Goal: Task Accomplishment & Management: Complete application form

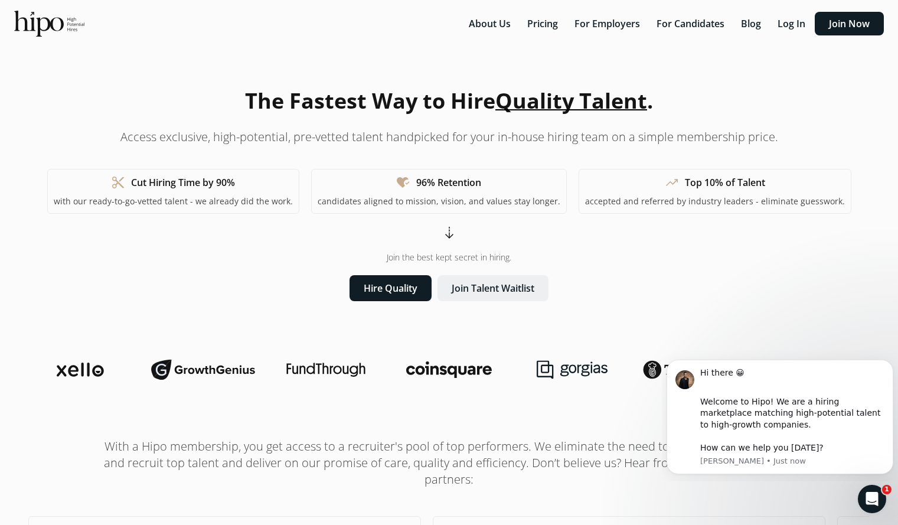
click at [493, 289] on button "Join Talent Waitlist" at bounding box center [493, 288] width 111 height 26
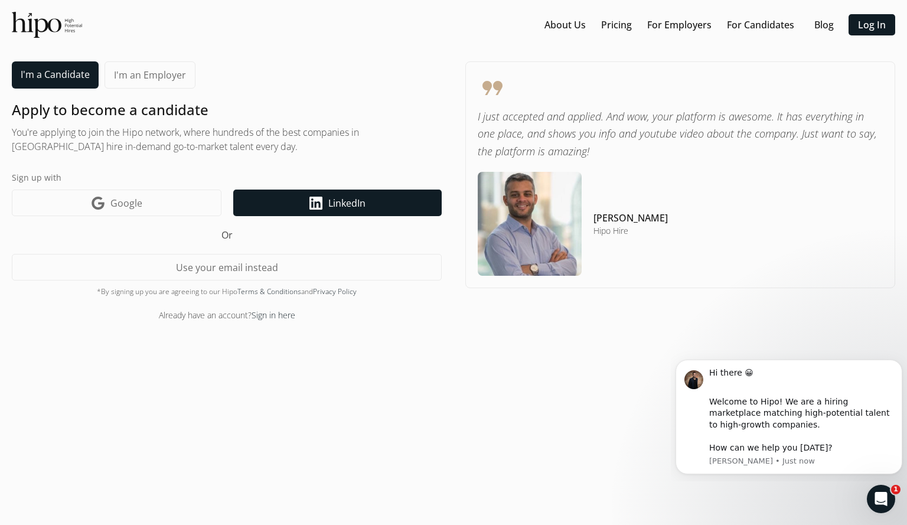
click at [345, 205] on span "LinkedIn" at bounding box center [346, 203] width 37 height 14
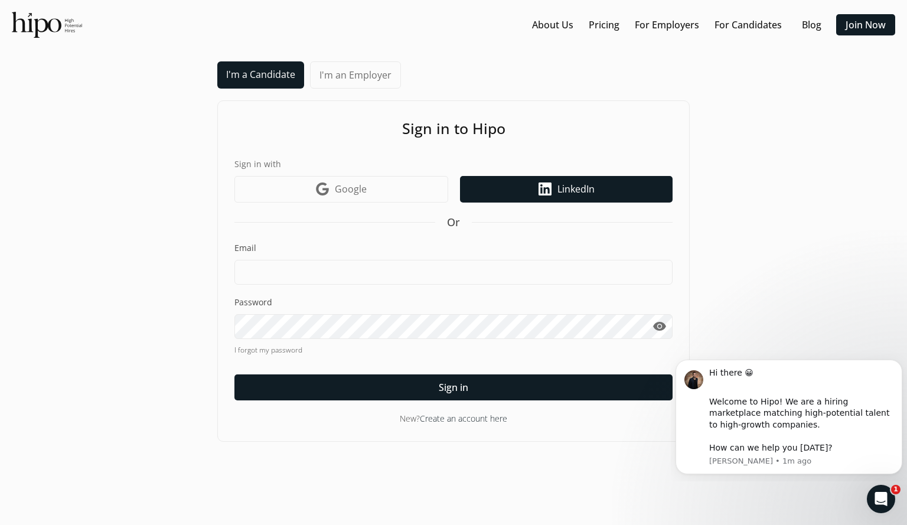
click at [570, 188] on span "LinkedIn" at bounding box center [575, 189] width 37 height 14
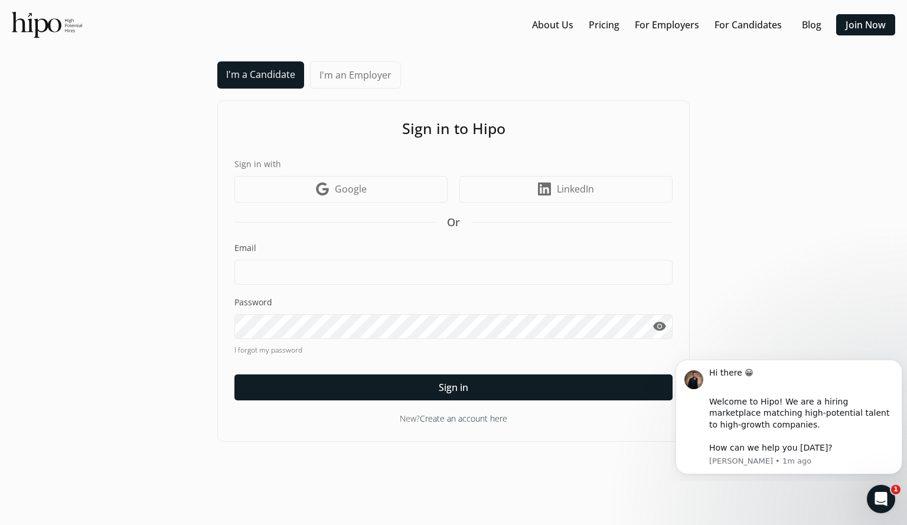
click at [570, 188] on span "LinkedIn" at bounding box center [575, 189] width 37 height 14
click at [480, 420] on link "Create an account here" at bounding box center [463, 418] width 87 height 11
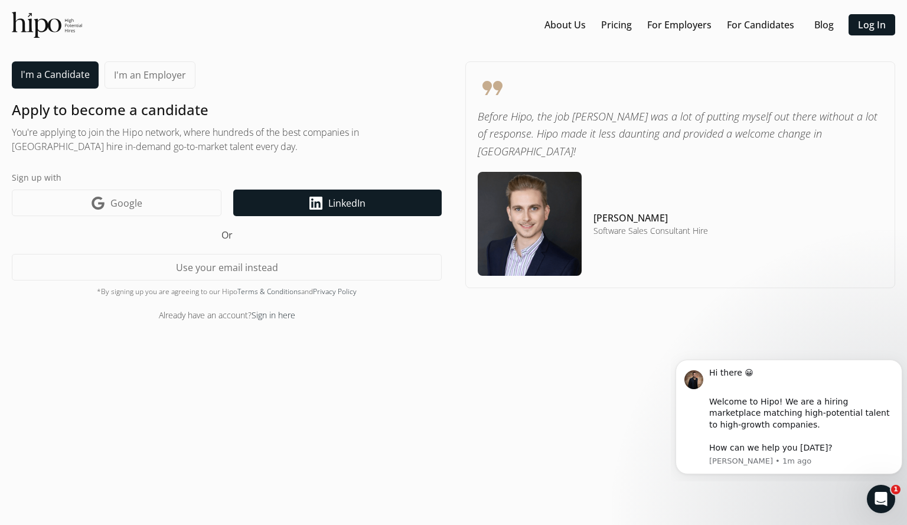
click at [370, 203] on link "LinkedIn icon LinkedIn" at bounding box center [337, 203] width 208 height 27
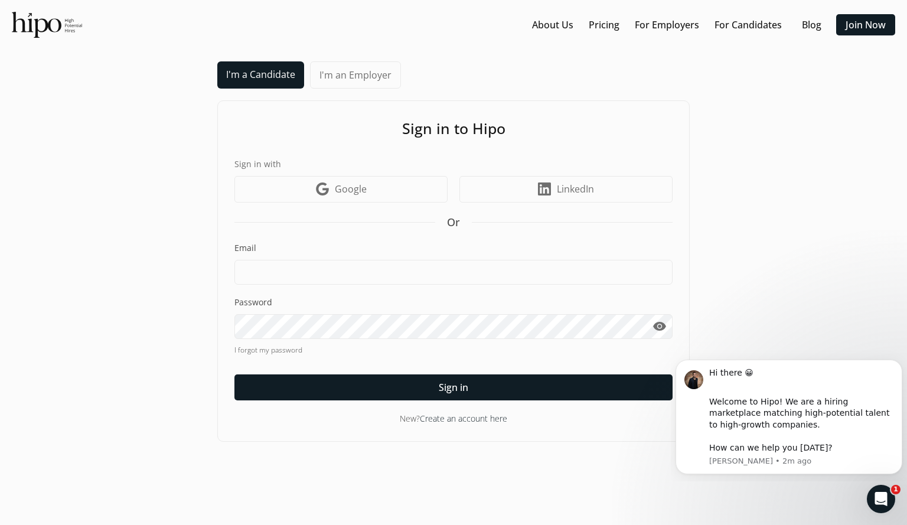
click at [443, 417] on link "Create an account here" at bounding box center [463, 418] width 87 height 11
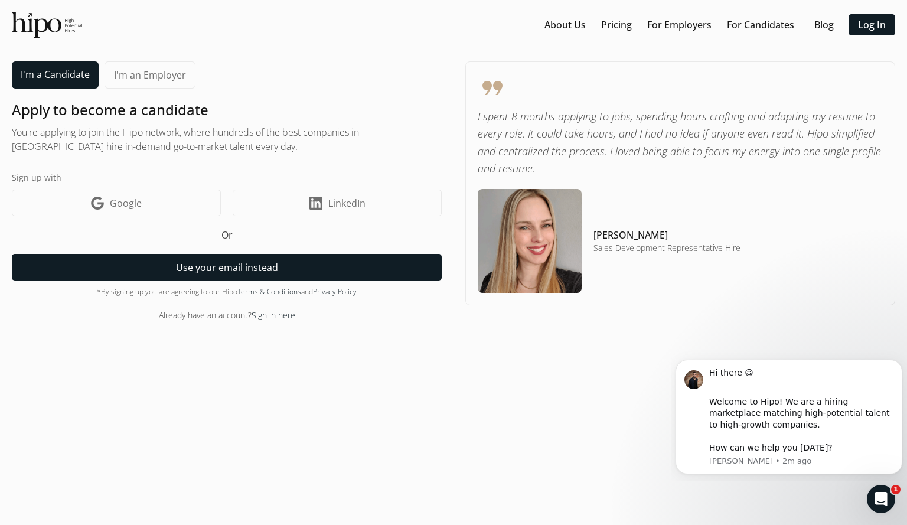
click at [279, 273] on button "Use your email instead" at bounding box center [227, 267] width 430 height 27
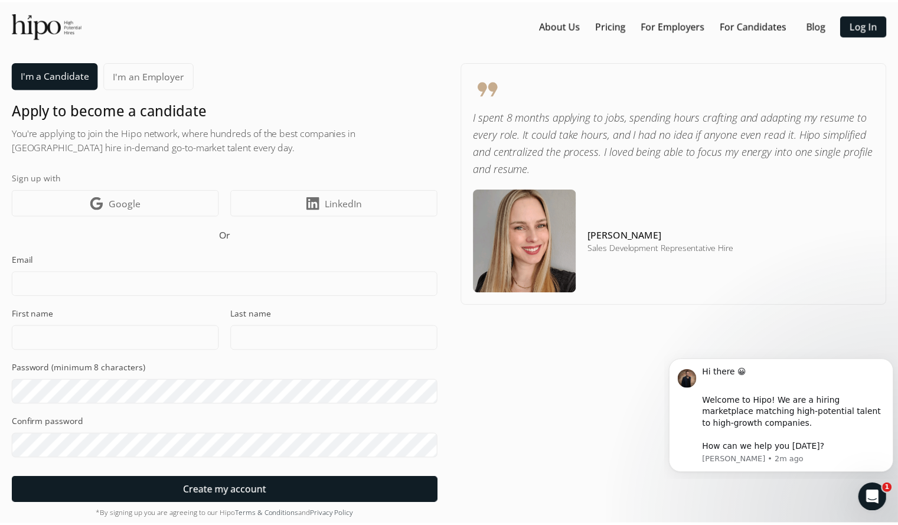
scroll to position [18, 0]
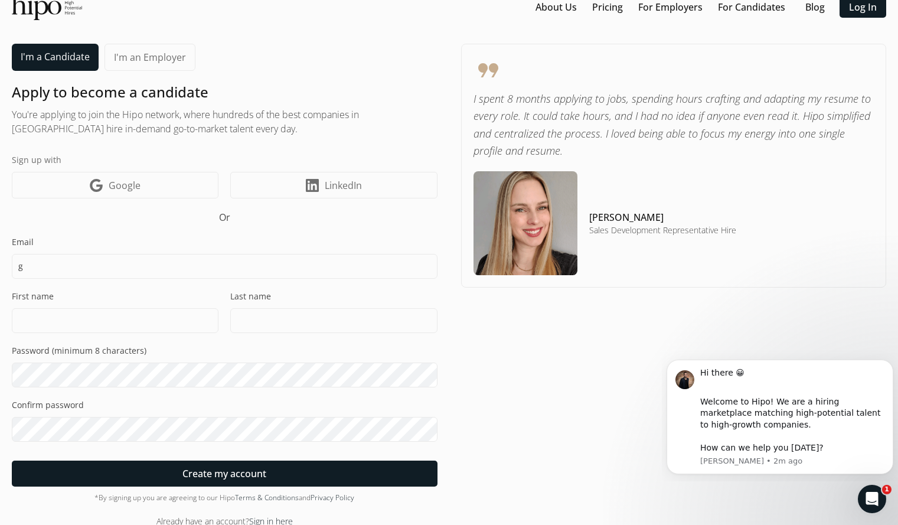
type input "gregr.hogaboam@gmail.com"
type input "Gregory"
type input "Hogaboam"
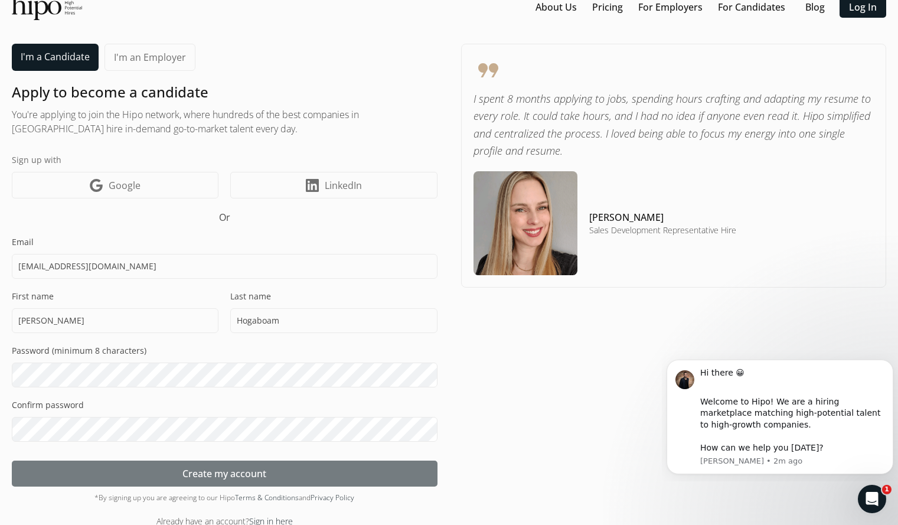
click at [178, 474] on div at bounding box center [225, 474] width 426 height 26
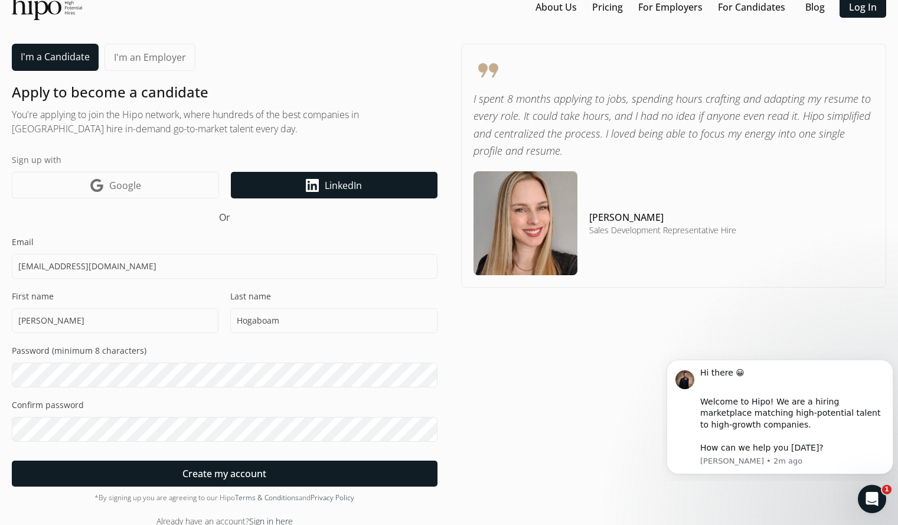
click at [332, 191] on span "LinkedIn" at bounding box center [343, 185] width 37 height 14
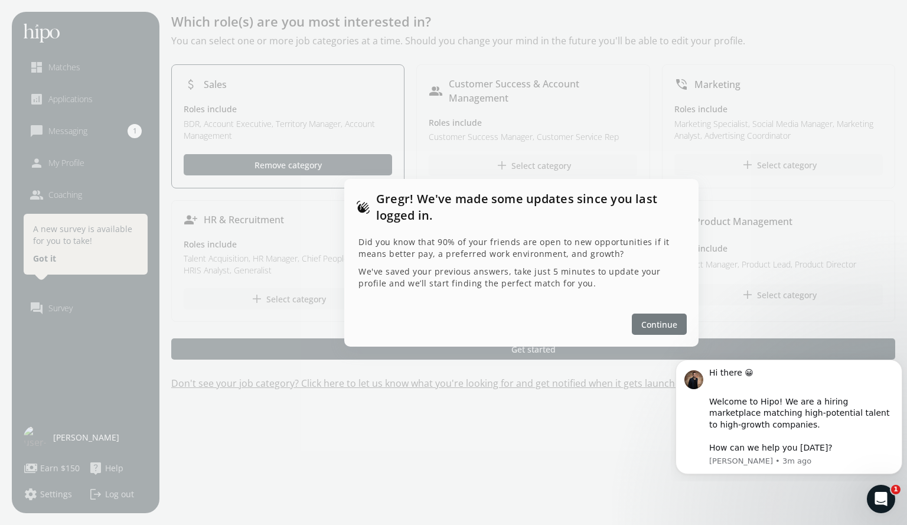
click at [653, 324] on span "Continue" at bounding box center [659, 324] width 36 height 12
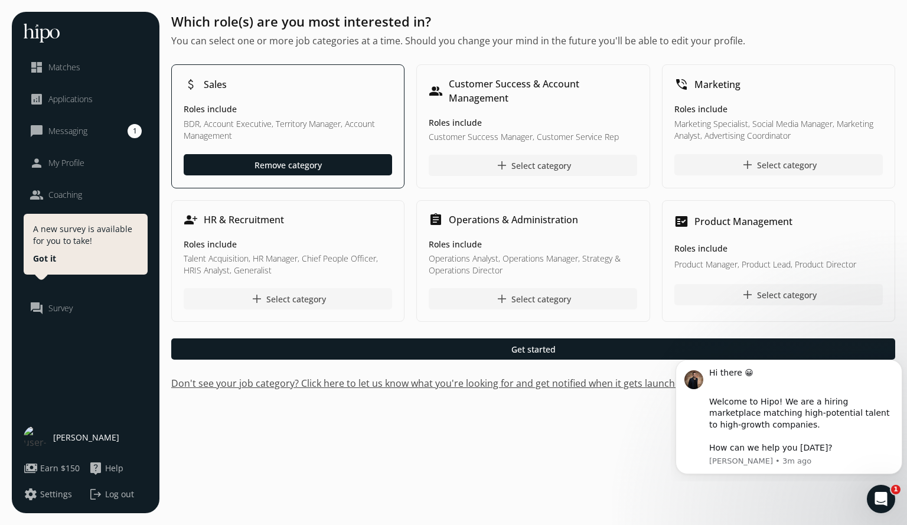
click at [277, 301] on div "add Select category" at bounding box center [288, 299] width 76 height 14
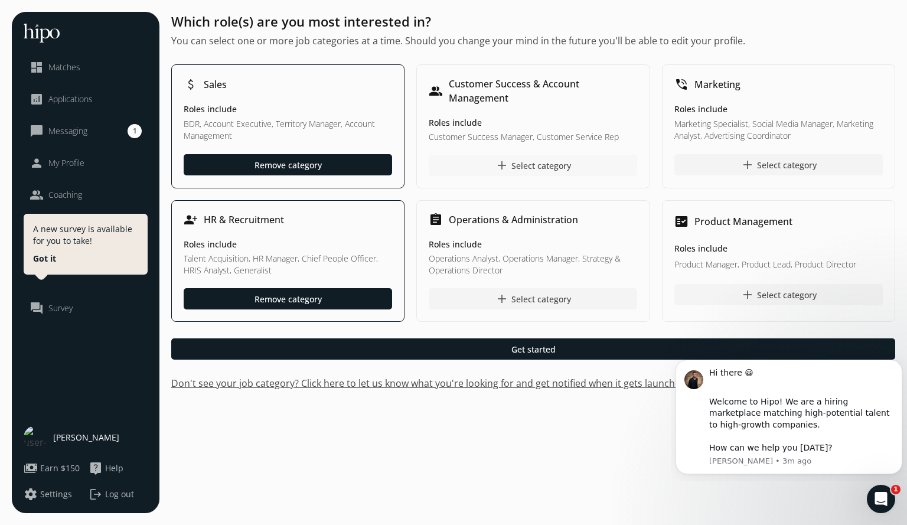
click at [538, 165] on div "add Select category" at bounding box center [533, 165] width 76 height 14
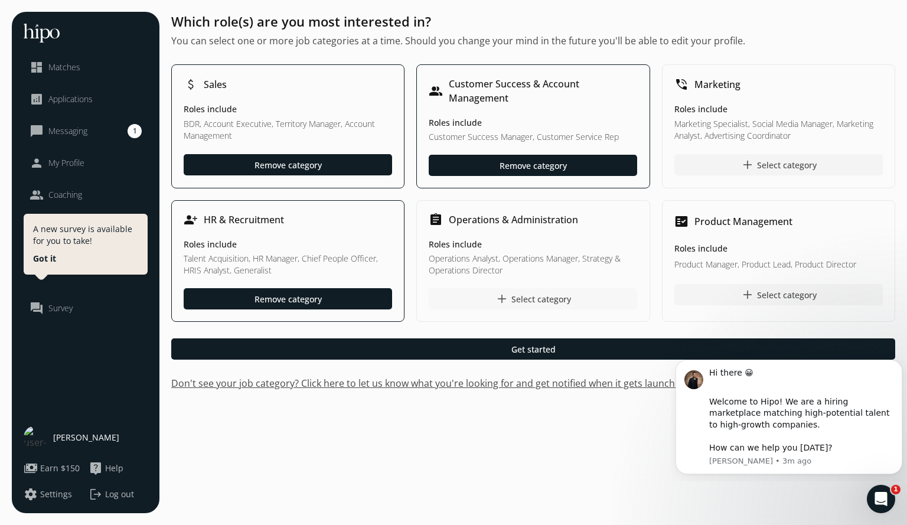
click at [530, 298] on div "add Select category" at bounding box center [533, 299] width 76 height 14
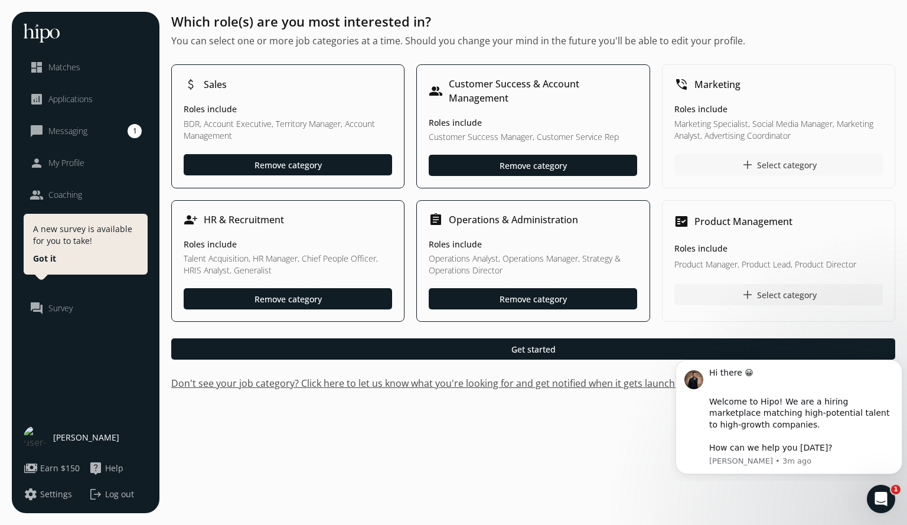
click at [768, 162] on div "add Select category" at bounding box center [778, 165] width 76 height 14
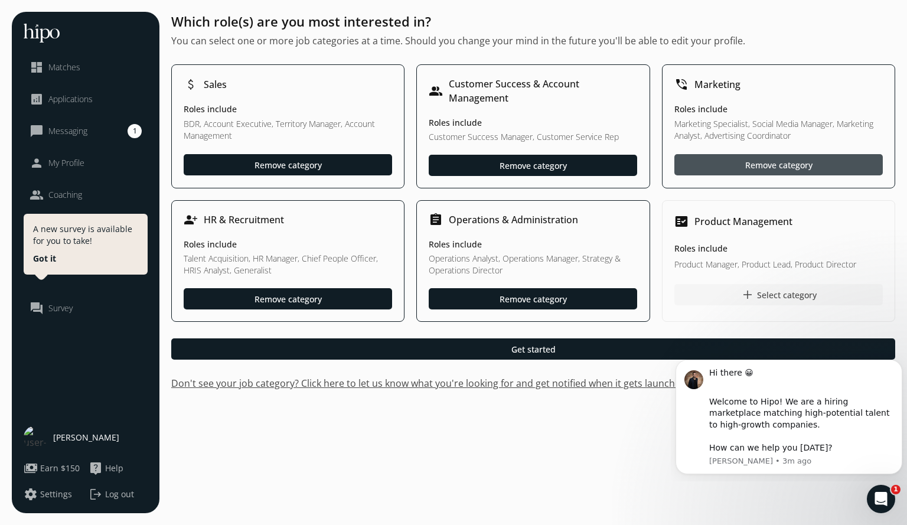
click at [765, 294] on div "add Select category" at bounding box center [778, 295] width 76 height 14
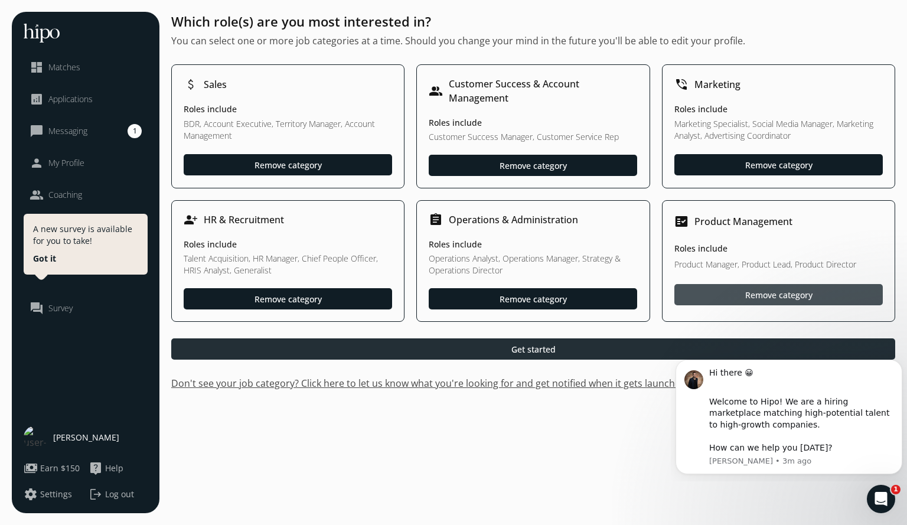
click at [559, 350] on div at bounding box center [533, 348] width 724 height 21
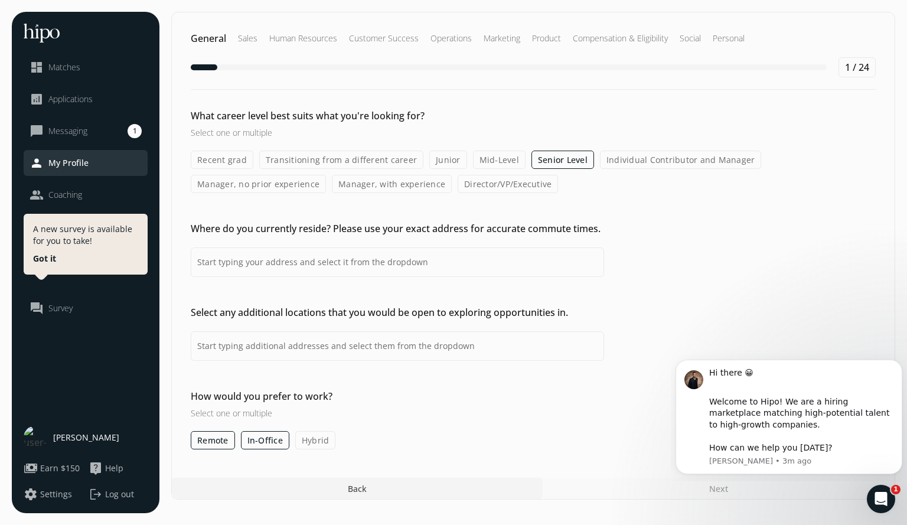
click at [406, 184] on label "Manager, with experience" at bounding box center [392, 184] width 120 height 18
click at [0, 0] on input "Manager, with experience" at bounding box center [0, 0] width 0 height 0
click at [505, 181] on label "Director/VP/Executive" at bounding box center [508, 184] width 100 height 18
click at [0, 0] on input "Director/VP/Executive" at bounding box center [0, 0] width 0 height 0
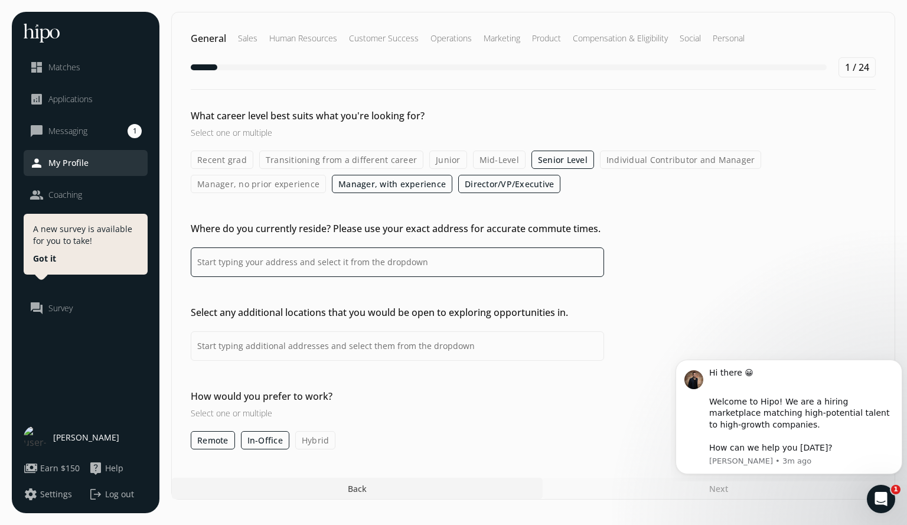
click at [423, 266] on input at bounding box center [397, 262] width 413 height 30
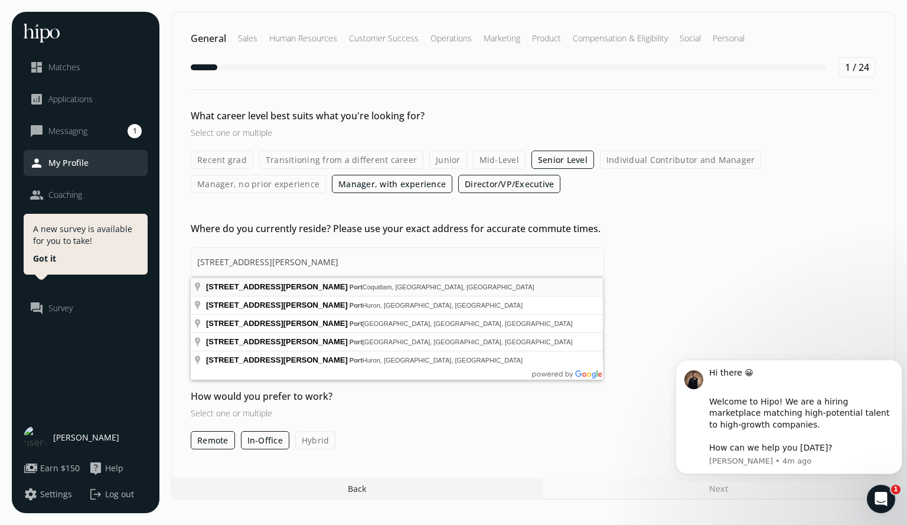
type input "[STREET_ADDRESS][PERSON_NAME]"
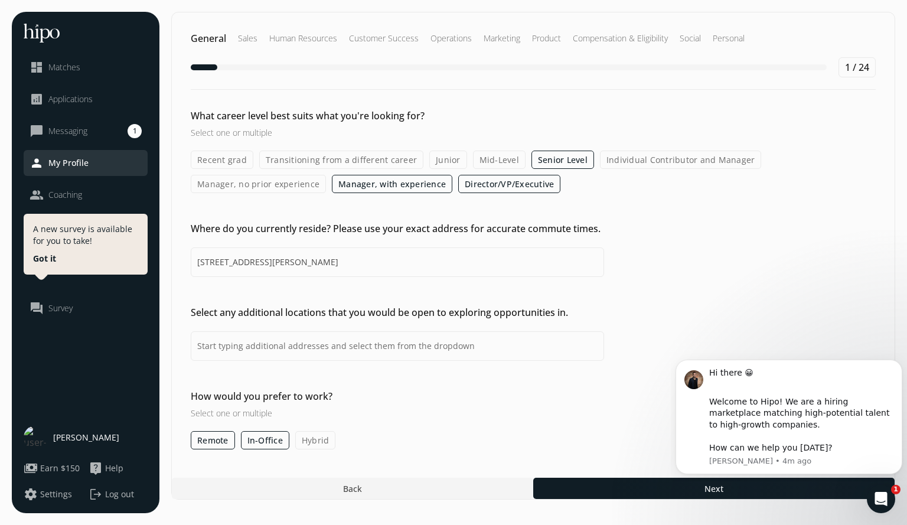
click at [313, 440] on label "Hybrid" at bounding box center [315, 440] width 41 height 18
click at [0, 0] on input "Hybrid" at bounding box center [0, 0] width 0 height 0
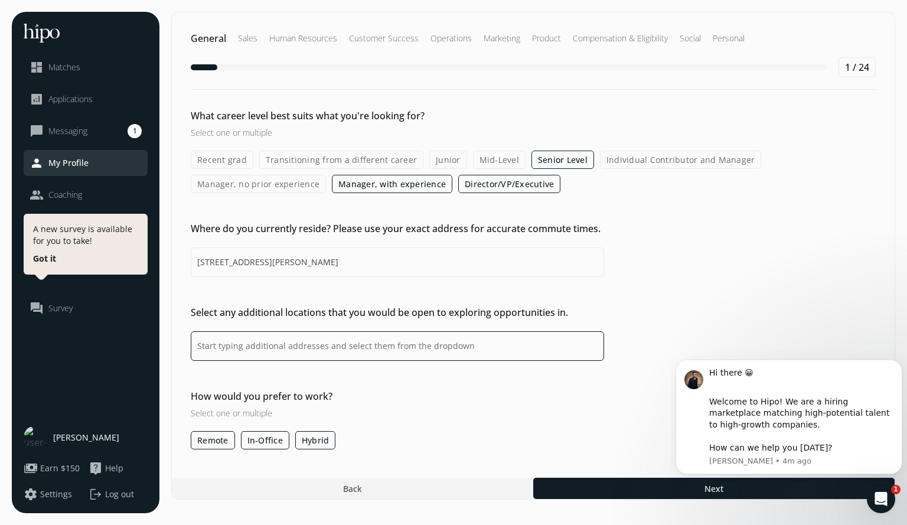
click at [315, 352] on input at bounding box center [397, 346] width 413 height 30
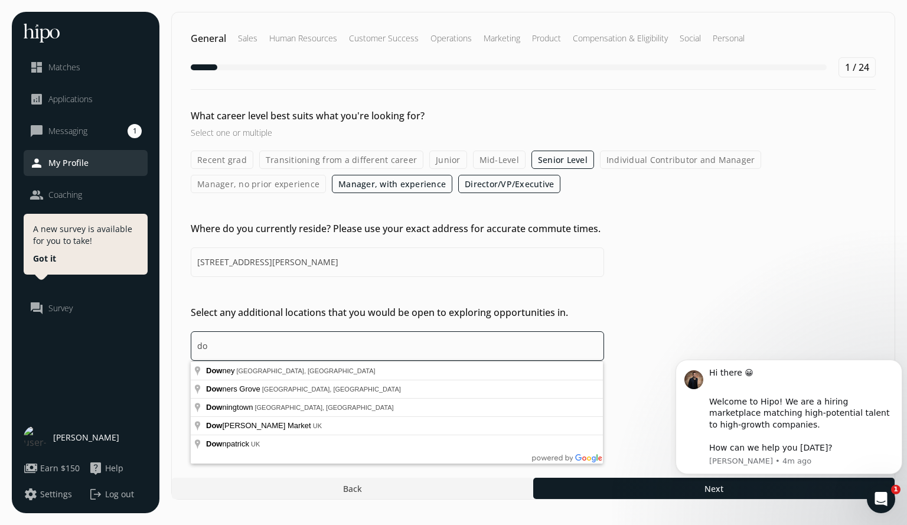
type input "d"
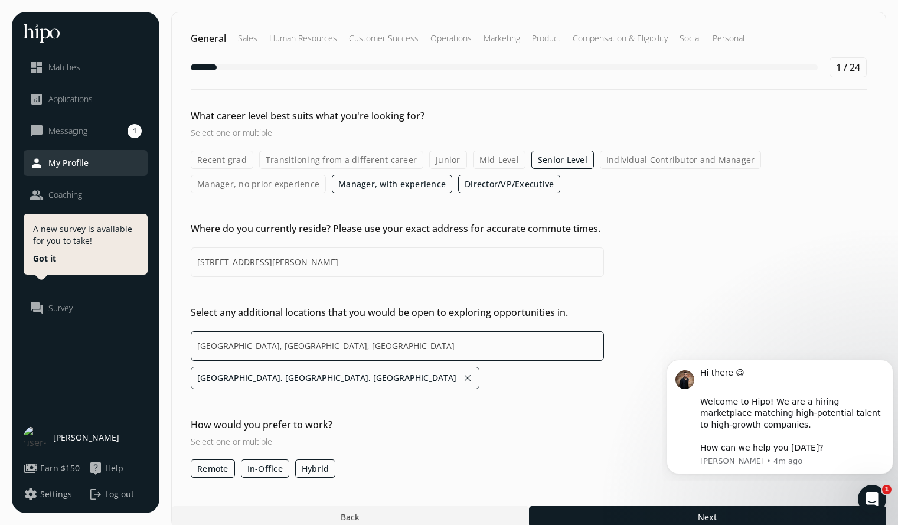
click at [301, 347] on input "[GEOGRAPHIC_DATA], [GEOGRAPHIC_DATA], [GEOGRAPHIC_DATA]" at bounding box center [397, 346] width 413 height 30
click at [287, 347] on input "[GEOGRAPHIC_DATA], [GEOGRAPHIC_DATA], [GEOGRAPHIC_DATA] vanc" at bounding box center [397, 346] width 413 height 30
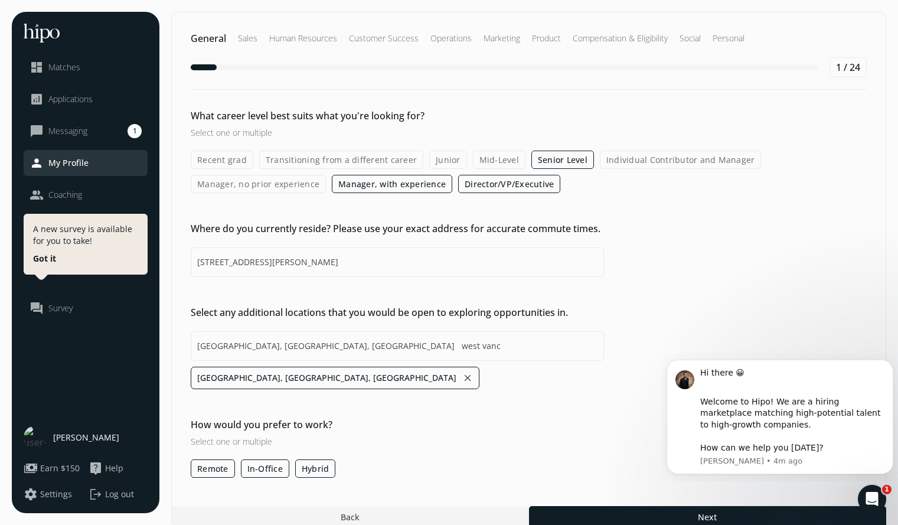
click at [283, 377] on li "[GEOGRAPHIC_DATA], [GEOGRAPHIC_DATA], [GEOGRAPHIC_DATA] close" at bounding box center [335, 378] width 289 height 22
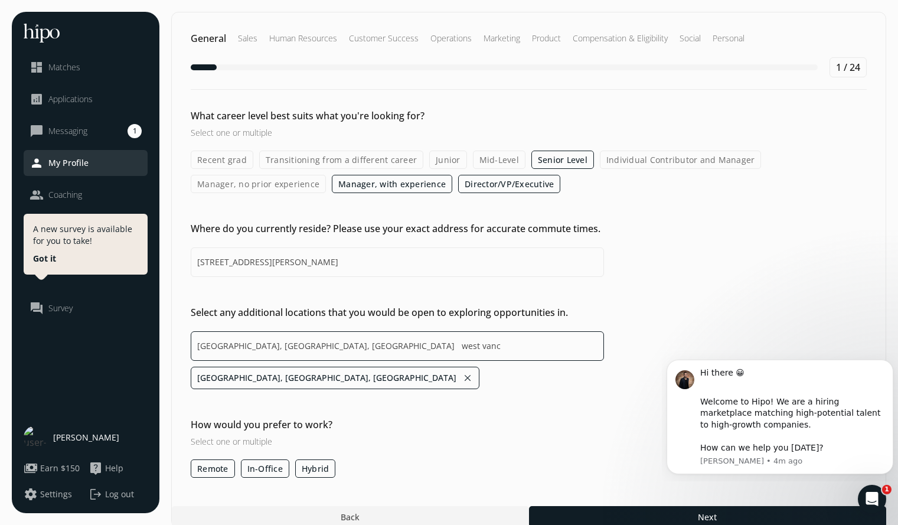
click at [337, 341] on input "[GEOGRAPHIC_DATA], [GEOGRAPHIC_DATA], [GEOGRAPHIC_DATA] west vanc" at bounding box center [397, 346] width 413 height 30
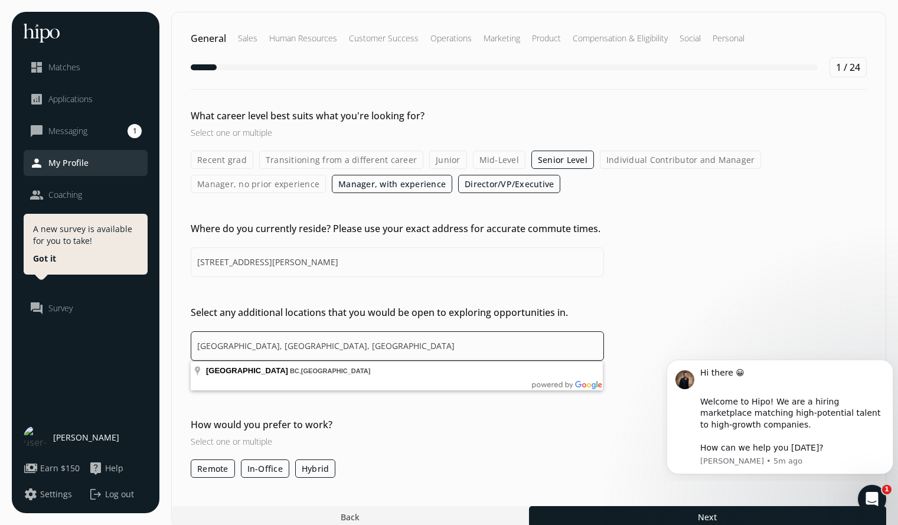
click at [197, 350] on input "[GEOGRAPHIC_DATA], [GEOGRAPHIC_DATA], [GEOGRAPHIC_DATA]" at bounding box center [397, 346] width 413 height 30
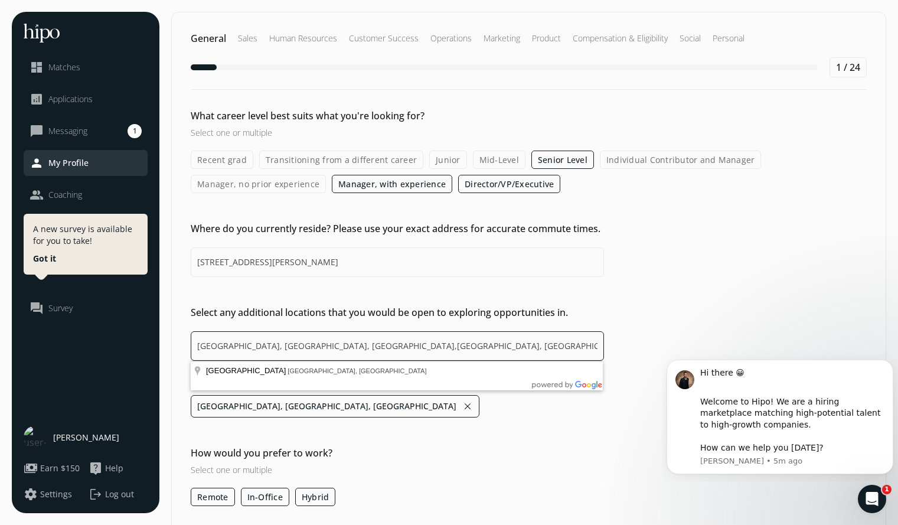
drag, startPoint x: 357, startPoint y: 357, endPoint x: 159, endPoint y: 345, distance: 198.8
click at [159, 345] on div "menu close dashboard Matches analytics Applications chat_bubble_outline Messagi…" at bounding box center [449, 284] width 874 height 544
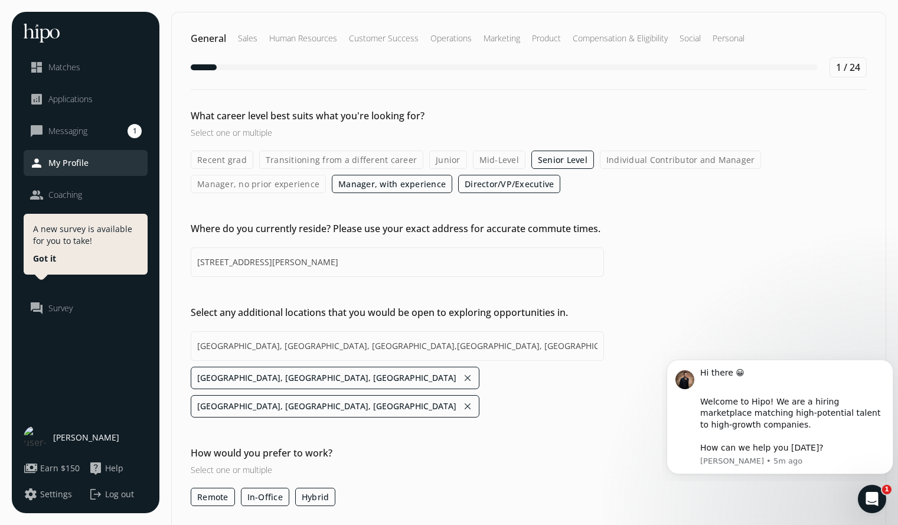
click at [351, 417] on div "What career level best suits what you're looking for? Select one or multiple Re…" at bounding box center [529, 307] width 714 height 397
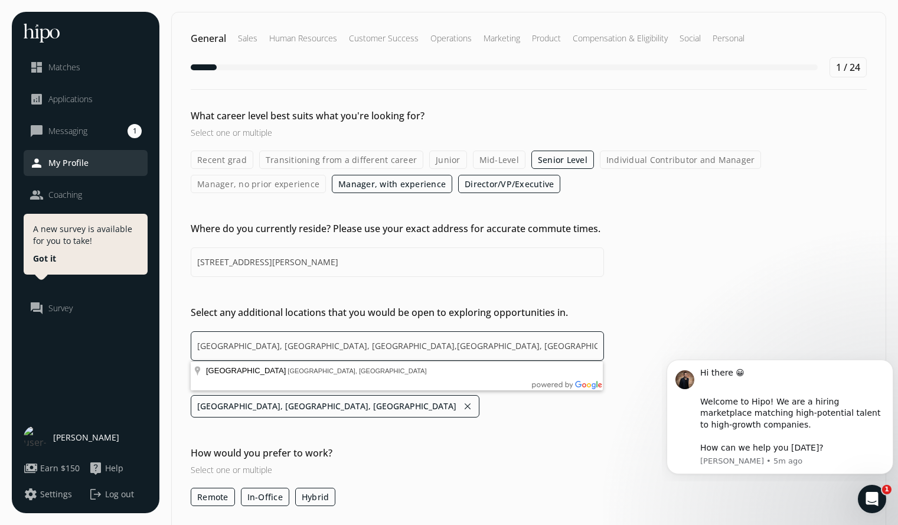
click at [309, 347] on input "[GEOGRAPHIC_DATA], [GEOGRAPHIC_DATA], [GEOGRAPHIC_DATA],[GEOGRAPHIC_DATA], [GEO…" at bounding box center [397, 346] width 413 height 30
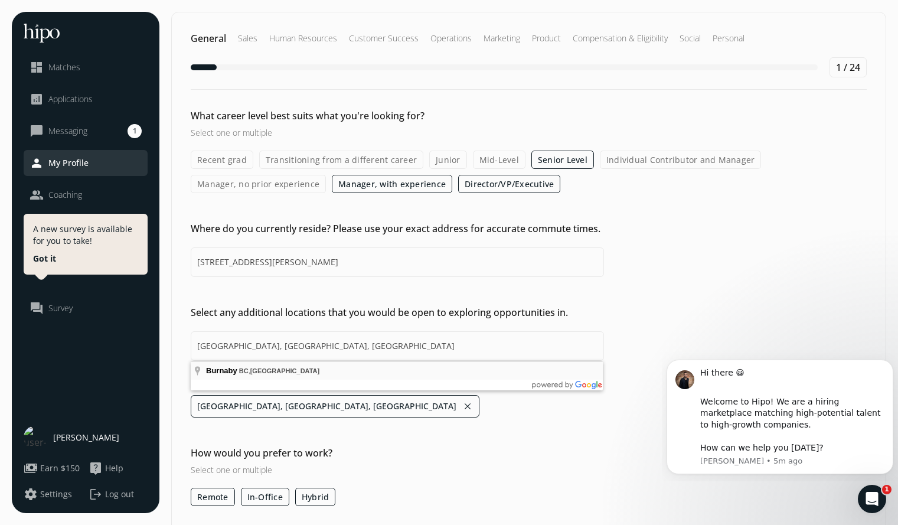
type input "[GEOGRAPHIC_DATA], [GEOGRAPHIC_DATA], [GEOGRAPHIC_DATA],[GEOGRAPHIC_DATA], [GEO…"
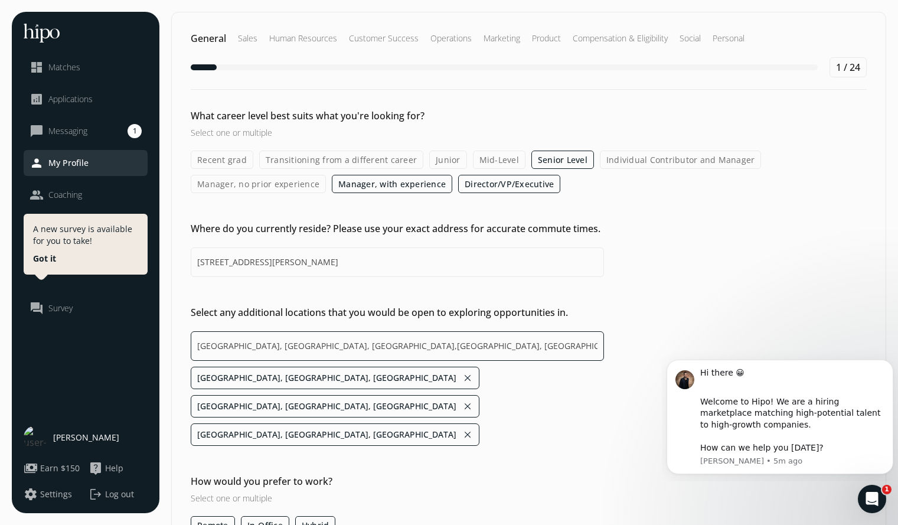
drag, startPoint x: 488, startPoint y: 344, endPoint x: 198, endPoint y: 357, distance: 290.2
click at [198, 357] on input "[GEOGRAPHIC_DATA], [GEOGRAPHIC_DATA], [GEOGRAPHIC_DATA],[GEOGRAPHIC_DATA], [GEO…" at bounding box center [397, 346] width 413 height 30
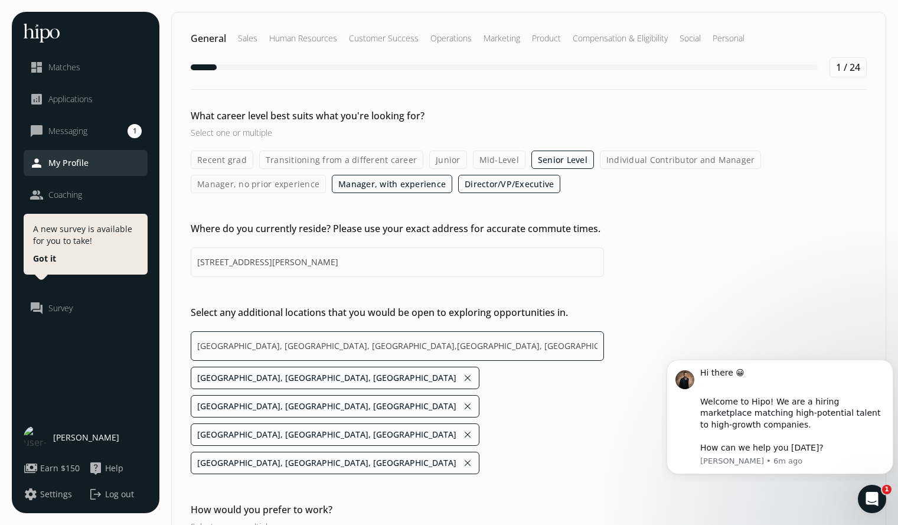
click at [583, 346] on input "[GEOGRAPHIC_DATA], [GEOGRAPHIC_DATA], [GEOGRAPHIC_DATA],[GEOGRAPHIC_DATA], [GEO…" at bounding box center [397, 346] width 413 height 30
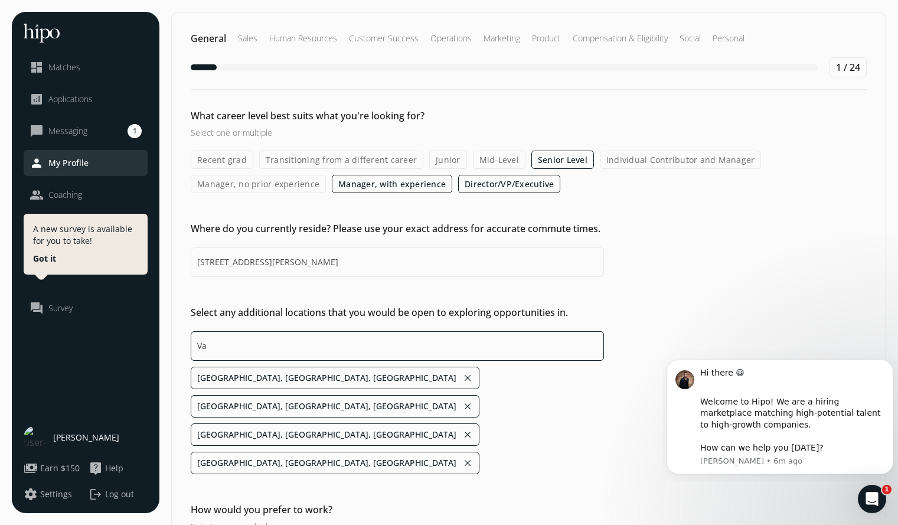
type input "V"
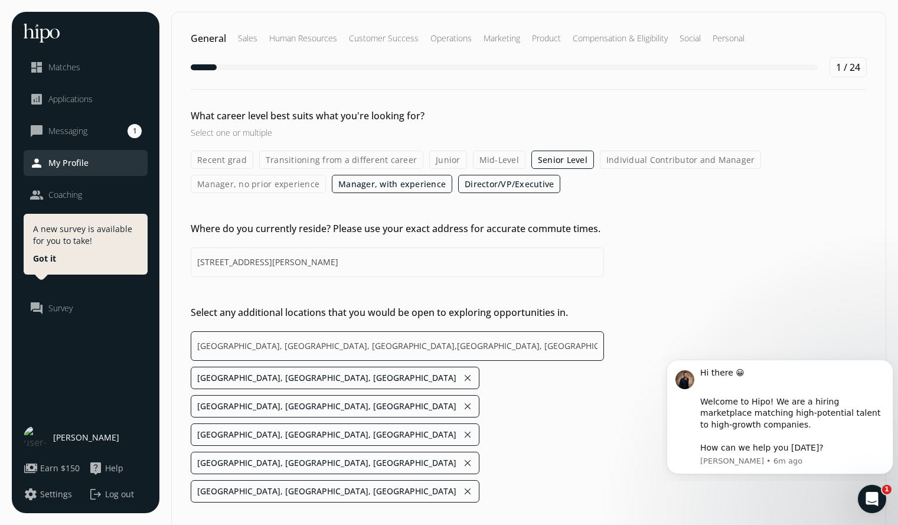
click at [597, 342] on input "[GEOGRAPHIC_DATA], [GEOGRAPHIC_DATA], [GEOGRAPHIC_DATA],[GEOGRAPHIC_DATA], [GEO…" at bounding box center [397, 346] width 413 height 30
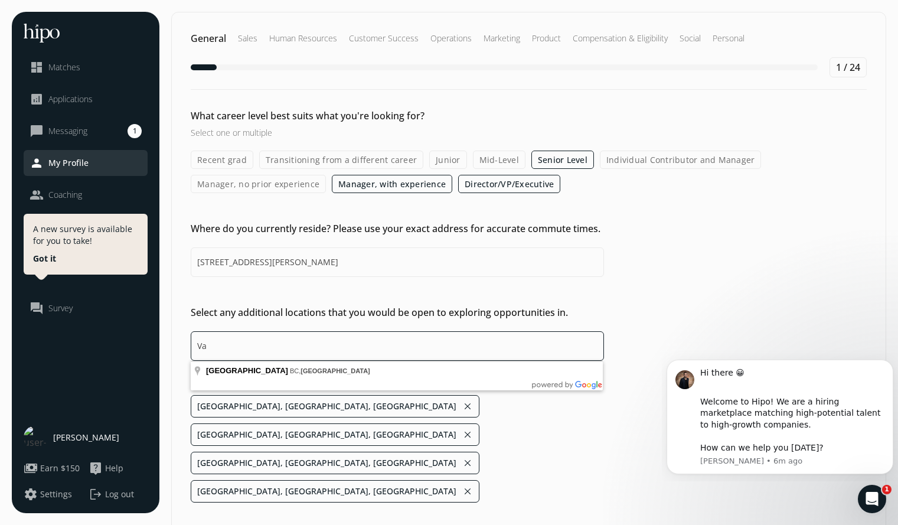
type input "V"
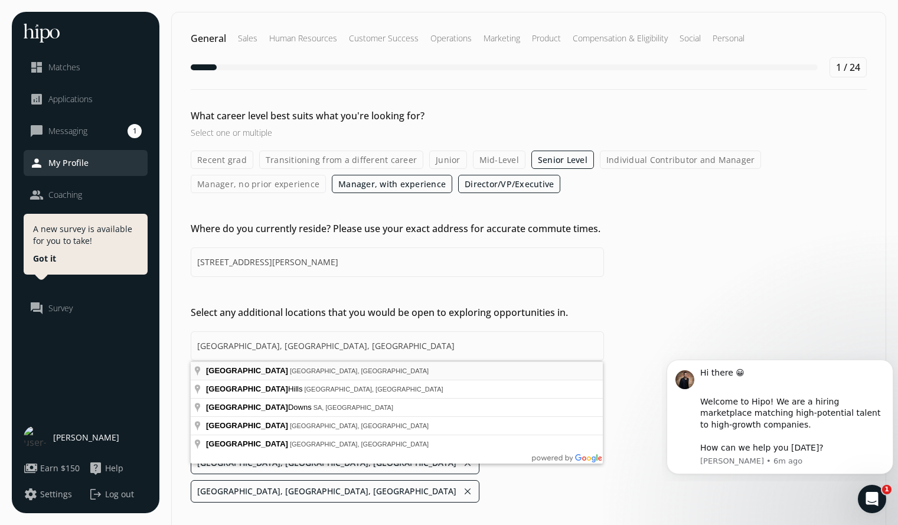
type input "[GEOGRAPHIC_DATA], [GEOGRAPHIC_DATA], [GEOGRAPHIC_DATA],[GEOGRAPHIC_DATA], [GEO…"
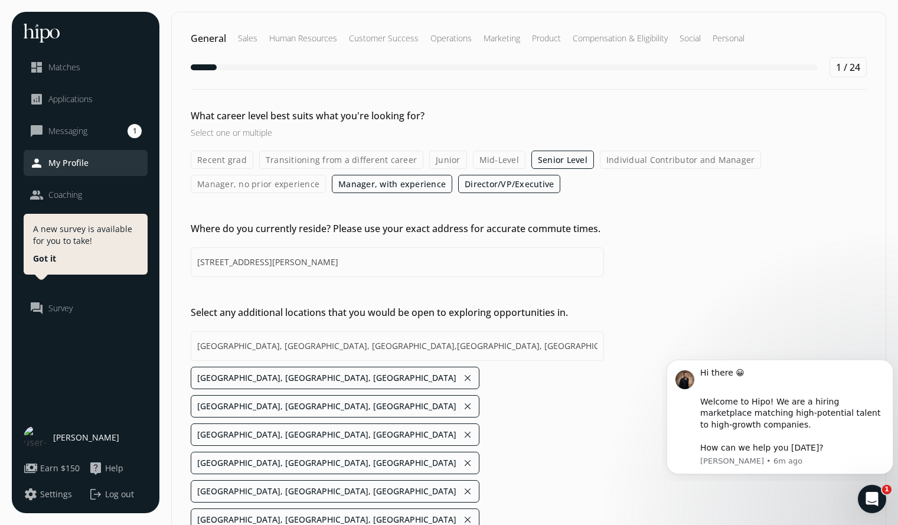
scroll to position [43, 0]
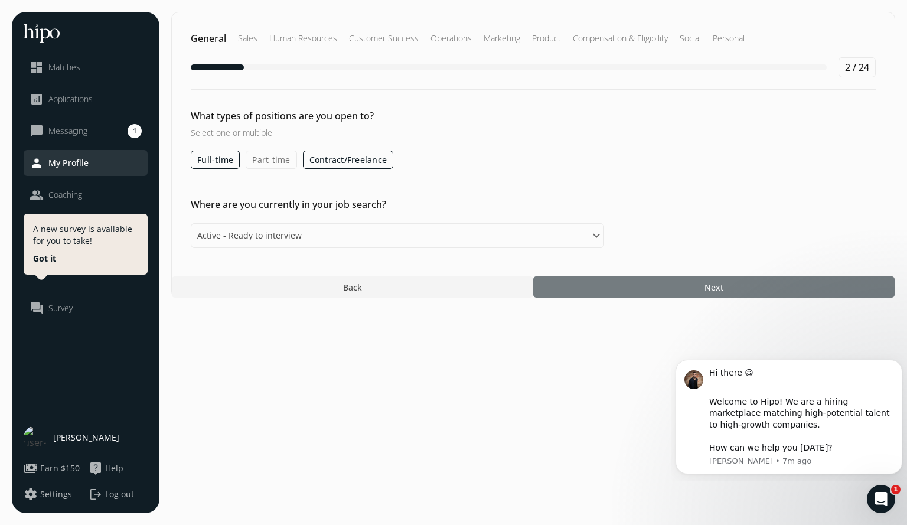
click at [622, 282] on div at bounding box center [713, 286] width 361 height 21
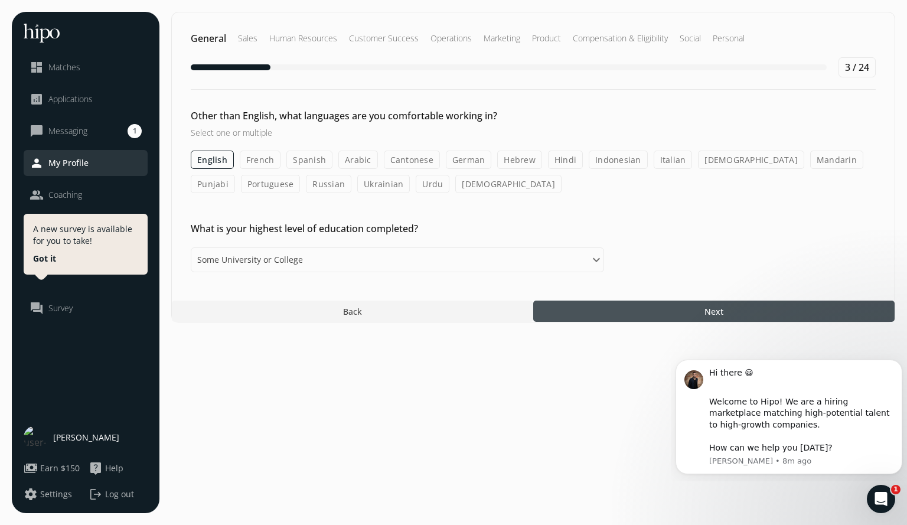
click at [612, 309] on div at bounding box center [713, 311] width 361 height 21
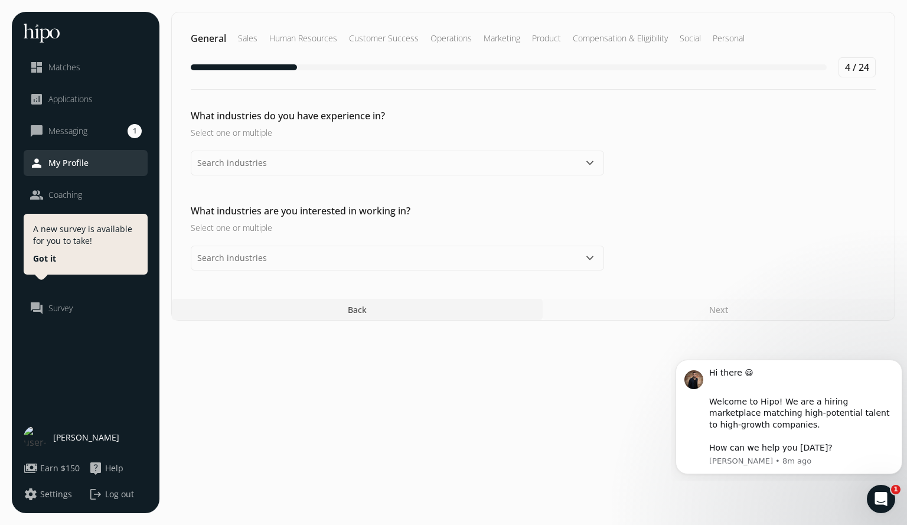
click at [592, 167] on button "keyboard_arrow_down" at bounding box center [590, 163] width 14 height 14
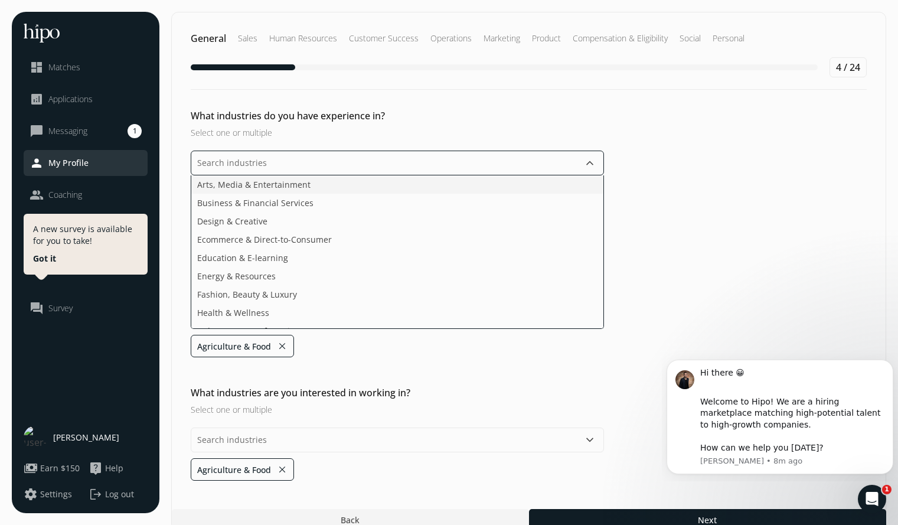
click at [325, 189] on li "Arts, Media & Entertainment" at bounding box center [397, 184] width 412 height 18
click at [325, 185] on li "Arts, Media & Entertainment" at bounding box center [397, 184] width 412 height 18
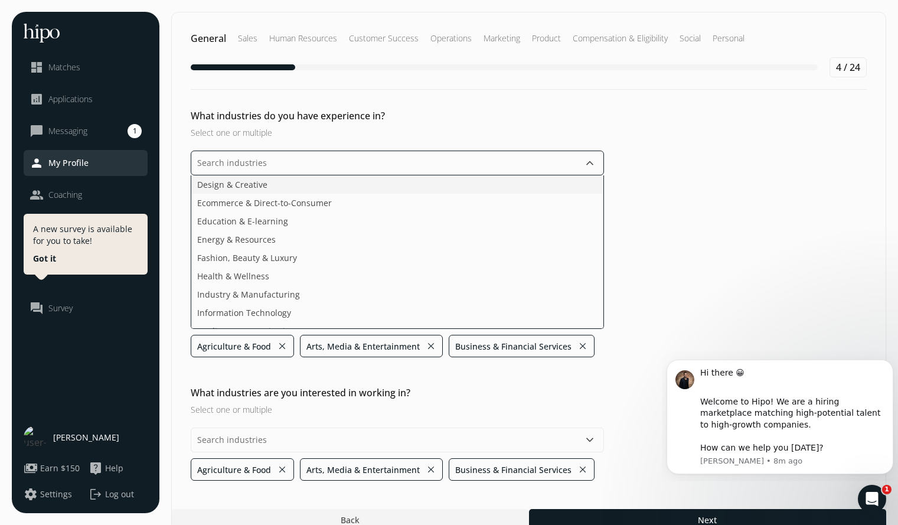
click at [325, 185] on li "Design & Creative" at bounding box center [397, 184] width 412 height 18
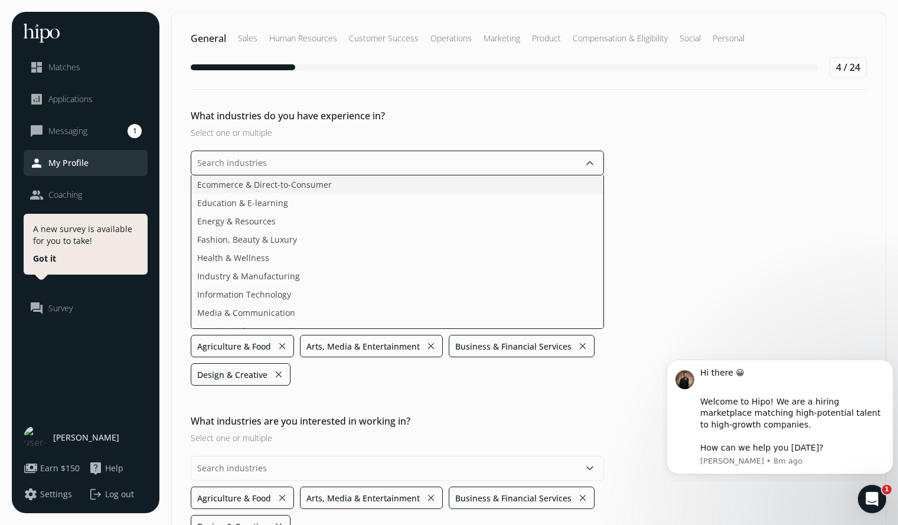
click at [325, 185] on li "Ecommerce & Direct-to-Consumer" at bounding box center [397, 184] width 412 height 18
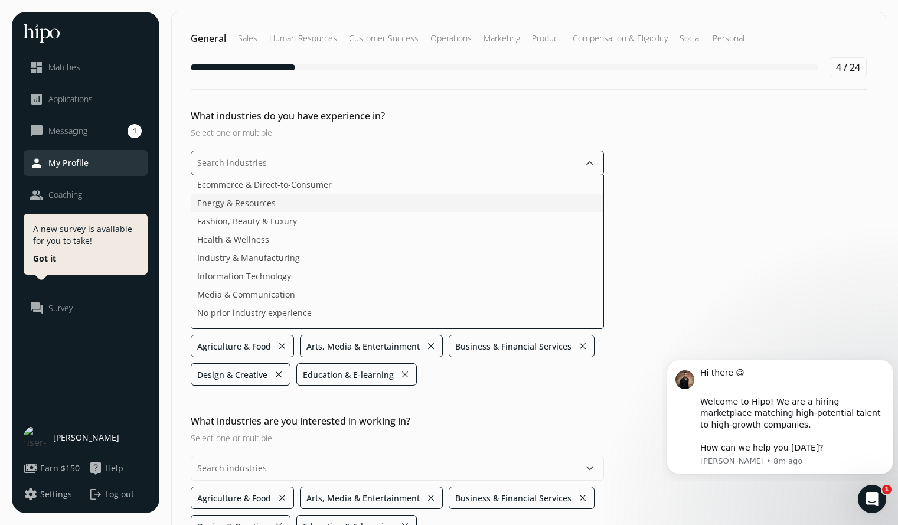
click at [299, 204] on li "Energy & Resources" at bounding box center [397, 203] width 412 height 18
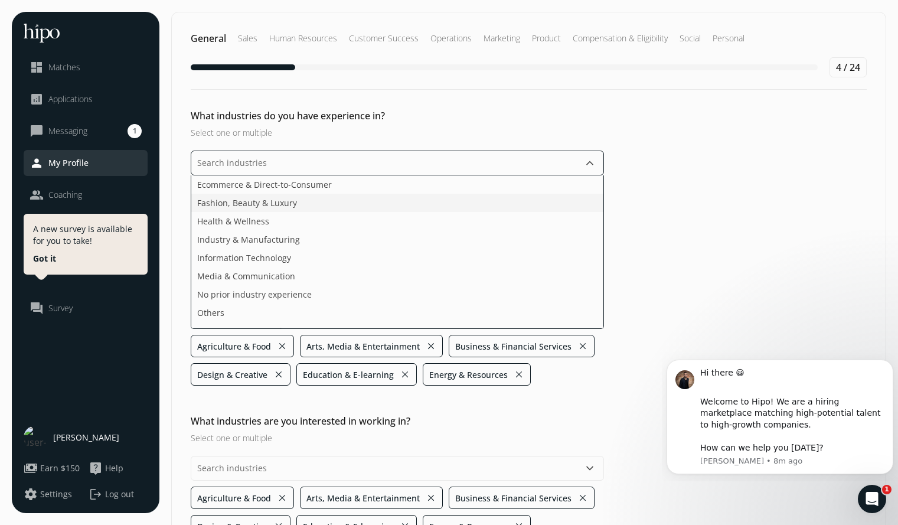
click at [280, 205] on li "Fashion, Beauty & Luxury" at bounding box center [397, 203] width 412 height 18
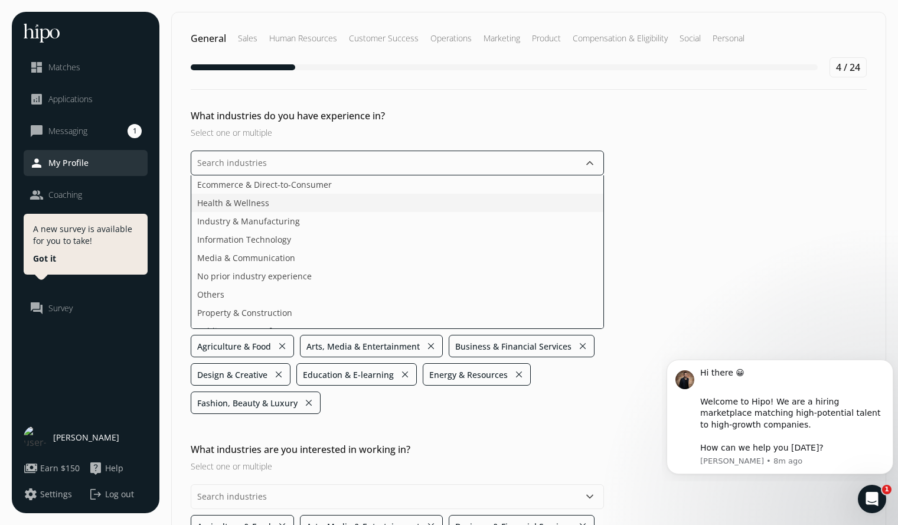
click at [280, 205] on li "Health & Wellness" at bounding box center [397, 203] width 412 height 18
click at [280, 205] on li "Industry & Manufacturing" at bounding box center [397, 203] width 412 height 18
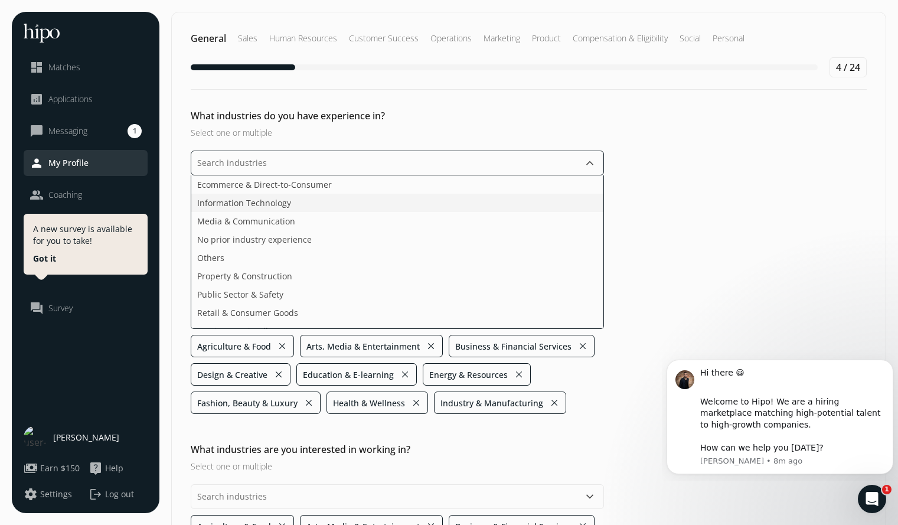
click at [280, 205] on span "Information Technology" at bounding box center [244, 203] width 94 height 12
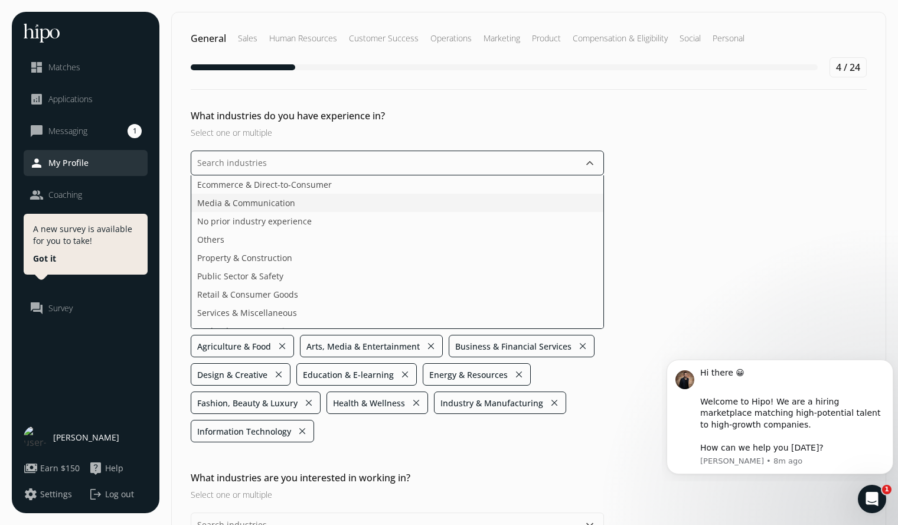
click at [280, 205] on span "Media & Communication" at bounding box center [246, 203] width 98 height 12
click at [280, 205] on span "No prior industry experience" at bounding box center [254, 203] width 115 height 12
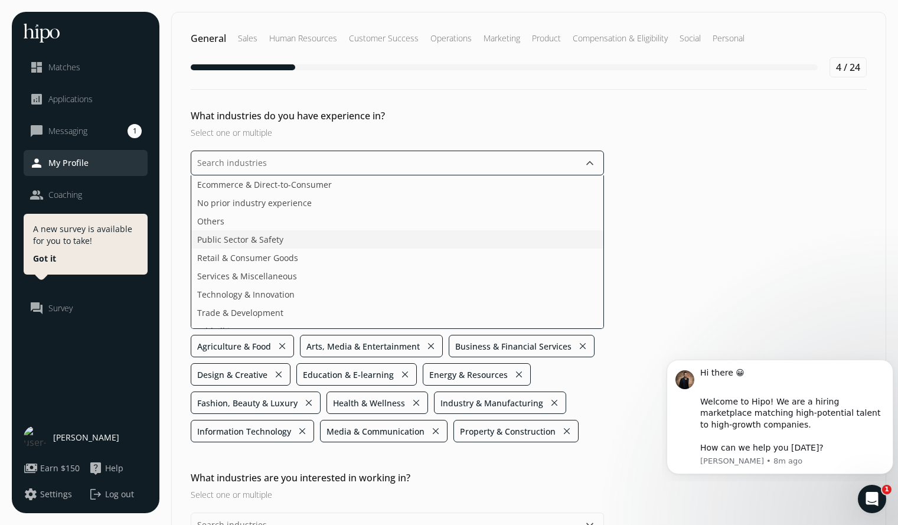
click at [278, 239] on span "Public Sector & Safety" at bounding box center [240, 239] width 86 height 12
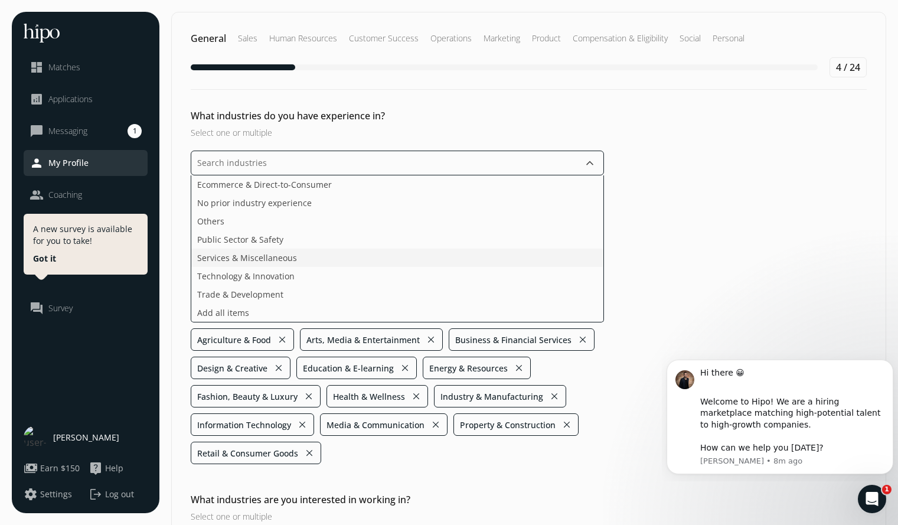
click at [276, 257] on span "Services & Miscellaneous" at bounding box center [247, 258] width 100 height 12
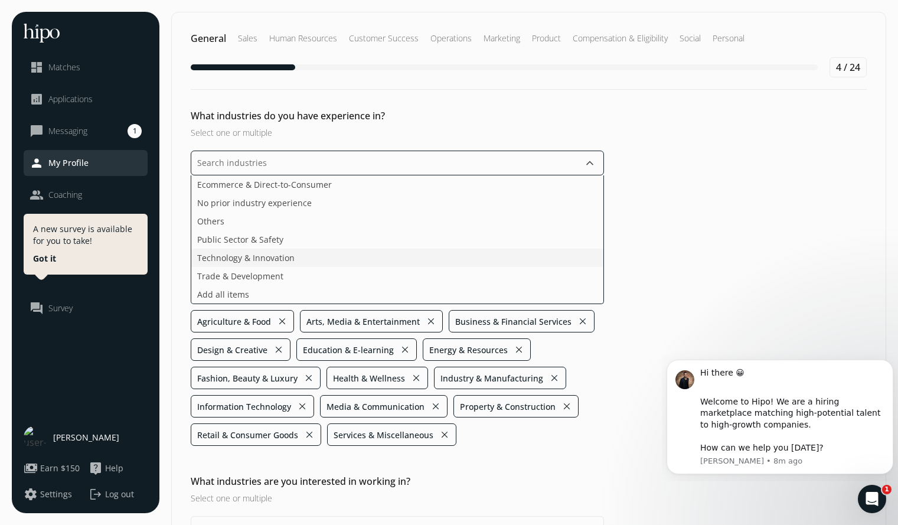
click at [276, 257] on span "Technology & Innovation" at bounding box center [245, 258] width 97 height 12
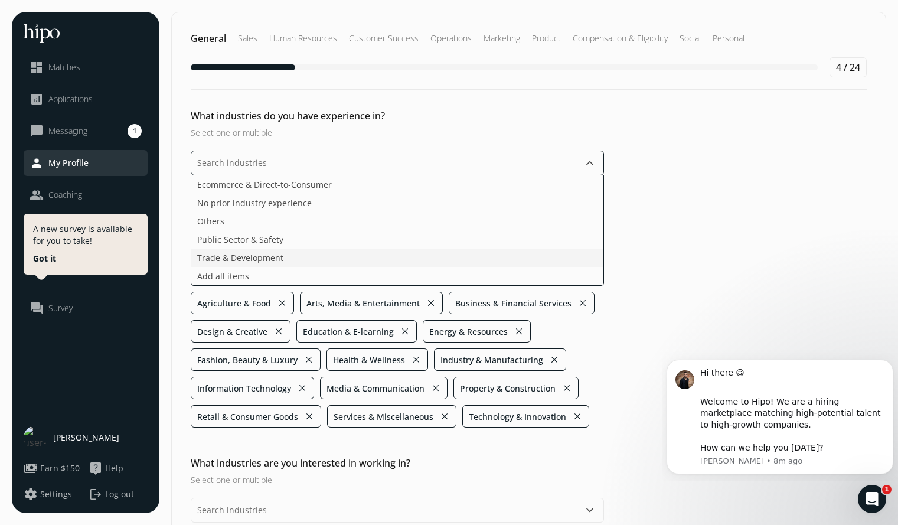
click at [276, 257] on span "Trade & Development" at bounding box center [240, 258] width 86 height 12
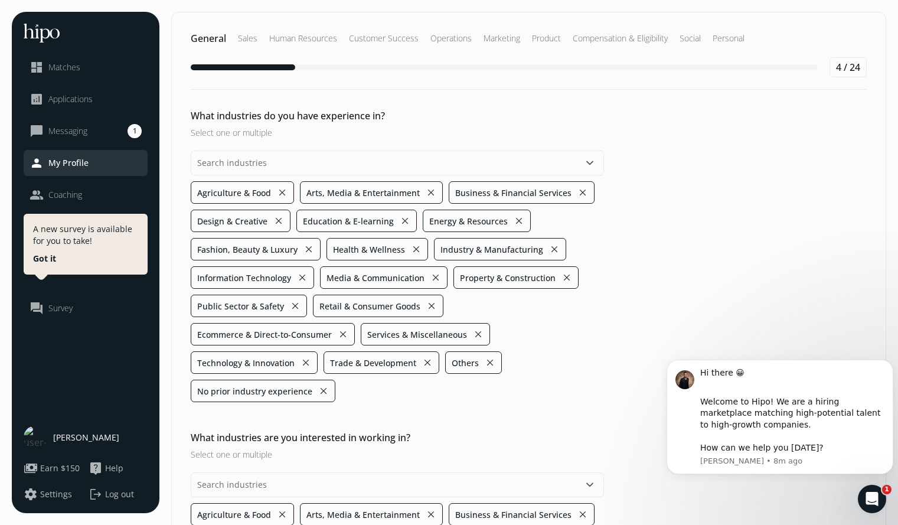
click at [320, 392] on button "close" at bounding box center [323, 391] width 11 height 17
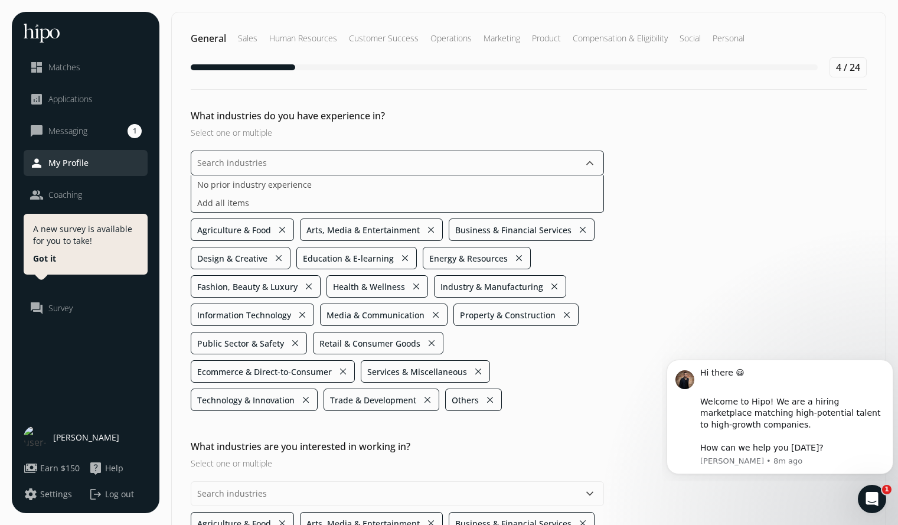
click at [318, 159] on input "text" at bounding box center [397, 163] width 413 height 25
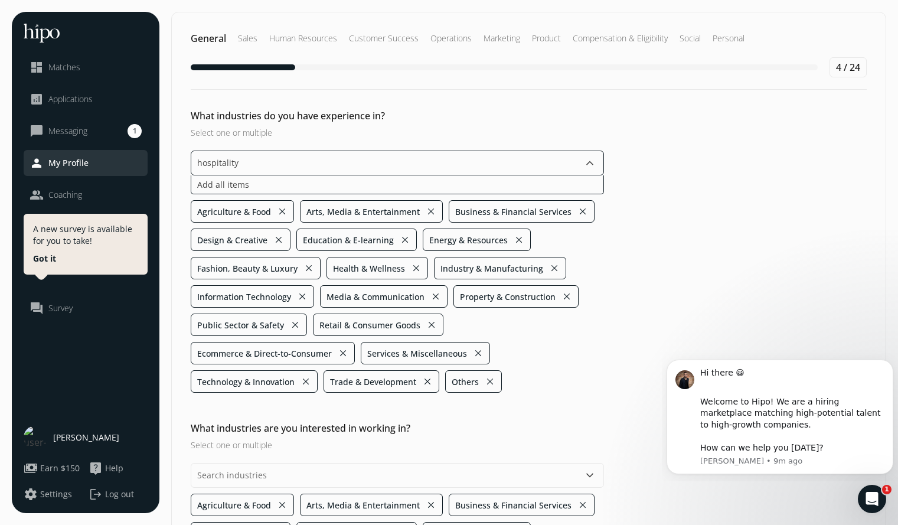
click at [347, 158] on input "hospitality" at bounding box center [397, 163] width 413 height 25
type input "h"
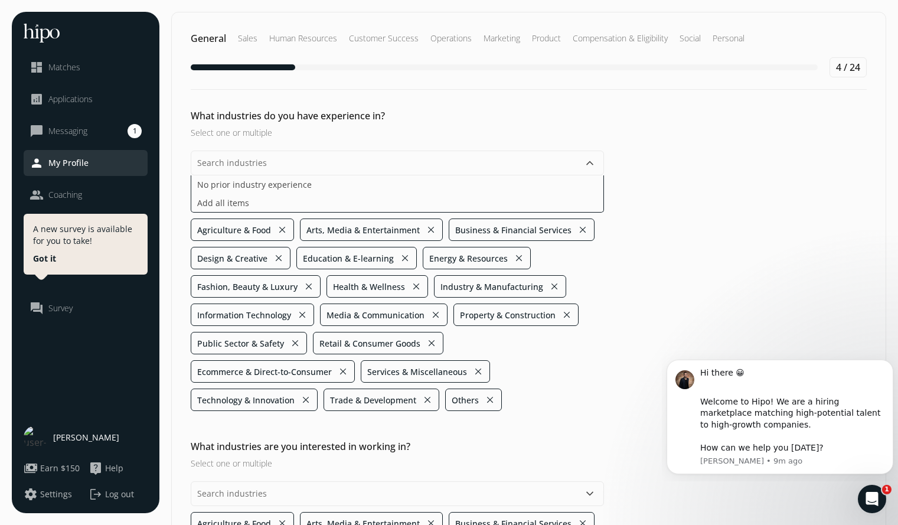
click at [580, 228] on ul "Agriculture & Food close Arts, Media & Entertainment close Business & Financial…" at bounding box center [397, 314] width 413 height 192
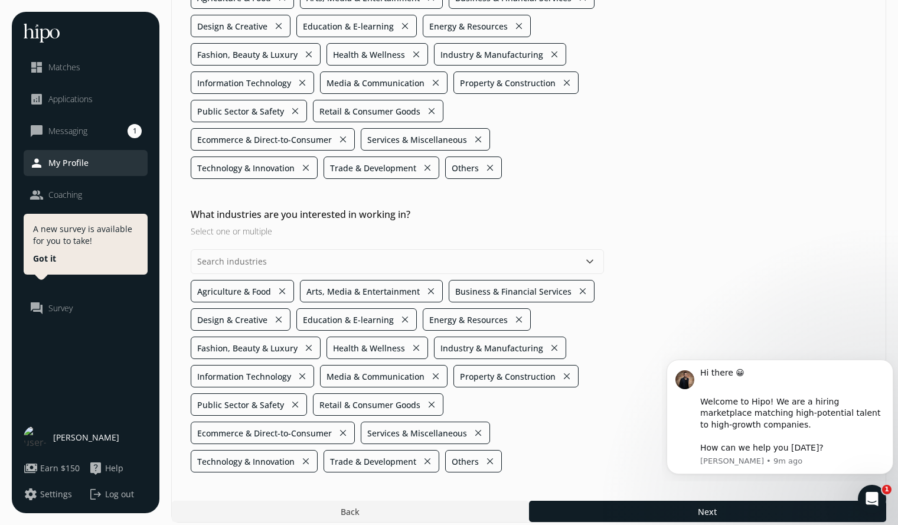
scroll to position [204, 0]
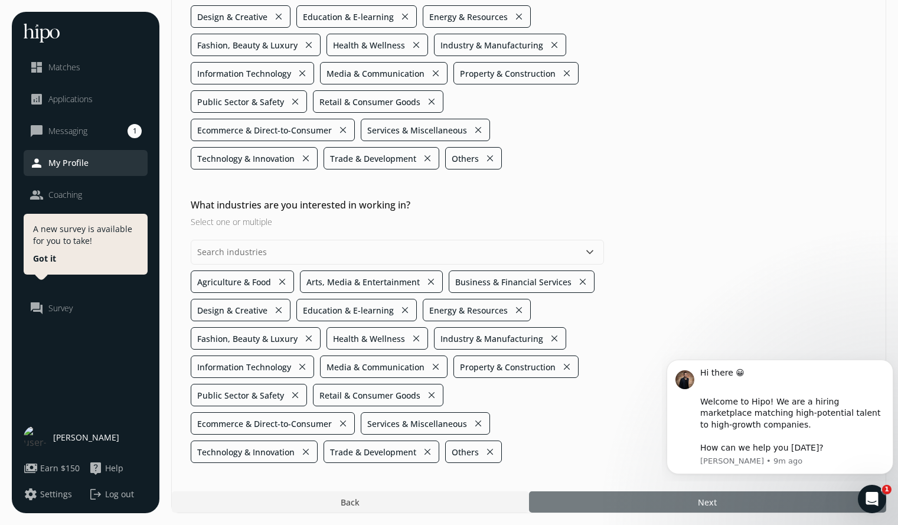
click at [641, 497] on div at bounding box center [707, 501] width 357 height 21
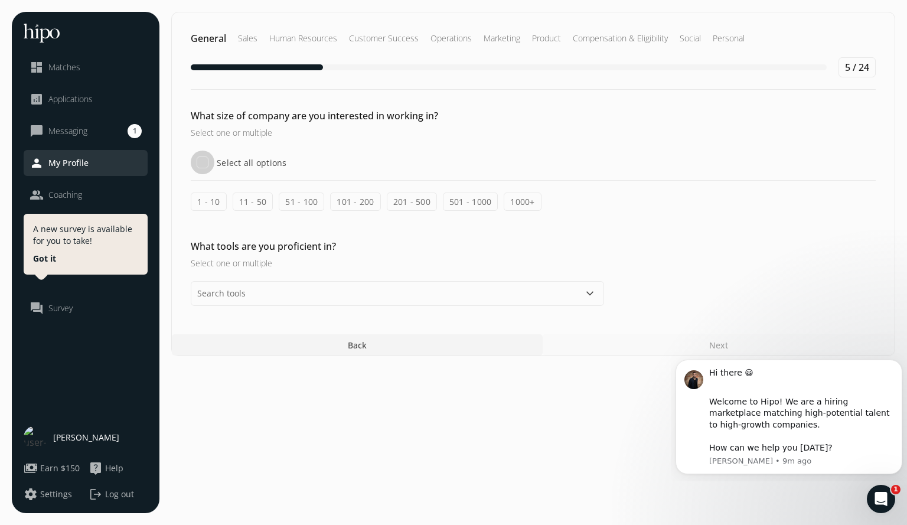
click at [203, 166] on input "Select all options" at bounding box center [203, 163] width 24 height 24
checkbox input "true"
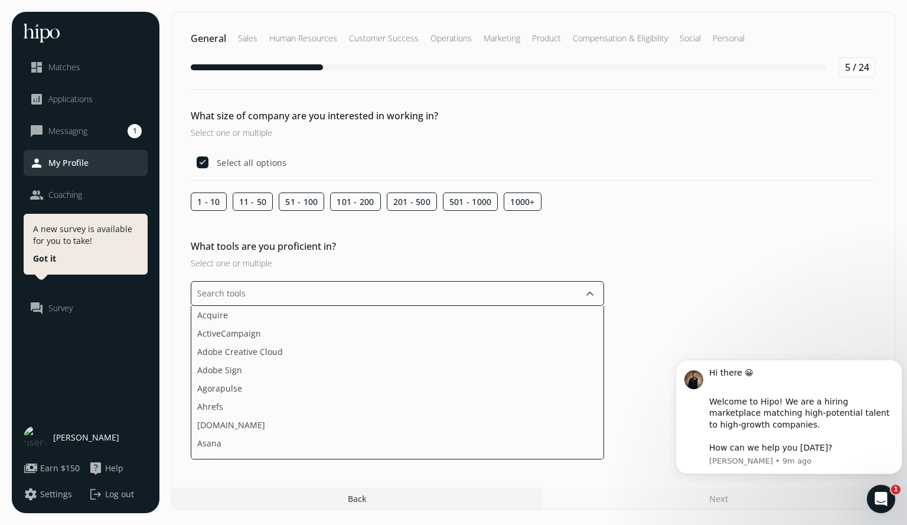
click at [402, 295] on input "text" at bounding box center [397, 293] width 413 height 25
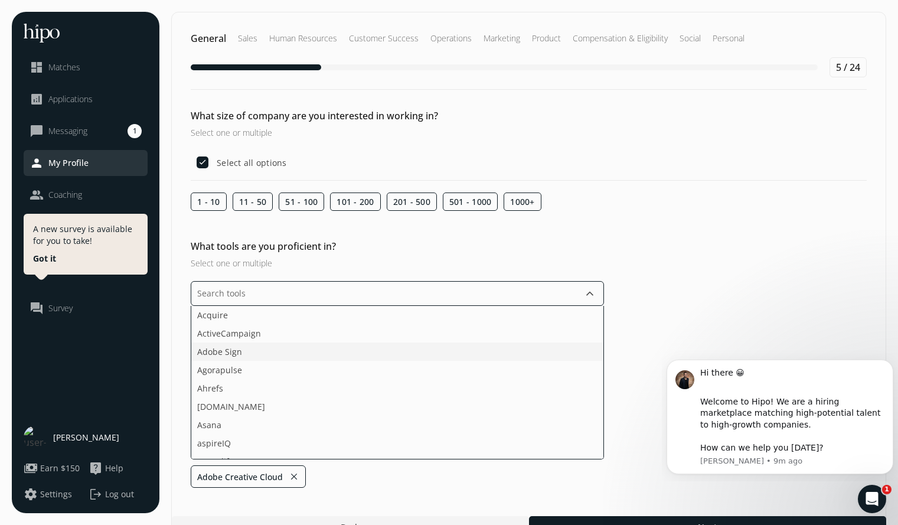
click at [324, 348] on li "Adobe Sign" at bounding box center [397, 351] width 412 height 18
click at [324, 348] on li "Agorapulse" at bounding box center [397, 351] width 412 height 18
click at [309, 391] on li "Asana" at bounding box center [397, 388] width 412 height 18
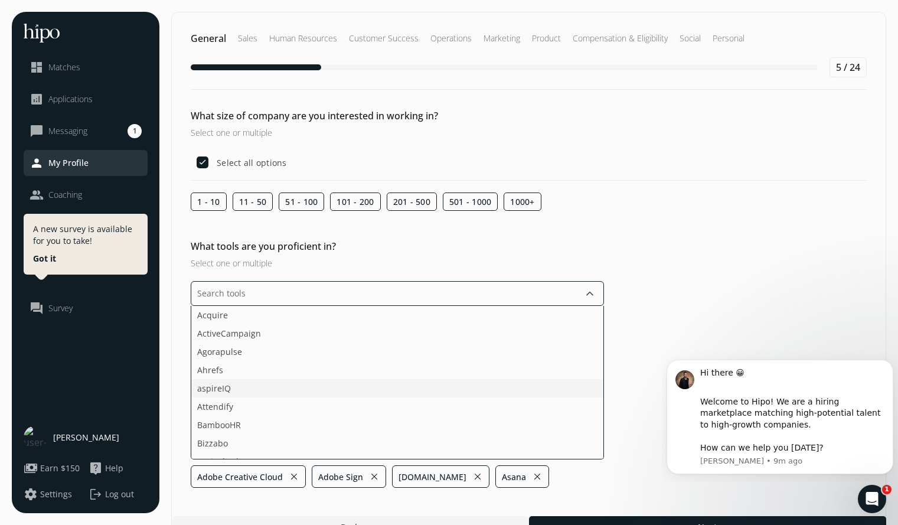
click at [309, 391] on li "aspireIQ" at bounding box center [397, 388] width 412 height 18
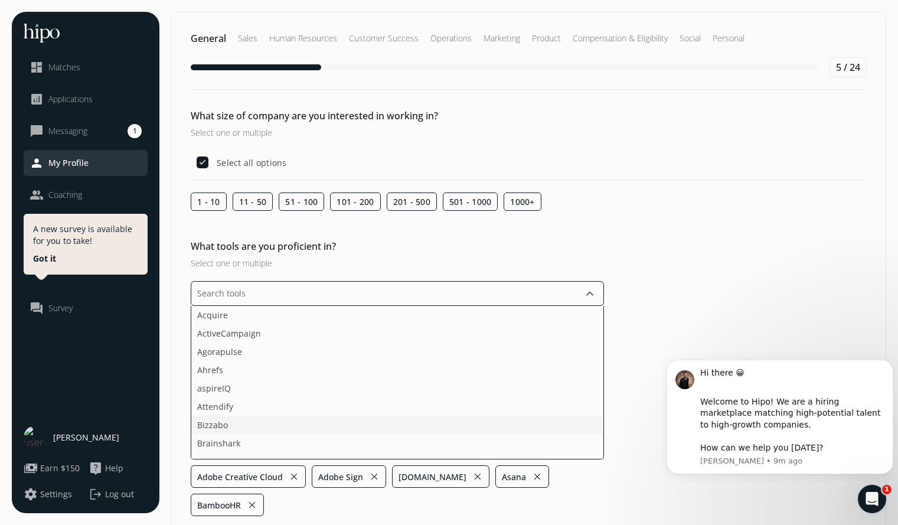
click at [298, 426] on li "Bizzabo" at bounding box center [397, 425] width 412 height 18
click at [342, 387] on li "CampaignMonitor" at bounding box center [397, 383] width 412 height 18
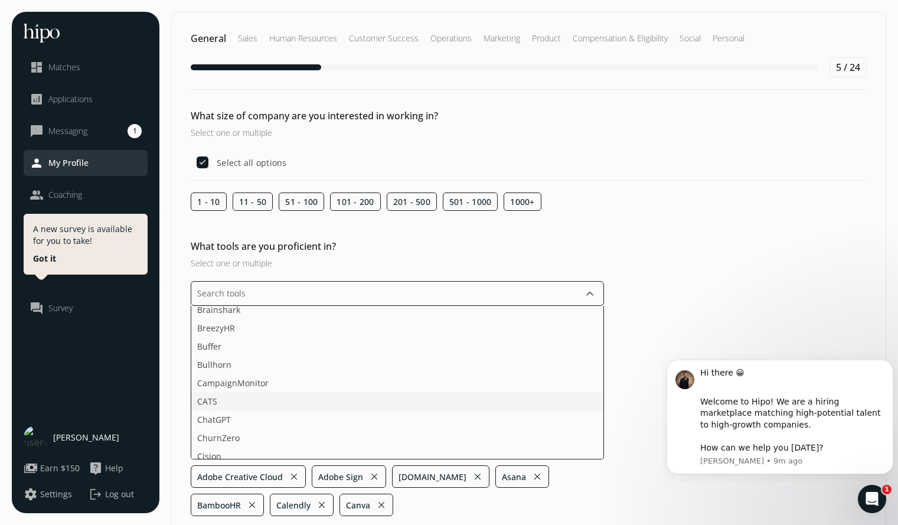
click at [338, 406] on li "CATS" at bounding box center [397, 401] width 412 height 18
click at [338, 417] on li "ChurnZero" at bounding box center [397, 419] width 412 height 18
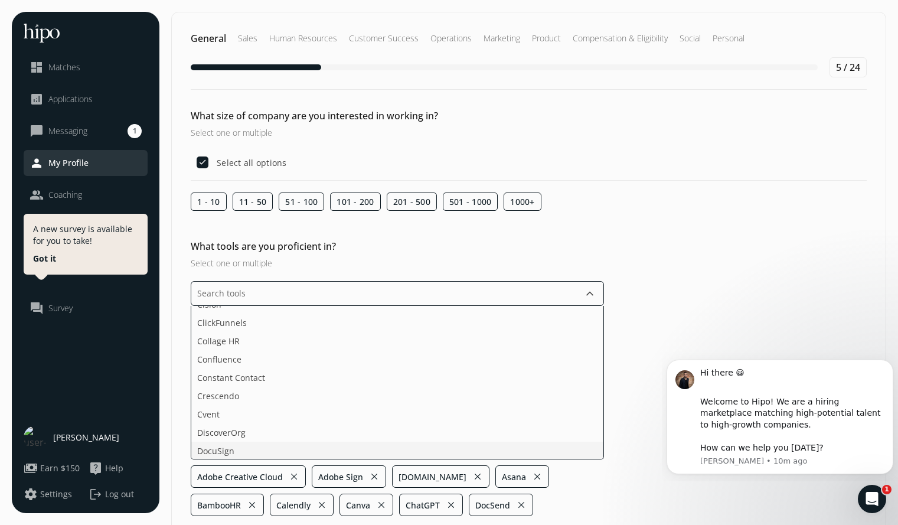
click at [505, 447] on li "DocuSign" at bounding box center [397, 451] width 412 height 18
click at [244, 451] on li "Domo" at bounding box center [397, 451] width 412 height 18
click at [422, 377] on li "Evernote" at bounding box center [397, 372] width 412 height 18
click at [409, 391] on li "Figma" at bounding box center [397, 390] width 412 height 18
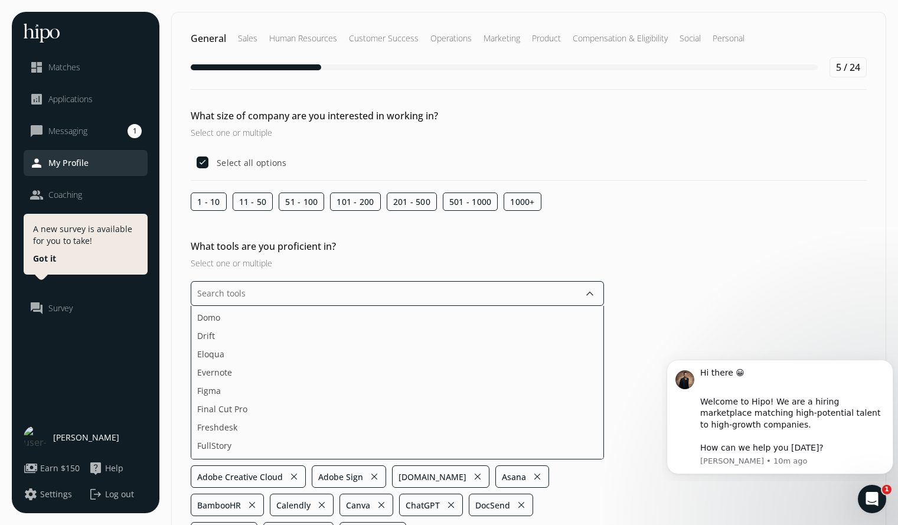
scroll to position [534, 0]
click at [301, 402] on li "Google Docs" at bounding box center [397, 403] width 412 height 18
click at [301, 402] on li "Google Search Console" at bounding box center [397, 403] width 412 height 18
click at [273, 370] on li "Google Ads" at bounding box center [397, 367] width 412 height 18
click at [277, 370] on li "Google Search Console" at bounding box center [397, 367] width 412 height 18
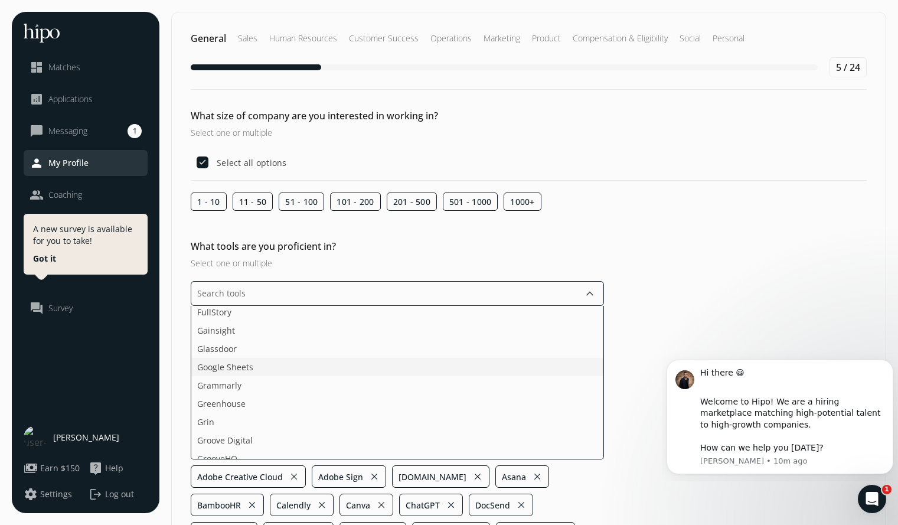
click at [277, 370] on li "Google Sheets" at bounding box center [397, 367] width 412 height 18
click at [277, 370] on li "Grammarly" at bounding box center [397, 367] width 412 height 18
click at [277, 370] on li "Greenhouse" at bounding box center [397, 367] width 412 height 18
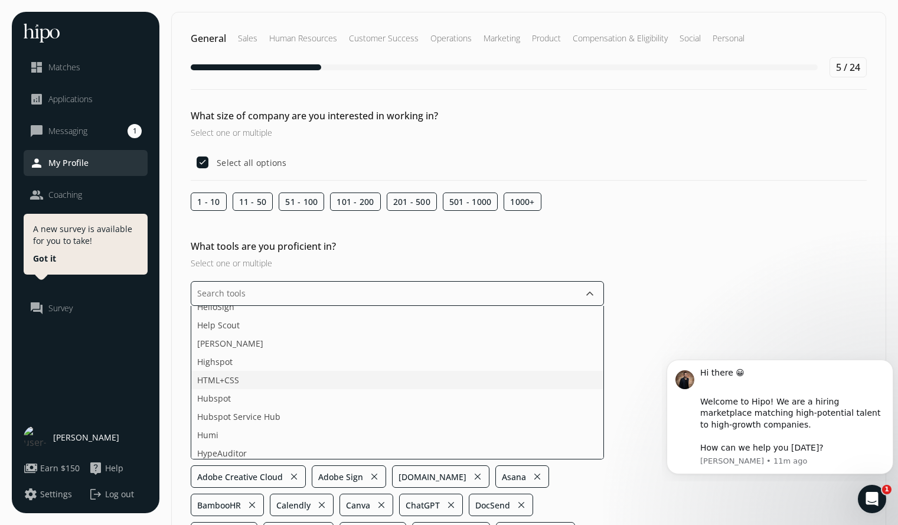
click at [276, 380] on li "HTML+CSS" at bounding box center [397, 380] width 412 height 18
click at [276, 380] on li "Hubspot" at bounding box center [397, 380] width 412 height 18
click at [276, 380] on li "Hubspot Service Hub" at bounding box center [397, 380] width 412 height 18
click at [276, 380] on li "Humi" at bounding box center [397, 380] width 412 height 18
click at [260, 438] on li "[DOMAIN_NAME]" at bounding box center [397, 435] width 412 height 18
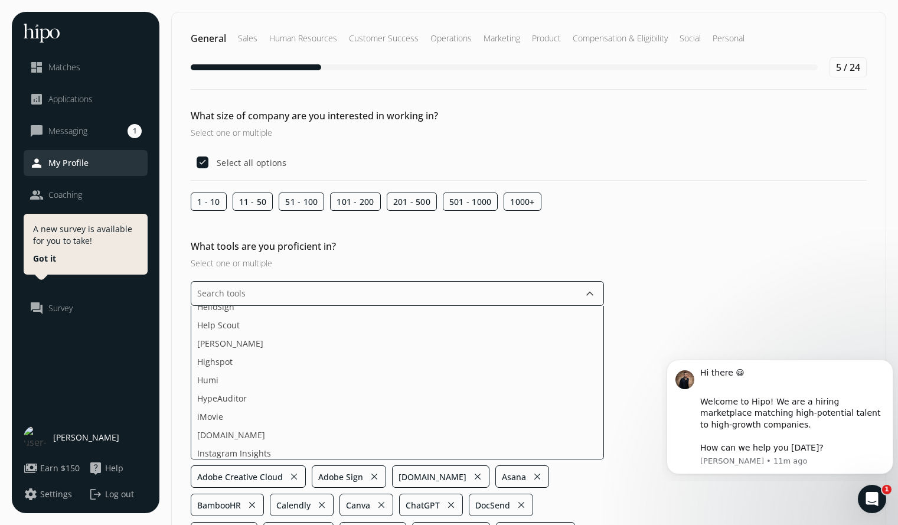
scroll to position [801, 0]
click at [275, 378] on li "JazzHR" at bounding box center [397, 374] width 412 height 18
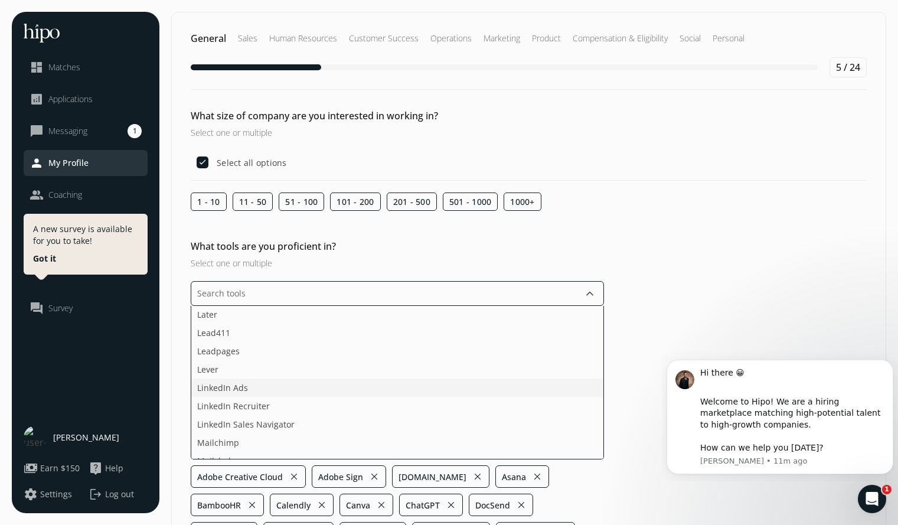
click at [353, 384] on li "LinkedIn Ads" at bounding box center [397, 387] width 412 height 18
click at [353, 384] on li "LinkedIn Recruiter" at bounding box center [397, 387] width 412 height 18
click at [353, 384] on li "LinkedIn Sales Navigator" at bounding box center [397, 387] width 412 height 18
click at [353, 384] on li "Mailchimp" at bounding box center [397, 387] width 412 height 18
click at [353, 384] on li "Mailshake" at bounding box center [397, 387] width 412 height 18
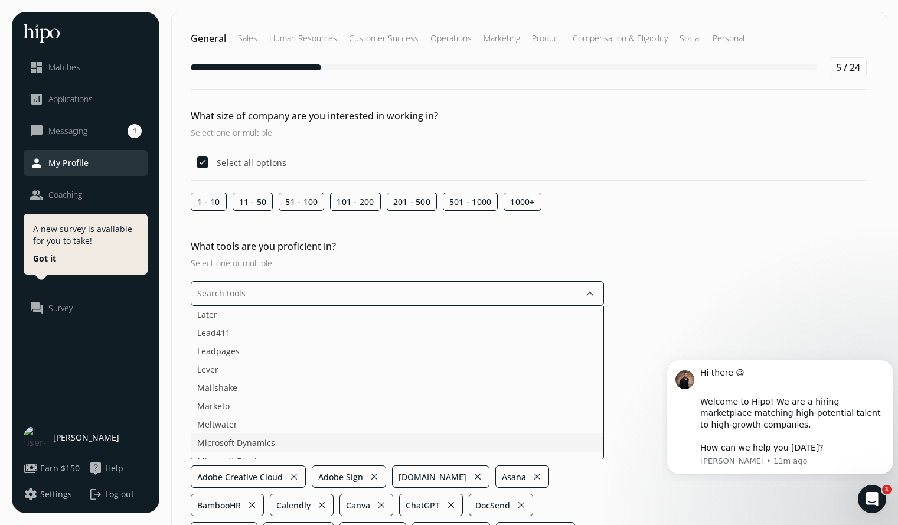
click at [354, 439] on li "Microsoft Dynamics" at bounding box center [397, 442] width 412 height 18
click at [354, 439] on li "Microsoft Excel" at bounding box center [397, 442] width 412 height 18
click at [354, 439] on li "Microsoft Word" at bounding box center [397, 442] width 412 height 18
click at [354, 439] on li "Mixpanel" at bounding box center [397, 442] width 412 height 18
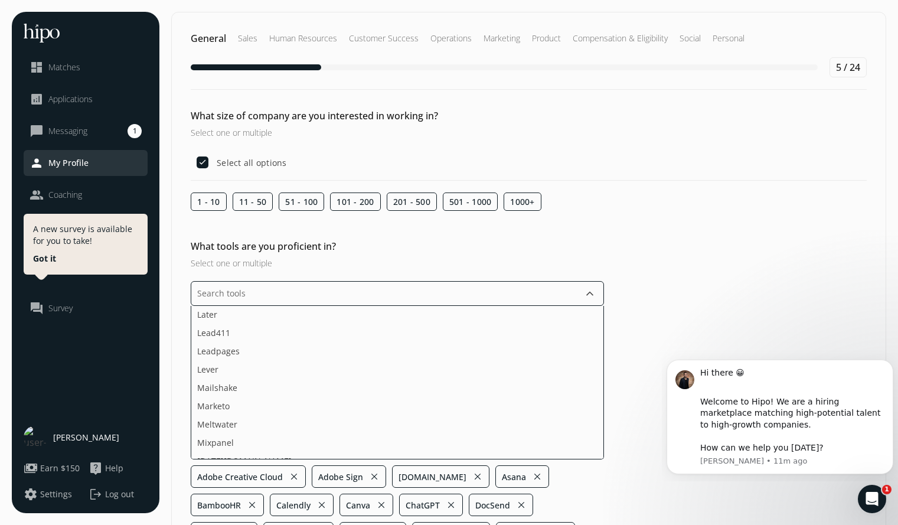
scroll to position [1068, 0]
click at [470, 406] on li "Pardot" at bounding box center [397, 400] width 412 height 18
click at [449, 456] on li "Salesforce Service Cloud" at bounding box center [397, 455] width 412 height 18
click at [449, 456] on li "SalesHood" at bounding box center [397, 455] width 412 height 18
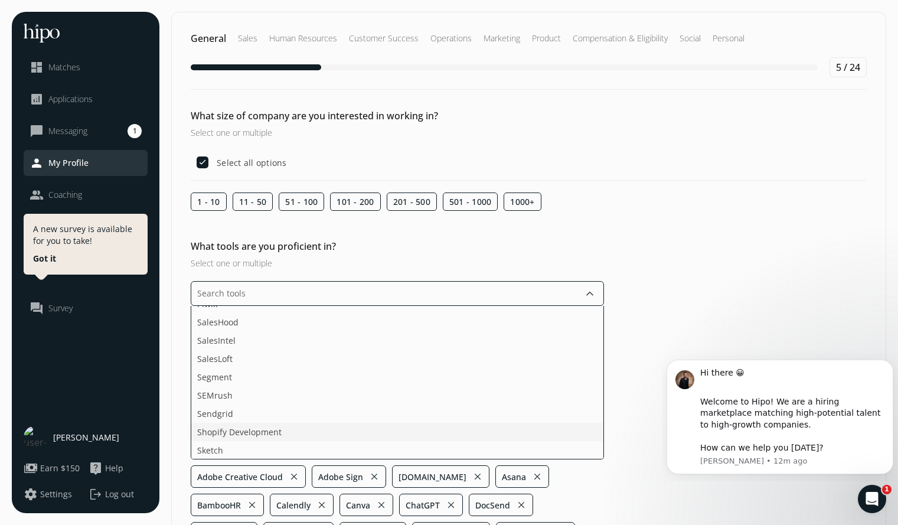
click at [544, 434] on li "Shopify Development" at bounding box center [397, 432] width 412 height 18
click at [544, 434] on li "Sketch" at bounding box center [397, 432] width 412 height 18
click at [537, 448] on li "Social media platforms" at bounding box center [397, 450] width 412 height 18
click at [537, 448] on li "Sprout Social" at bounding box center [397, 450] width 412 height 18
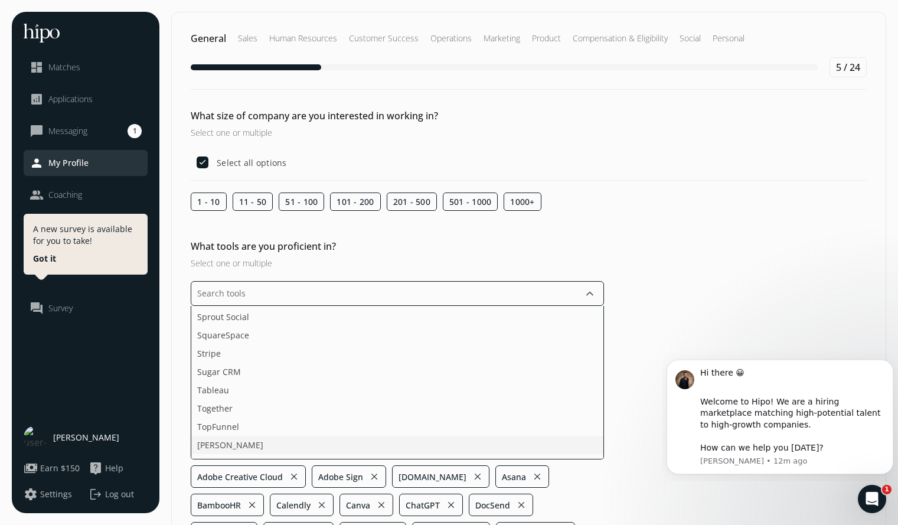
click at [532, 450] on li "[PERSON_NAME]" at bounding box center [397, 445] width 412 height 18
click at [532, 450] on li "Unbounce" at bounding box center [397, 445] width 412 height 18
click at [459, 337] on li "Stripe" at bounding box center [397, 335] width 412 height 18
click at [521, 419] on ul "Acquire ActiveCampaign Agorapulse Ahrefs aspireIQ Attendify Bizzabo Brainshark …" at bounding box center [397, 383] width 413 height 154
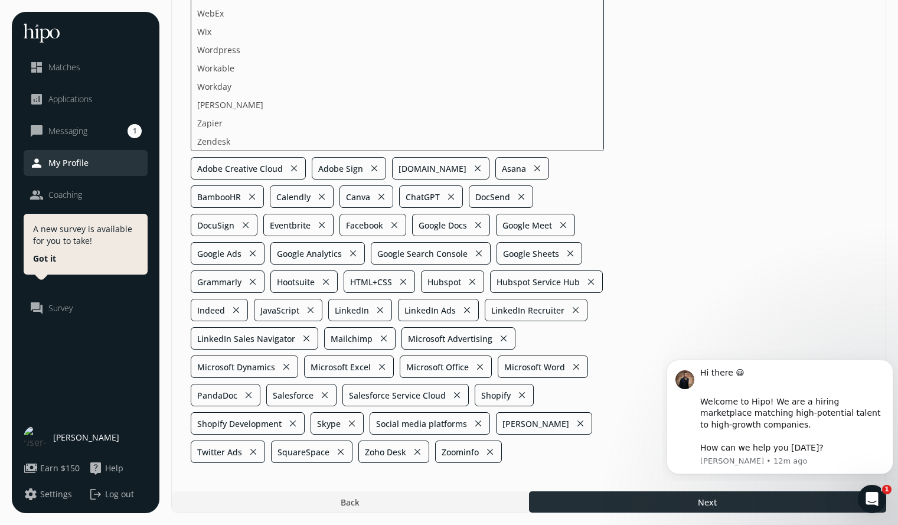
scroll to position [155, 0]
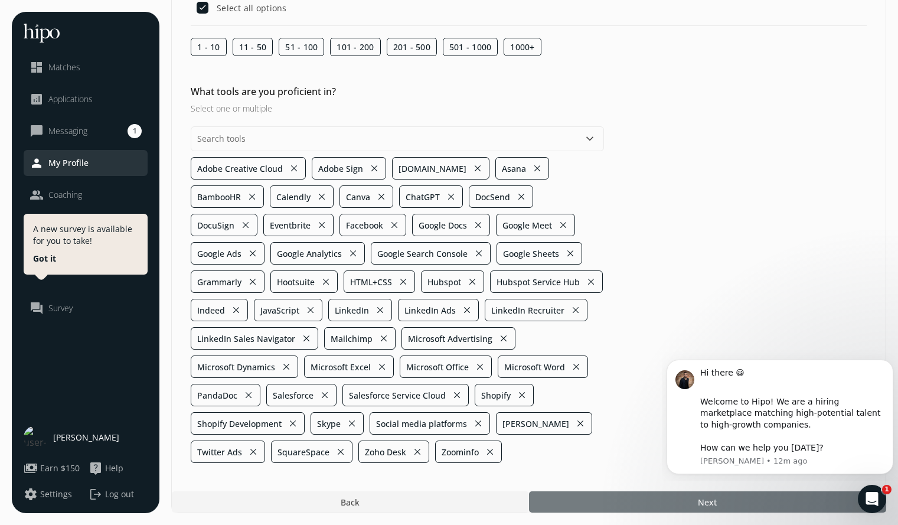
click at [633, 499] on div at bounding box center [707, 501] width 357 height 21
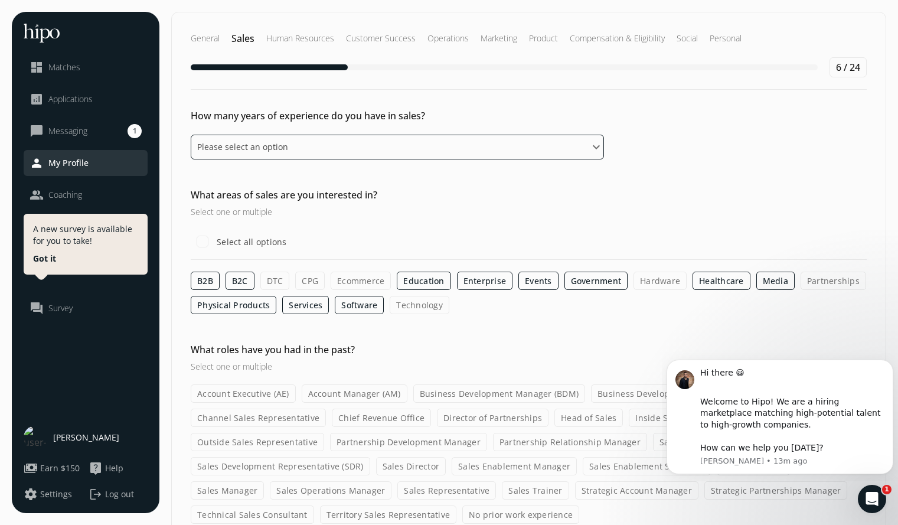
click at [575, 151] on select "Please select an option 0 - 1 years 2 - 3 years 4 - 5 years 6 - 8 years 9+ years" at bounding box center [397, 147] width 413 height 25
select select "nine_plus_years"
click at [191, 135] on select "Please select an option 0 - 1 years 2 - 3 years 4 - 5 years 6 - 8 years 9+ years" at bounding box center [397, 147] width 413 height 25
click at [199, 241] on input "Select all options" at bounding box center [203, 242] width 24 height 24
checkbox input "true"
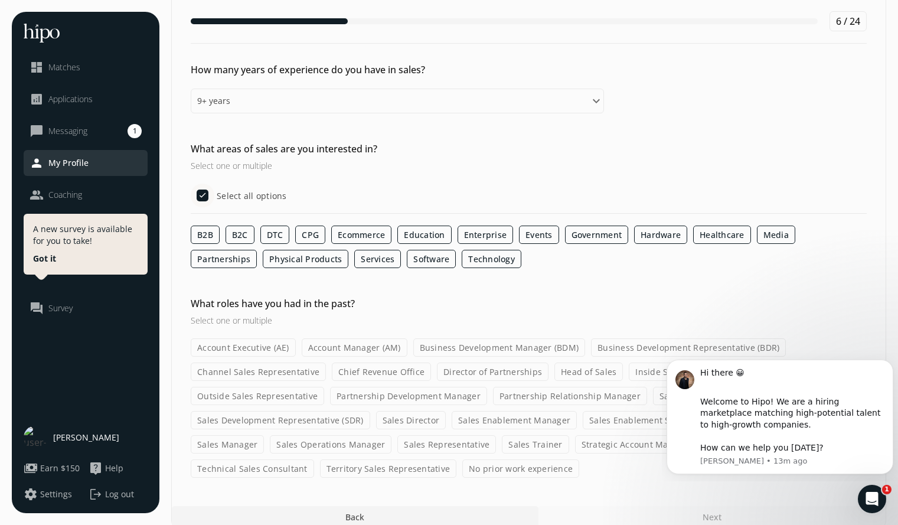
scroll to position [61, 0]
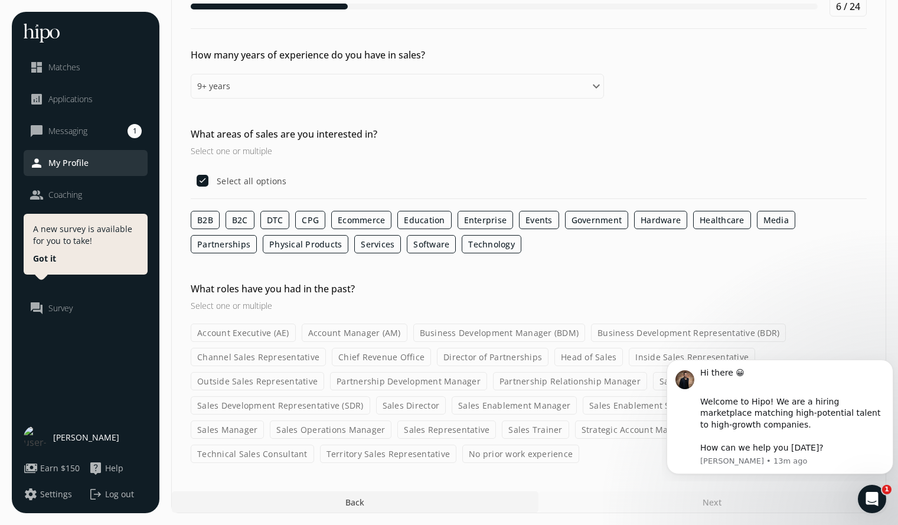
click at [253, 334] on label "Account Executive (AE)" at bounding box center [243, 333] width 105 height 18
click at [0, 0] on input "Account Executive (AE)" at bounding box center [0, 0] width 0 height 0
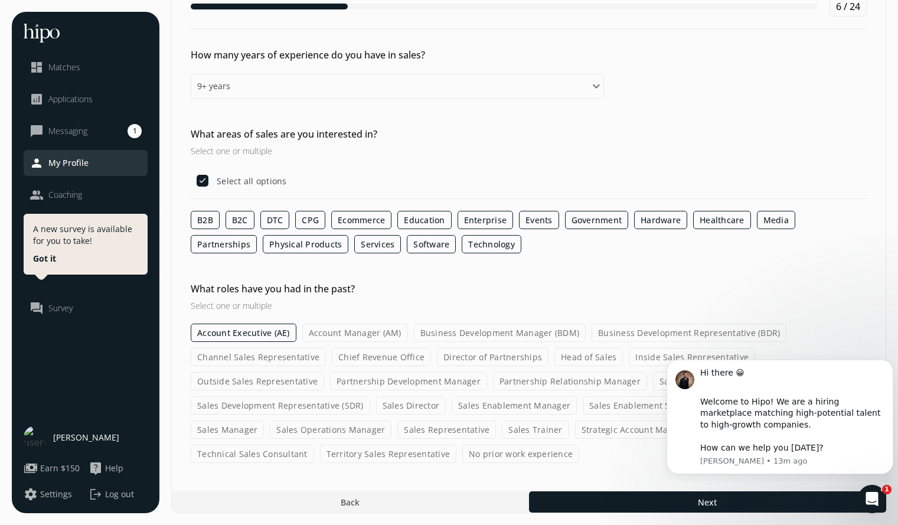
click at [334, 329] on label "Account Manager (AM)" at bounding box center [355, 333] width 106 height 18
click at [0, 0] on input "Account Manager (AM)" at bounding box center [0, 0] width 0 height 0
click at [481, 332] on label "Business Development Manager (BDM)" at bounding box center [500, 333] width 172 height 18
click at [0, 0] on input "Business Development Manager (BDM)" at bounding box center [0, 0] width 0 height 0
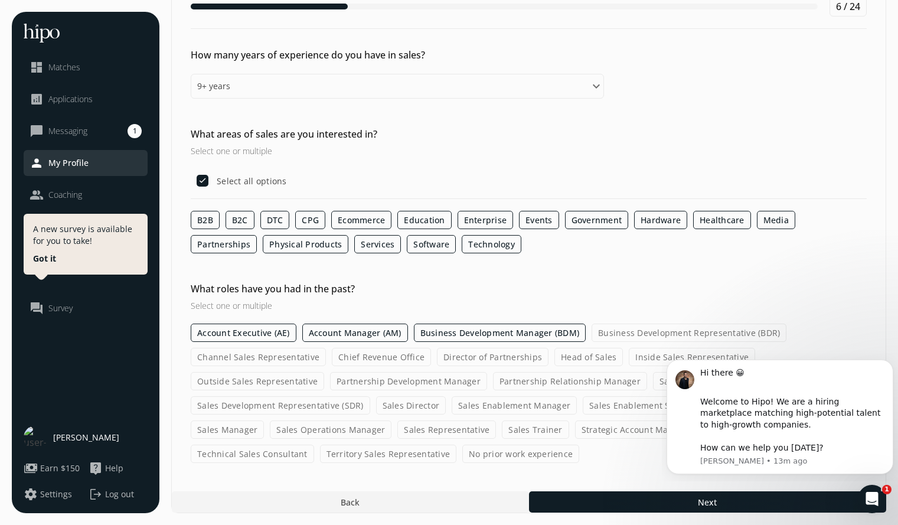
click at [634, 329] on label "Business Development Representative (BDR)" at bounding box center [689, 333] width 195 height 18
click at [0, 0] on input "Business Development Representative (BDR)" at bounding box center [0, 0] width 0 height 0
click at [288, 358] on label "Channel Sales Representative" at bounding box center [258, 357] width 135 height 18
click at [0, 0] on input "Channel Sales Representative" at bounding box center [0, 0] width 0 height 0
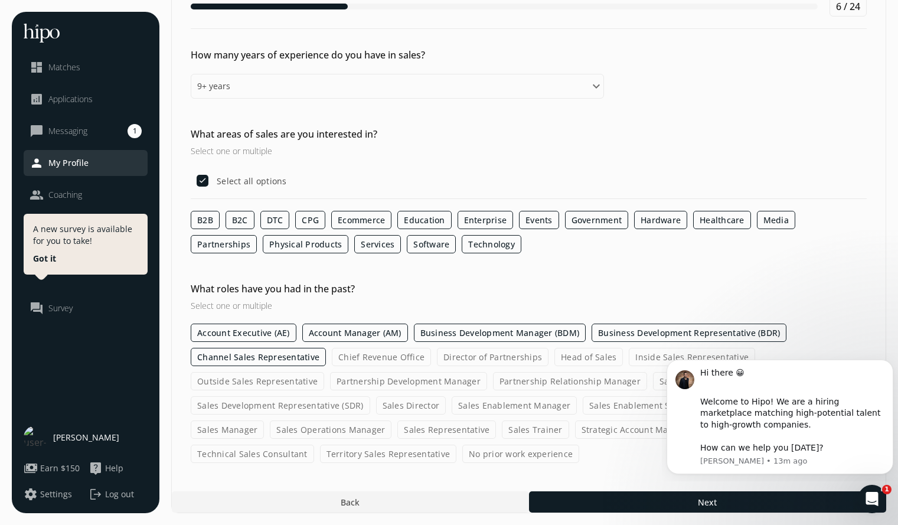
click at [278, 382] on label "Outside Sales Representative" at bounding box center [257, 381] width 133 height 18
click at [0, 0] on input "Outside Sales Representative" at bounding box center [0, 0] width 0 height 0
click at [272, 404] on label "Sales Development Representative (SDR)" at bounding box center [281, 405] width 180 height 18
click at [0, 0] on input "Sales Development Representative (SDR)" at bounding box center [0, 0] width 0 height 0
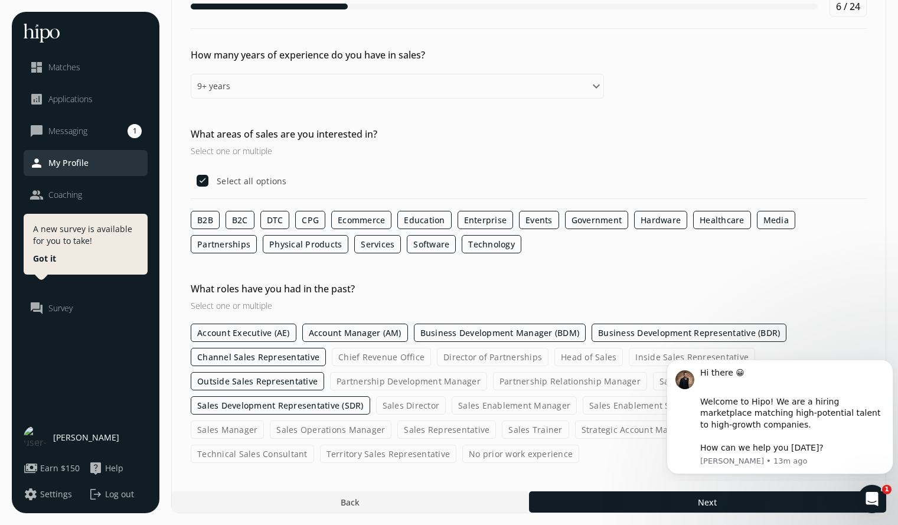
click at [270, 429] on label "Sales Operations Manager" at bounding box center [331, 429] width 122 height 18
click at [0, 0] on input "Sales Operations Manager" at bounding box center [0, 0] width 0 height 0
click at [259, 452] on label "Technical Sales Consultant" at bounding box center [252, 454] width 123 height 18
click at [0, 0] on input "Technical Sales Consultant" at bounding box center [0, 0] width 0 height 0
click at [381, 452] on label "Territory Sales Representative" at bounding box center [388, 454] width 137 height 18
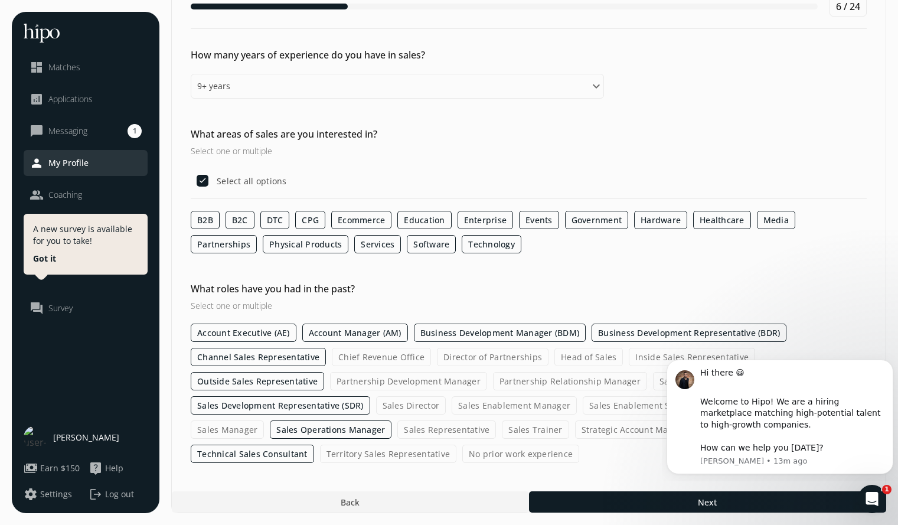
click at [0, 0] on input "Territory Sales Representative" at bounding box center [0, 0] width 0 height 0
click at [397, 426] on label "Sales Representative" at bounding box center [446, 429] width 99 height 18
click at [0, 0] on input "Sales Representative" at bounding box center [0, 0] width 0 height 0
click at [406, 403] on label "Sales Director" at bounding box center [411, 405] width 70 height 18
click at [0, 0] on input "Sales Director" at bounding box center [0, 0] width 0 height 0
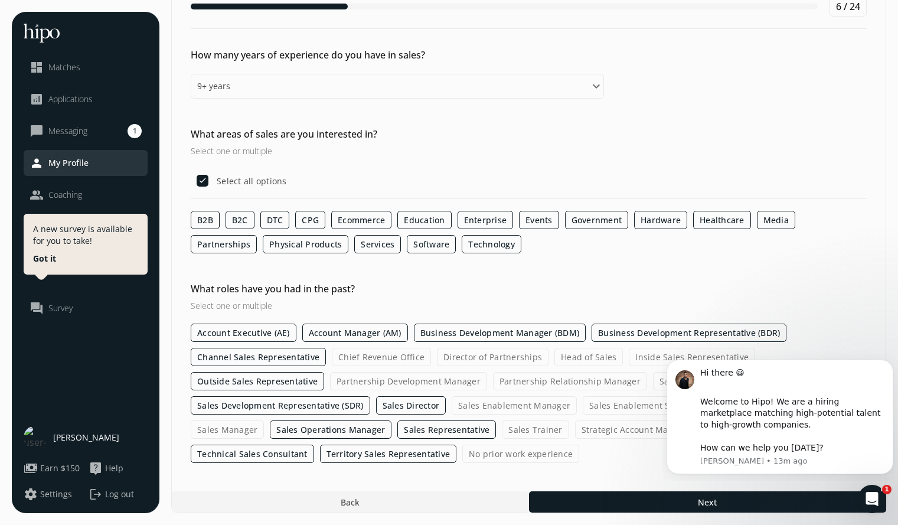
click at [403, 383] on label "Partnership Development Manager" at bounding box center [408, 381] width 157 height 18
click at [0, 0] on input "Partnership Development Manager" at bounding box center [0, 0] width 0 height 0
click at [391, 360] on label "Chief Revenue Office" at bounding box center [381, 357] width 99 height 18
click at [0, 0] on input "Chief Revenue Office" at bounding box center [0, 0] width 0 height 0
click at [496, 354] on label "Director of Partnerships" at bounding box center [493, 357] width 112 height 18
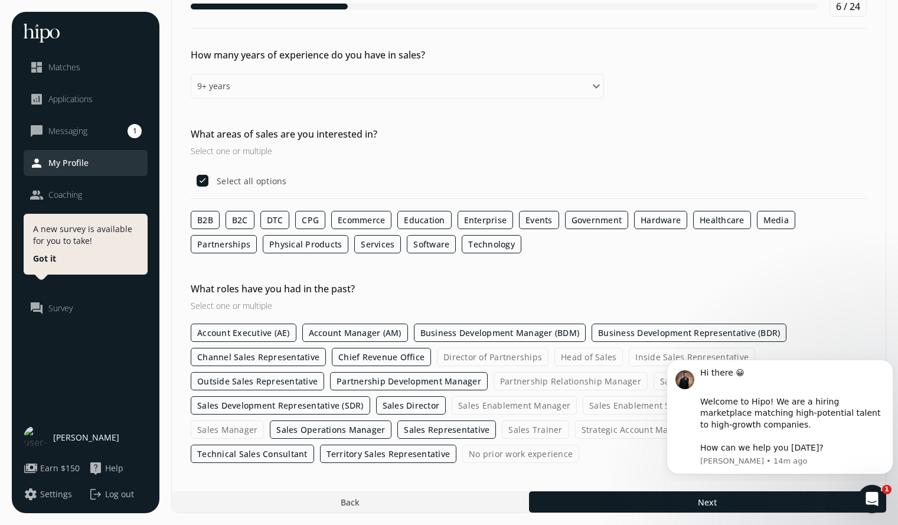
click at [0, 0] on input "Director of Partnerships" at bounding box center [0, 0] width 0 height 0
click at [581, 354] on label "Head of Sales" at bounding box center [589, 357] width 68 height 18
click at [0, 0] on input "Head of Sales" at bounding box center [0, 0] width 0 height 0
click at [645, 355] on label "Inside Sales Representative" at bounding box center [692, 357] width 126 height 18
click at [0, 0] on input "Inside Sales Representative" at bounding box center [0, 0] width 0 height 0
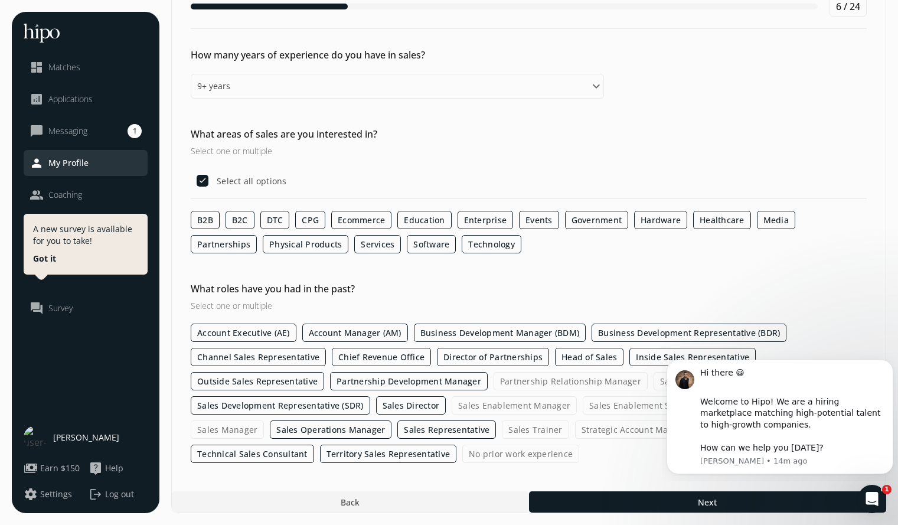
click at [658, 380] on label "Sales Consultant" at bounding box center [694, 381] width 81 height 18
click at [0, 0] on input "Sales Consultant" at bounding box center [0, 0] width 0 height 0
click at [598, 381] on label "Partnership Relationship Manager" at bounding box center [571, 381] width 154 height 18
click at [0, 0] on input "Partnership Relationship Manager" at bounding box center [0, 0] width 0 height 0
click at [612, 404] on label "Sales Enablement Specialist" at bounding box center [647, 405] width 128 height 18
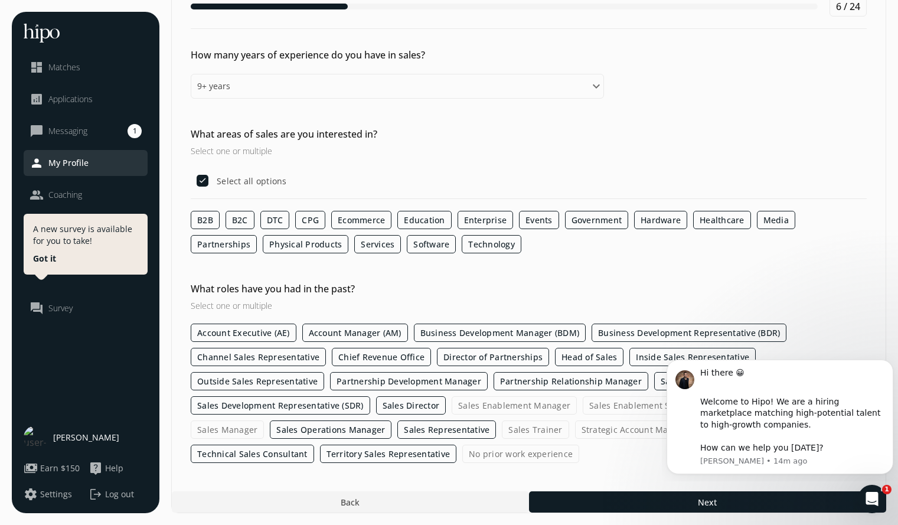
click at [0, 0] on input "Sales Enablement Specialist" at bounding box center [0, 0] width 0 height 0
click at [513, 406] on label "Sales Enablement Manager" at bounding box center [514, 405] width 125 height 18
click at [0, 0] on input "Sales Enablement Manager" at bounding box center [0, 0] width 0 height 0
click at [502, 431] on label "Sales Trainer" at bounding box center [535, 429] width 67 height 18
click at [0, 0] on input "Sales Trainer" at bounding box center [0, 0] width 0 height 0
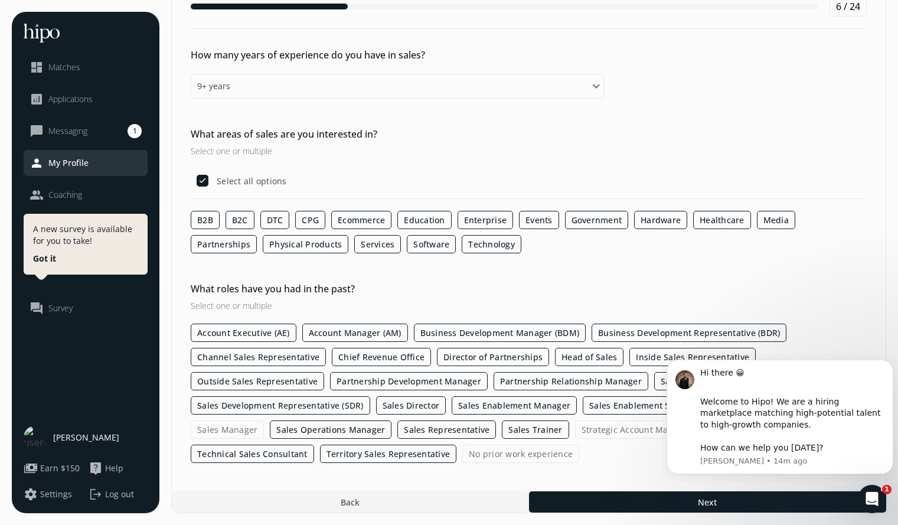
click at [575, 433] on label "Strategic Account Manager" at bounding box center [636, 429] width 123 height 18
click at [0, 0] on input "Strategic Account Manager" at bounding box center [0, 0] width 0 height 0
click at [704, 426] on label "Strategic Partnerships Manager" at bounding box center [775, 429] width 143 height 18
click at [0, 0] on input "Strategic Partnerships Manager" at bounding box center [0, 0] width 0 height 0
click at [890, 363] on icon "Dismiss notification" at bounding box center [889, 363] width 4 height 4
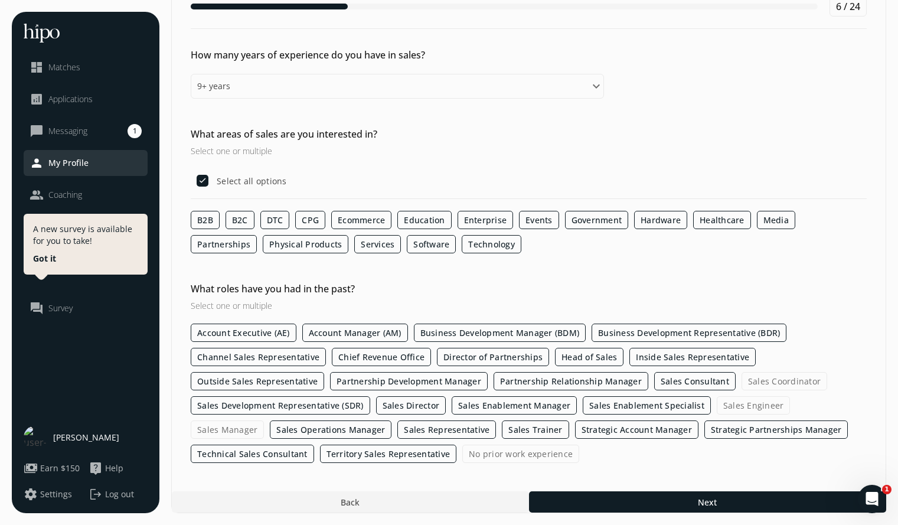
click at [785, 384] on label "Sales Coordinator" at bounding box center [785, 381] width 86 height 18
click at [0, 0] on input "Sales Coordinator" at bounding box center [0, 0] width 0 height 0
click at [264, 420] on label "Sales Manager" at bounding box center [227, 429] width 73 height 18
click at [0, 0] on input "Sales Manager" at bounding box center [0, 0] width 0 height 0
click at [752, 408] on label "Sales Engineer" at bounding box center [754, 405] width 74 height 18
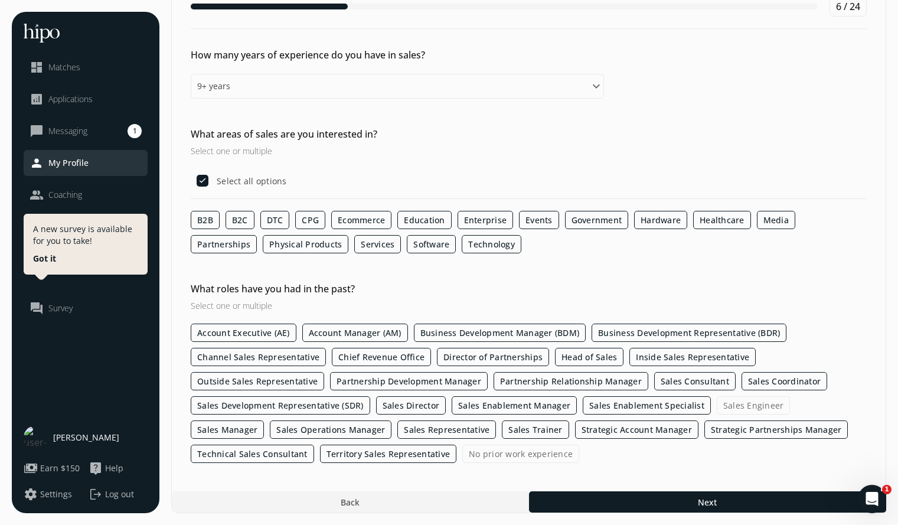
click at [0, 0] on input "Sales Engineer" at bounding box center [0, 0] width 0 height 0
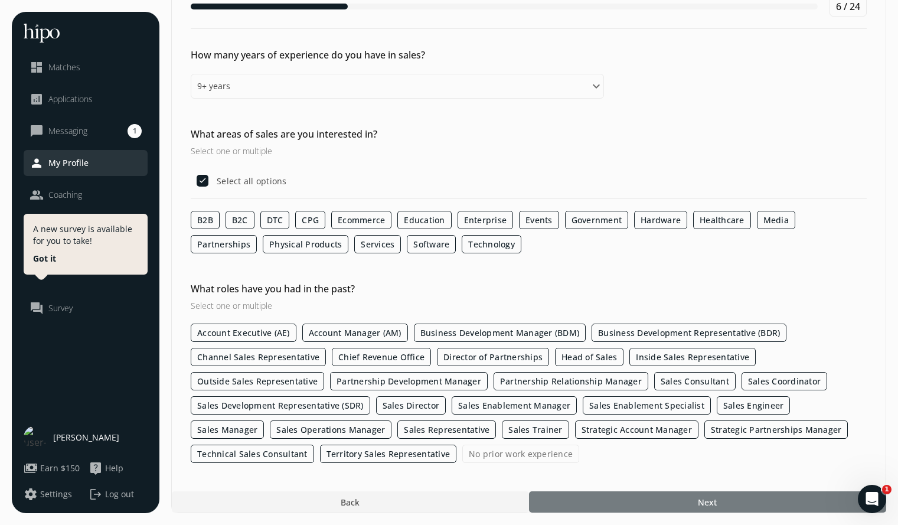
click at [758, 500] on div at bounding box center [707, 501] width 357 height 21
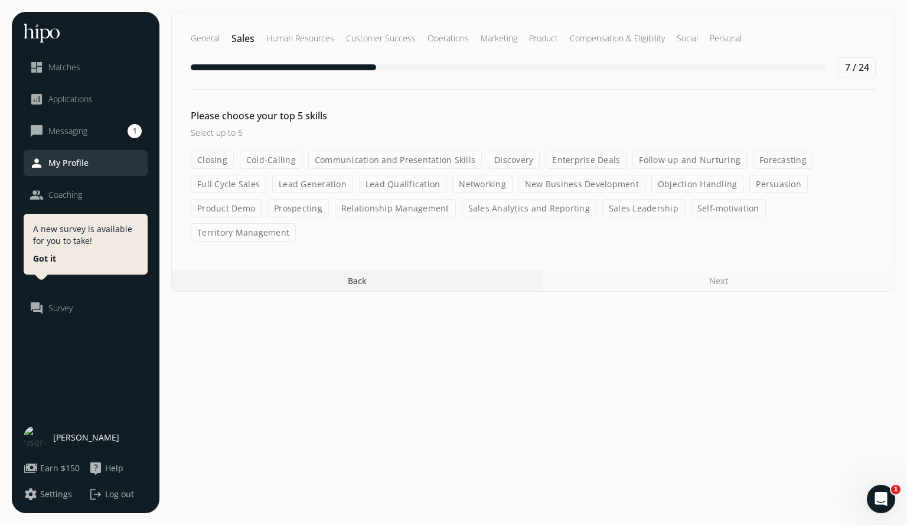
click at [265, 161] on label "Cold-Calling" at bounding box center [271, 160] width 63 height 18
click at [0, 0] on input "Cold-Calling" at bounding box center [0, 0] width 0 height 0
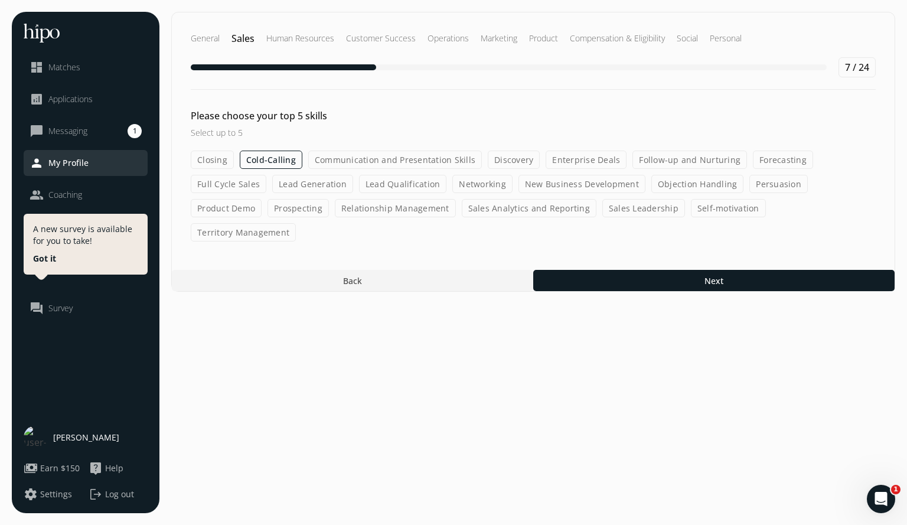
click at [296, 223] on label "Territory Management" at bounding box center [243, 232] width 105 height 18
click at [0, 0] on input "Territory Management" at bounding box center [0, 0] width 0 height 0
click at [602, 208] on label "Sales Leadership" at bounding box center [643, 208] width 83 height 18
click at [0, 0] on input "Sales Leadership" at bounding box center [0, 0] width 0 height 0
click at [296, 223] on label "Territory Management" at bounding box center [243, 232] width 105 height 18
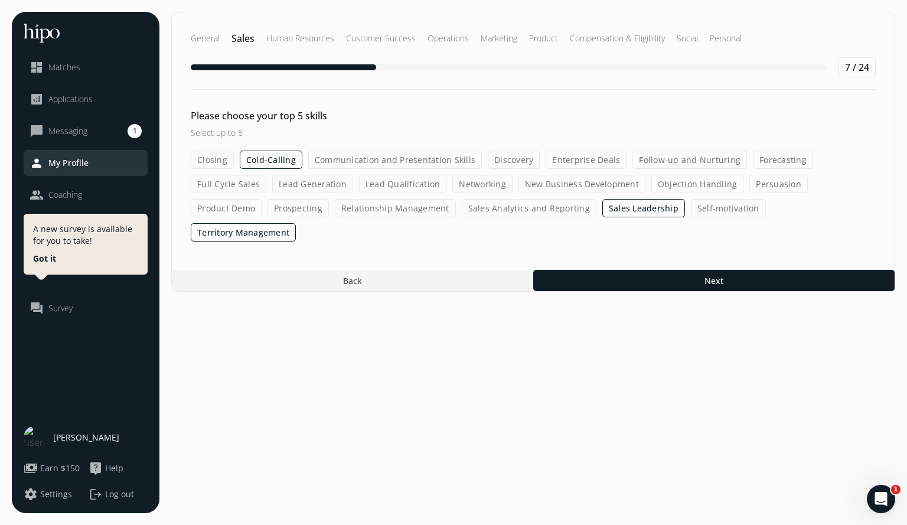
click at [0, 0] on input "Territory Management" at bounding box center [0, 0] width 0 height 0
click at [243, 185] on label "Full Cycle Sales" at bounding box center [229, 184] width 76 height 18
click at [0, 0] on input "Full Cycle Sales" at bounding box center [0, 0] width 0 height 0
click at [312, 184] on label "Lead Generation" at bounding box center [312, 184] width 81 height 18
click at [0, 0] on input "Lead Generation" at bounding box center [0, 0] width 0 height 0
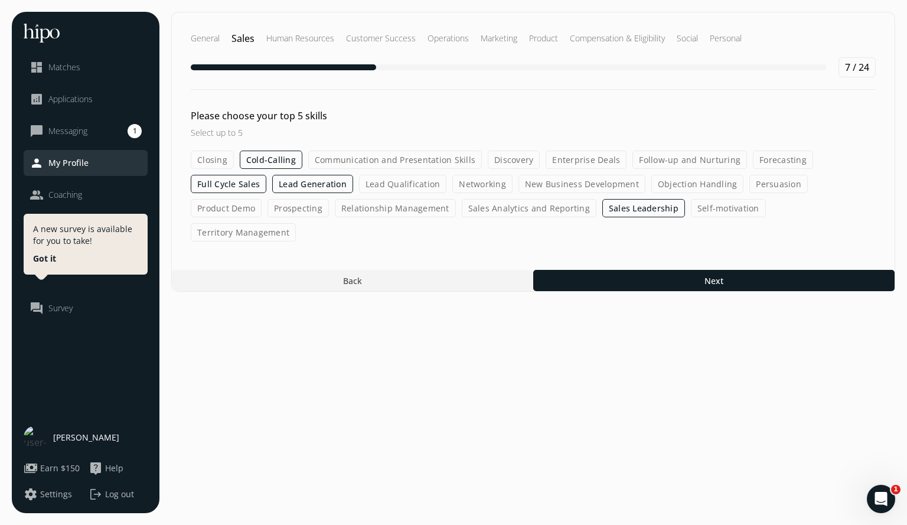
click at [679, 184] on label "Objection Handling" at bounding box center [697, 184] width 93 height 18
click at [0, 0] on input "Objection Handling" at bounding box center [0, 0] width 0 height 0
click at [769, 182] on label "Persuasion" at bounding box center [778, 184] width 58 height 18
click at [0, 0] on input "Persuasion" at bounding box center [0, 0] width 0 height 0
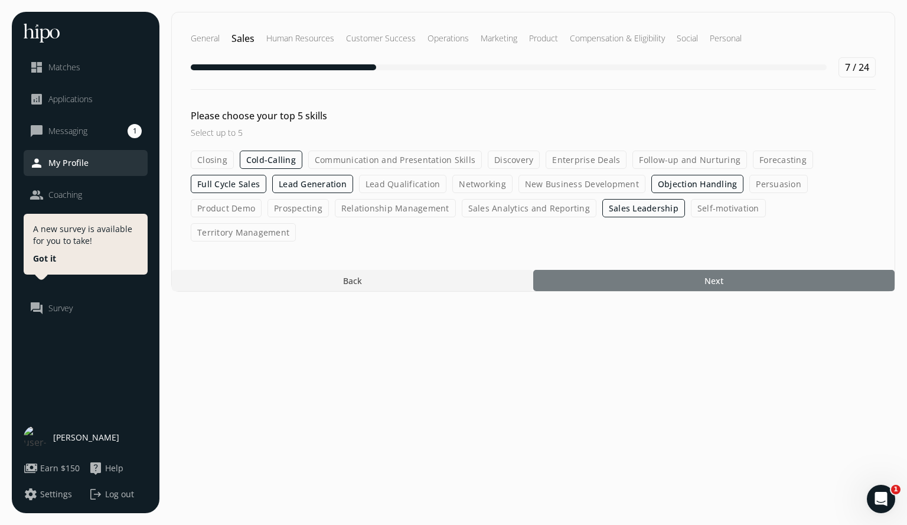
click at [701, 270] on div at bounding box center [713, 280] width 361 height 21
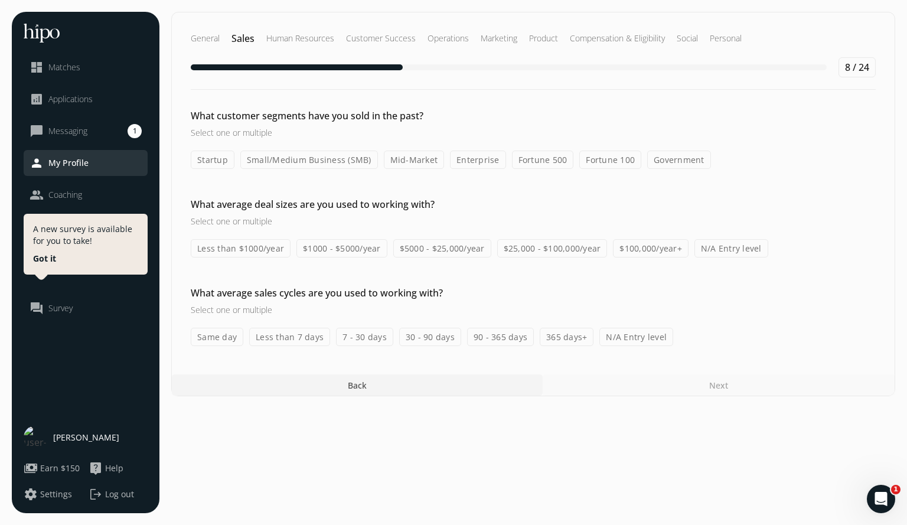
click at [219, 161] on label "Startup" at bounding box center [213, 160] width 44 height 18
click at [0, 0] on input "Startup" at bounding box center [0, 0] width 0 height 0
click at [283, 158] on label "Small/Medium Business (SMB)" at bounding box center [309, 160] width 138 height 18
click at [0, 0] on input "Small/Medium Business (SMB)" at bounding box center [0, 0] width 0 height 0
click at [413, 158] on label "Mid-Market" at bounding box center [414, 160] width 61 height 18
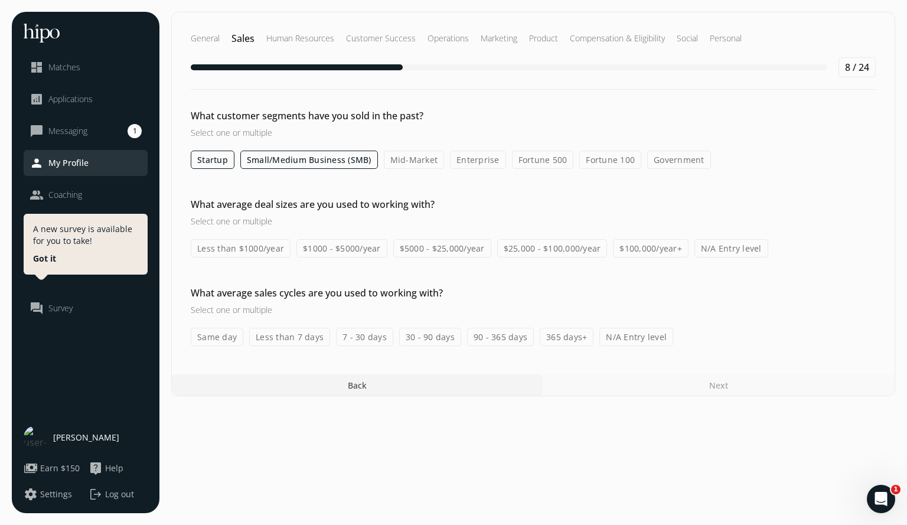
click at [0, 0] on input "Mid-Market" at bounding box center [0, 0] width 0 height 0
click at [477, 162] on label "Enterprise" at bounding box center [479, 160] width 56 height 18
click at [0, 0] on input "Enterprise" at bounding box center [0, 0] width 0 height 0
click at [542, 158] on label "Fortune 500" at bounding box center [544, 160] width 62 height 18
click at [0, 0] on input "Fortune 500" at bounding box center [0, 0] width 0 height 0
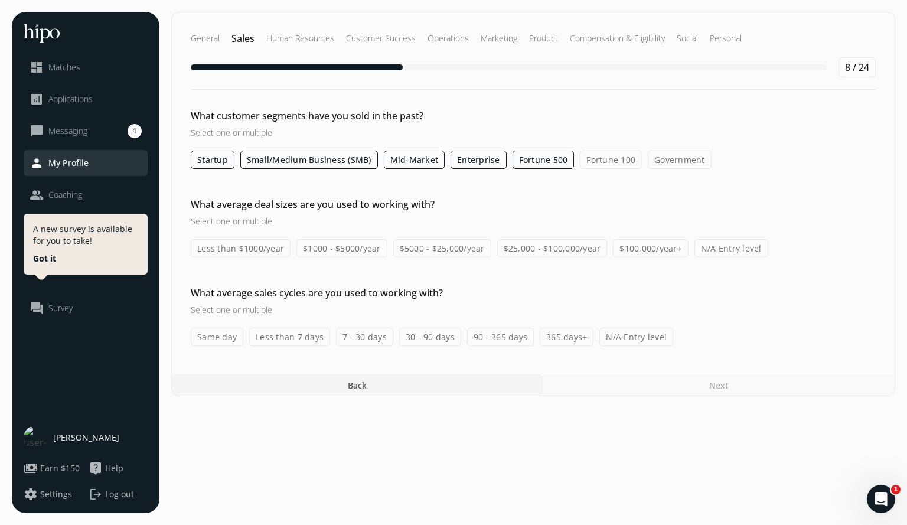
click at [277, 248] on label "Less than $1000/year" at bounding box center [241, 248] width 100 height 18
click at [0, 0] on input "Less than $1000/year" at bounding box center [0, 0] width 0 height 0
click at [333, 247] on label "$1000 - $5000/year" at bounding box center [341, 248] width 91 height 18
click at [0, 0] on input "$1000 - $5000/year" at bounding box center [0, 0] width 0 height 0
click at [429, 247] on label "$5000 - $25,000/year" at bounding box center [442, 248] width 98 height 18
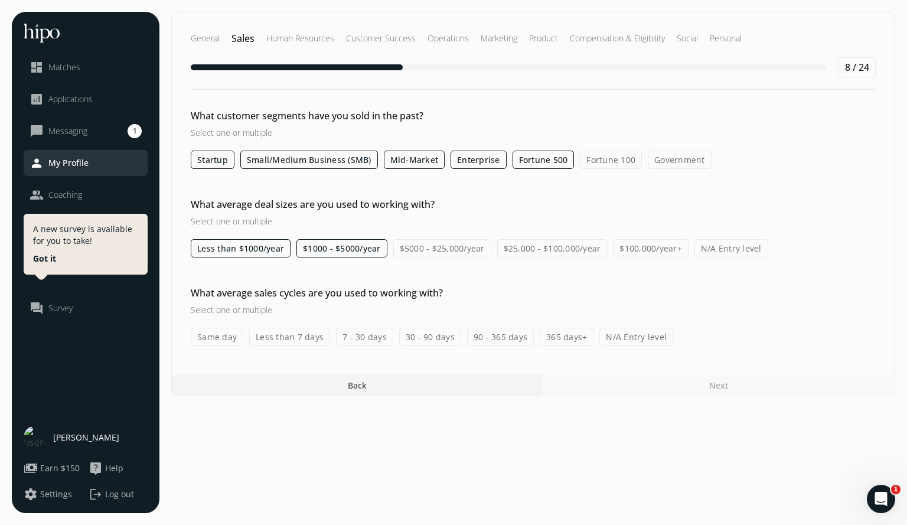
click at [0, 0] on input "$5000 - $25,000/year" at bounding box center [0, 0] width 0 height 0
click at [549, 247] on label "$25,000 - $100,000/year" at bounding box center [552, 248] width 110 height 18
click at [0, 0] on input "$25,000 - $100,000/year" at bounding box center [0, 0] width 0 height 0
click at [637, 246] on label "$100,000/year+" at bounding box center [651, 248] width 76 height 18
click at [0, 0] on input "$100,000/year+" at bounding box center [0, 0] width 0 height 0
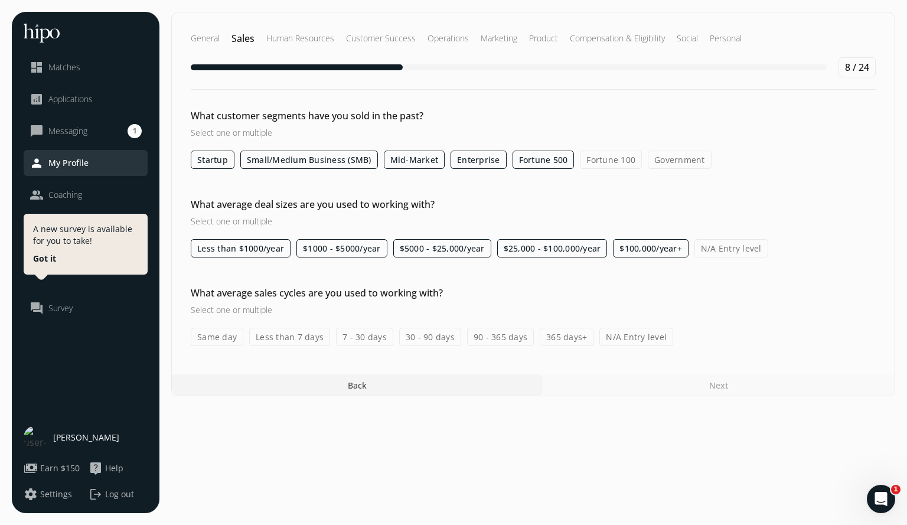
click at [211, 341] on label "Same day" at bounding box center [217, 337] width 53 height 18
click at [0, 0] on input "Same day" at bounding box center [0, 0] width 0 height 0
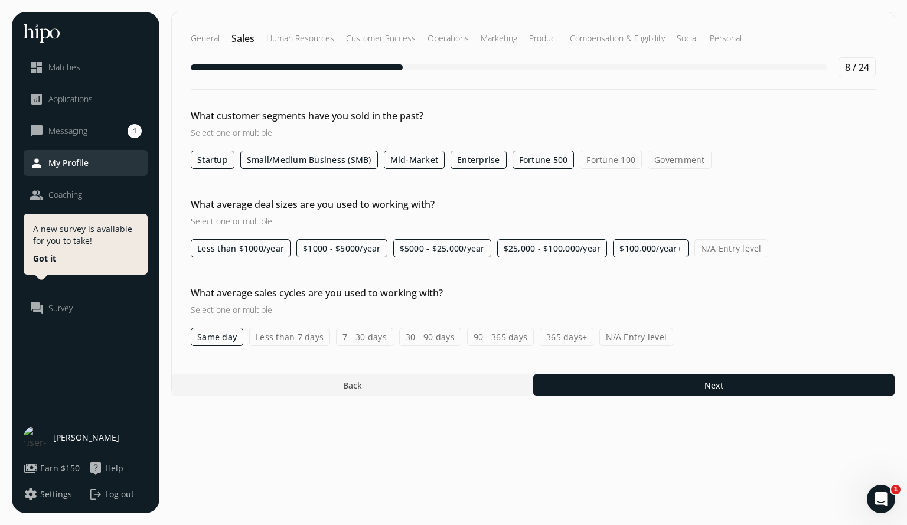
click at [292, 334] on label "Less than 7 days" at bounding box center [289, 337] width 81 height 18
click at [0, 0] on input "Less than 7 days" at bounding box center [0, 0] width 0 height 0
click at [361, 338] on label "7 - 30 days" at bounding box center [364, 337] width 57 height 18
click at [0, 0] on input "7 - 30 days" at bounding box center [0, 0] width 0 height 0
click at [423, 337] on label "30 - 90 days" at bounding box center [430, 337] width 62 height 18
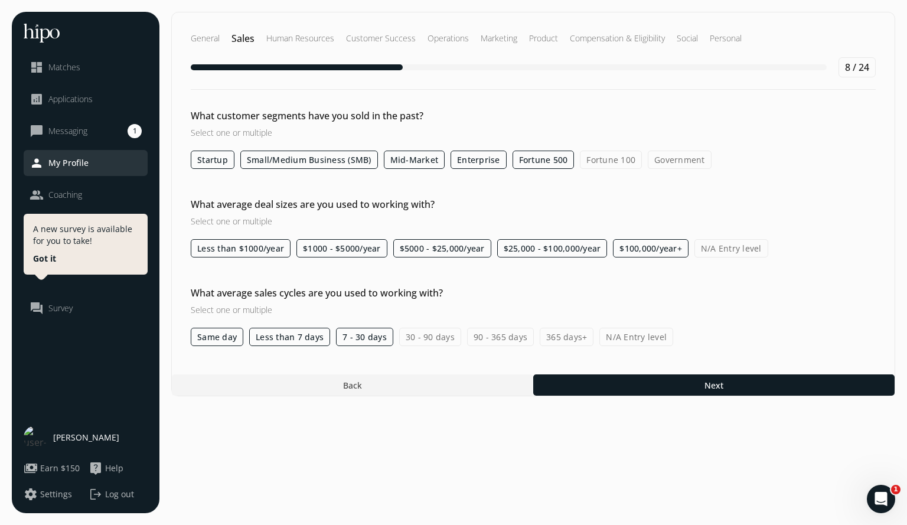
click at [0, 0] on input "30 - 90 days" at bounding box center [0, 0] width 0 height 0
click at [482, 334] on label "90 - 365 days" at bounding box center [500, 337] width 67 height 18
click at [0, 0] on input "90 - 365 days" at bounding box center [0, 0] width 0 height 0
click at [556, 337] on label "365 days+" at bounding box center [567, 337] width 54 height 18
click at [0, 0] on input "365 days+" at bounding box center [0, 0] width 0 height 0
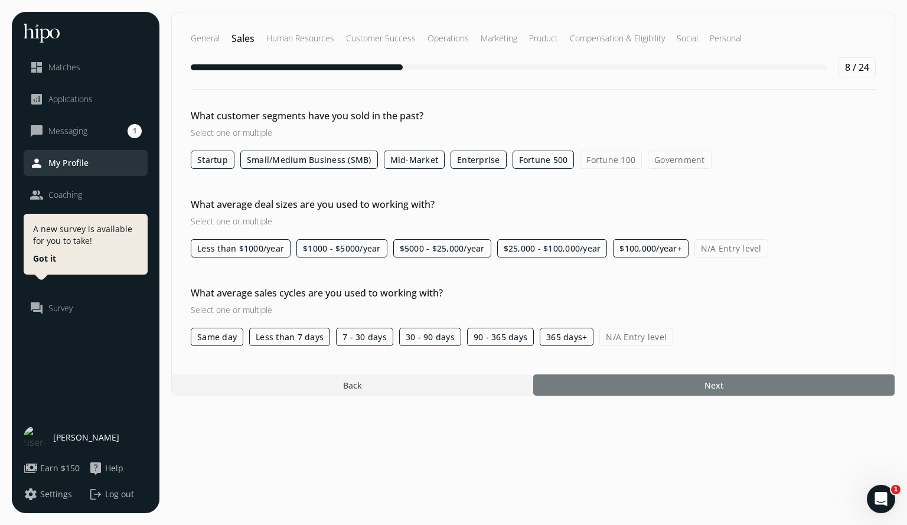
click at [605, 380] on div at bounding box center [713, 384] width 361 height 21
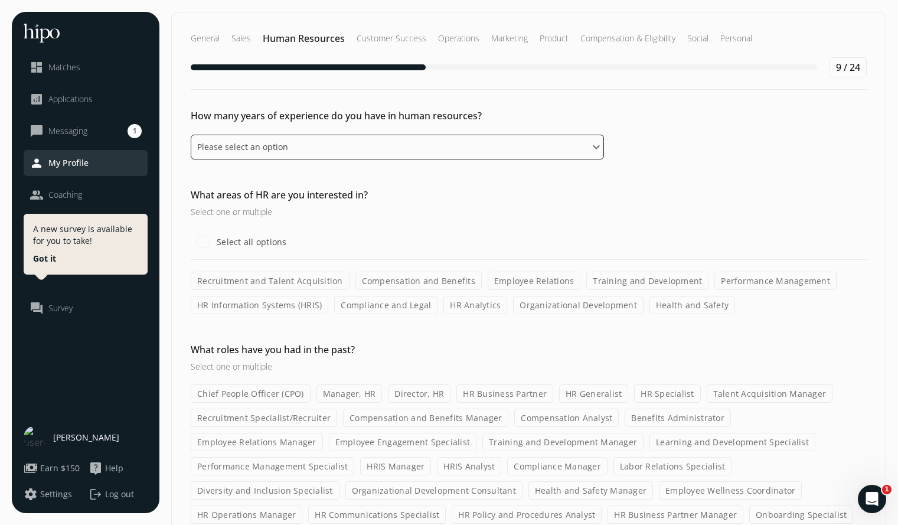
click at [441, 149] on select "Please select an option 0 - 1 years 2 - 3 years 4 - 5 years 6 - 8 years 9+ years" at bounding box center [397, 147] width 413 height 25
select select "nine_plus_years"
click at [191, 135] on select "Please select an option 0 - 1 years 2 - 3 years 4 - 5 years 6 - 8 years 9+ years" at bounding box center [397, 147] width 413 height 25
click at [303, 281] on label "Recruitment and Talent Acquisition" at bounding box center [270, 281] width 159 height 18
click at [0, 0] on input "Recruitment and Talent Acquisition" at bounding box center [0, 0] width 0 height 0
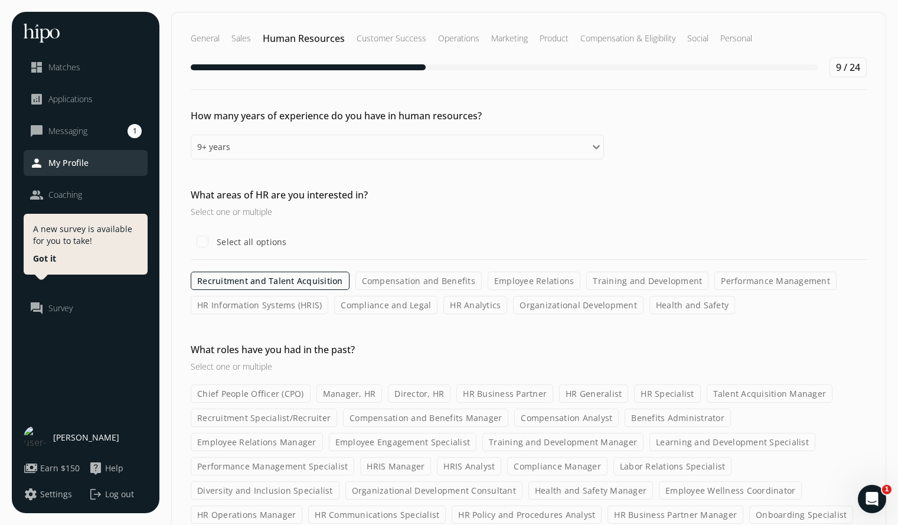
click at [292, 303] on label "HR Information Systems (HRIS)" at bounding box center [260, 305] width 138 height 18
click at [0, 0] on input "HR Information Systems (HRIS)" at bounding box center [0, 0] width 0 height 0
click at [374, 302] on label "Compliance and Legal" at bounding box center [385, 305] width 103 height 18
click at [0, 0] on input "Compliance and Legal" at bounding box center [0, 0] width 0 height 0
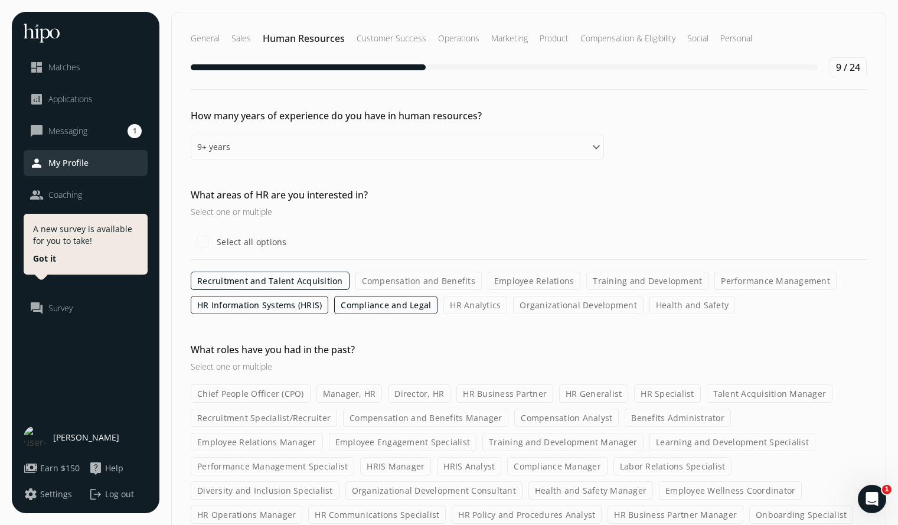
click at [411, 280] on label "Compensation and Benefits" at bounding box center [418, 281] width 126 height 18
click at [0, 0] on input "Compensation and Benefits" at bounding box center [0, 0] width 0 height 0
click at [520, 279] on label "Employee Relations" at bounding box center [534, 281] width 93 height 18
click at [0, 0] on input "Employee Relations" at bounding box center [0, 0] width 0 height 0
click at [622, 282] on label "Training and Development" at bounding box center [647, 281] width 122 height 18
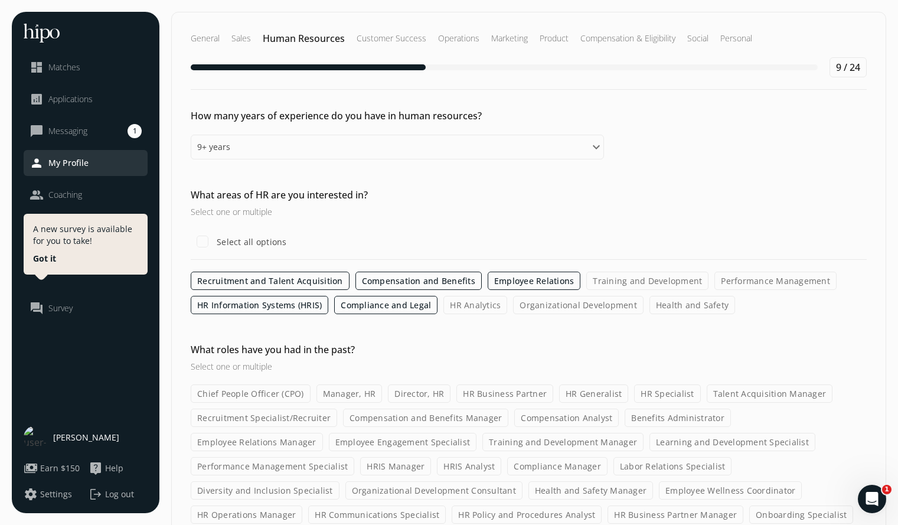
click at [0, 0] on input "Training and Development" at bounding box center [0, 0] width 0 height 0
click at [751, 284] on label "Performance Management" at bounding box center [775, 281] width 122 height 18
click at [0, 0] on input "Performance Management" at bounding box center [0, 0] width 0 height 0
click at [696, 304] on label "Health and Safety" at bounding box center [693, 305] width 86 height 18
click at [0, 0] on input "Health and Safety" at bounding box center [0, 0] width 0 height 0
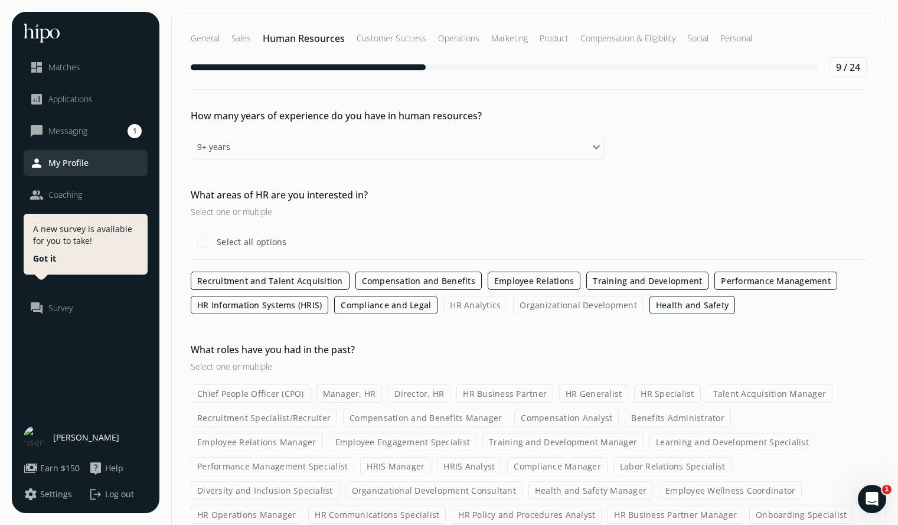
click at [605, 309] on label "Organizational Development" at bounding box center [578, 305] width 130 height 18
click at [0, 0] on input "Organizational Development" at bounding box center [0, 0] width 0 height 0
click at [482, 306] on label "HR Analytics" at bounding box center [475, 305] width 64 height 18
click at [0, 0] on input "HR Analytics" at bounding box center [0, 0] width 0 height 0
checkbox input "true"
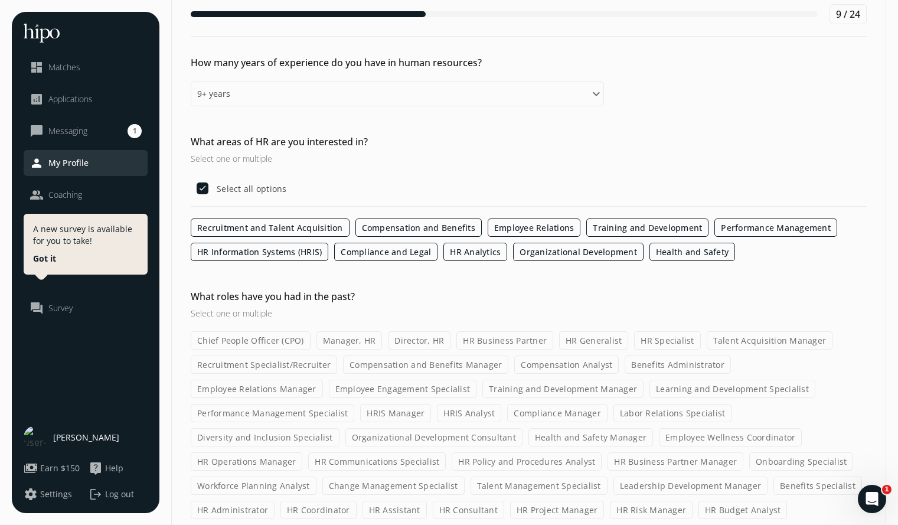
scroll to position [109, 0]
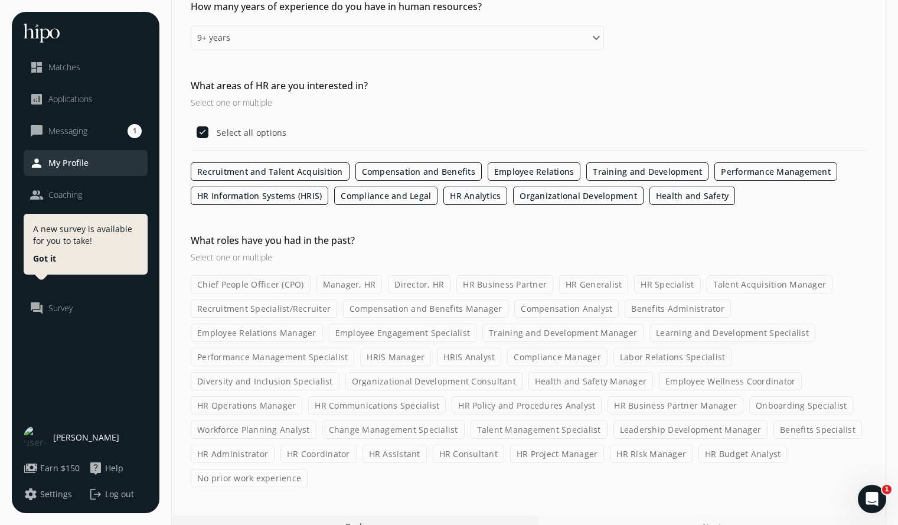
click at [270, 286] on label "Chief People Officer (CPO)" at bounding box center [251, 284] width 120 height 18
click at [0, 0] on input "Chief People Officer (CPO)" at bounding box center [0, 0] width 0 height 0
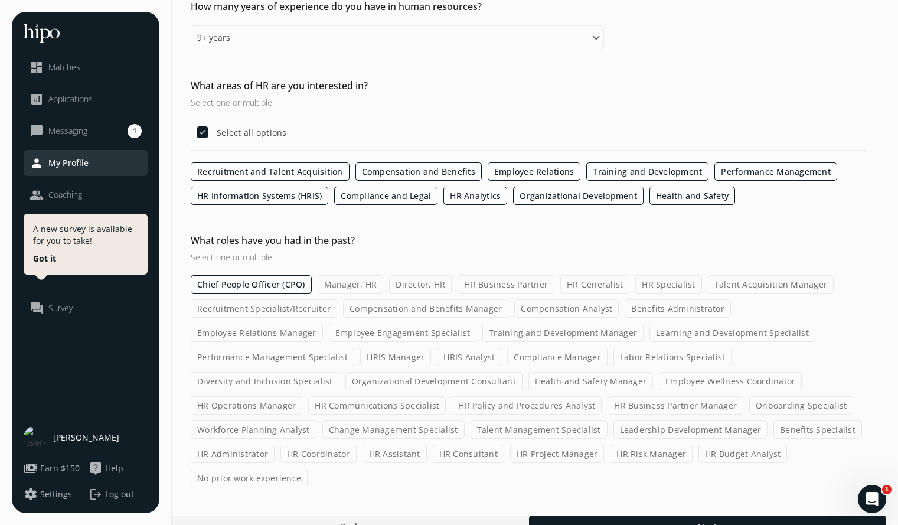
click at [354, 283] on label "Manager, HR" at bounding box center [351, 284] width 66 height 18
click at [0, 0] on input "Manager, HR" at bounding box center [0, 0] width 0 height 0
click at [412, 282] on label "Director, HR" at bounding box center [420, 284] width 63 height 18
click at [0, 0] on input "Director, HR" at bounding box center [0, 0] width 0 height 0
click at [487, 282] on label "HR Business Partner" at bounding box center [506, 284] width 97 height 18
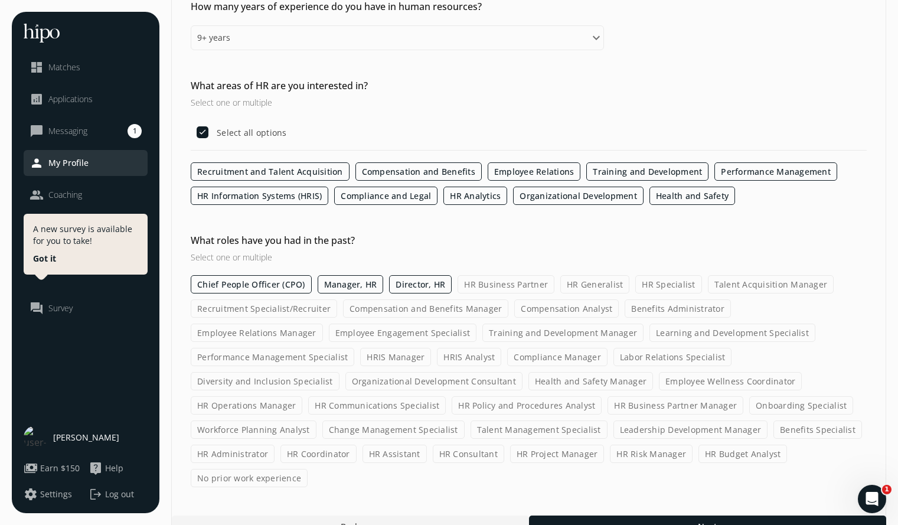
click at [0, 0] on input "HR Business Partner" at bounding box center [0, 0] width 0 height 0
click at [286, 310] on label "Recruitment Specialist/Recruiter" at bounding box center [264, 308] width 146 height 18
click at [0, 0] on input "Recruitment Specialist/Recruiter" at bounding box center [0, 0] width 0 height 0
click at [323, 324] on label "Employee Relations Manager" at bounding box center [257, 333] width 132 height 18
click at [0, 0] on input "Employee Relations Manager" at bounding box center [0, 0] width 0 height 0
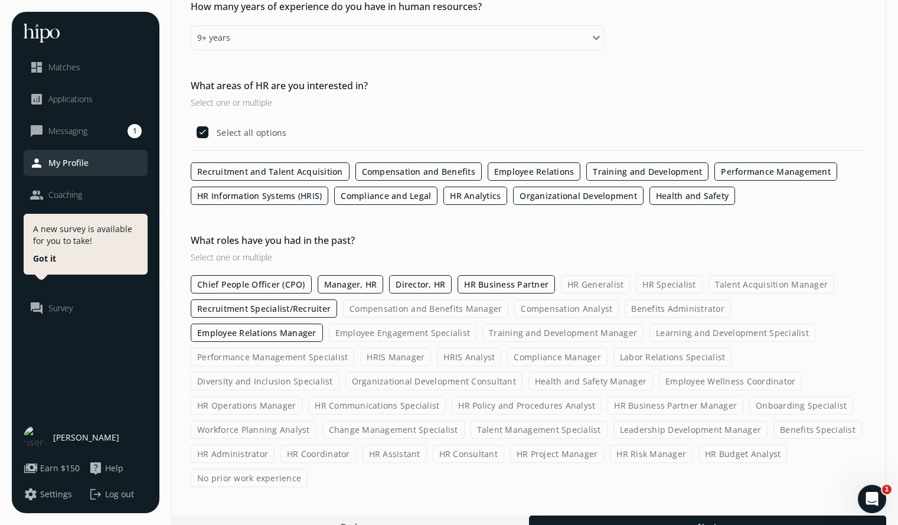
click at [482, 333] on label "Training and Development Manager" at bounding box center [562, 333] width 161 height 18
click at [0, 0] on input "Training and Development Manager" at bounding box center [0, 0] width 0 height 0
click at [340, 372] on label "Diversity and Inclusion Specialist" at bounding box center [265, 381] width 149 height 18
click at [0, 0] on input "Diversity and Inclusion Specialist" at bounding box center [0, 0] width 0 height 0
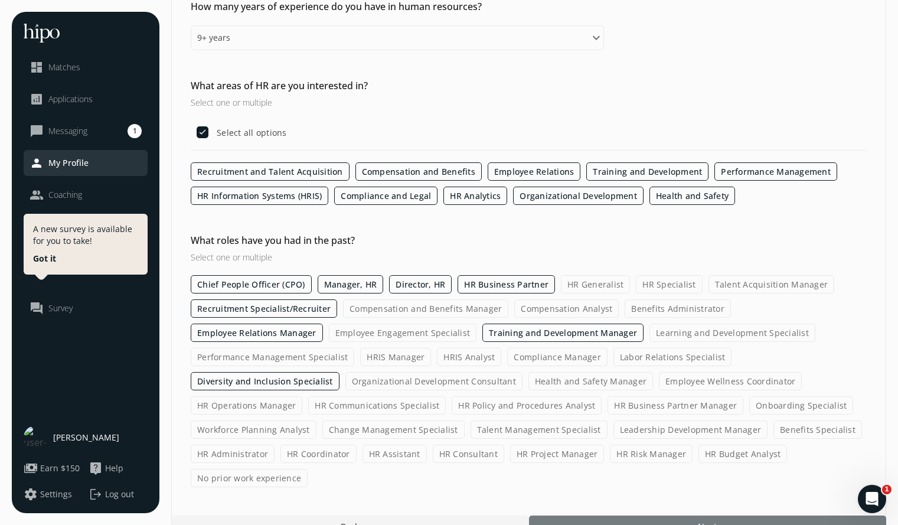
click at [627, 515] on div at bounding box center [707, 525] width 357 height 21
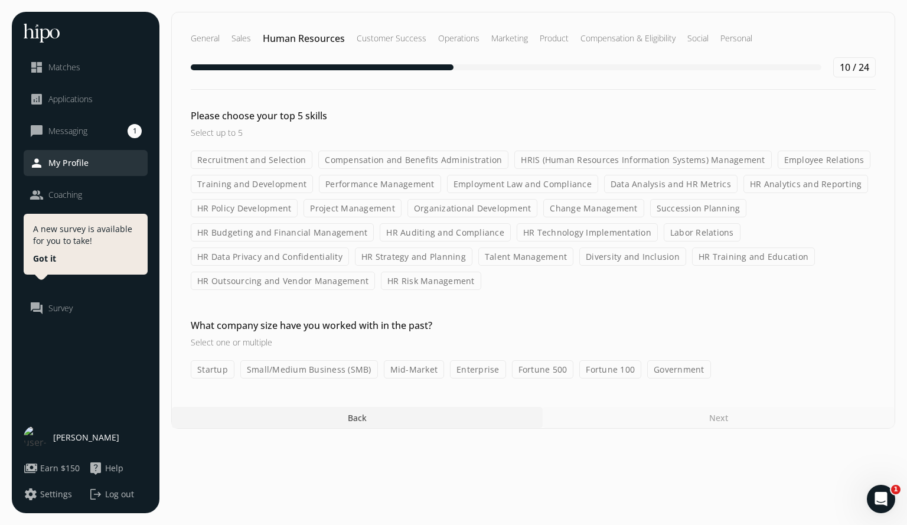
click at [248, 184] on label "Training and Development" at bounding box center [252, 184] width 122 height 18
click at [0, 0] on input "Training and Development" at bounding box center [0, 0] width 0 height 0
click at [242, 159] on label "Recruitment and Selection" at bounding box center [252, 160] width 122 height 18
click at [0, 0] on input "Recruitment and Selection" at bounding box center [0, 0] width 0 height 0
click at [694, 233] on label "Labor Relations" at bounding box center [702, 232] width 77 height 18
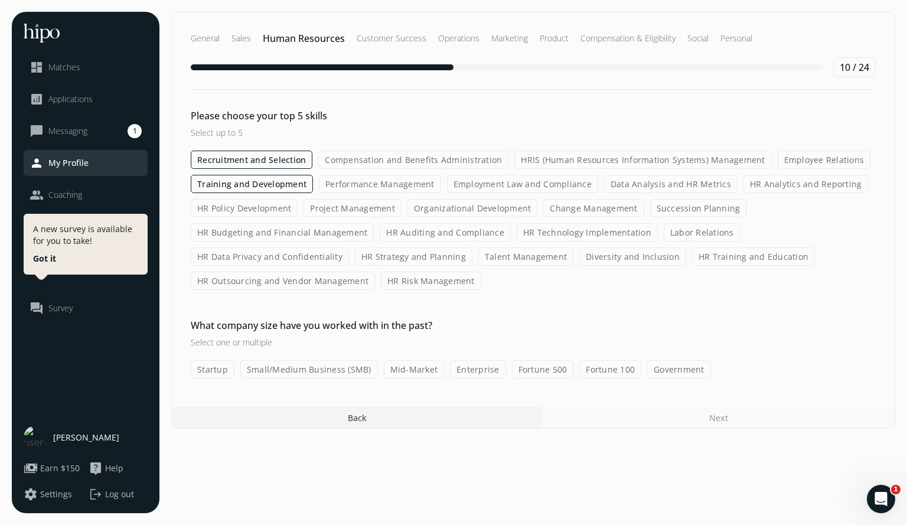
click at [0, 0] on input "Labor Relations" at bounding box center [0, 0] width 0 height 0
click at [717, 256] on label "HR Training and Education" at bounding box center [753, 256] width 123 height 18
click at [0, 0] on input "HR Training and Education" at bounding box center [0, 0] width 0 height 0
click at [466, 210] on label "Organizational Development" at bounding box center [472, 208] width 130 height 18
click at [0, 0] on input "Organizational Development" at bounding box center [0, 0] width 0 height 0
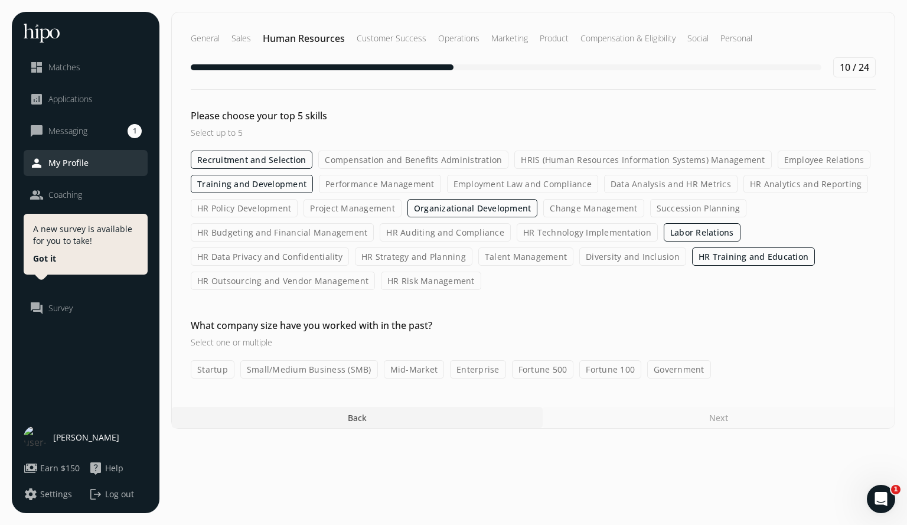
click at [217, 365] on label "Startup" at bounding box center [213, 369] width 44 height 18
click at [0, 0] on input "Startup" at bounding box center [0, 0] width 0 height 0
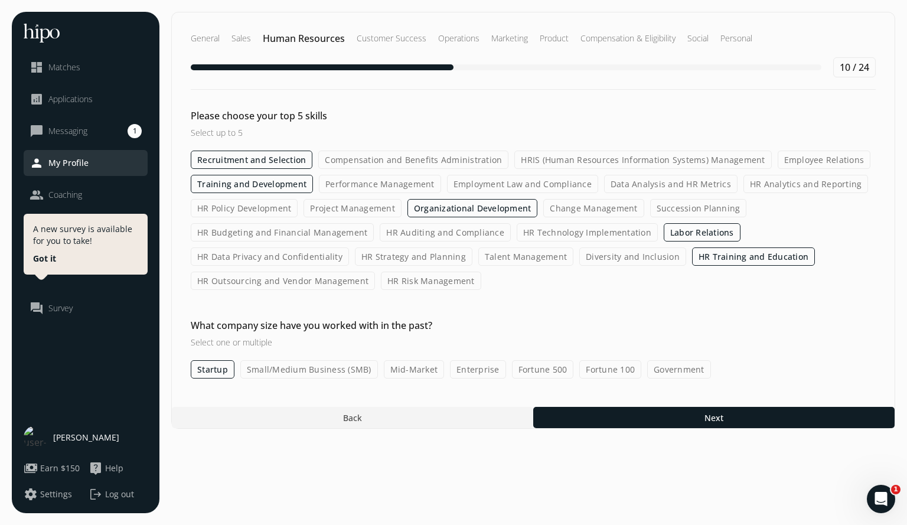
click at [297, 375] on label "Small/Medium Business (SMB)" at bounding box center [309, 369] width 138 height 18
click at [0, 0] on input "Small/Medium Business (SMB)" at bounding box center [0, 0] width 0 height 0
click at [409, 370] on label "Mid-Market" at bounding box center [414, 369] width 61 height 18
click at [0, 0] on input "Mid-Market" at bounding box center [0, 0] width 0 height 0
click at [481, 370] on label "Enterprise" at bounding box center [479, 369] width 56 height 18
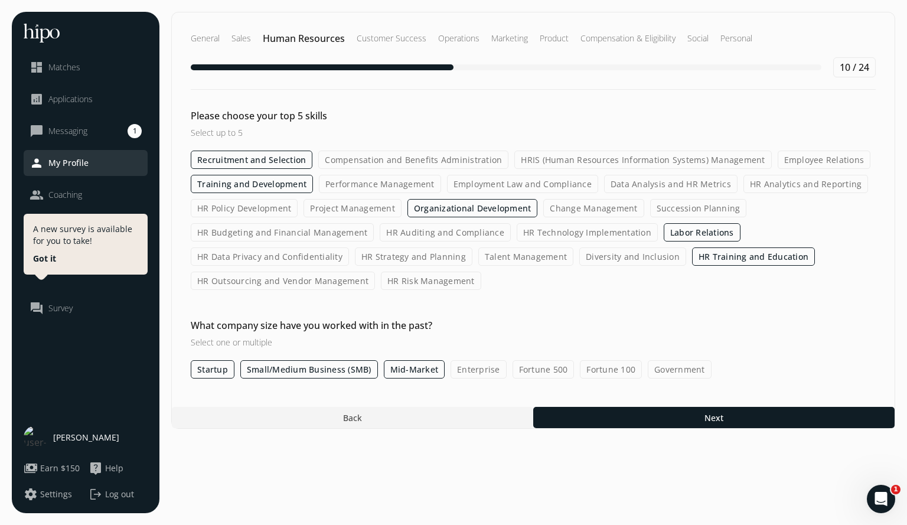
click at [0, 0] on input "Enterprise" at bounding box center [0, 0] width 0 height 0
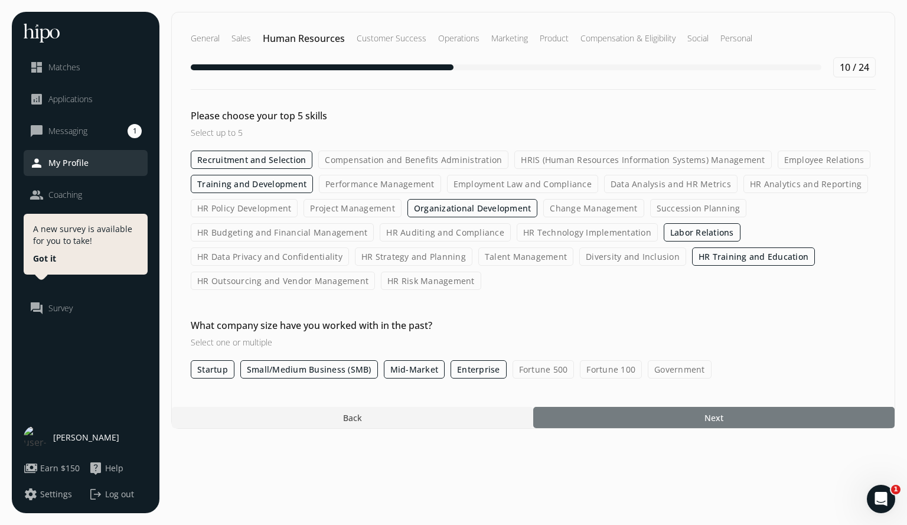
click at [634, 419] on div at bounding box center [713, 417] width 361 height 21
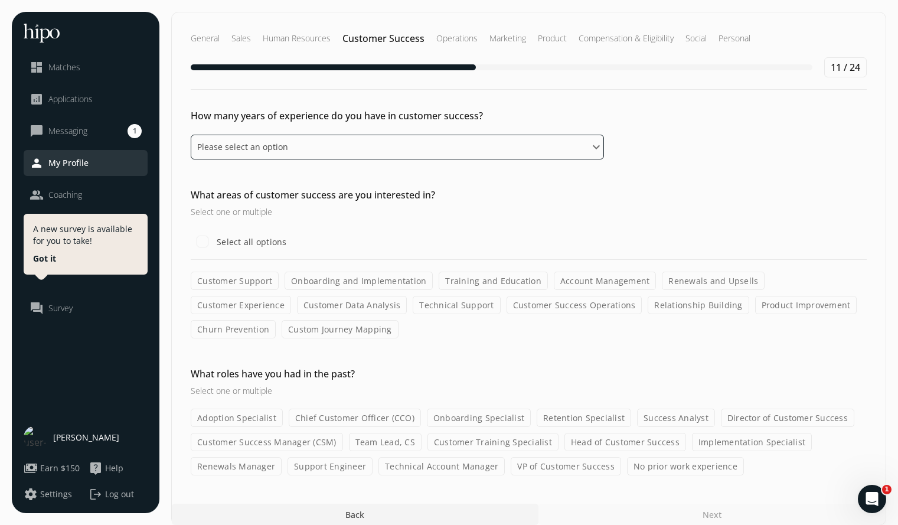
click at [556, 146] on select "Please select an option 0 - 1 years 2 - 3 years 4 - 5 years 6 - 8 years 9+ years" at bounding box center [397, 147] width 413 height 25
select select "nine_plus_years"
click at [191, 135] on select "Please select an option 0 - 1 years 2 - 3 years 4 - 5 years 6 - 8 years 9+ years" at bounding box center [397, 147] width 413 height 25
click at [201, 243] on input "Select all options" at bounding box center [203, 242] width 24 height 24
checkbox input "true"
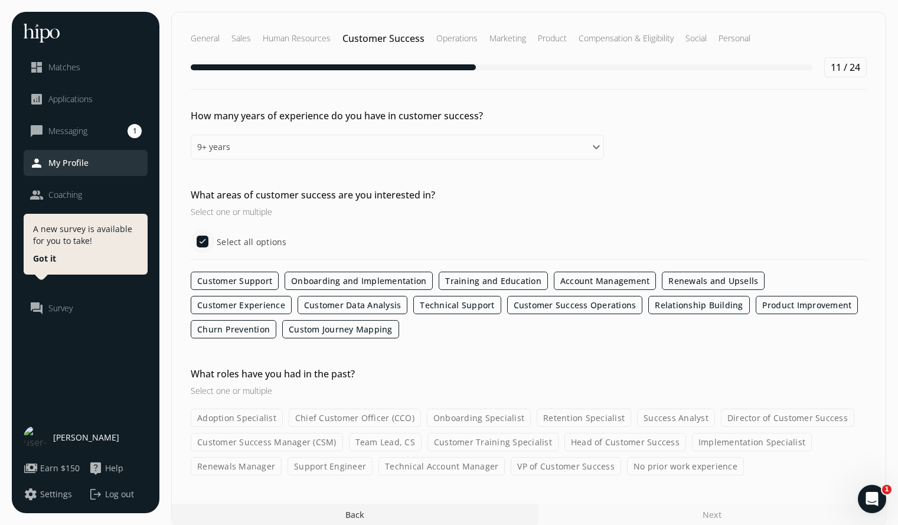
scroll to position [12, 0]
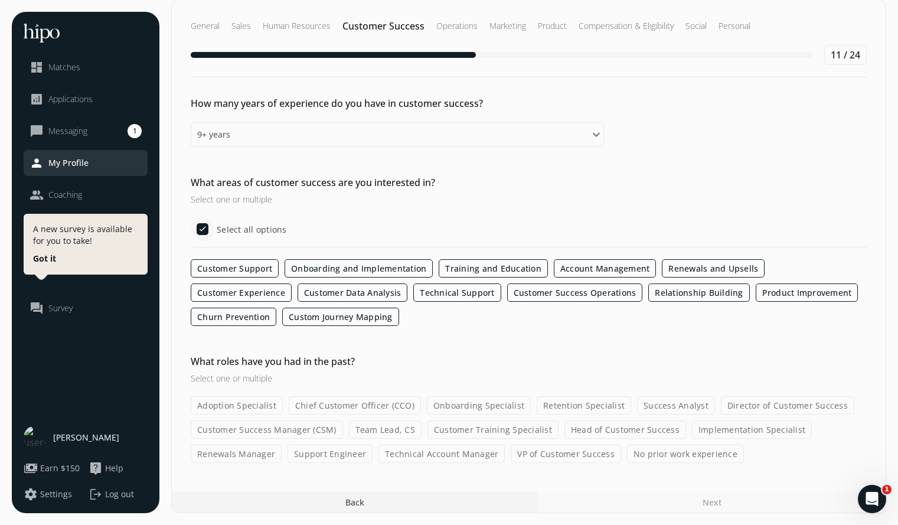
click at [364, 400] on label "Chief Customer Officer (CCO)" at bounding box center [355, 405] width 132 height 18
click at [0, 0] on input "Chief Customer Officer (CCO)" at bounding box center [0, 0] width 0 height 0
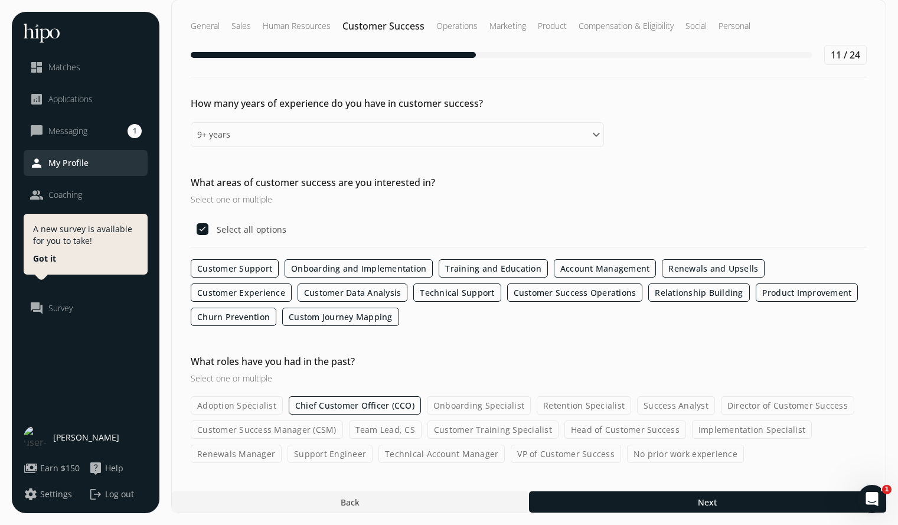
click at [460, 408] on label "Onboarding Specialist" at bounding box center [479, 405] width 104 height 18
click at [0, 0] on input "Onboarding Specialist" at bounding box center [0, 0] width 0 height 0
click at [558, 405] on label "Retention Specialist" at bounding box center [584, 405] width 94 height 18
click at [0, 0] on input "Retention Specialist" at bounding box center [0, 0] width 0 height 0
click at [798, 403] on label "Director of Customer Success" at bounding box center [787, 405] width 133 height 18
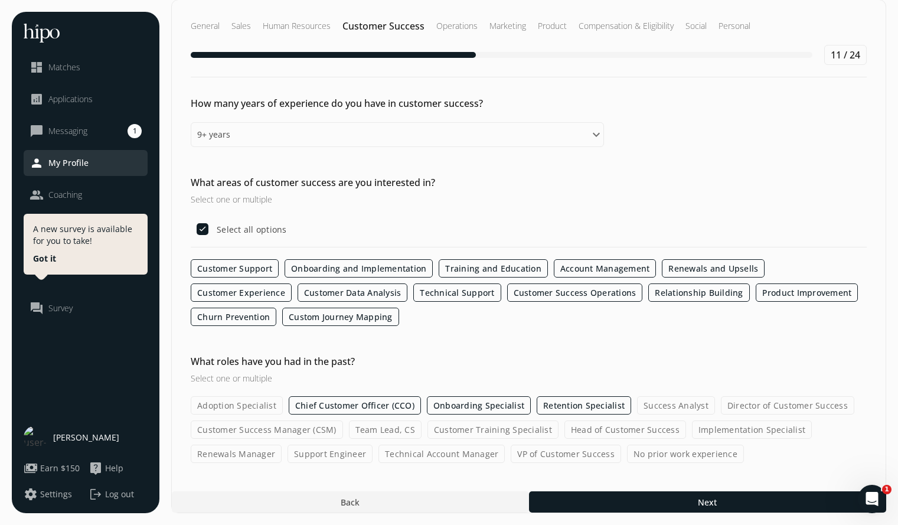
click at [0, 0] on input "Director of Customer Success" at bounding box center [0, 0] width 0 height 0
click at [749, 430] on label "Implementation Specialist" at bounding box center [752, 429] width 120 height 18
click at [0, 0] on input "Implementation Specialist" at bounding box center [0, 0] width 0 height 0
click at [641, 428] on label "Head of Customer Success" at bounding box center [625, 429] width 122 height 18
click at [0, 0] on input "Head of Customer Success" at bounding box center [0, 0] width 0 height 0
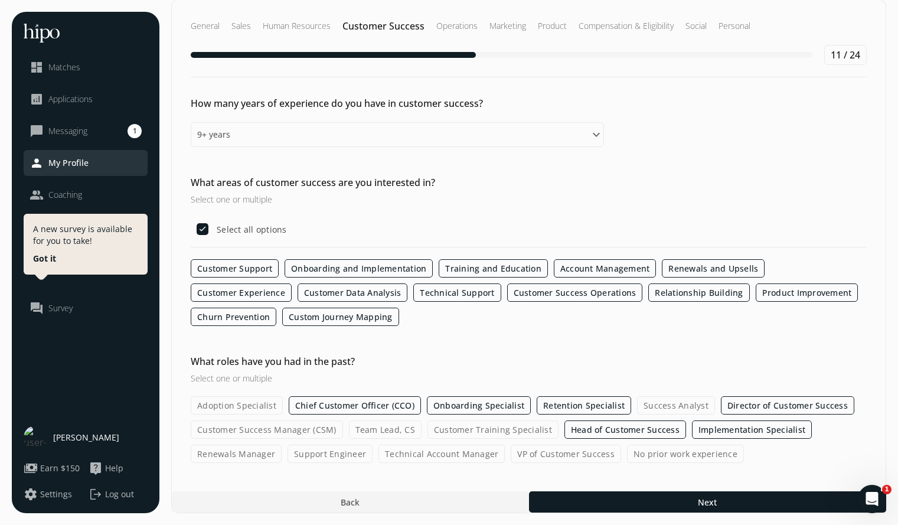
click at [474, 429] on label "Customer Training Specialist" at bounding box center [492, 429] width 131 height 18
click at [0, 0] on input "Customer Training Specialist" at bounding box center [0, 0] width 0 height 0
click at [440, 453] on label "Technical Account Manager" at bounding box center [441, 454] width 126 height 18
click at [0, 0] on input "Technical Account Manager" at bounding box center [0, 0] width 0 height 0
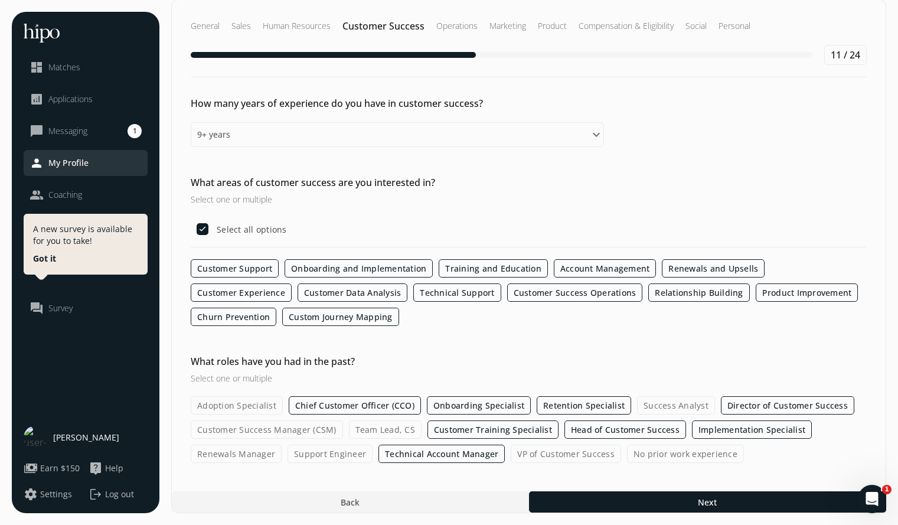
click at [255, 452] on label "Renewals Manager" at bounding box center [236, 454] width 91 height 18
click at [0, 0] on input "Renewals Manager" at bounding box center [0, 0] width 0 height 0
click at [268, 426] on label "Customer Success Manager (CSM)" at bounding box center [267, 429] width 152 height 18
click at [0, 0] on input "Customer Success Manager (CSM)" at bounding box center [0, 0] width 0 height 0
click at [377, 427] on label "Team Lead, CS" at bounding box center [385, 429] width 73 height 18
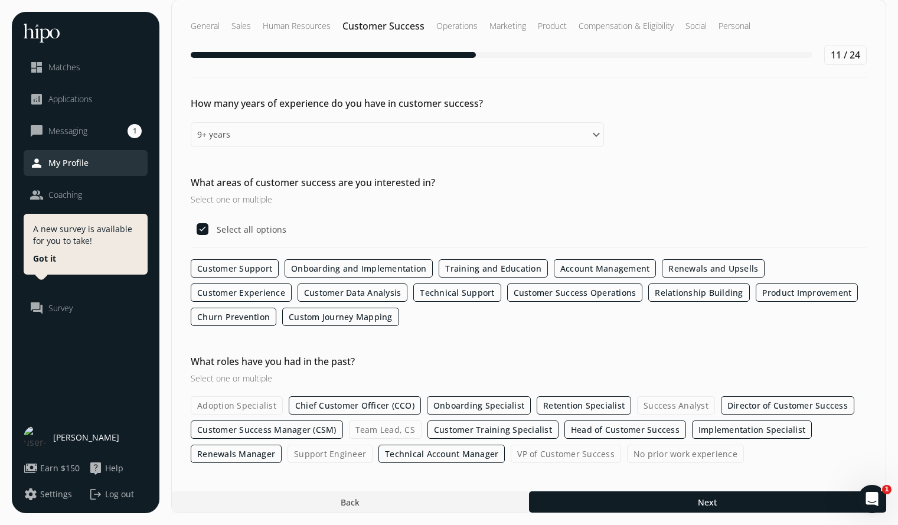
click at [0, 0] on input "Team Lead, CS" at bounding box center [0, 0] width 0 height 0
click at [544, 451] on label "VP of Customer Success" at bounding box center [566, 454] width 110 height 18
click at [0, 0] on input "VP of Customer Success" at bounding box center [0, 0] width 0 height 0
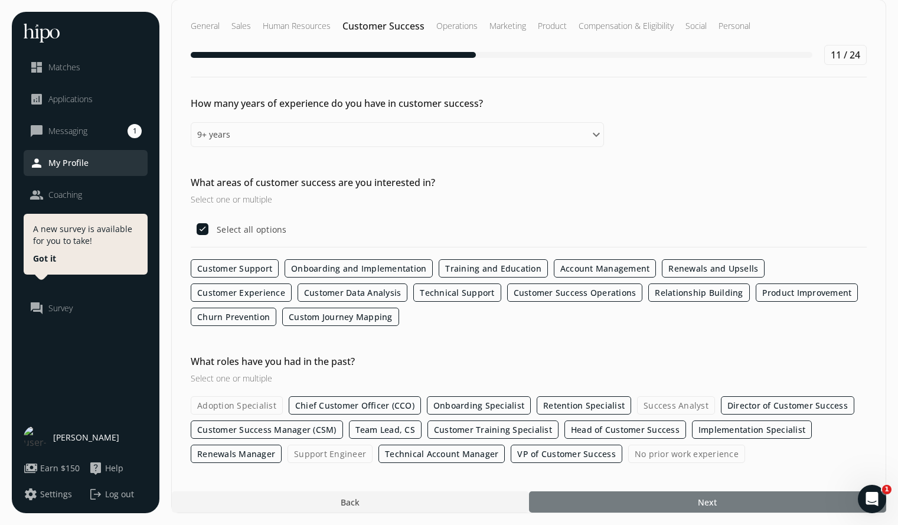
click at [635, 497] on div at bounding box center [707, 501] width 357 height 21
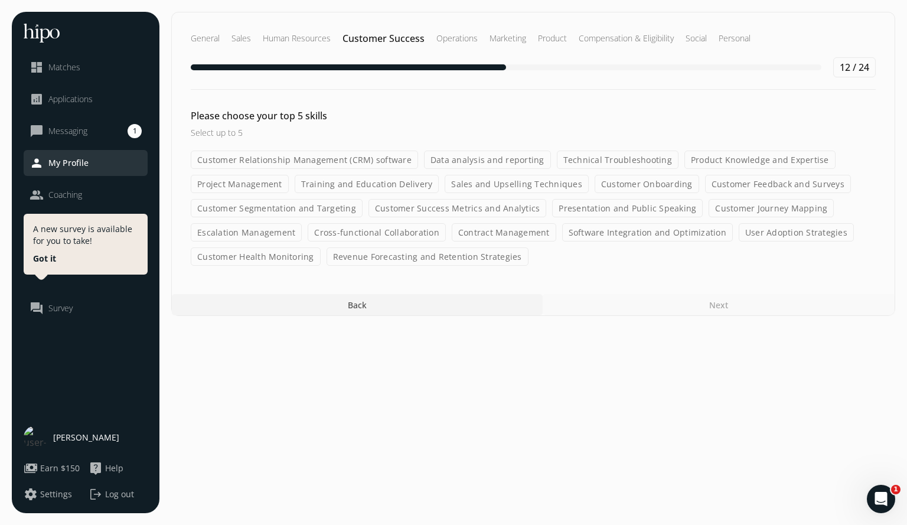
click at [507, 233] on label "Contract Management" at bounding box center [504, 232] width 105 height 18
click at [0, 0] on input "Contract Management" at bounding box center [0, 0] width 0 height 0
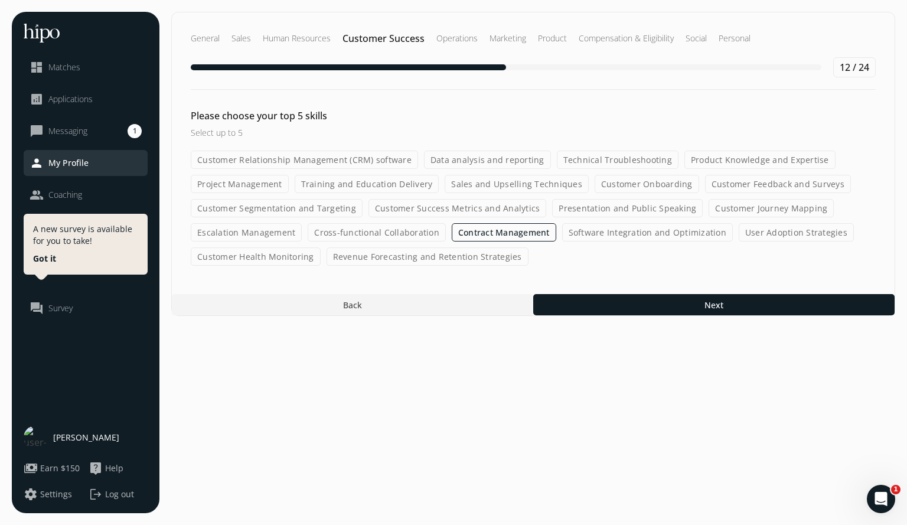
click at [464, 256] on label "Revenue Forecasting and Retention Strategies" at bounding box center [428, 256] width 202 height 18
click at [0, 0] on input "Revenue Forecasting and Retention Strategies" at bounding box center [0, 0] width 0 height 0
click at [247, 185] on label "Project Management" at bounding box center [240, 184] width 98 height 18
click at [0, 0] on input "Project Management" at bounding box center [0, 0] width 0 height 0
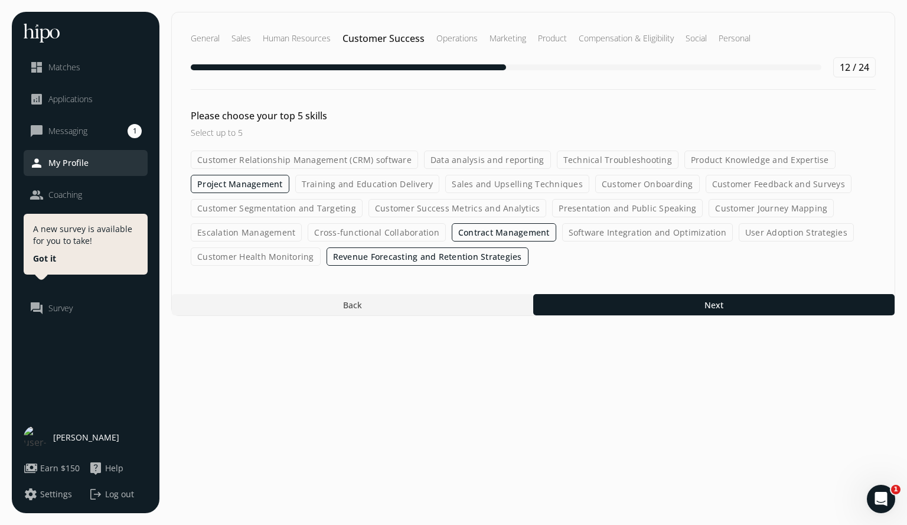
click at [286, 157] on label "Customer Relationship Management (CRM) software" at bounding box center [304, 160] width 227 height 18
click at [0, 0] on input "Customer Relationship Management (CRM) software" at bounding box center [0, 0] width 0 height 0
click at [514, 185] on label "Sales and Upselling Techniques" at bounding box center [517, 184] width 144 height 18
click at [0, 0] on input "Sales and Upselling Techniques" at bounding box center [0, 0] width 0 height 0
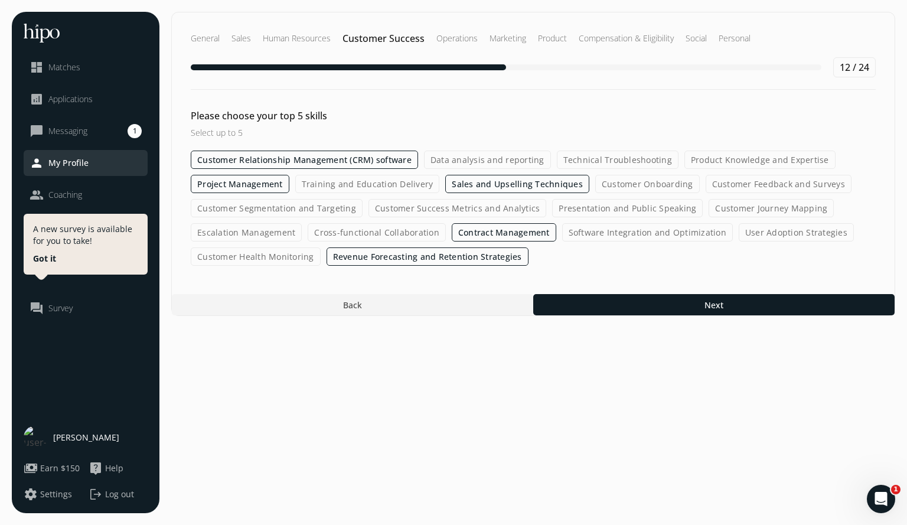
click at [496, 231] on label "Contract Management" at bounding box center [504, 232] width 105 height 18
click at [0, 0] on input "Contract Management" at bounding box center [0, 0] width 0 height 0
click at [404, 232] on label "Cross-functional Collaboration" at bounding box center [377, 232] width 138 height 18
click at [0, 0] on input "Cross-functional Collaboration" at bounding box center [0, 0] width 0 height 0
click at [264, 184] on label "Project Management" at bounding box center [240, 184] width 99 height 18
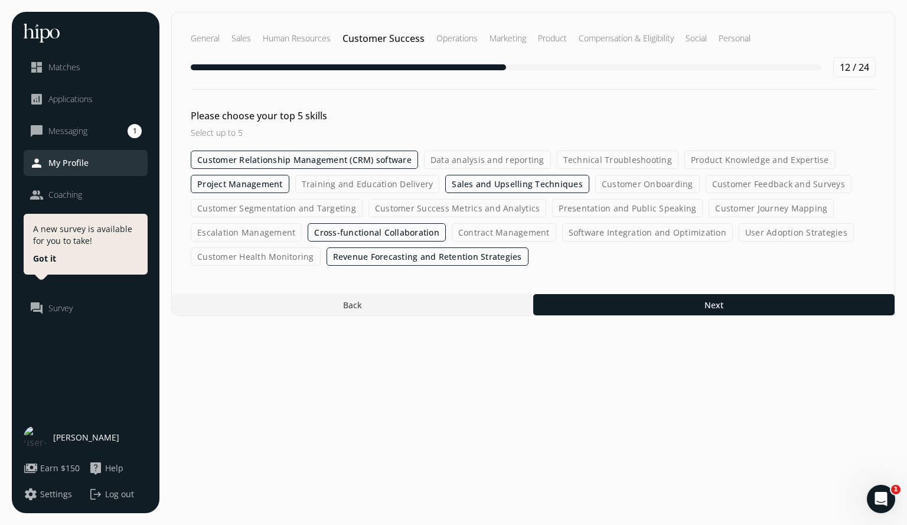
click at [0, 0] on input "Project Management" at bounding box center [0, 0] width 0 height 0
click at [580, 211] on label "Presentation and Public Speaking" at bounding box center [627, 208] width 151 height 18
click at [0, 0] on input "Presentation and Public Speaking" at bounding box center [0, 0] width 0 height 0
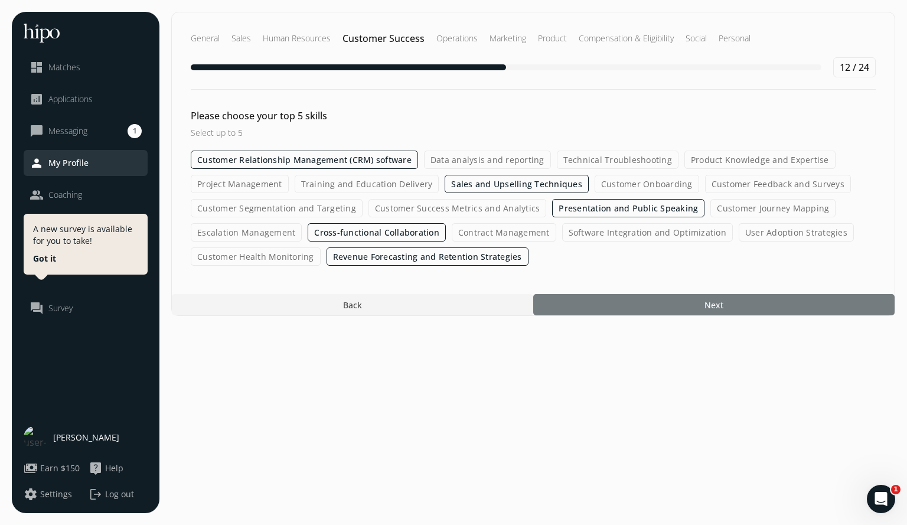
click at [583, 302] on div at bounding box center [713, 304] width 361 height 21
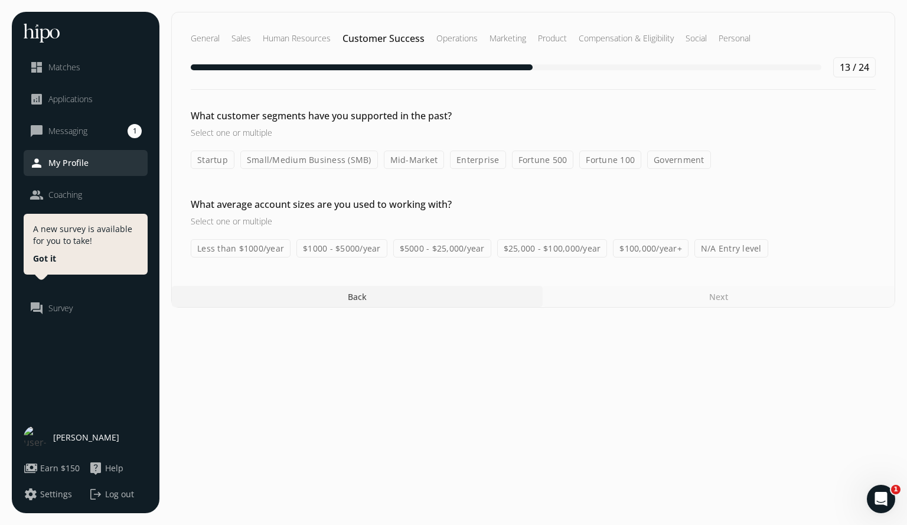
click at [208, 162] on label "Startup" at bounding box center [213, 160] width 44 height 18
click at [0, 0] on input "Startup" at bounding box center [0, 0] width 0 height 0
click at [280, 161] on label "Small/Medium Business (SMB)" at bounding box center [309, 160] width 138 height 18
click at [0, 0] on input "Small/Medium Business (SMB)" at bounding box center [0, 0] width 0 height 0
click at [416, 155] on label "Mid-Market" at bounding box center [414, 160] width 61 height 18
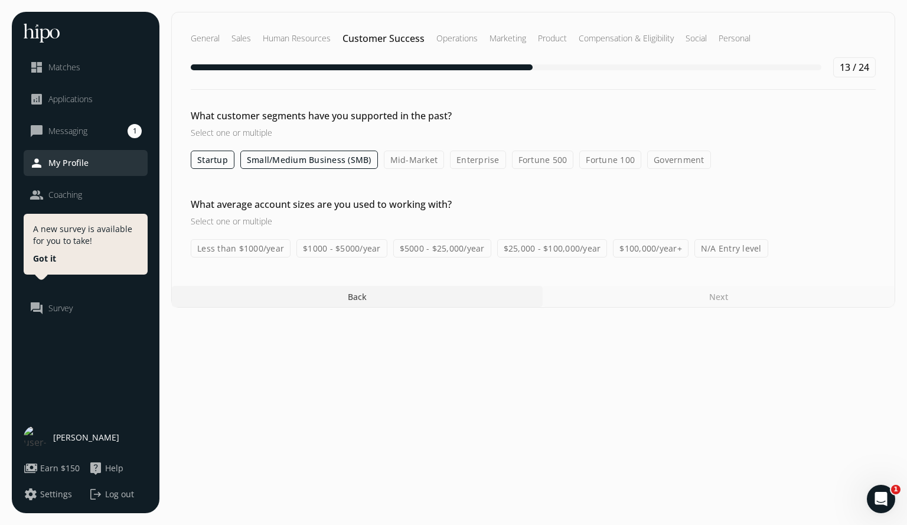
click at [0, 0] on input "Mid-Market" at bounding box center [0, 0] width 0 height 0
click at [474, 164] on label "Enterprise" at bounding box center [479, 160] width 56 height 18
click at [0, 0] on input "Enterprise" at bounding box center [0, 0] width 0 height 0
click at [253, 252] on label "Less than $1000/year" at bounding box center [241, 248] width 100 height 18
click at [0, 0] on input "Less than $1000/year" at bounding box center [0, 0] width 0 height 0
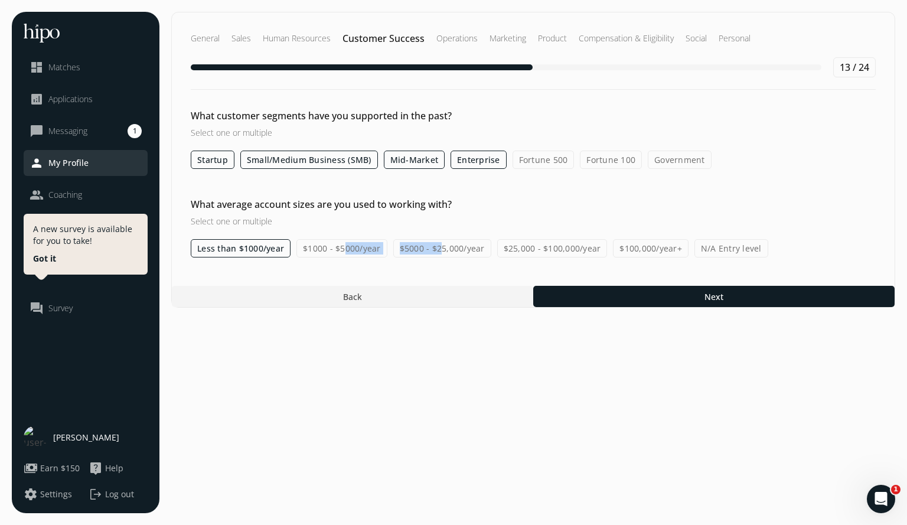
drag, startPoint x: 346, startPoint y: 252, endPoint x: 438, endPoint y: 248, distance: 91.6
click at [438, 248] on div "Less than $1000/year $1000 - $5000/year $5000 - $25,000/year $25,000 - $100,000…" at bounding box center [533, 248] width 685 height 18
click at [438, 248] on label "$5000 - $25,000/year" at bounding box center [442, 248] width 98 height 18
click at [0, 0] on input "$5000 - $25,000/year" at bounding box center [0, 0] width 0 height 0
drag, startPoint x: 350, startPoint y: 249, endPoint x: 563, endPoint y: 246, distance: 213.2
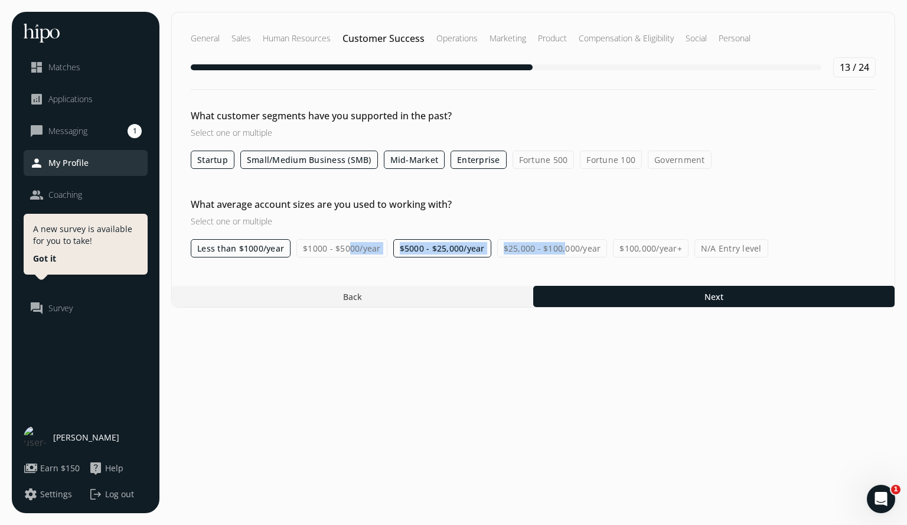
click at [563, 246] on div "Less than $1000/year $1000 - $5000/year $5000 - $25,000/year $25,000 - $100,000…" at bounding box center [533, 248] width 685 height 18
click at [563, 246] on label "$25,000 - $100,000/year" at bounding box center [552, 248] width 110 height 18
click at [0, 0] on input "$25,000 - $100,000/year" at bounding box center [0, 0] width 0 height 0
click at [648, 247] on label "$100,000/year+" at bounding box center [651, 248] width 76 height 18
click at [0, 0] on input "$100,000/year+" at bounding box center [0, 0] width 0 height 0
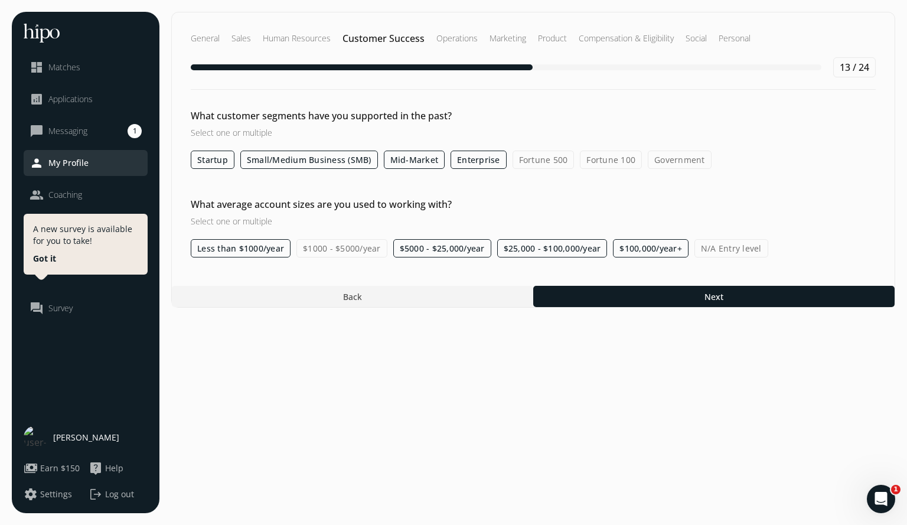
click at [364, 247] on label "$1000 - $5000/year" at bounding box center [341, 248] width 91 height 18
click at [0, 0] on input "$1000 - $5000/year" at bounding box center [0, 0] width 0 height 0
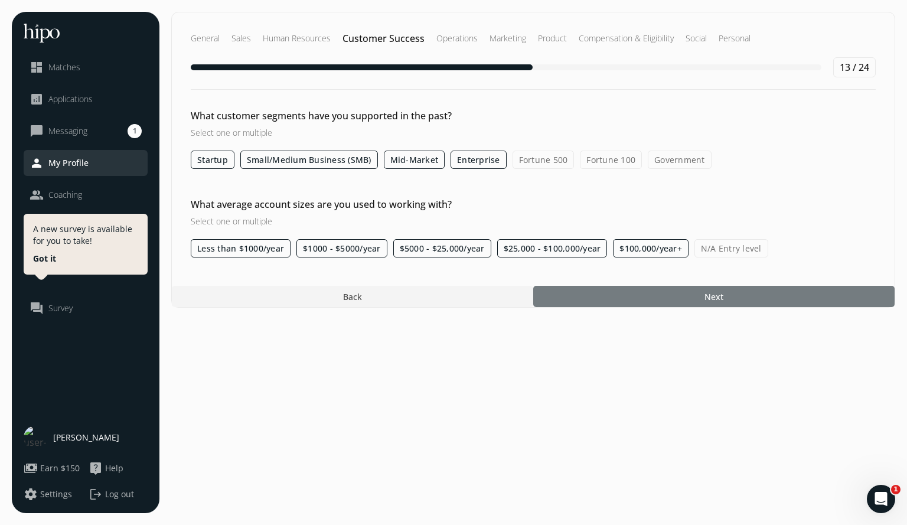
click at [595, 303] on div at bounding box center [713, 296] width 361 height 21
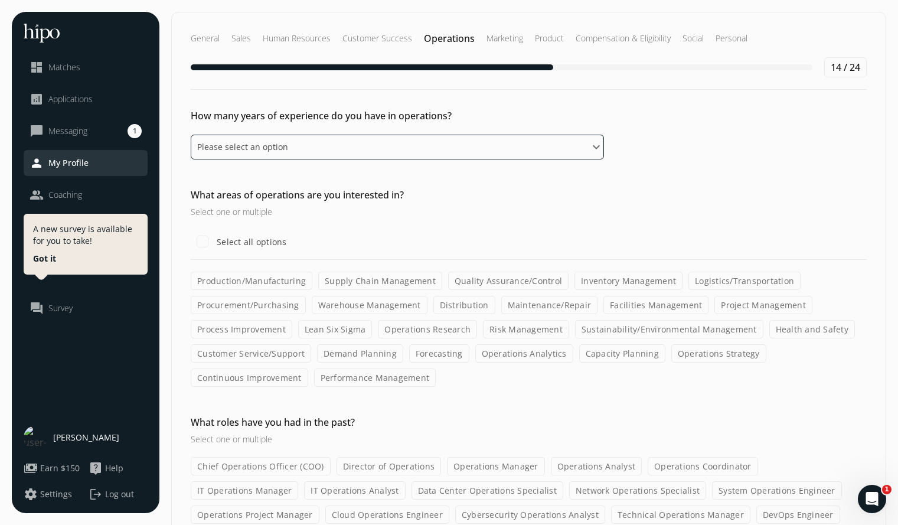
click at [531, 144] on select "Please select an option 0 - 1 years 2 - 3 years 4 - 5 years 6 - 8 years 9+ years" at bounding box center [397, 147] width 413 height 25
select select "nine_plus_years"
click at [191, 135] on select "Please select an option 0 - 1 years 2 - 3 years 4 - 5 years 6 - 8 years 9+ years" at bounding box center [397, 147] width 413 height 25
click at [202, 240] on input "Select all options" at bounding box center [203, 242] width 24 height 24
checkbox input "true"
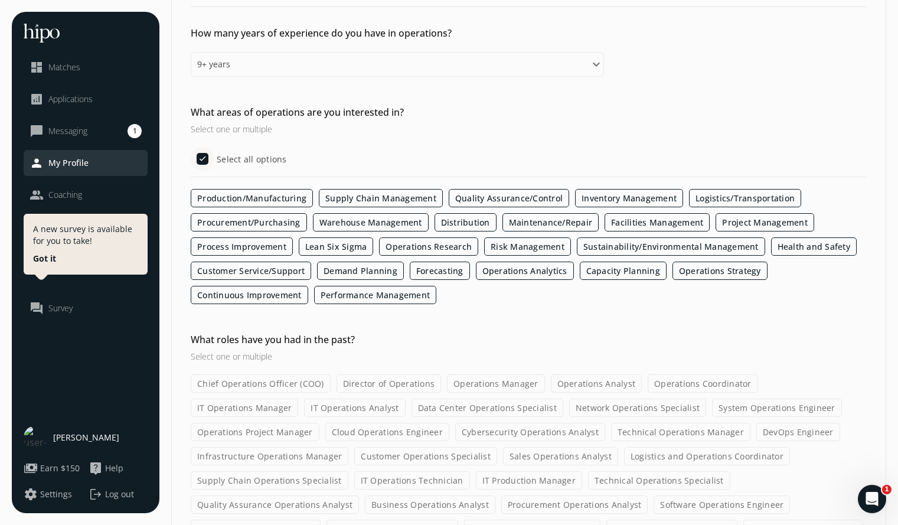
scroll to position [158, 0]
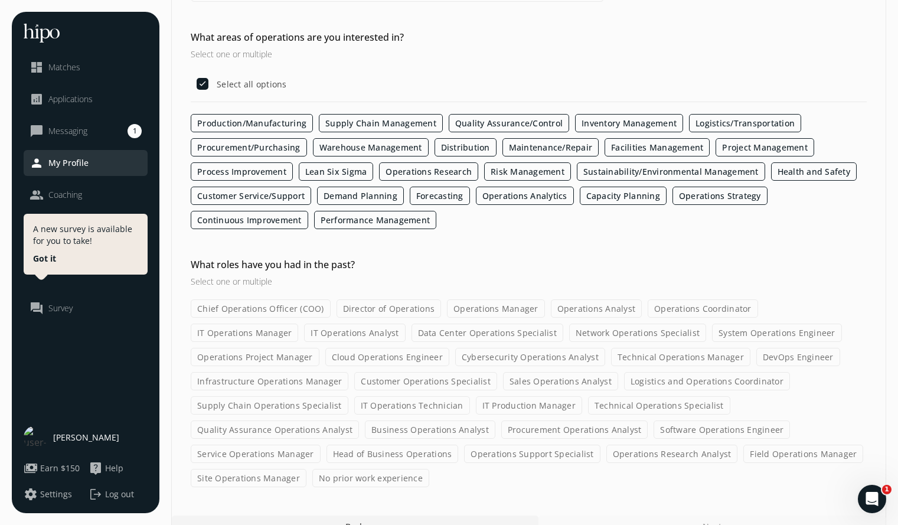
click at [276, 308] on label "Chief Operations Officer (COO)" at bounding box center [261, 308] width 140 height 18
click at [0, 0] on input "Chief Operations Officer (COO)" at bounding box center [0, 0] width 0 height 0
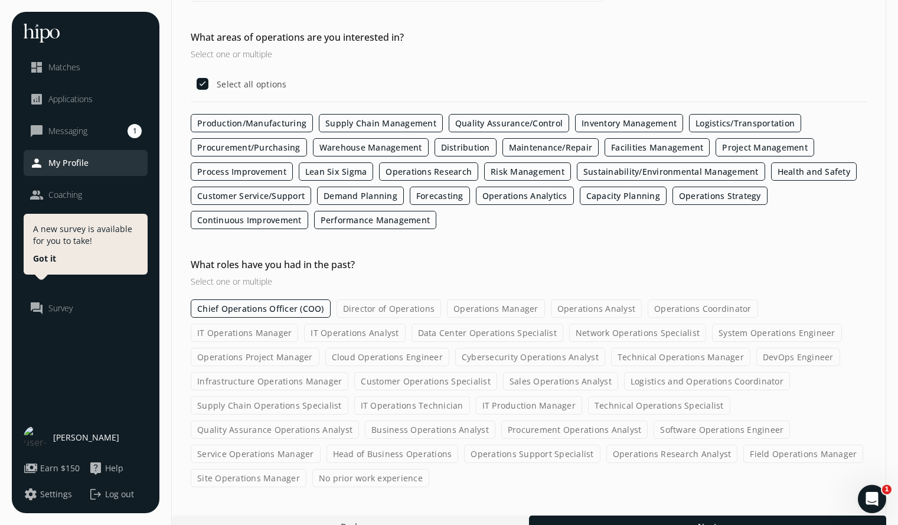
click at [381, 306] on label "Director of Operations" at bounding box center [389, 308] width 105 height 18
click at [0, 0] on input "Director of Operations" at bounding box center [0, 0] width 0 height 0
drag, startPoint x: 381, startPoint y: 306, endPoint x: 395, endPoint y: 305, distance: 14.2
click at [395, 305] on label "Director of Operations" at bounding box center [389, 308] width 105 height 18
click at [0, 0] on input "Director of Operations" at bounding box center [0, 0] width 0 height 0
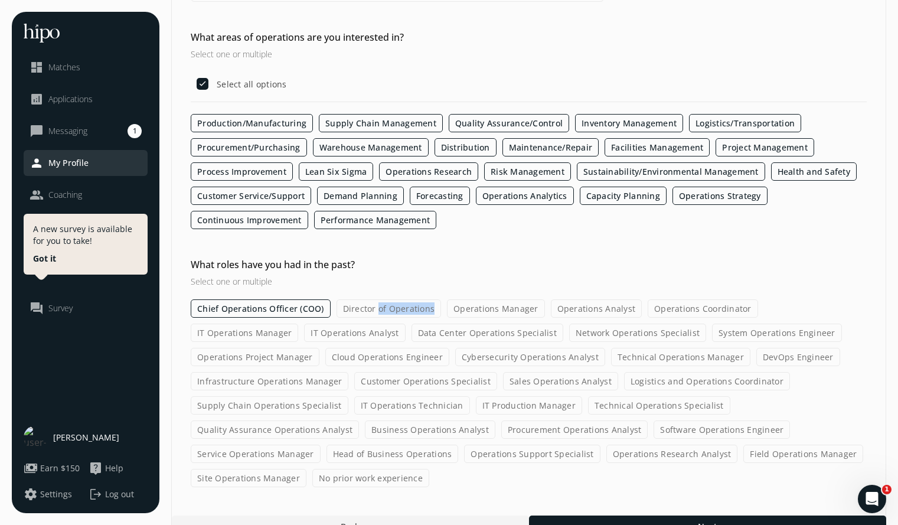
click at [395, 305] on label "Director of Operations" at bounding box center [389, 308] width 105 height 18
click at [0, 0] on input "Director of Operations" at bounding box center [0, 0] width 0 height 0
click at [493, 305] on label "Operations Manager" at bounding box center [496, 308] width 98 height 18
click at [0, 0] on input "Operations Manager" at bounding box center [0, 0] width 0 height 0
click at [590, 308] on label "Operations Analyst" at bounding box center [597, 308] width 92 height 18
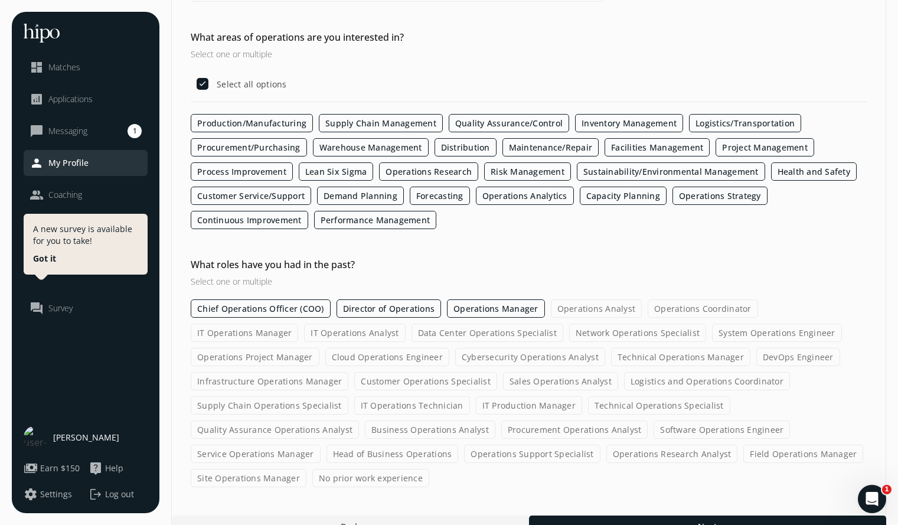
click at [0, 0] on input "Operations Analyst" at bounding box center [0, 0] width 0 height 0
click at [671, 309] on label "Operations Coordinator" at bounding box center [703, 308] width 110 height 18
click at [0, 0] on input "Operations Coordinator" at bounding box center [0, 0] width 0 height 0
click at [319, 348] on label "Operations Project Manager" at bounding box center [255, 357] width 129 height 18
click at [0, 0] on input "Operations Project Manager" at bounding box center [0, 0] width 0 height 0
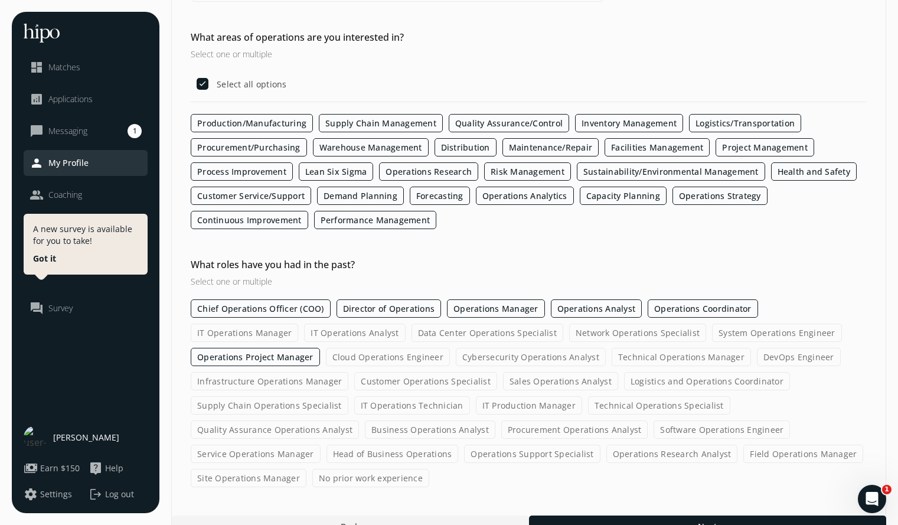
click at [354, 381] on label "Customer Operations Specialist" at bounding box center [425, 381] width 143 height 18
click at [0, 0] on input "Customer Operations Specialist" at bounding box center [0, 0] width 0 height 0
click at [503, 382] on label "Sales Operations Analyst" at bounding box center [560, 381] width 115 height 18
click at [0, 0] on input "Sales Operations Analyst" at bounding box center [0, 0] width 0 height 0
click at [624, 382] on label "Logistics and Operations Coordinator" at bounding box center [707, 381] width 166 height 18
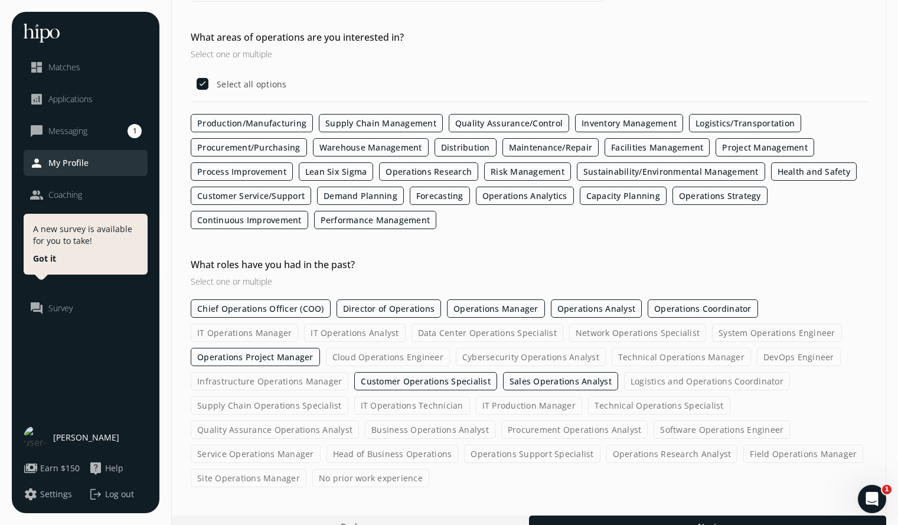
click at [0, 0] on input "Logistics and Operations Coordinator" at bounding box center [0, 0] width 0 height 0
click at [588, 407] on label "Technical Operations Specialist" at bounding box center [659, 405] width 142 height 18
click at [0, 0] on input "Technical Operations Specialist" at bounding box center [0, 0] width 0 height 0
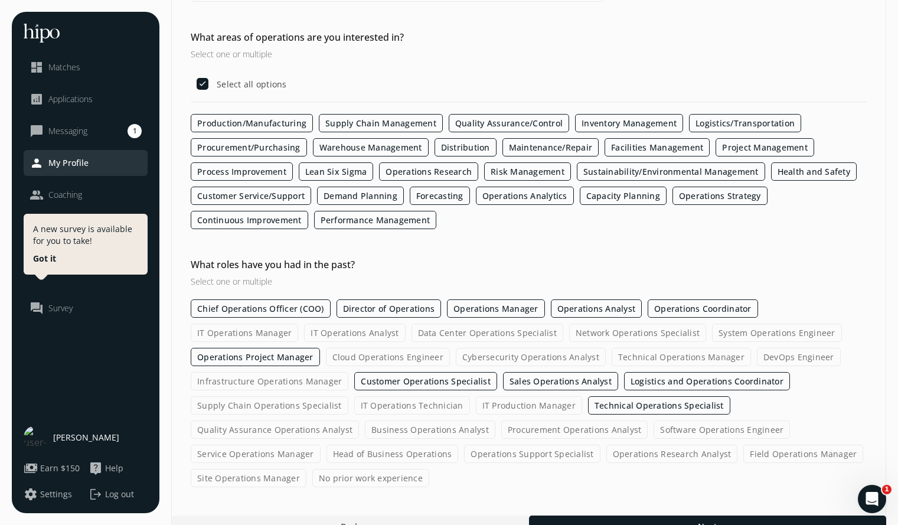
click at [359, 420] on label "Quality Assurance Operations Analyst" at bounding box center [275, 429] width 168 height 18
click at [0, 0] on input "Quality Assurance Operations Analyst" at bounding box center [0, 0] width 0 height 0
click at [495, 420] on label "Business Operations Analyst" at bounding box center [430, 429] width 130 height 18
click at [0, 0] on input "Business Operations Analyst" at bounding box center [0, 0] width 0 height 0
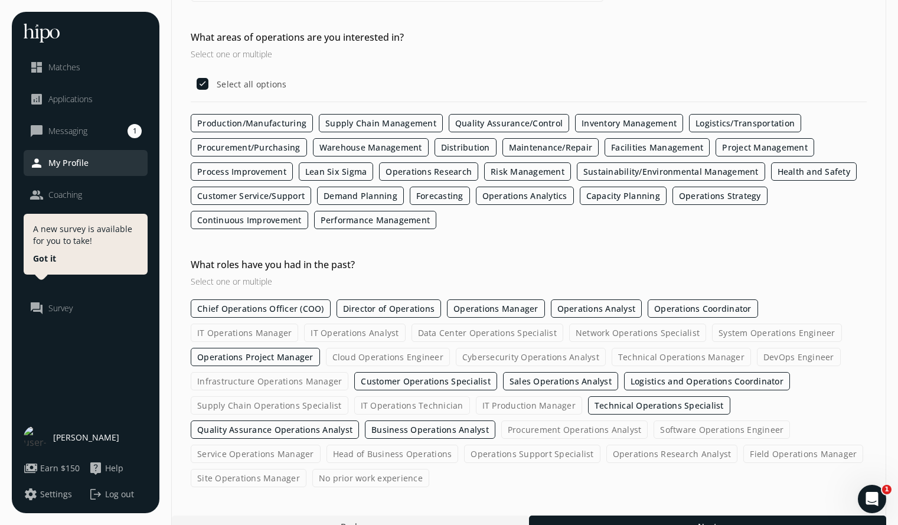
click at [459, 445] on label "Head of Business Operations" at bounding box center [393, 454] width 132 height 18
click at [0, 0] on input "Head of Business Operations" at bounding box center [0, 0] width 0 height 0
click at [306, 469] on label "Site Operations Manager" at bounding box center [249, 478] width 116 height 18
click at [0, 0] on input "Site Operations Manager" at bounding box center [0, 0] width 0 height 0
click at [743, 455] on label "Field Operations Manager" at bounding box center [803, 454] width 120 height 18
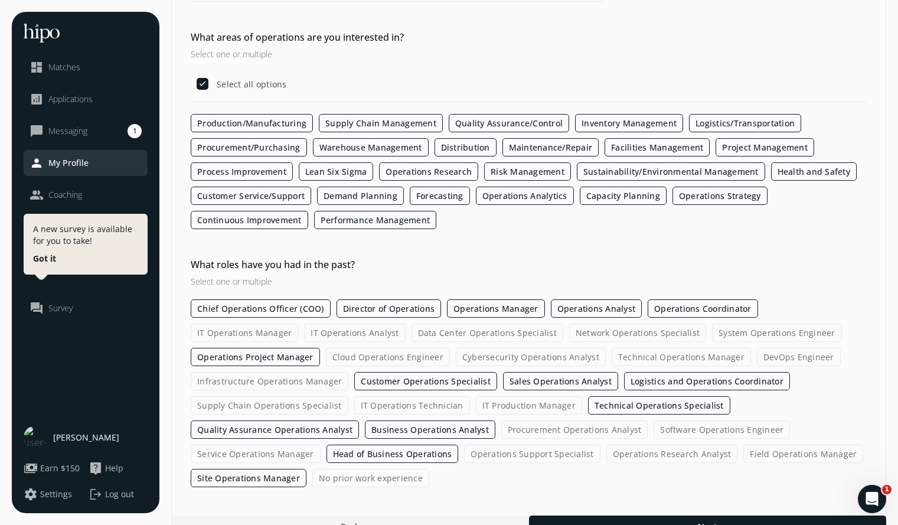
click at [0, 0] on input "Field Operations Manager" at bounding box center [0, 0] width 0 height 0
click at [321, 445] on label "Service Operations Manager" at bounding box center [256, 454] width 130 height 18
click at [0, 0] on input "Service Operations Manager" at bounding box center [0, 0] width 0 height 0
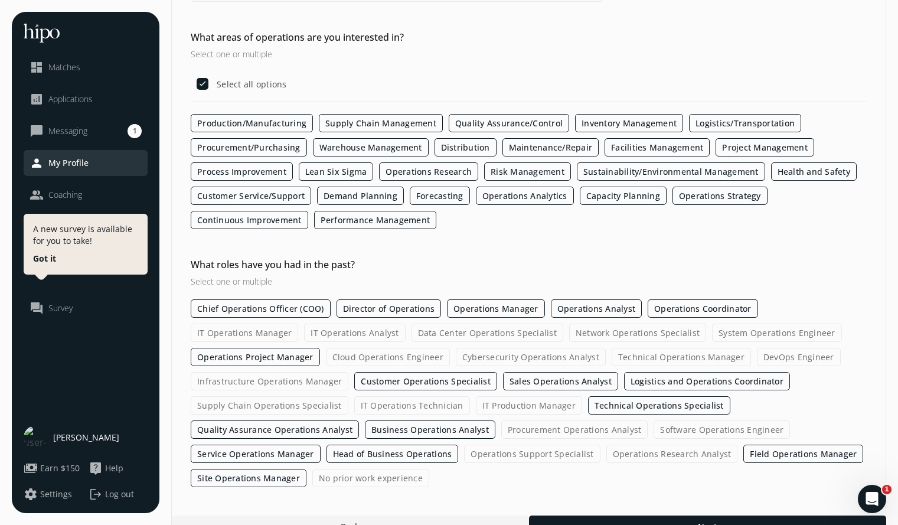
click at [606, 452] on label "Operations Research Analyst" at bounding box center [672, 454] width 132 height 18
click at [0, 0] on input "Operations Research Analyst" at bounding box center [0, 0] width 0 height 0
click at [464, 449] on label "Operations Support Specialist" at bounding box center [532, 454] width 136 height 18
click at [0, 0] on input "Operations Support Specialist" at bounding box center [0, 0] width 0 height 0
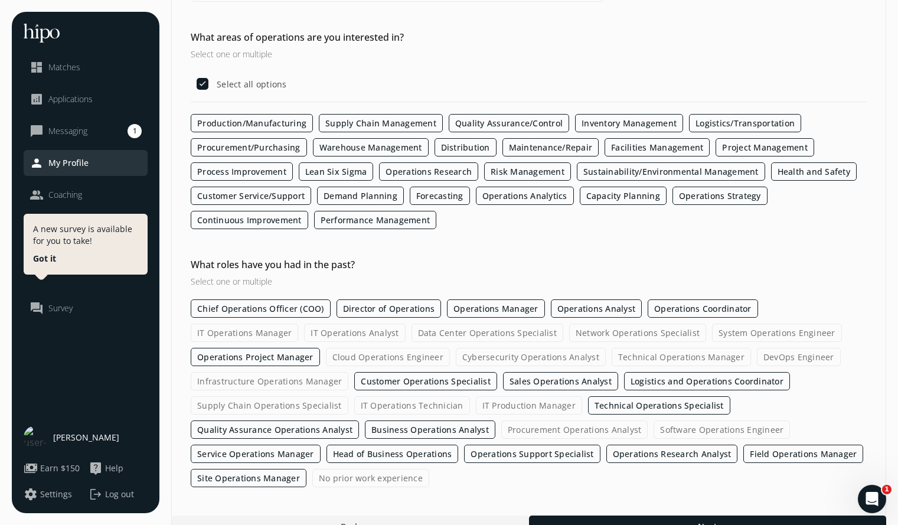
click at [501, 429] on label "Procurement Operations Analyst" at bounding box center [574, 429] width 147 height 18
click at [0, 0] on input "Procurement Operations Analyst" at bounding box center [0, 0] width 0 height 0
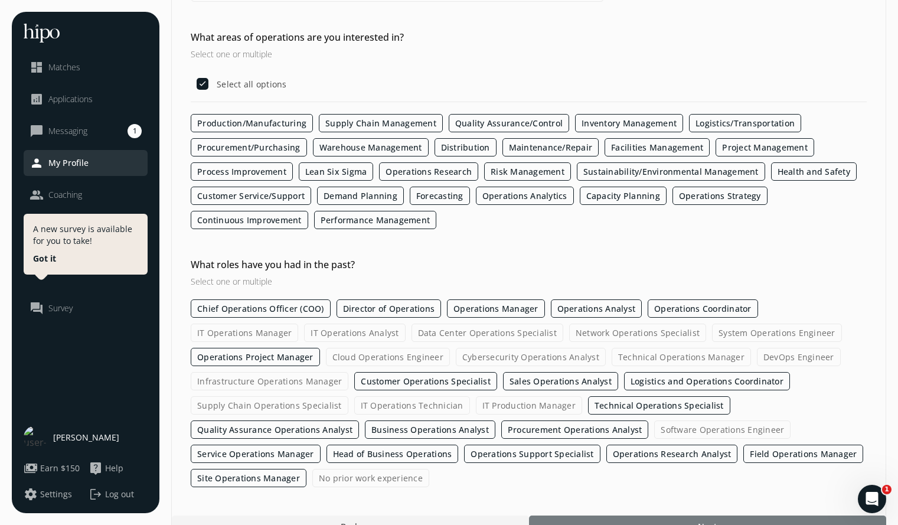
click at [577, 515] on div at bounding box center [707, 525] width 357 height 21
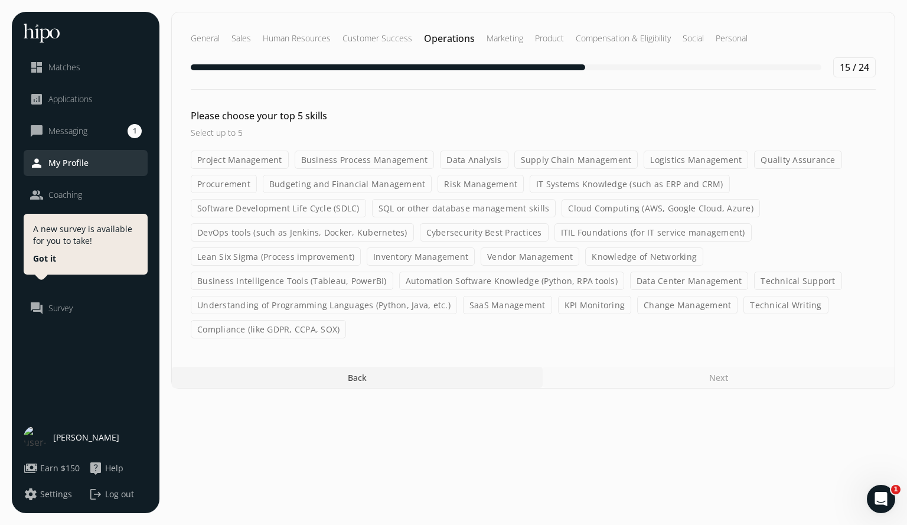
click at [262, 158] on label "Project Management" at bounding box center [240, 160] width 98 height 18
click at [0, 0] on input "Project Management" at bounding box center [0, 0] width 0 height 0
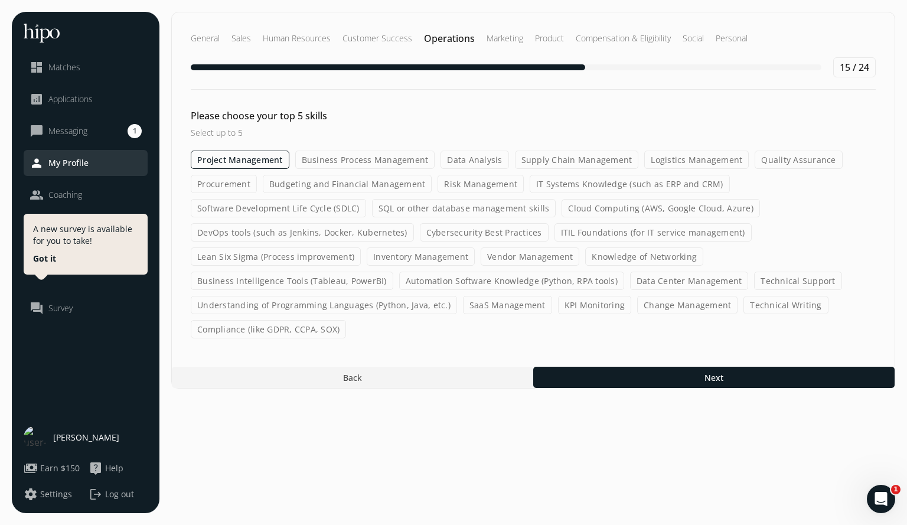
click at [536, 254] on label "Vendor Management" at bounding box center [530, 256] width 99 height 18
click at [0, 0] on input "Vendor Management" at bounding box center [0, 0] width 0 height 0
click at [500, 304] on label "SaaS Management" at bounding box center [507, 305] width 89 height 18
click at [0, 0] on input "SaaS Management" at bounding box center [0, 0] width 0 height 0
click at [637, 254] on label "Knowledge of Networking" at bounding box center [645, 256] width 118 height 18
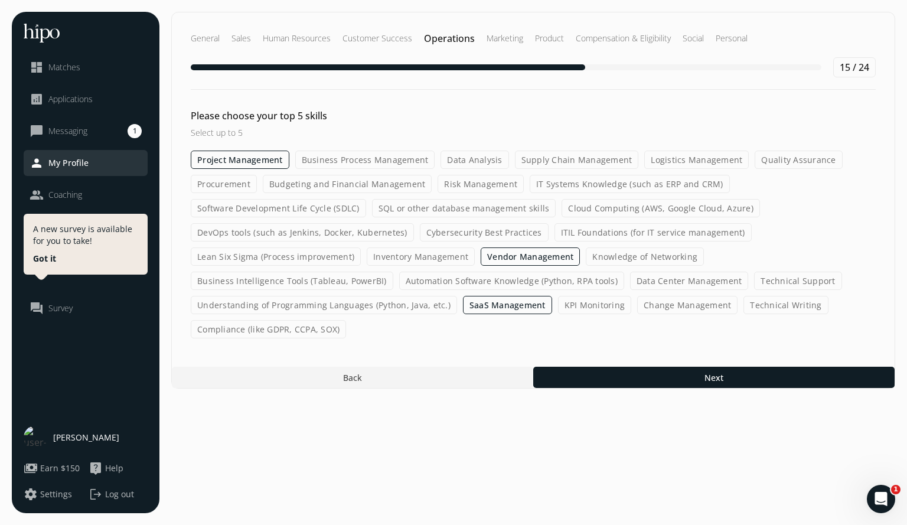
click at [0, 0] on input "Knowledge of Networking" at bounding box center [0, 0] width 0 height 0
click at [468, 182] on label "Risk Management" at bounding box center [481, 184] width 86 height 18
click at [0, 0] on input "Risk Management" at bounding box center [0, 0] width 0 height 0
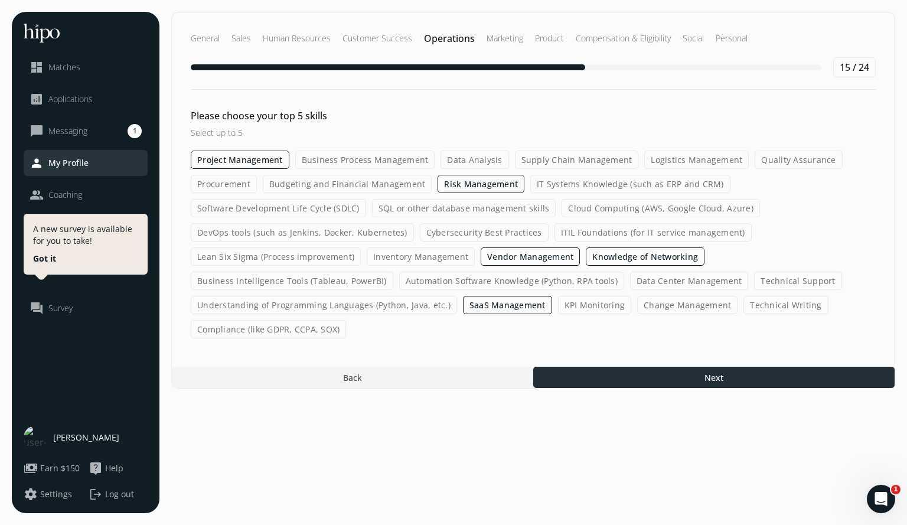
click at [654, 378] on div at bounding box center [713, 377] width 361 height 21
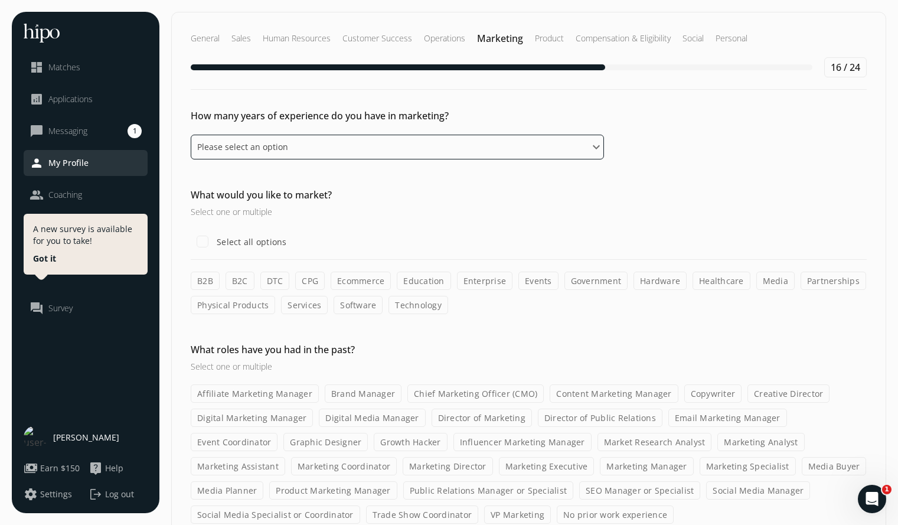
click at [582, 143] on select "Please select an option 0 - 1 years 2 - 3 years 4 - 5 years 6 - 8 years 9+ years" at bounding box center [397, 147] width 413 height 25
select select "nine_plus_years"
click at [191, 135] on select "Please select an option 0 - 1 years 2 - 3 years 4 - 5 years 6 - 8 years 9+ years" at bounding box center [397, 147] width 413 height 25
click at [203, 246] on input "Select all options" at bounding box center [203, 242] width 24 height 24
checkbox input "true"
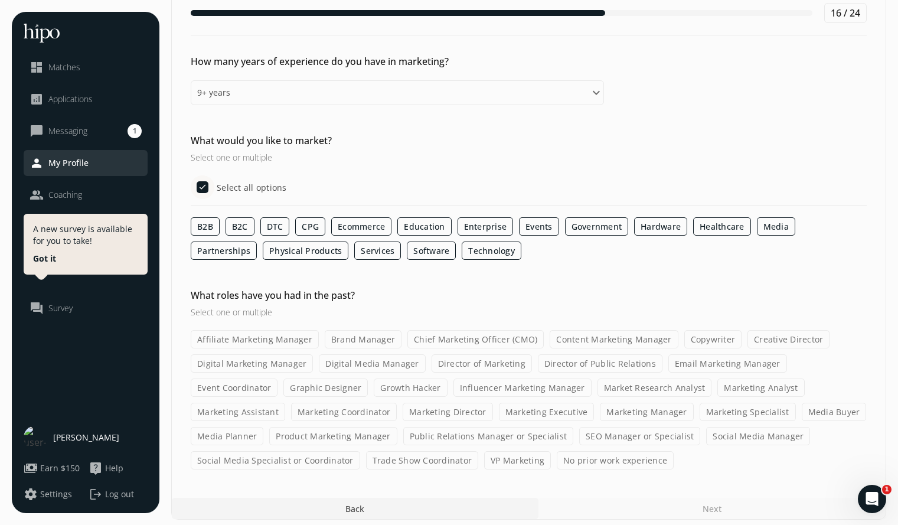
scroll to position [61, 0]
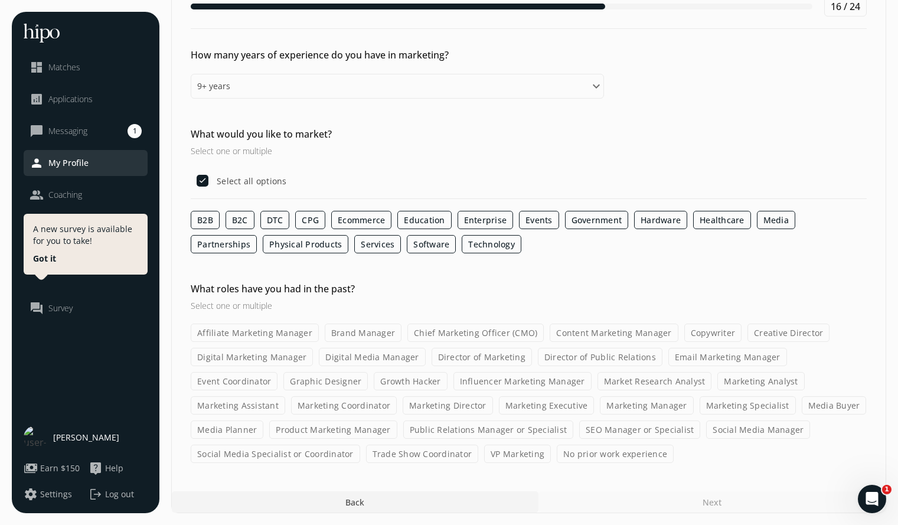
click at [282, 334] on label "Affiliate Marketing Manager" at bounding box center [255, 333] width 128 height 18
click at [0, 0] on input "Affiliate Marketing Manager" at bounding box center [0, 0] width 0 height 0
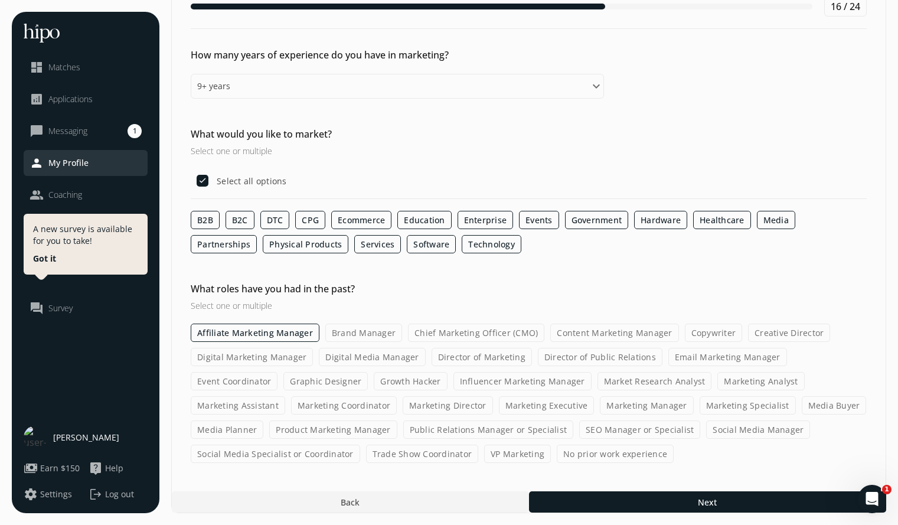
click at [357, 332] on label "Brand Manager" at bounding box center [363, 333] width 77 height 18
click at [0, 0] on input "Brand Manager" at bounding box center [0, 0] width 0 height 0
click at [455, 332] on label "Chief Marketing Officer (CMO)" at bounding box center [476, 333] width 136 height 18
click at [0, 0] on input "Chief Marketing Officer (CMO)" at bounding box center [0, 0] width 0 height 0
click at [588, 331] on label "Content Marketing Manager" at bounding box center [615, 333] width 128 height 18
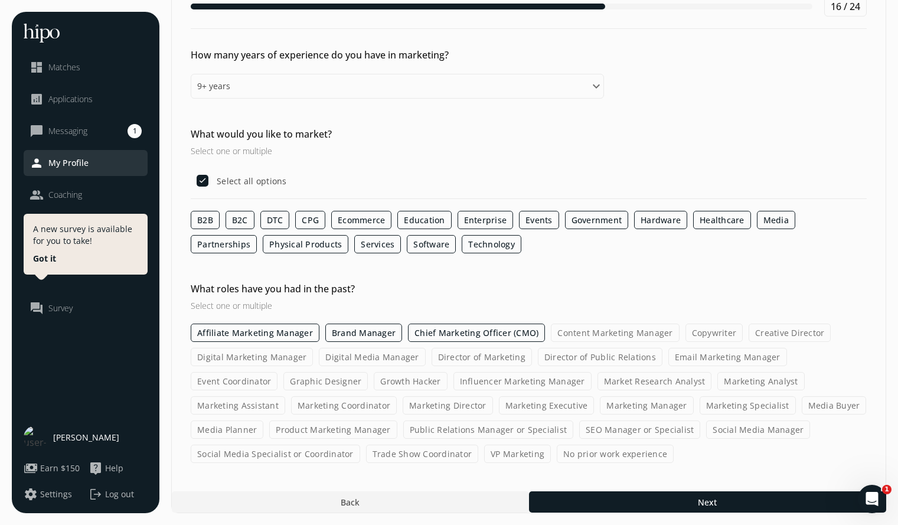
click at [0, 0] on input "Content Marketing Manager" at bounding box center [0, 0] width 0 height 0
click at [791, 331] on label "Creative Director" at bounding box center [790, 333] width 82 height 18
click at [0, 0] on input "Creative Director" at bounding box center [0, 0] width 0 height 0
click at [278, 372] on label "Event Coordinator" at bounding box center [234, 381] width 87 height 18
click at [0, 0] on input "Event Coordinator" at bounding box center [0, 0] width 0 height 0
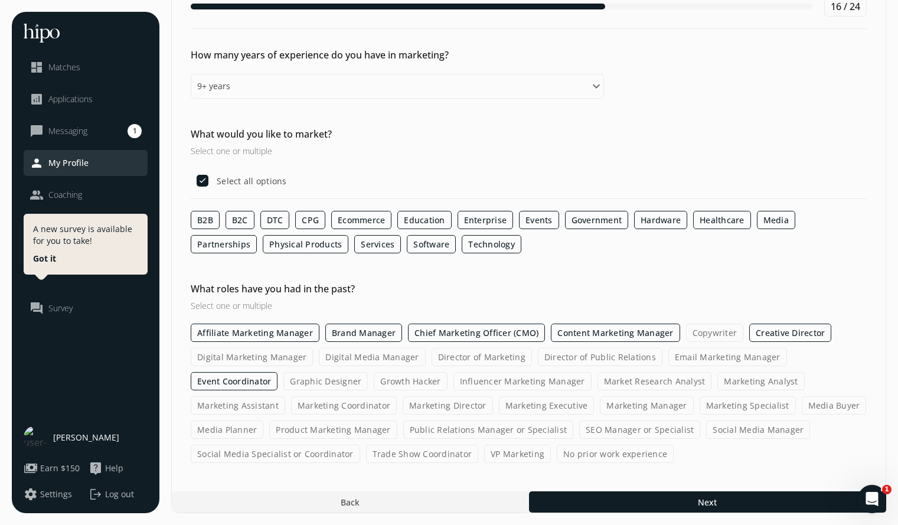
click at [583, 355] on label "Director of Public Relations" at bounding box center [600, 357] width 125 height 18
click at [0, 0] on input "Director of Public Relations" at bounding box center [0, 0] width 0 height 0
click at [490, 353] on label "Director of Marketing" at bounding box center [482, 357] width 100 height 18
click at [0, 0] on input "Director of Marketing" at bounding box center [0, 0] width 0 height 0
click at [256, 404] on label "Marketing Assistant" at bounding box center [238, 405] width 94 height 18
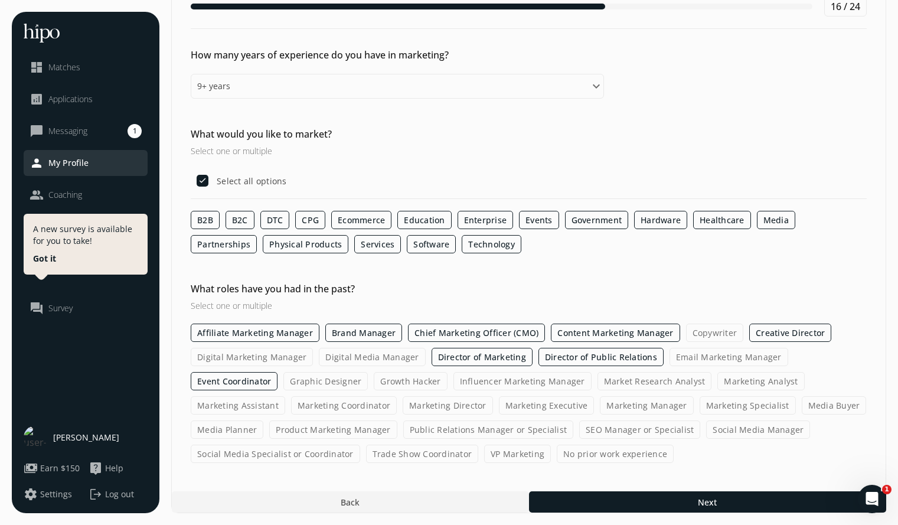
click at [0, 0] on input "Marketing Assistant" at bounding box center [0, 0] width 0 height 0
click at [334, 406] on label "Marketing Coordinator" at bounding box center [345, 405] width 106 height 18
click at [0, 0] on input "Marketing Coordinator" at bounding box center [0, 0] width 0 height 0
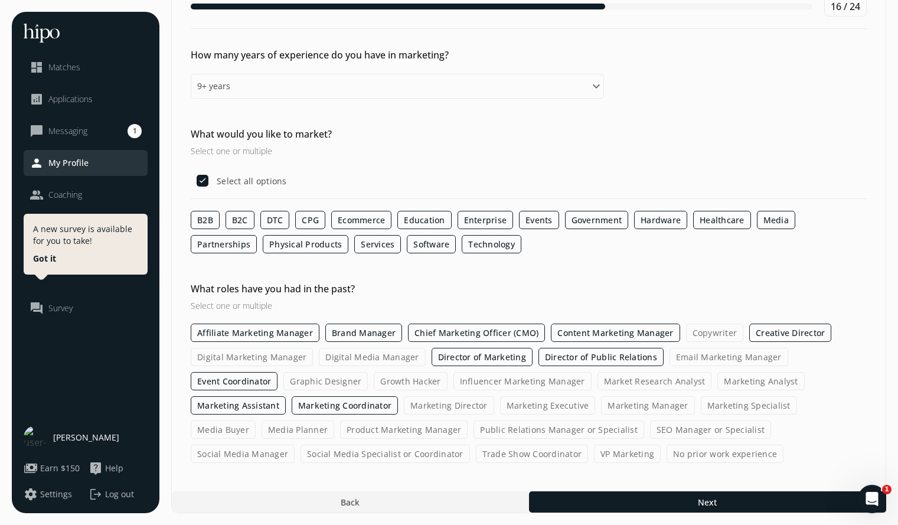
click at [262, 430] on label "Media Planner" at bounding box center [298, 429] width 73 height 18
click at [0, 0] on input "Media Planner" at bounding box center [0, 0] width 0 height 0
click at [341, 427] on label "Product Marketing Manager" at bounding box center [405, 429] width 128 height 18
click at [0, 0] on input "Product Marketing Manager" at bounding box center [0, 0] width 0 height 0
click at [316, 453] on label "Social Media Specialist or Coordinator" at bounding box center [385, 454] width 169 height 18
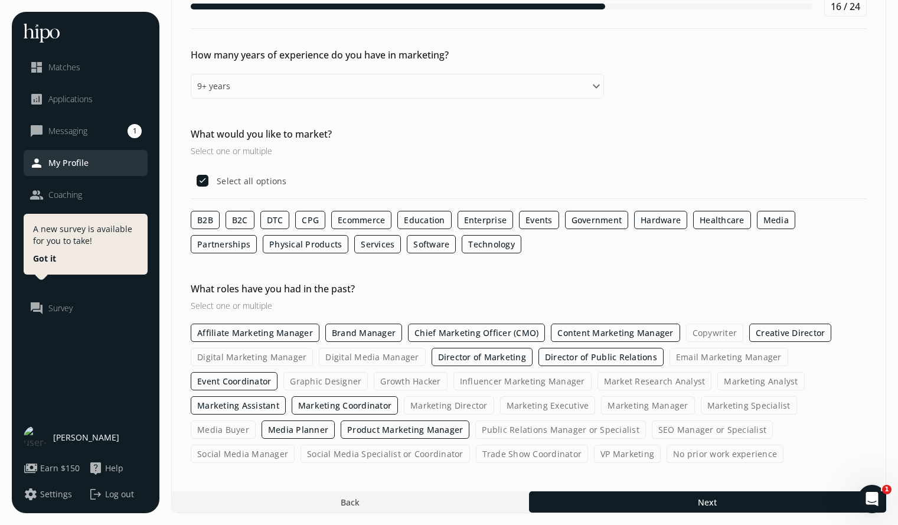
click at [0, 0] on input "Social Media Specialist or Coordinator" at bounding box center [0, 0] width 0 height 0
click at [476, 456] on label "Trade Show Coordinator" at bounding box center [532, 454] width 113 height 18
click at [0, 0] on input "Trade Show Coordinator" at bounding box center [0, 0] width 0 height 0
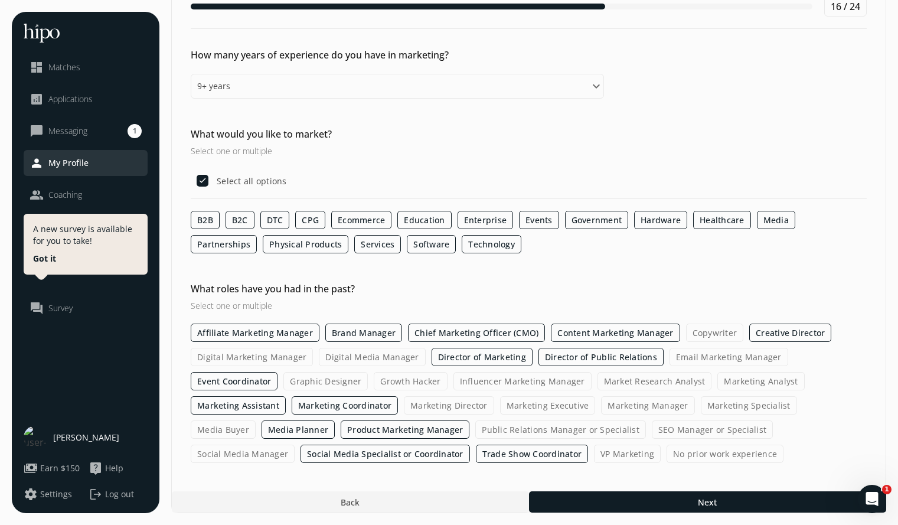
click at [594, 453] on label "VP Marketing" at bounding box center [627, 454] width 67 height 18
click at [0, 0] on input "VP Marketing" at bounding box center [0, 0] width 0 height 0
click at [500, 430] on label "Public Relations Manager or Specialist" at bounding box center [560, 429] width 171 height 18
click at [0, 0] on input "Public Relations Manager or Specialist" at bounding box center [0, 0] width 0 height 0
click at [454, 402] on label "Marketing Director" at bounding box center [449, 405] width 90 height 18
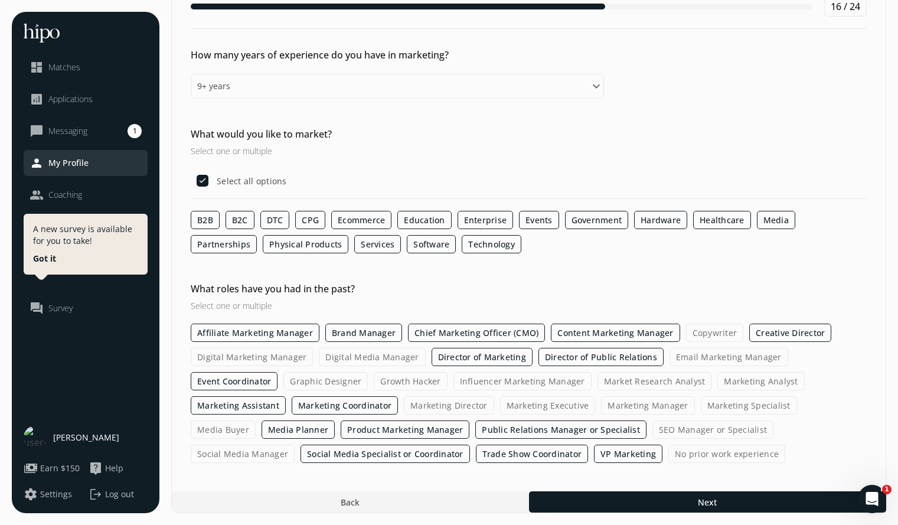
click at [0, 0] on input "Marketing Director" at bounding box center [0, 0] width 0 height 0
click at [536, 405] on label "Marketing Executive" at bounding box center [549, 405] width 96 height 18
click at [0, 0] on input "Marketing Executive" at bounding box center [0, 0] width 0 height 0
click at [634, 403] on label "Marketing Manager" at bounding box center [649, 405] width 93 height 18
click at [0, 0] on input "Marketing Manager" at bounding box center [0, 0] width 0 height 0
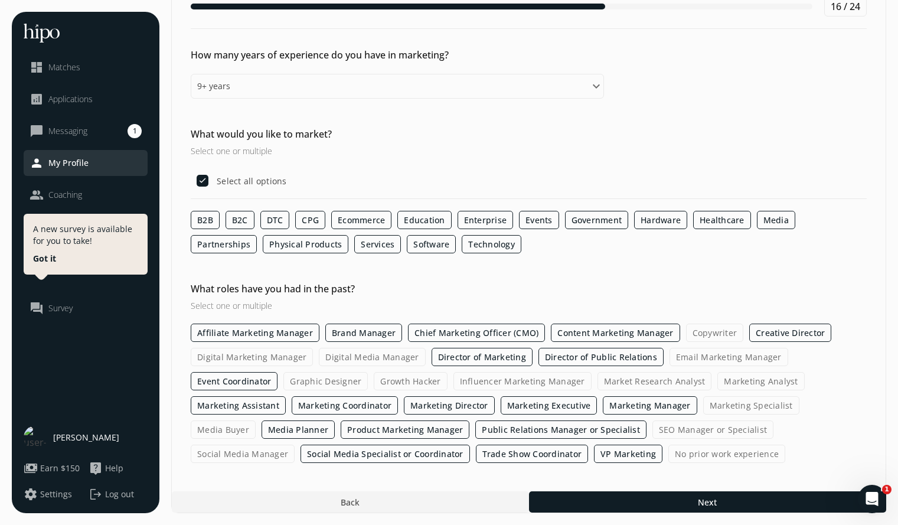
click at [737, 405] on label "Marketing Specialist" at bounding box center [751, 405] width 96 height 18
click at [0, 0] on input "Marketing Specialist" at bounding box center [0, 0] width 0 height 0
click at [256, 420] on label "Media Buyer" at bounding box center [223, 429] width 65 height 18
click at [0, 0] on input "Media Buyer" at bounding box center [0, 0] width 0 height 0
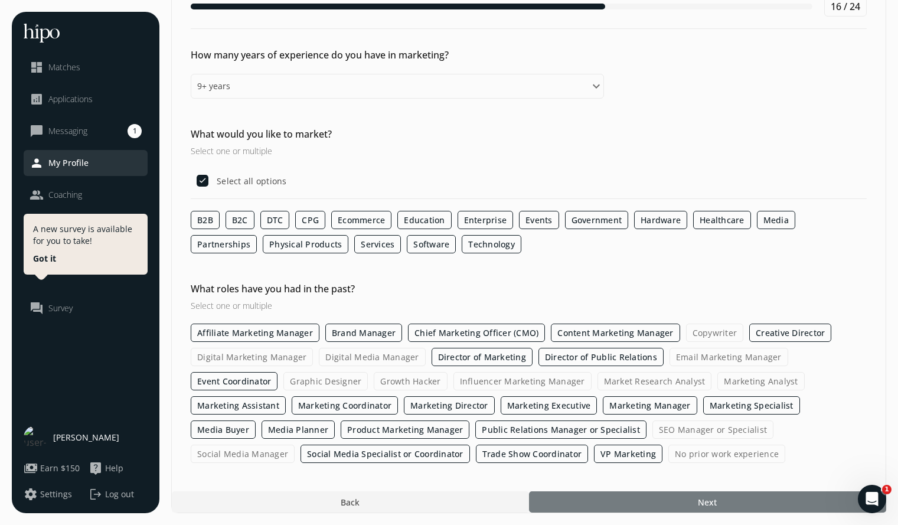
click at [702, 500] on span "Next" at bounding box center [707, 502] width 19 height 12
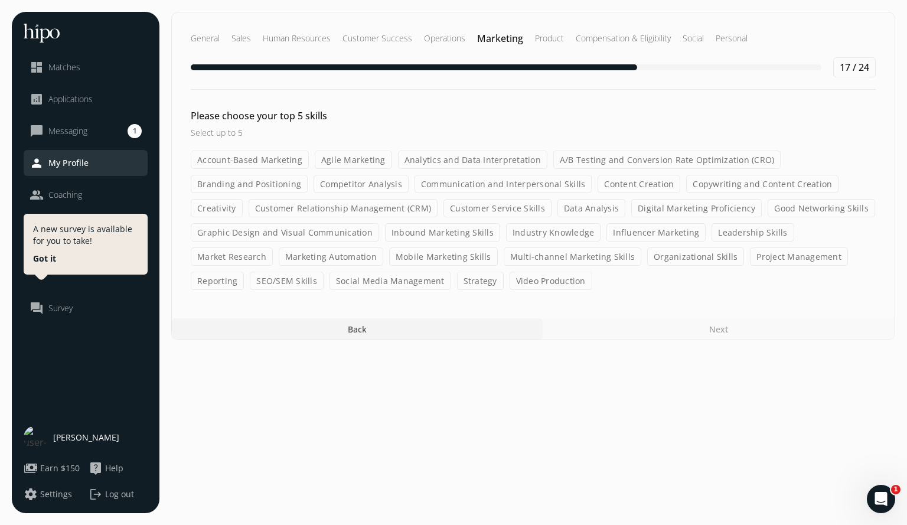
click at [279, 161] on label "Account-Based Marketing" at bounding box center [250, 160] width 118 height 18
click at [0, 0] on input "Account-Based Marketing" at bounding box center [0, 0] width 0 height 0
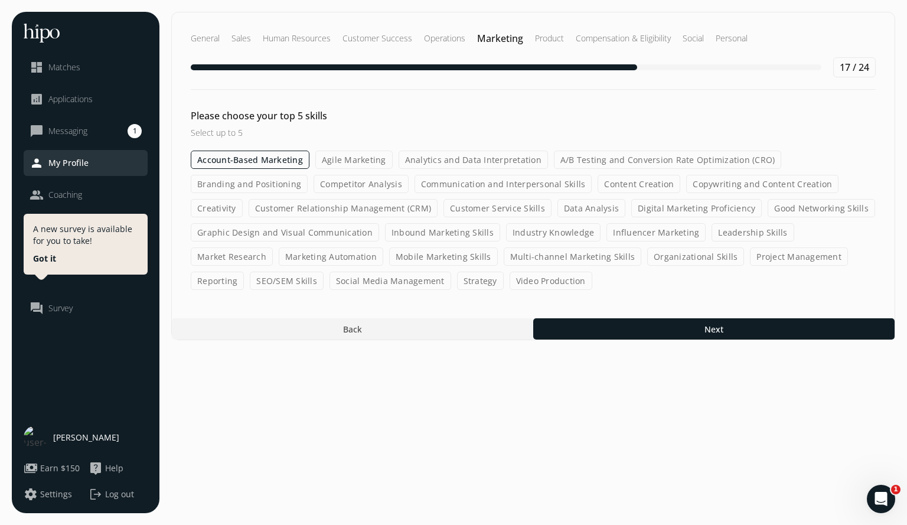
click at [342, 159] on label "Agile Marketing" at bounding box center [353, 160] width 77 height 18
click at [0, 0] on input "Agile Marketing" at bounding box center [0, 0] width 0 height 0
click at [275, 184] on label "Branding and Positioning" at bounding box center [249, 184] width 117 height 18
click at [0, 0] on input "Branding and Positioning" at bounding box center [0, 0] width 0 height 0
click at [368, 181] on label "Competitor Analysis" at bounding box center [361, 184] width 95 height 18
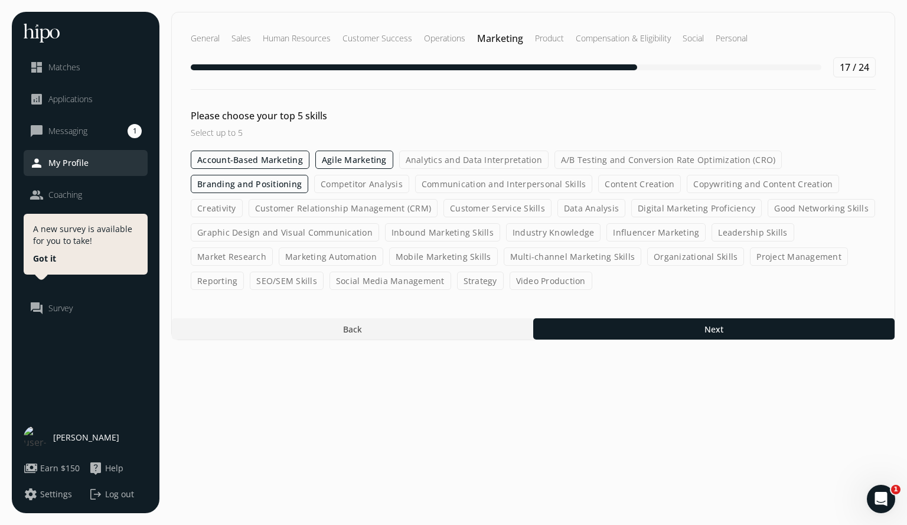
click at [0, 0] on input "Competitor Analysis" at bounding box center [0, 0] width 0 height 0
click at [215, 213] on label "Creativity" at bounding box center [217, 208] width 52 height 18
click at [0, 0] on input "Creativity" at bounding box center [0, 0] width 0 height 0
click at [309, 209] on label "Customer Relationship Management (CRM)" at bounding box center [344, 208] width 190 height 18
click at [0, 0] on input "Customer Relationship Management (CRM)" at bounding box center [0, 0] width 0 height 0
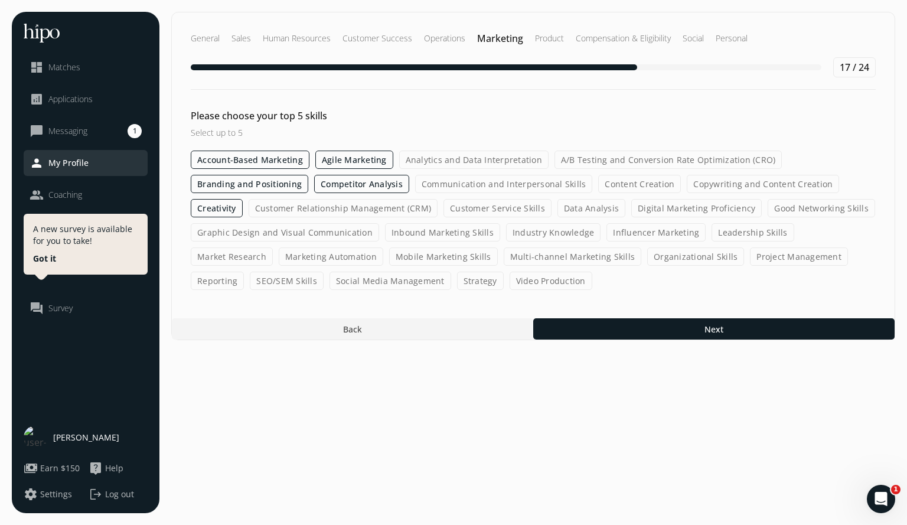
click at [293, 233] on label "Graphic Design and Visual Communication" at bounding box center [285, 232] width 188 height 18
click at [0, 0] on input "Graphic Design and Visual Communication" at bounding box center [0, 0] width 0 height 0
click at [384, 181] on label "Competitor Analysis" at bounding box center [361, 184] width 95 height 18
click at [0, 0] on input "Competitor Analysis" at bounding box center [0, 0] width 0 height 0
click at [376, 156] on label "Agile Marketing" at bounding box center [354, 160] width 78 height 18
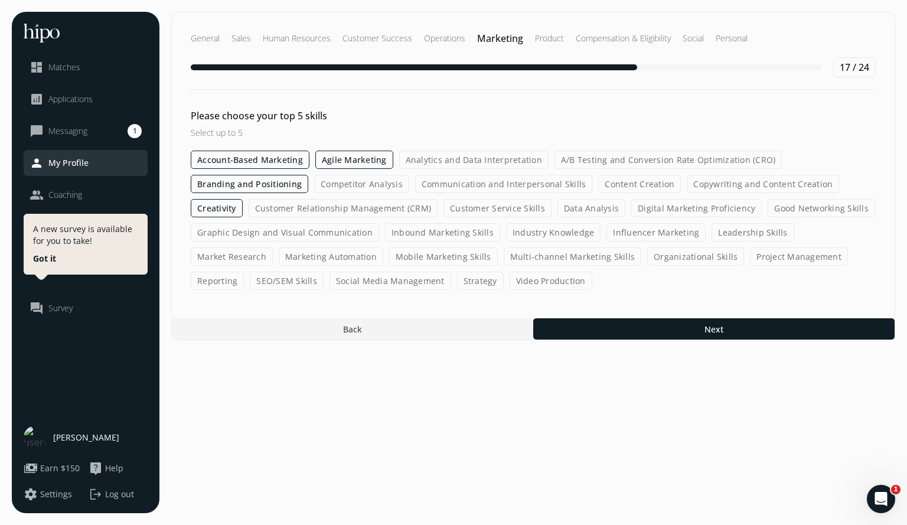
click at [0, 0] on input "Agile Marketing" at bounding box center [0, 0] width 0 height 0
click at [456, 184] on label "Communication and Interpersonal Skills" at bounding box center [504, 184] width 178 height 18
click at [0, 0] on input "Communication and Interpersonal Skills" at bounding box center [0, 0] width 0 height 0
click at [483, 207] on label "Customer Service Skills" at bounding box center [497, 208] width 108 height 18
click at [0, 0] on input "Customer Service Skills" at bounding box center [0, 0] width 0 height 0
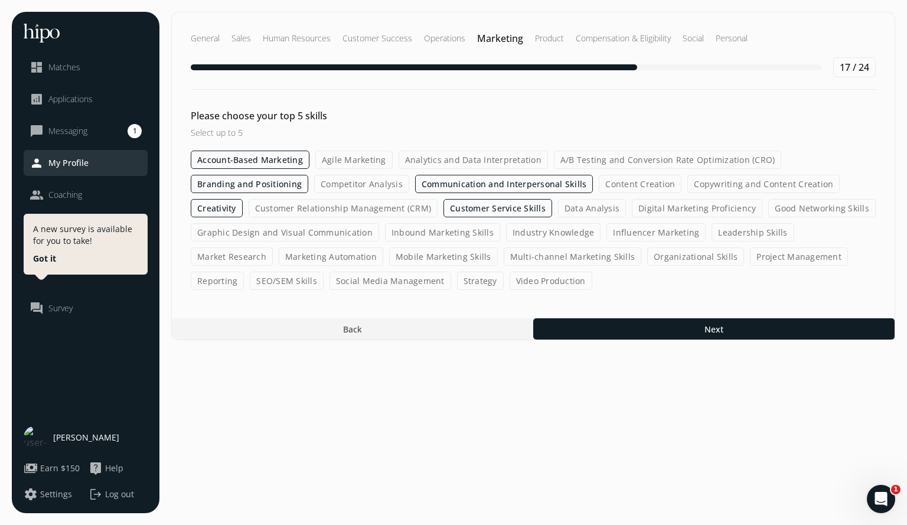
click at [229, 208] on label "Creativity" at bounding box center [217, 208] width 52 height 18
click at [0, 0] on input "Creativity" at bounding box center [0, 0] width 0 height 0
click at [489, 209] on label "Customer Service Skills" at bounding box center [497, 208] width 109 height 18
click at [0, 0] on input "Customer Service Skills" at bounding box center [0, 0] width 0 height 0
click at [641, 234] on label "Influencer Marketing" at bounding box center [655, 232] width 99 height 18
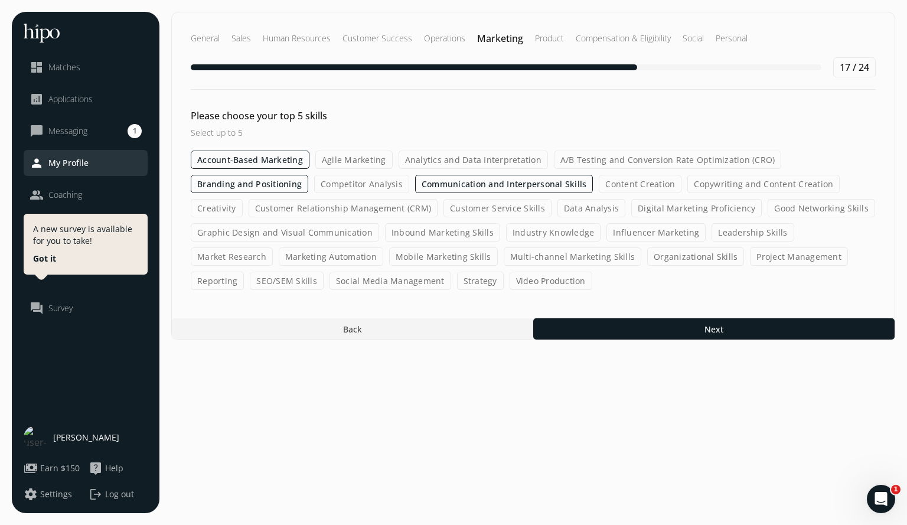
click at [0, 0] on input "Influencer Marketing" at bounding box center [0, 0] width 0 height 0
click at [747, 228] on label "Leadership Skills" at bounding box center [753, 232] width 82 height 18
click at [0, 0] on input "Leadership Skills" at bounding box center [0, 0] width 0 height 0
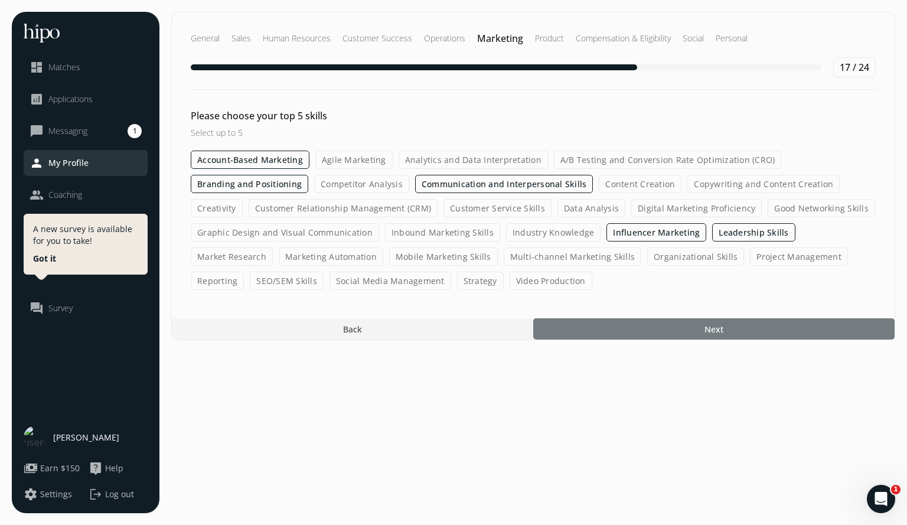
click at [680, 330] on div at bounding box center [713, 328] width 361 height 21
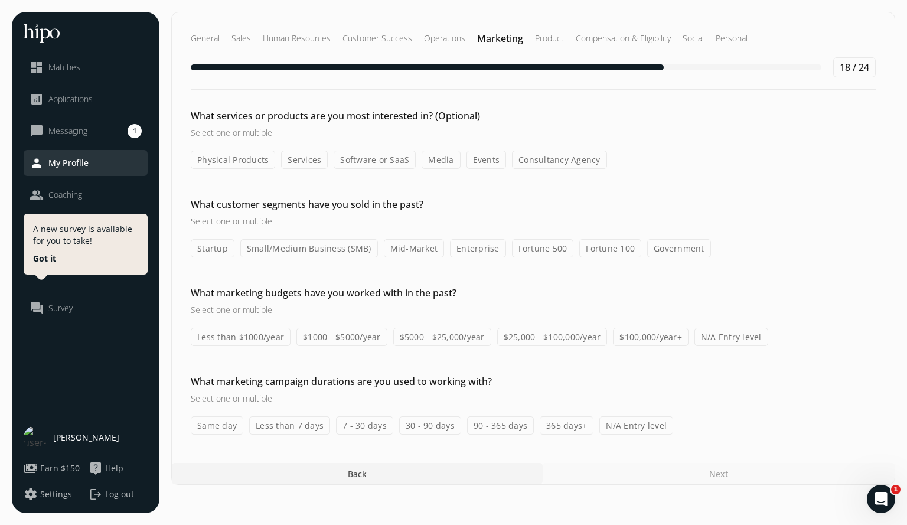
click at [246, 159] on label "Physical Products" at bounding box center [233, 160] width 84 height 18
click at [0, 0] on input "Physical Products" at bounding box center [0, 0] width 0 height 0
click at [303, 161] on label "Services" at bounding box center [305, 160] width 47 height 18
click at [0, 0] on input "Services" at bounding box center [0, 0] width 0 height 0
click at [397, 161] on label "Software or SaaS" at bounding box center [376, 160] width 82 height 18
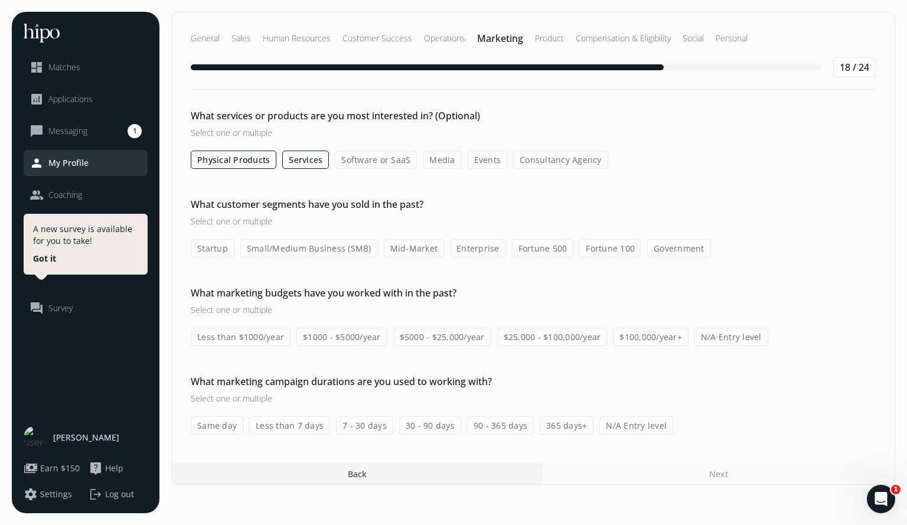
click at [0, 0] on input "Software or SaaS" at bounding box center [0, 0] width 0 height 0
click at [443, 159] on label "Media" at bounding box center [442, 160] width 38 height 18
click at [0, 0] on input "Media" at bounding box center [0, 0] width 0 height 0
click at [486, 159] on label "Events" at bounding box center [488, 160] width 40 height 18
click at [0, 0] on input "Events" at bounding box center [0, 0] width 0 height 0
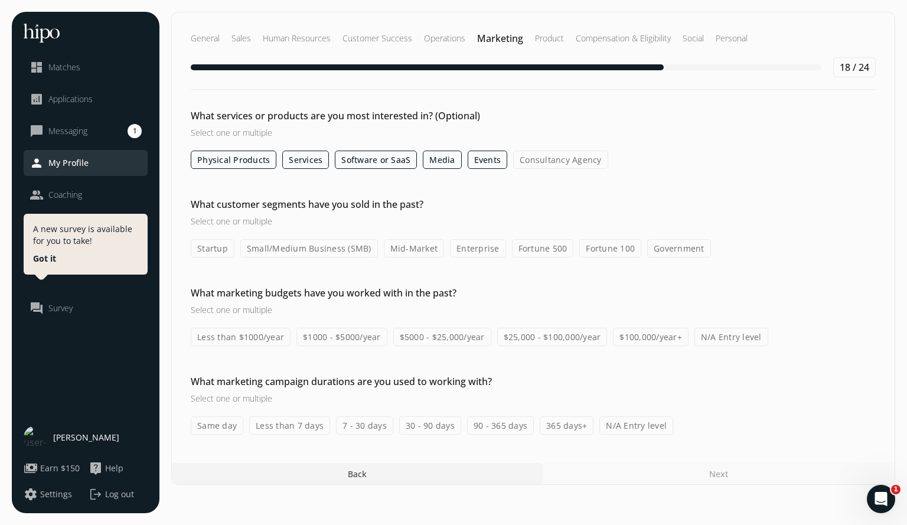
click at [542, 161] on label "Consultancy Agency" at bounding box center [560, 160] width 95 height 18
click at [0, 0] on input "Consultancy Agency" at bounding box center [0, 0] width 0 height 0
click at [221, 252] on label "Startup" at bounding box center [213, 248] width 44 height 18
click at [0, 0] on input "Startup" at bounding box center [0, 0] width 0 height 0
click at [312, 250] on label "Small/Medium Business (SMB)" at bounding box center [309, 248] width 138 height 18
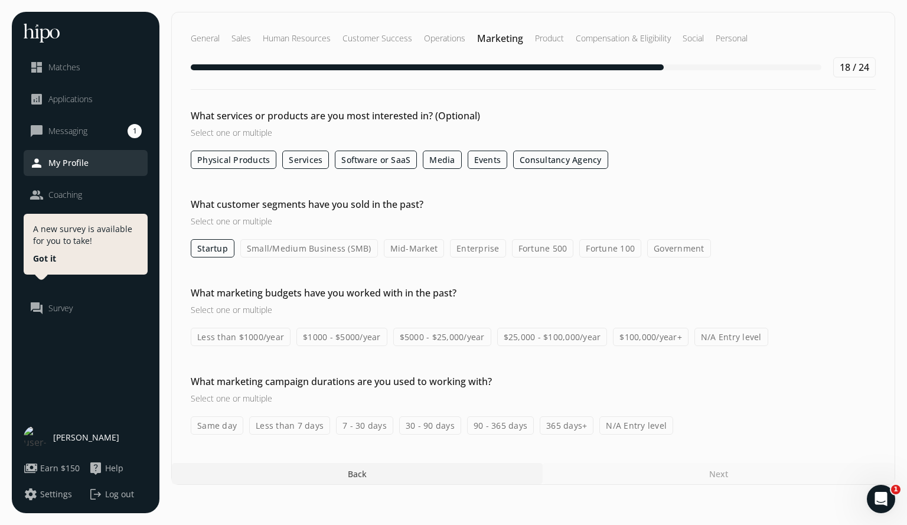
click at [0, 0] on input "Small/Medium Business (SMB)" at bounding box center [0, 0] width 0 height 0
click at [407, 246] on label "Mid-Market" at bounding box center [414, 248] width 61 height 18
click at [0, 0] on input "Mid-Market" at bounding box center [0, 0] width 0 height 0
click at [485, 246] on label "Enterprise" at bounding box center [479, 248] width 56 height 18
click at [0, 0] on input "Enterprise" at bounding box center [0, 0] width 0 height 0
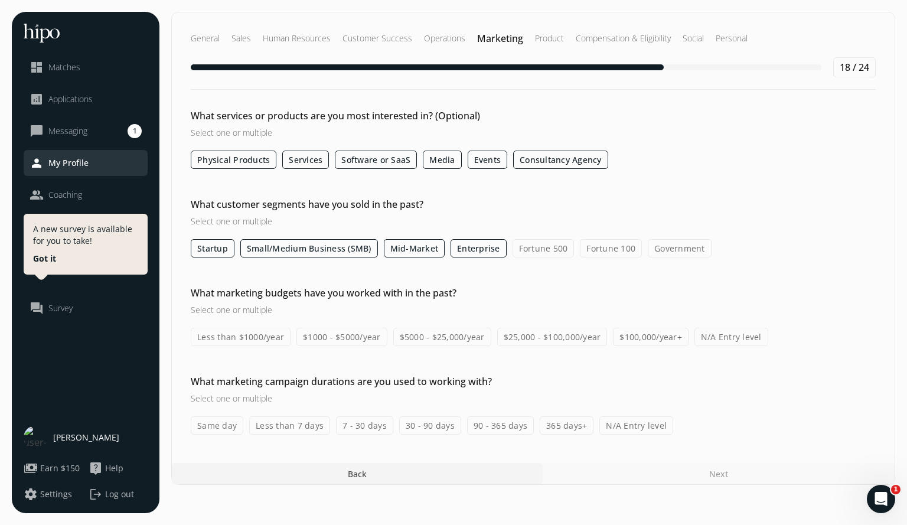
click at [533, 247] on label "Fortune 500" at bounding box center [544, 248] width 62 height 18
click at [0, 0] on input "Fortune 500" at bounding box center [0, 0] width 0 height 0
click at [242, 335] on label "Less than $1000/year" at bounding box center [241, 337] width 100 height 18
click at [0, 0] on input "Less than $1000/year" at bounding box center [0, 0] width 0 height 0
click at [344, 337] on label "$1000 - $5000/year" at bounding box center [341, 337] width 91 height 18
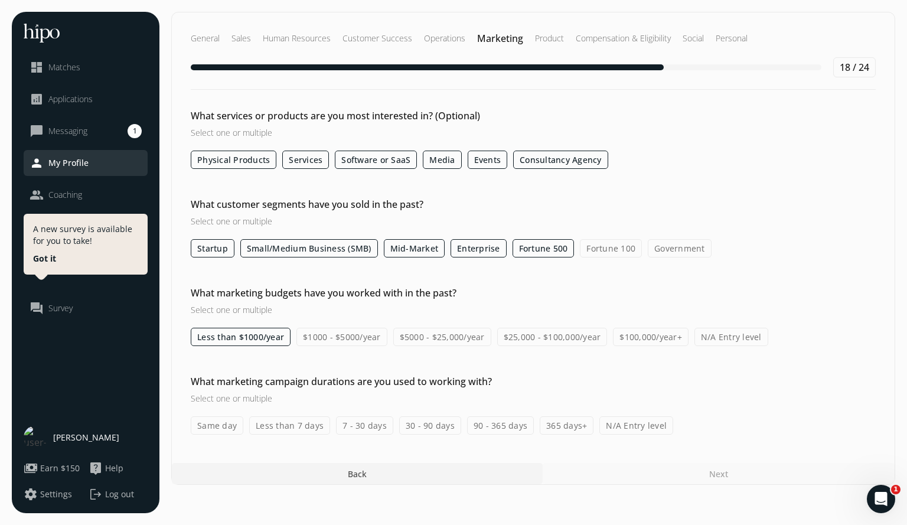
click at [0, 0] on input "$1000 - $5000/year" at bounding box center [0, 0] width 0 height 0
click at [453, 335] on label "$5000 - $25,000/year" at bounding box center [442, 337] width 98 height 18
click at [0, 0] on input "$5000 - $25,000/year" at bounding box center [0, 0] width 0 height 0
click at [523, 337] on label "$25,000 - $100,000/year" at bounding box center [552, 337] width 110 height 18
click at [0, 0] on input "$25,000 - $100,000/year" at bounding box center [0, 0] width 0 height 0
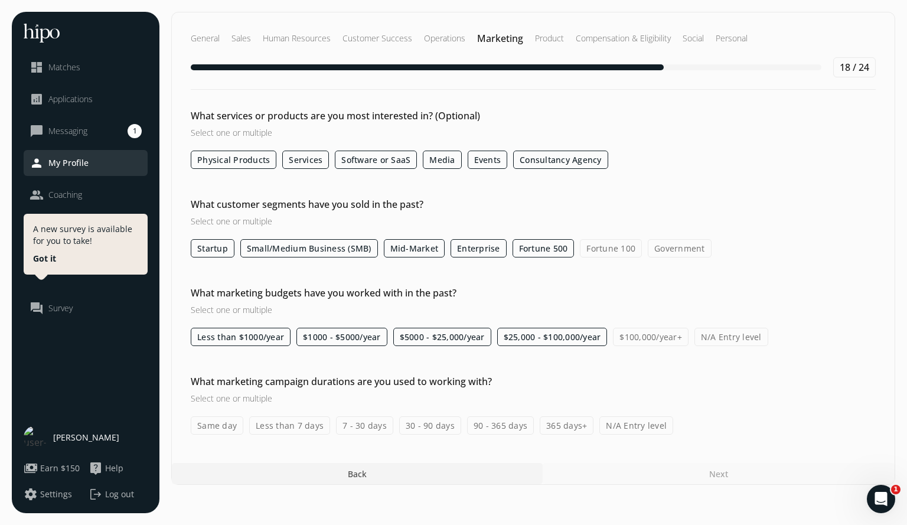
click at [637, 337] on label "$100,000/year+" at bounding box center [651, 337] width 76 height 18
click at [0, 0] on input "$100,000/year+" at bounding box center [0, 0] width 0 height 0
click at [218, 427] on label "Same day" at bounding box center [217, 425] width 53 height 18
click at [0, 0] on input "Same day" at bounding box center [0, 0] width 0 height 0
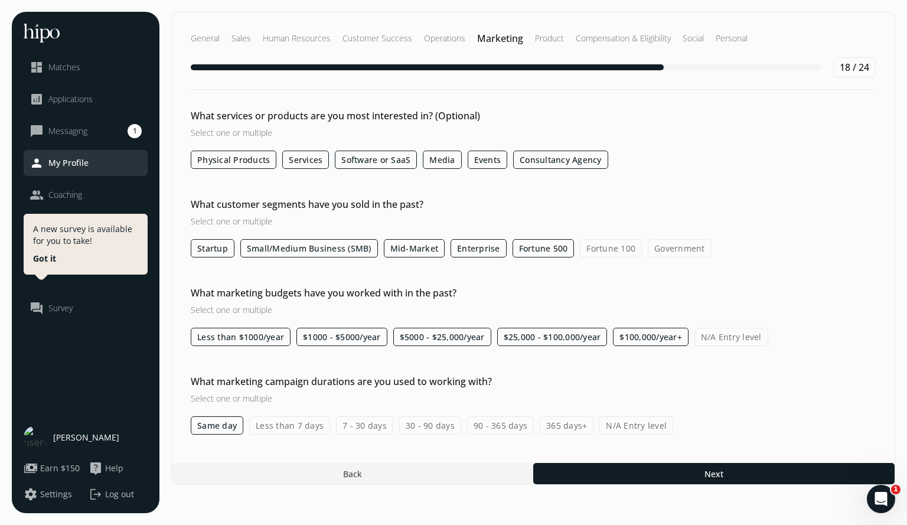
click at [293, 426] on label "Less than 7 days" at bounding box center [289, 425] width 81 height 18
click at [0, 0] on input "Less than 7 days" at bounding box center [0, 0] width 0 height 0
click at [367, 425] on label "7 - 30 days" at bounding box center [364, 425] width 57 height 18
click at [0, 0] on input "7 - 30 days" at bounding box center [0, 0] width 0 height 0
click at [415, 425] on label "30 - 90 days" at bounding box center [430, 425] width 62 height 18
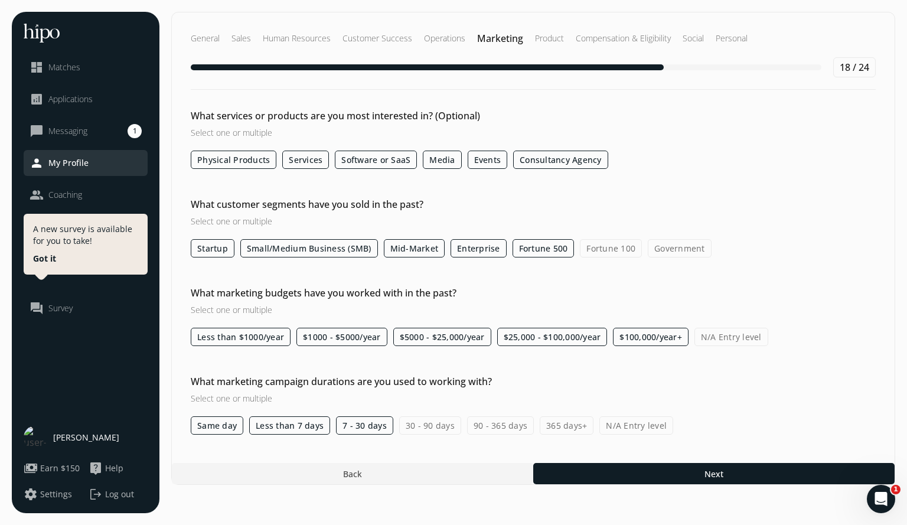
click at [0, 0] on input "30 - 90 days" at bounding box center [0, 0] width 0 height 0
click at [482, 425] on label "90 - 365 days" at bounding box center [500, 425] width 67 height 18
click at [0, 0] on input "90 - 365 days" at bounding box center [0, 0] width 0 height 0
click at [563, 423] on label "365 days+" at bounding box center [567, 425] width 54 height 18
click at [0, 0] on input "365 days+" at bounding box center [0, 0] width 0 height 0
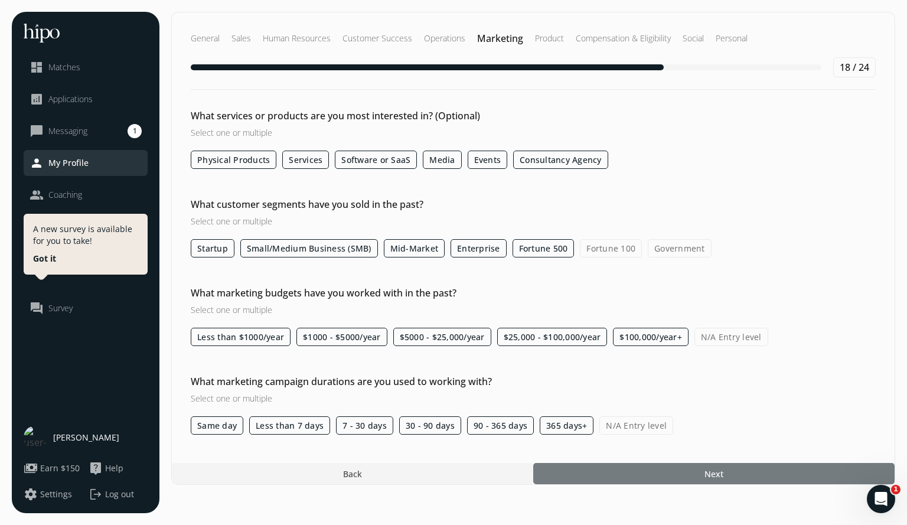
click at [614, 471] on div at bounding box center [713, 473] width 361 height 21
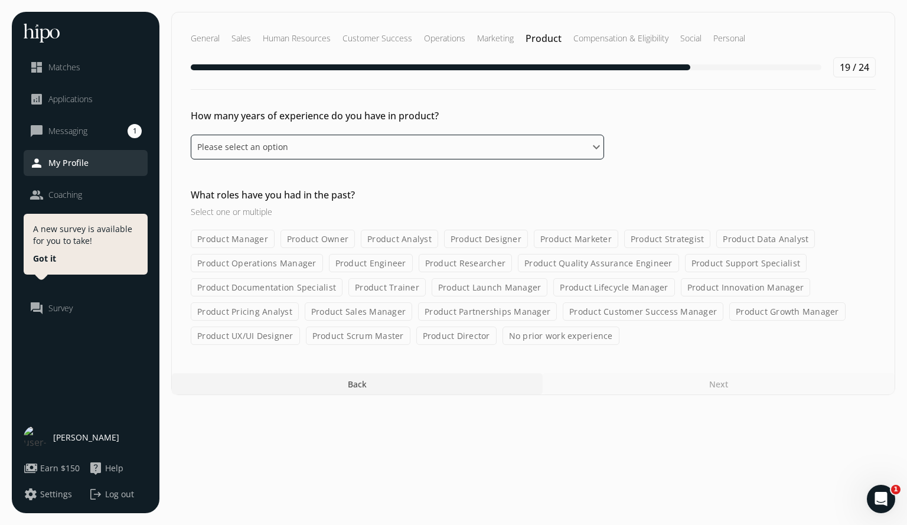
click at [586, 150] on select "Please select an option 0 - 1 years 2 - 3 years 4 - 5 years 6 - 8 years 9+ years" at bounding box center [397, 147] width 413 height 25
select select "nine_plus_years"
click at [191, 135] on select "Please select an option 0 - 1 years 2 - 3 years 4 - 5 years 6 - 8 years 9+ years" at bounding box center [397, 147] width 413 height 25
click at [251, 238] on label "Product Manager" at bounding box center [233, 239] width 84 height 18
click at [0, 0] on input "Product Manager" at bounding box center [0, 0] width 0 height 0
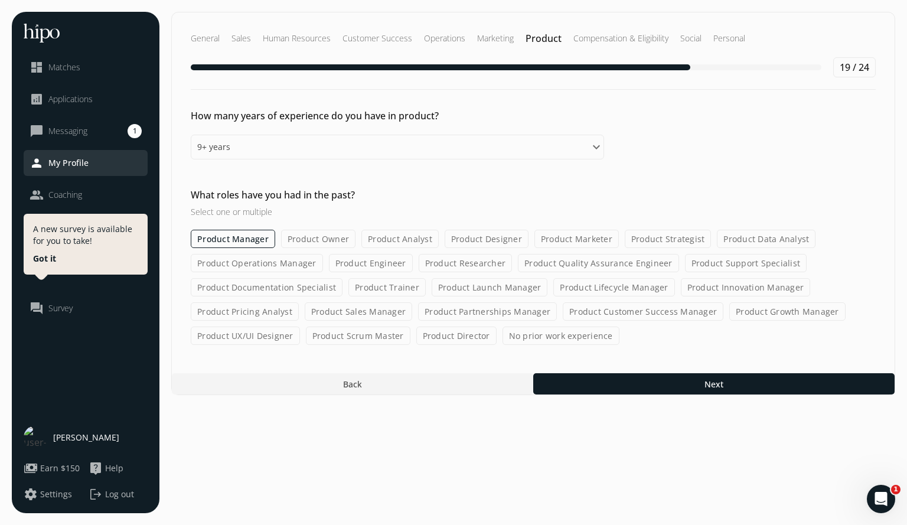
click at [327, 239] on label "Product Owner" at bounding box center [318, 239] width 74 height 18
click at [0, 0] on input "Product Owner" at bounding box center [0, 0] width 0 height 0
click at [584, 238] on label "Product Marketer" at bounding box center [577, 239] width 84 height 18
click at [0, 0] on input "Product Marketer" at bounding box center [0, 0] width 0 height 0
click at [655, 237] on label "Product Strategist" at bounding box center [669, 239] width 87 height 18
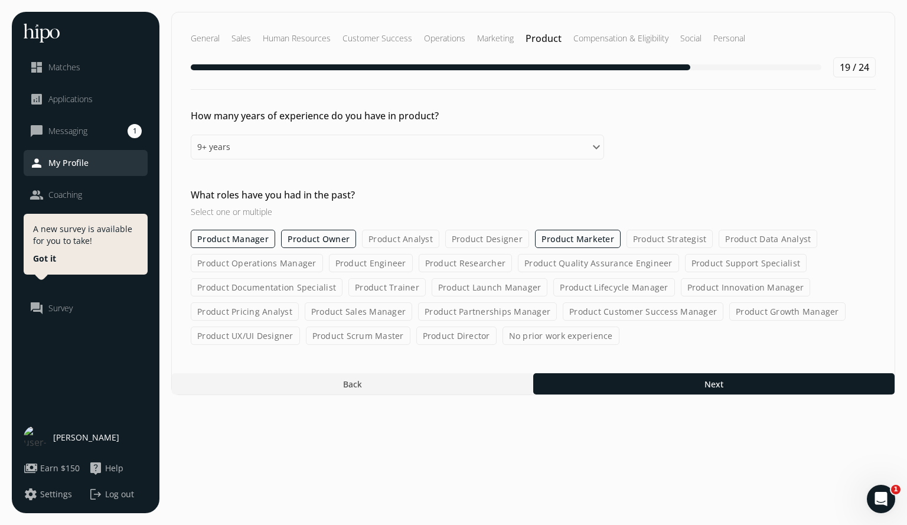
click at [0, 0] on input "Product Strategist" at bounding box center [0, 0] width 0 height 0
click at [712, 265] on label "Product Support Specialist" at bounding box center [746, 263] width 122 height 18
click at [0, 0] on input "Product Support Specialist" at bounding box center [0, 0] width 0 height 0
click at [719, 283] on label "Product Innovation Manager" at bounding box center [746, 287] width 130 height 18
click at [0, 0] on input "Product Innovation Manager" at bounding box center [0, 0] width 0 height 0
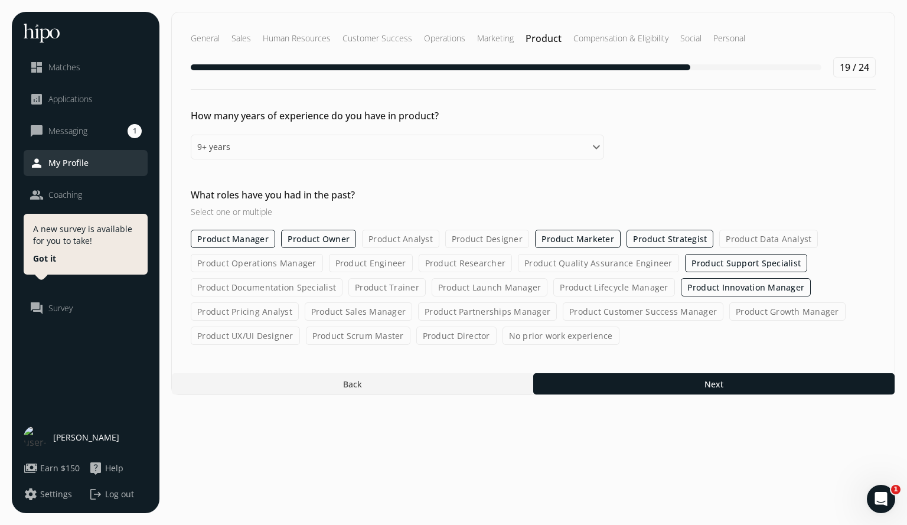
click at [758, 312] on label "Product Growth Manager" at bounding box center [787, 311] width 116 height 18
click at [0, 0] on input "Product Growth Manager" at bounding box center [0, 0] width 0 height 0
click at [682, 315] on label "Product Customer Success Manager" at bounding box center [643, 311] width 161 height 18
click at [0, 0] on input "Product Customer Success Manager" at bounding box center [0, 0] width 0 height 0
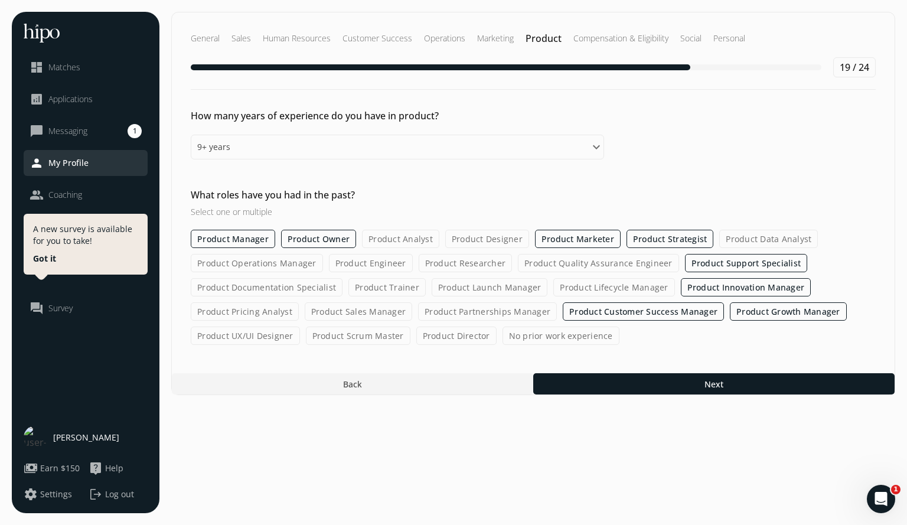
click at [626, 288] on label "Product Lifecycle Manager" at bounding box center [613, 287] width 121 height 18
click at [0, 0] on input "Product Lifecycle Manager" at bounding box center [0, 0] width 0 height 0
click at [514, 288] on label "Product Launch Manager" at bounding box center [490, 287] width 116 height 18
click at [0, 0] on input "Product Launch Manager" at bounding box center [0, 0] width 0 height 0
click at [508, 312] on label "Product Partnerships Manager" at bounding box center [487, 311] width 139 height 18
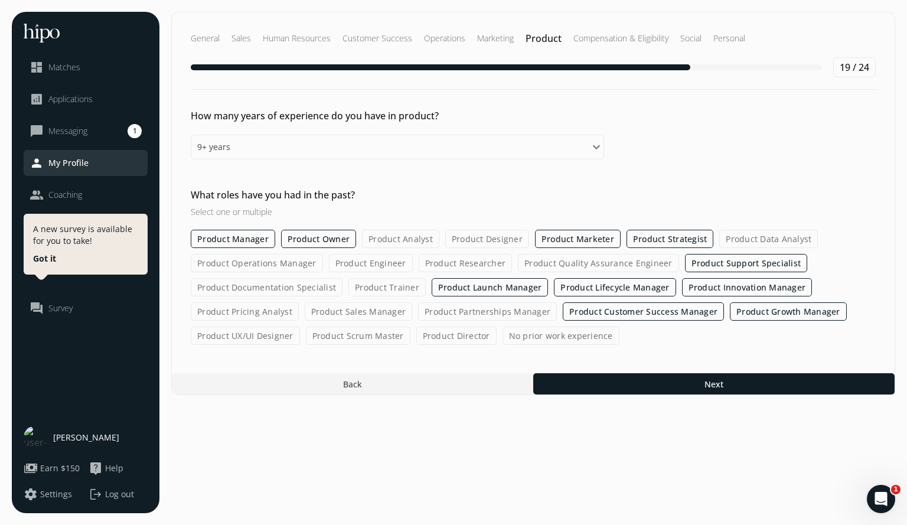
click at [0, 0] on input "Product Partnerships Manager" at bounding box center [0, 0] width 0 height 0
click at [455, 334] on label "Product Director" at bounding box center [456, 336] width 80 height 18
click at [0, 0] on input "Product Director" at bounding box center [0, 0] width 0 height 0
click at [351, 315] on label "Product Sales Manager" at bounding box center [358, 311] width 107 height 18
click at [0, 0] on input "Product Sales Manager" at bounding box center [0, 0] width 0 height 0
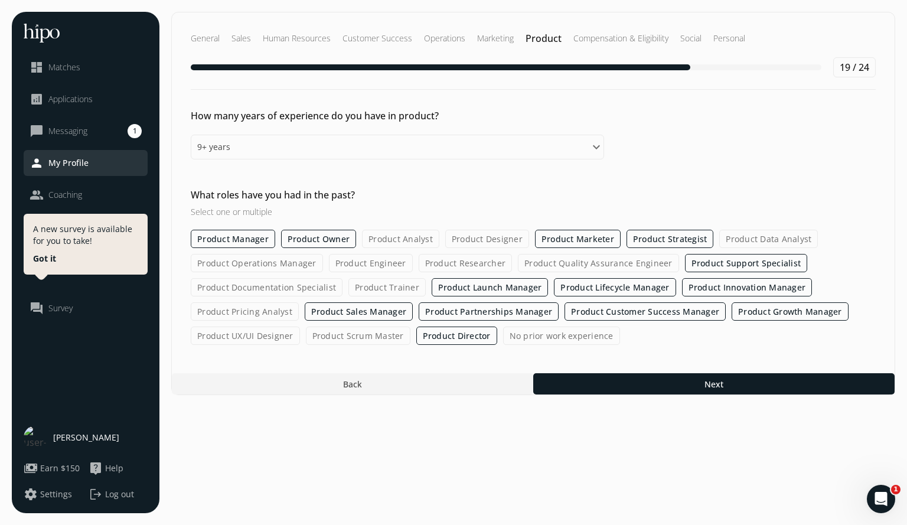
click at [393, 283] on label "Product Trainer" at bounding box center [386, 287] width 77 height 18
click at [0, 0] on input "Product Trainer" at bounding box center [0, 0] width 0 height 0
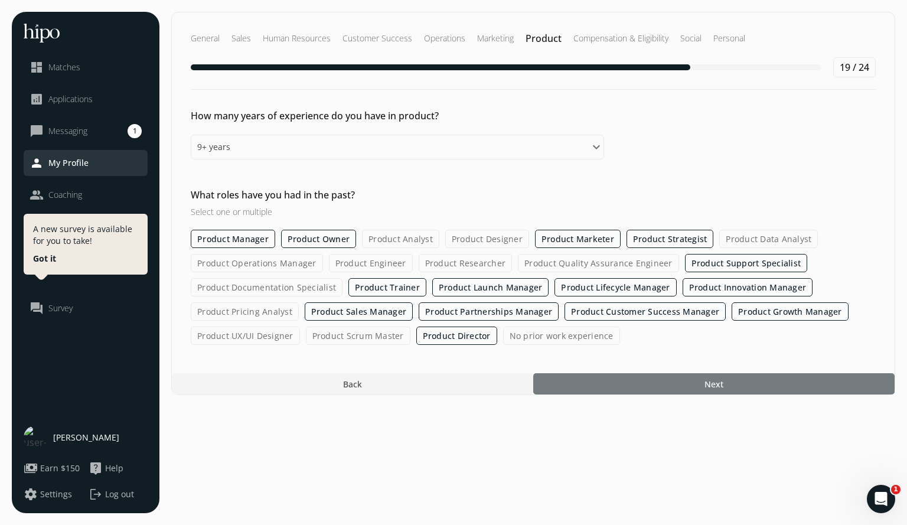
click at [637, 382] on div at bounding box center [713, 383] width 361 height 21
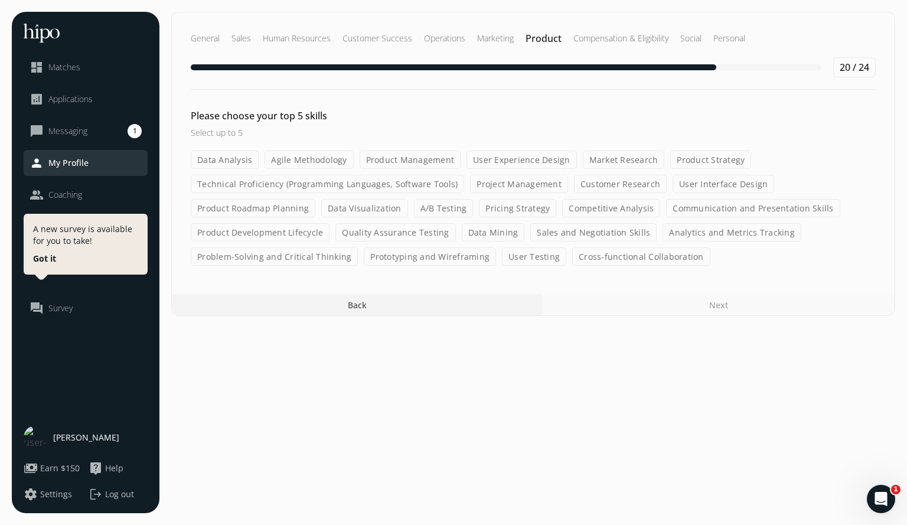
click at [571, 230] on label "Sales and Negotiation Skills" at bounding box center [593, 232] width 126 height 18
click at [0, 0] on input "Sales and Negotiation Skills" at bounding box center [0, 0] width 0 height 0
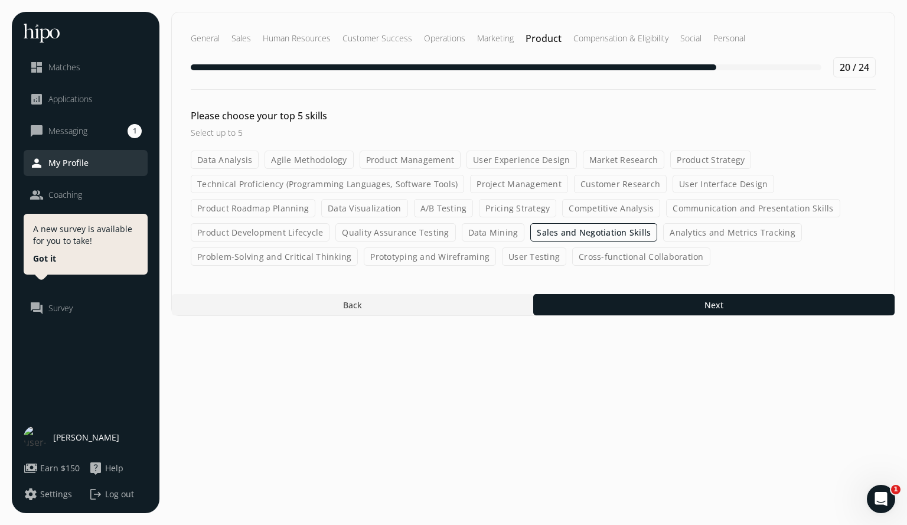
click at [608, 256] on label "Cross-functional Collaboration" at bounding box center [641, 256] width 138 height 18
click at [0, 0] on input "Cross-functional Collaboration" at bounding box center [0, 0] width 0 height 0
click at [427, 158] on label "Product Management" at bounding box center [411, 160] width 102 height 18
click at [0, 0] on input "Product Management" at bounding box center [0, 0] width 0 height 0
click at [514, 208] on label "Pricing Strategy" at bounding box center [517, 208] width 77 height 18
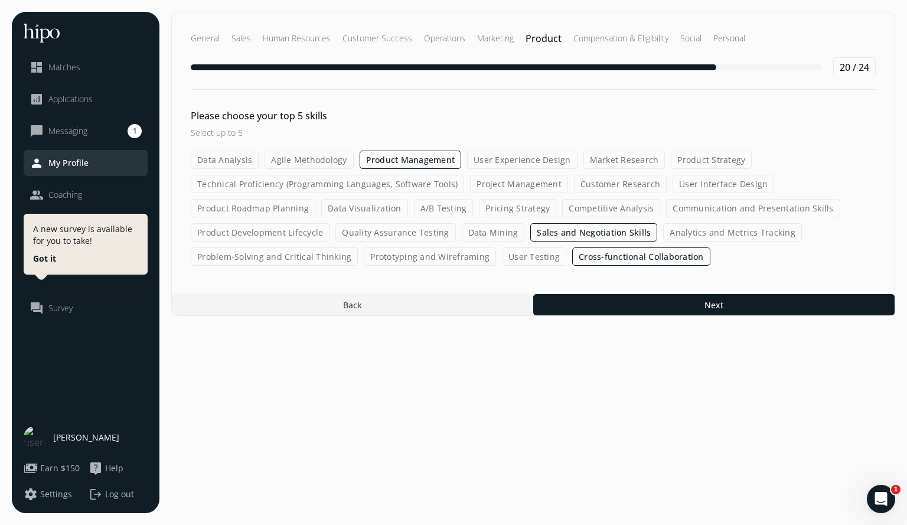
click at [0, 0] on input "Pricing Strategy" at bounding box center [0, 0] width 0 height 0
click at [677, 207] on label "Communication and Presentation Skills" at bounding box center [754, 208] width 174 height 18
click at [0, 0] on input "Communication and Presentation Skills" at bounding box center [0, 0] width 0 height 0
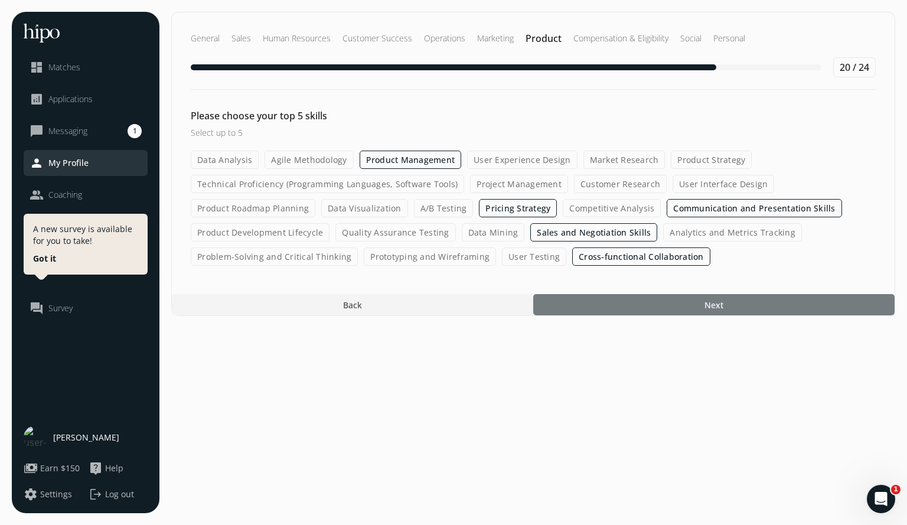
click at [643, 305] on div at bounding box center [713, 304] width 361 height 21
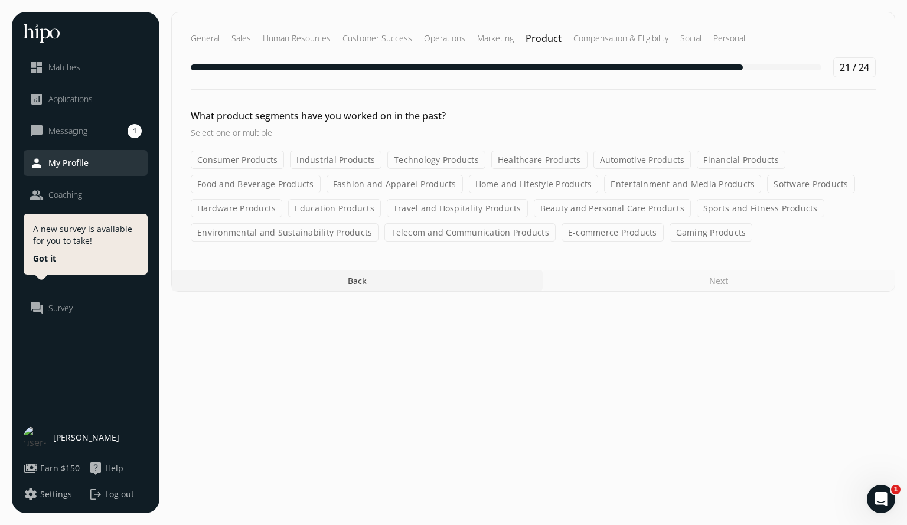
click at [229, 160] on label "Consumer Products" at bounding box center [237, 160] width 93 height 18
click at [0, 0] on input "Consumer Products" at bounding box center [0, 0] width 0 height 0
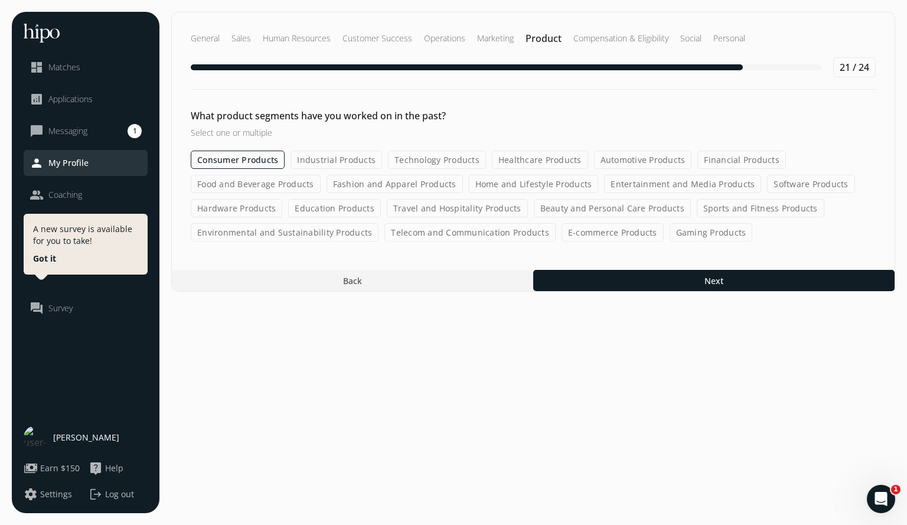
click at [330, 158] on label "Industrial Products" at bounding box center [337, 160] width 92 height 18
click at [0, 0] on input "Industrial Products" at bounding box center [0, 0] width 0 height 0
click at [427, 159] on label "Technology Products" at bounding box center [438, 160] width 98 height 18
click at [0, 0] on input "Technology Products" at bounding box center [0, 0] width 0 height 0
click at [537, 157] on label "Healthcare Products" at bounding box center [541, 160] width 96 height 18
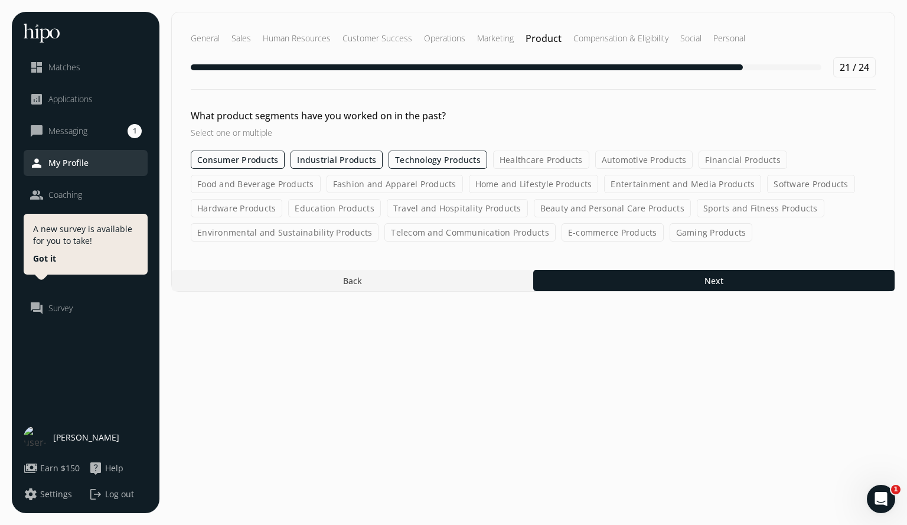
click at [0, 0] on input "Healthcare Products" at bounding box center [0, 0] width 0 height 0
click at [280, 182] on label "Food and Beverage Products" at bounding box center [256, 184] width 130 height 18
click at [0, 0] on input "Food and Beverage Products" at bounding box center [0, 0] width 0 height 0
click at [365, 184] on label "Fashion and Apparel Products" at bounding box center [395, 184] width 136 height 18
click at [0, 0] on input "Fashion and Apparel Products" at bounding box center [0, 0] width 0 height 0
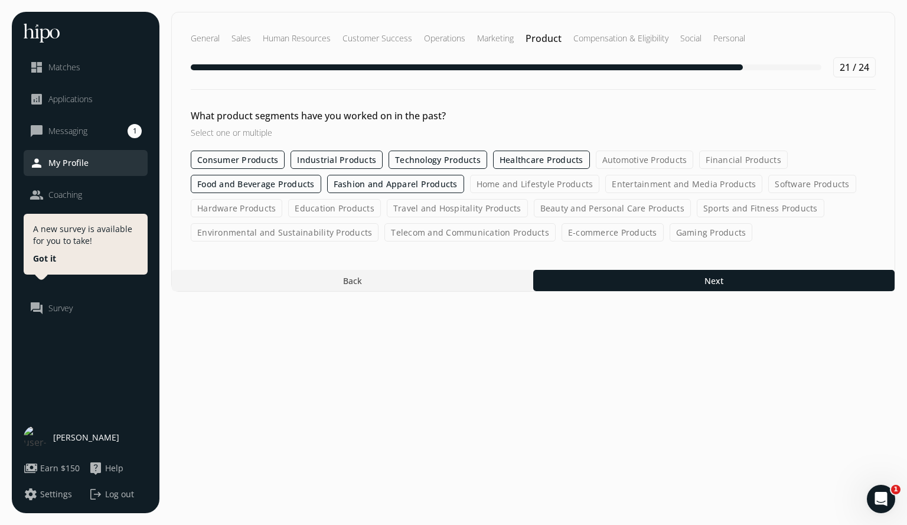
click at [509, 183] on label "Home and Lifestyle Products" at bounding box center [535, 184] width 130 height 18
click at [0, 0] on input "Home and Lifestyle Products" at bounding box center [0, 0] width 0 height 0
click at [652, 185] on label "Entertainment and Media Products" at bounding box center [684, 184] width 157 height 18
click at [0, 0] on input "Entertainment and Media Products" at bounding box center [0, 0] width 0 height 0
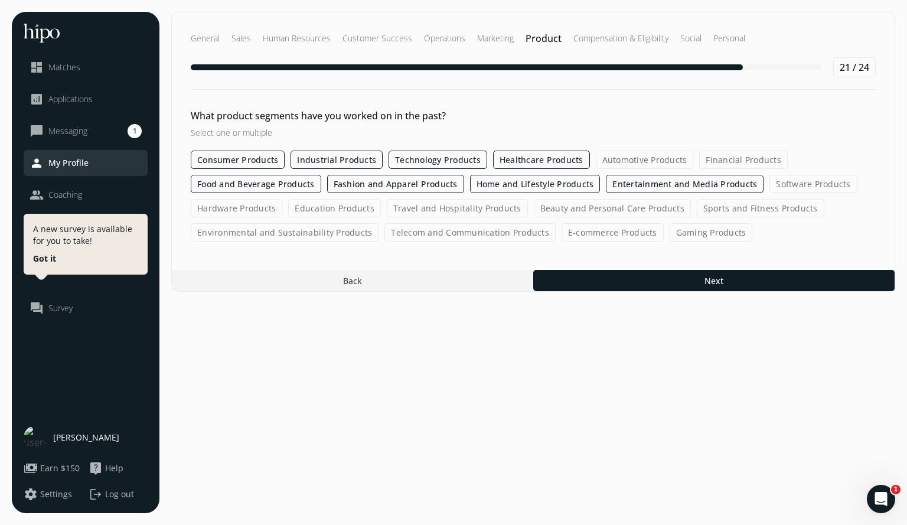
click at [722, 209] on label "Sports and Fitness Products" at bounding box center [761, 208] width 128 height 18
click at [0, 0] on input "Sports and Fitness Products" at bounding box center [0, 0] width 0 height 0
click at [482, 206] on label "Travel and Hospitality Products" at bounding box center [457, 208] width 141 height 18
click at [0, 0] on input "Travel and Hospitality Products" at bounding box center [0, 0] width 0 height 0
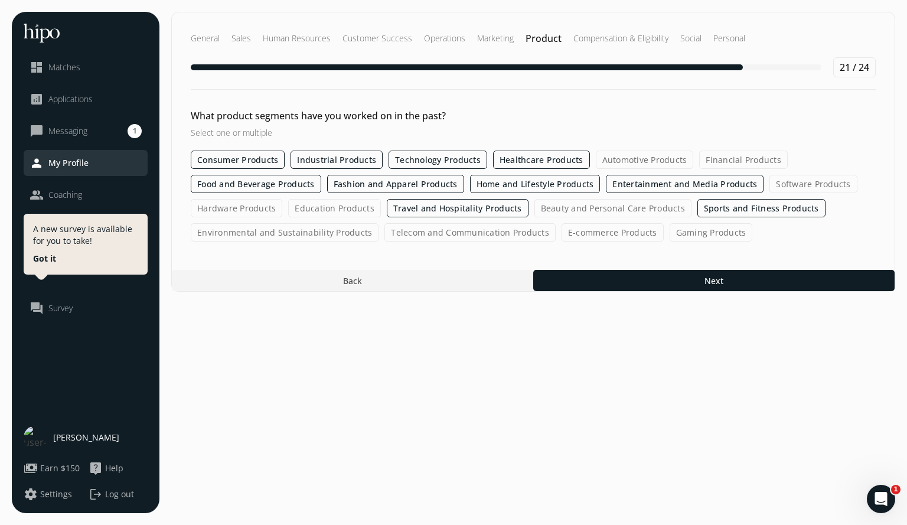
click at [328, 234] on label "Environmental and Sustainability Products" at bounding box center [285, 232] width 188 height 18
click at [0, 0] on input "Environmental and Sustainability Products" at bounding box center [0, 0] width 0 height 0
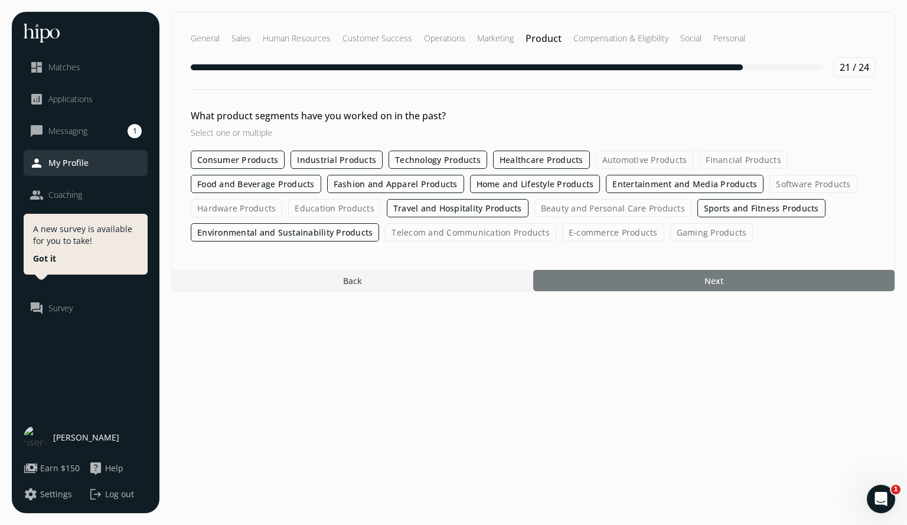
click at [596, 281] on div at bounding box center [713, 280] width 361 height 21
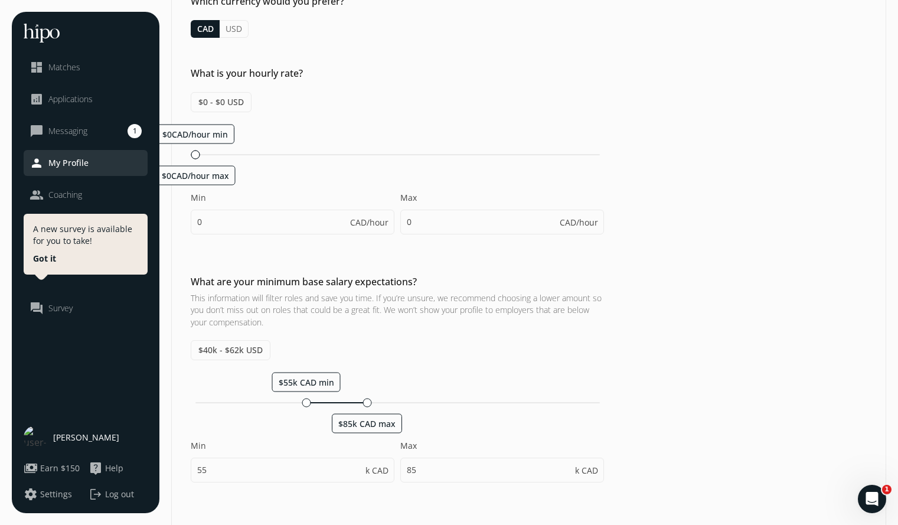
scroll to position [132, 0]
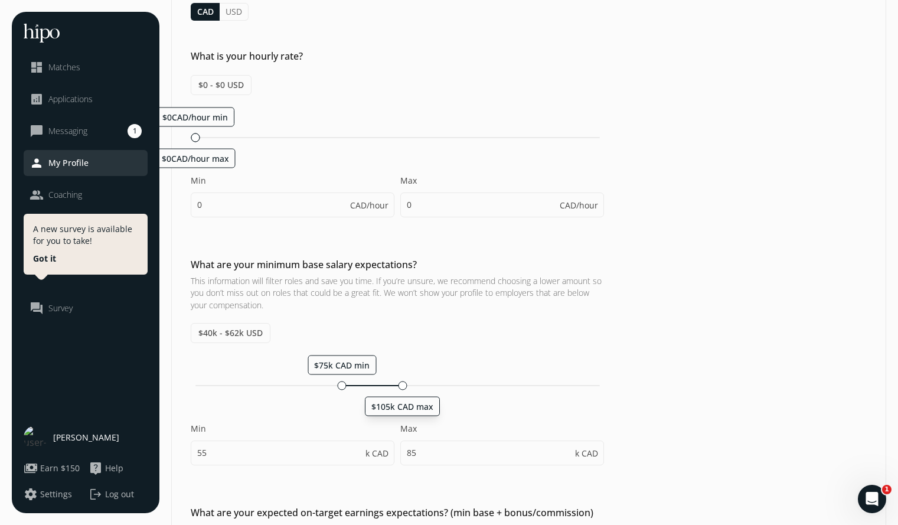
drag, startPoint x: 368, startPoint y: 383, endPoint x: 404, endPoint y: 383, distance: 36.0
click at [404, 383] on div at bounding box center [402, 385] width 9 height 9
type input "75"
type input "105"
drag, startPoint x: 345, startPoint y: 387, endPoint x: 330, endPoint y: 386, distance: 15.4
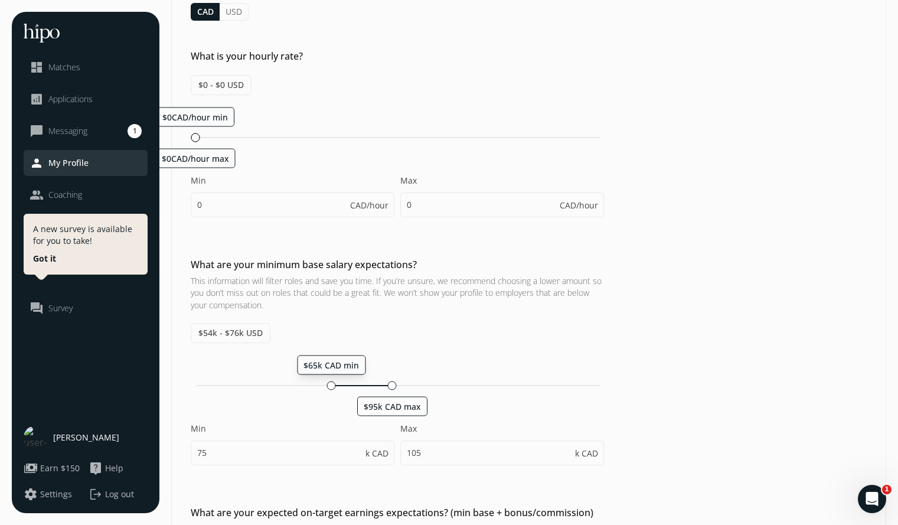
click at [330, 386] on div at bounding box center [331, 385] width 9 height 9
type input "65"
click at [417, 452] on input "95" at bounding box center [502, 452] width 204 height 25
type input "9"
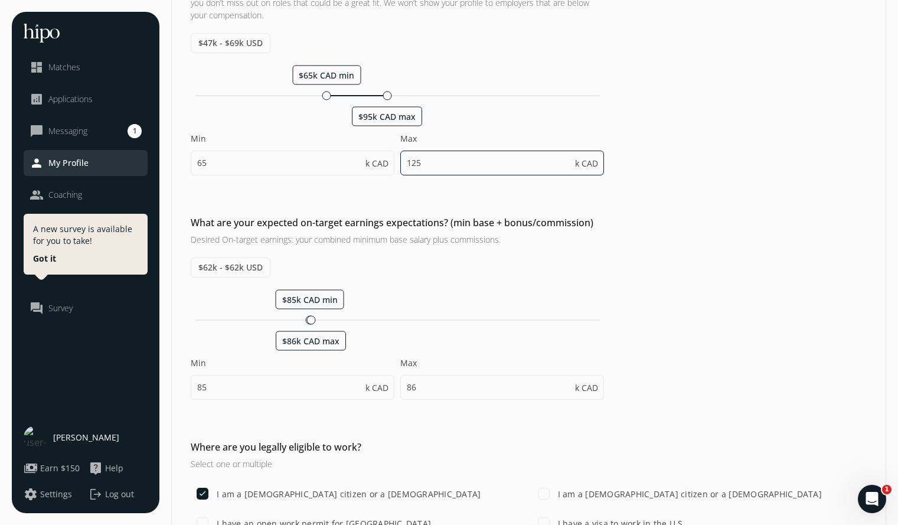
scroll to position [424, 0]
type input "125"
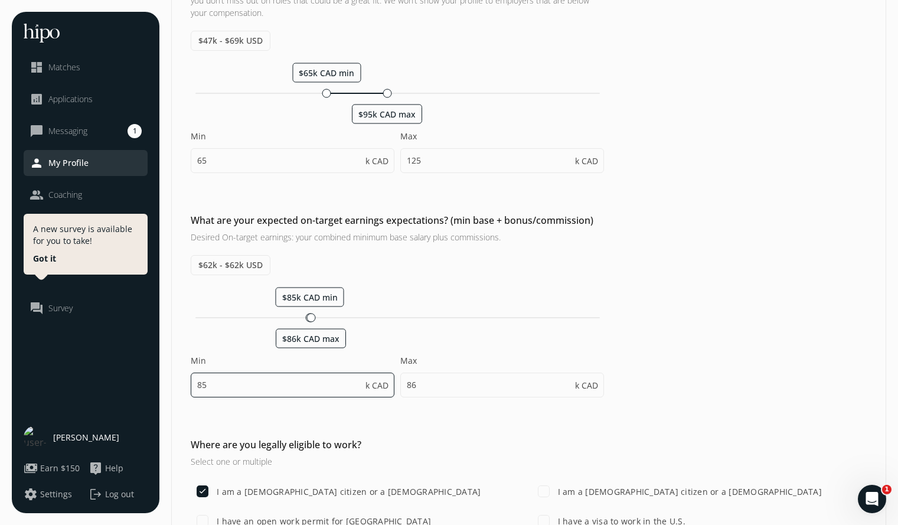
click at [209, 384] on input "85" at bounding box center [293, 385] width 204 height 25
type input "8"
type input "125"
type input "95"
click at [412, 386] on input "126" at bounding box center [502, 385] width 204 height 25
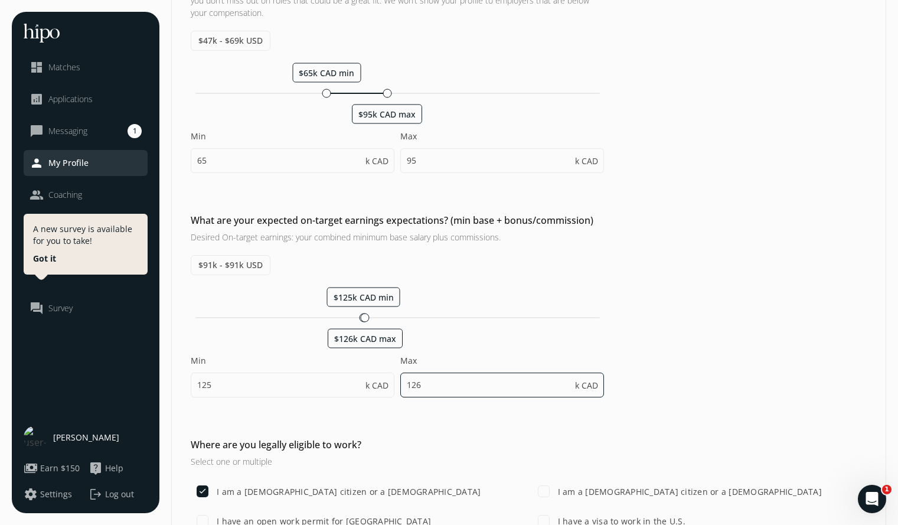
click at [427, 384] on input "126" at bounding box center [502, 385] width 204 height 25
type input "1"
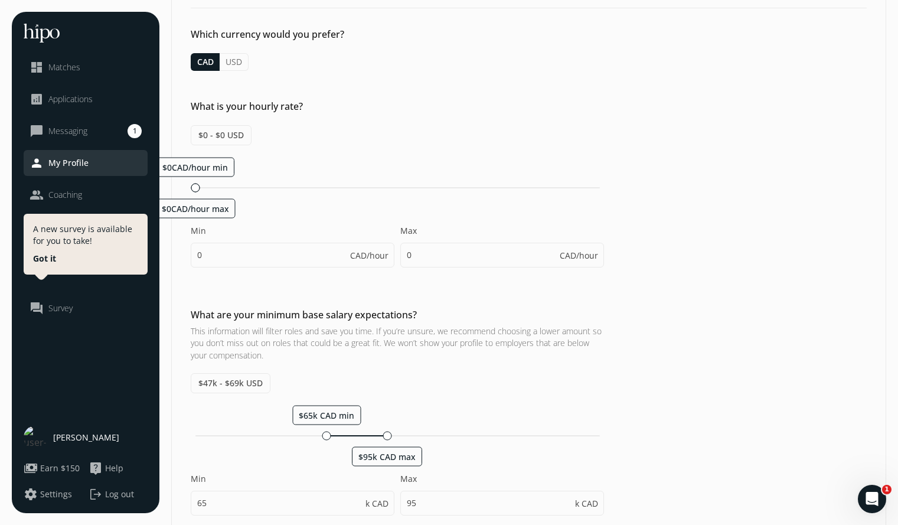
scroll to position [83, 0]
type input "155"
click at [217, 259] on input "0" at bounding box center [293, 254] width 204 height 25
type input "32"
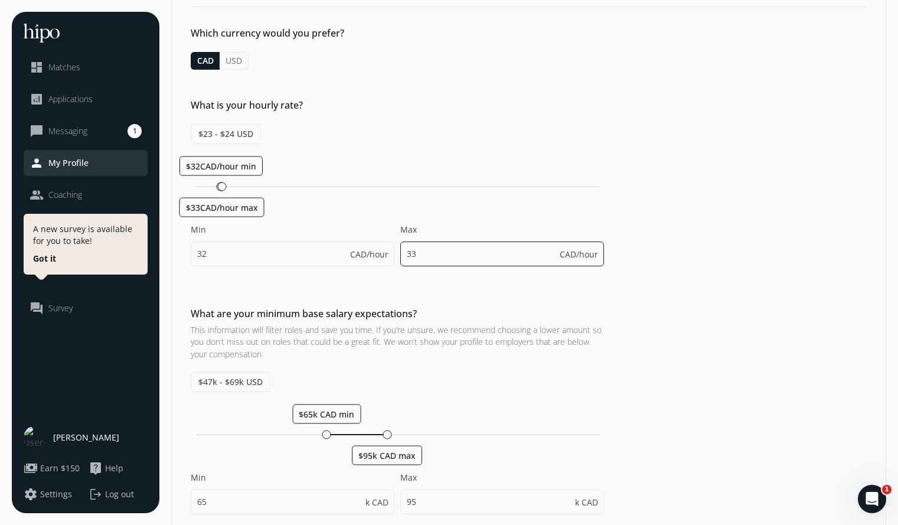
click at [433, 252] on input "33" at bounding box center [502, 254] width 204 height 25
type input "3"
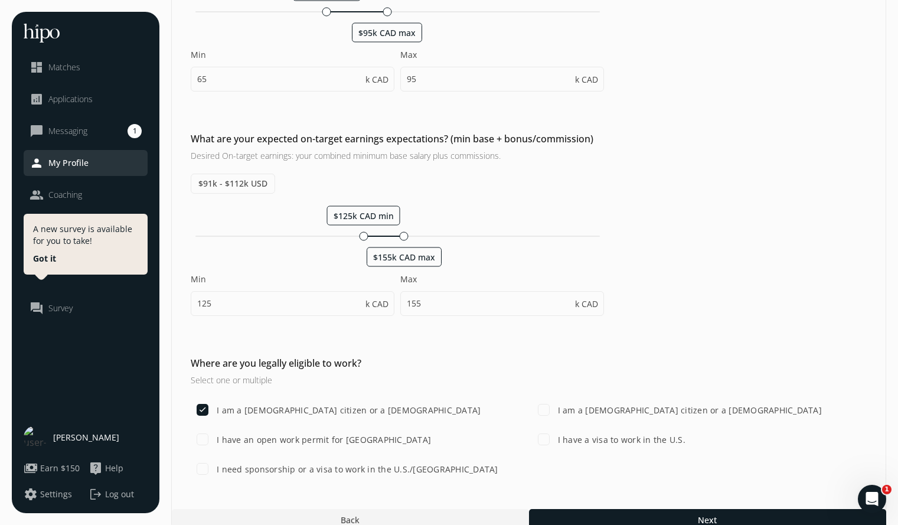
scroll to position [523, 0]
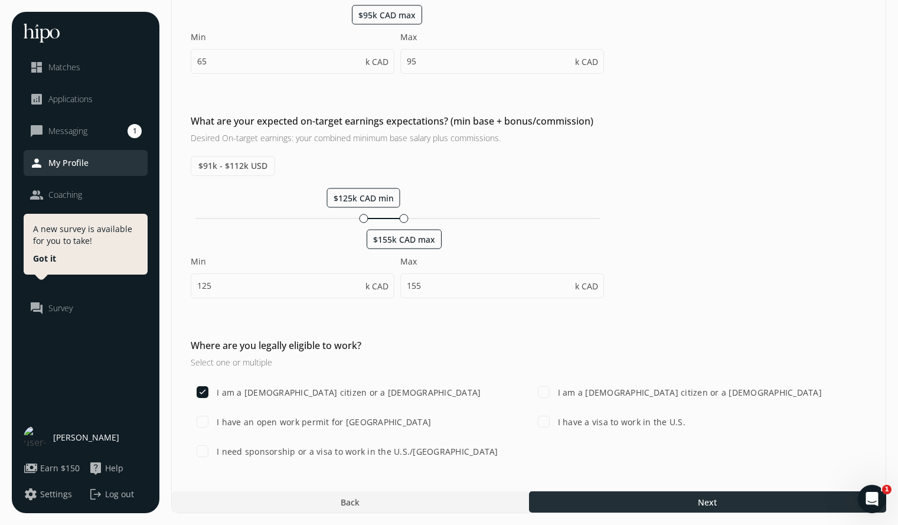
type input "65"
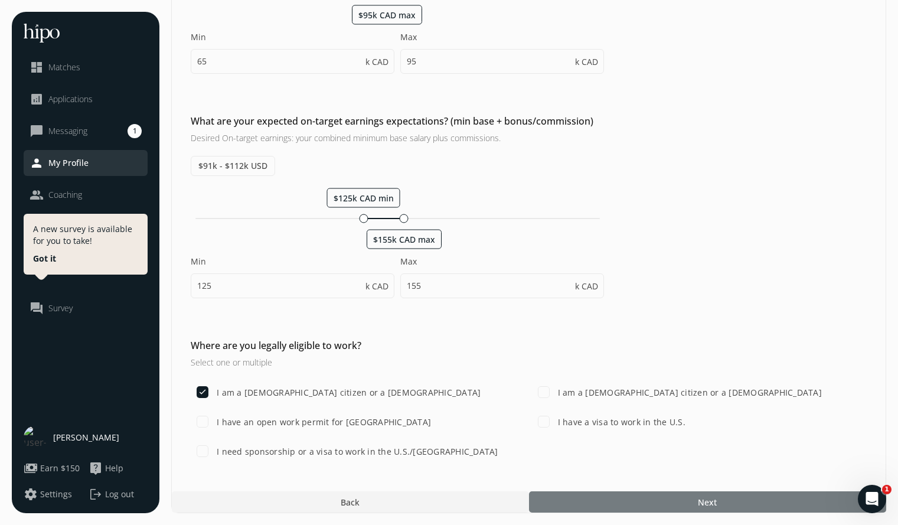
click at [654, 497] on div at bounding box center [707, 501] width 357 height 21
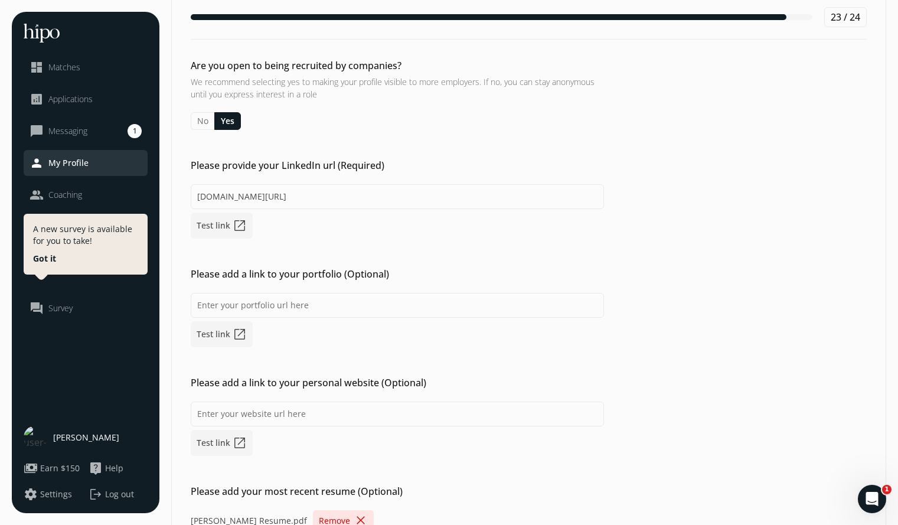
scroll to position [149, 0]
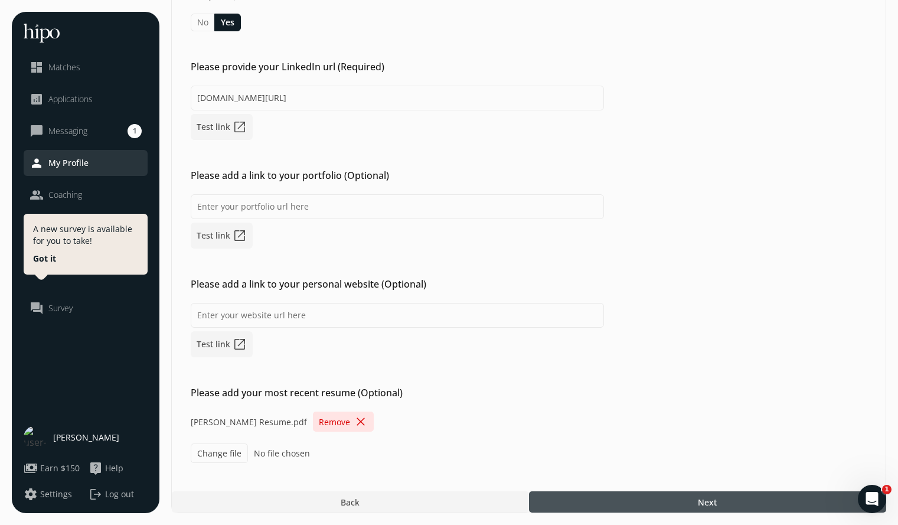
click at [361, 419] on span "close" at bounding box center [361, 422] width 14 height 14
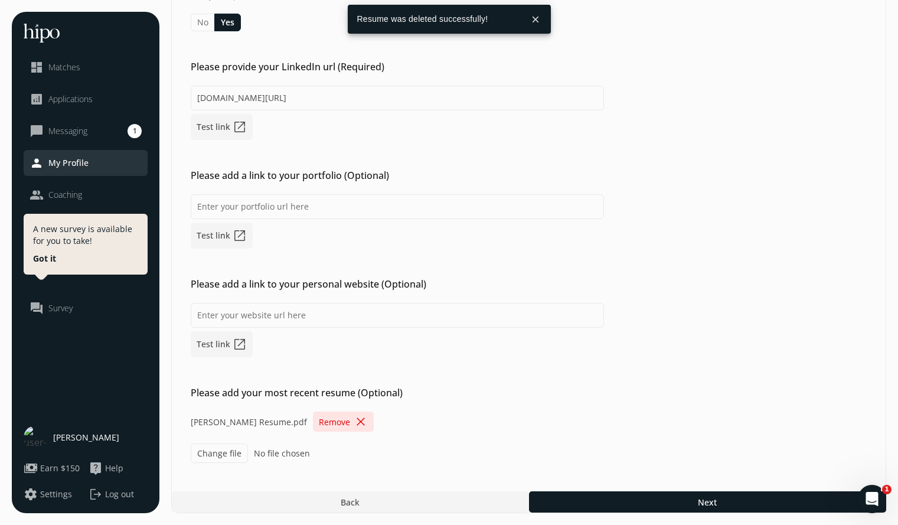
scroll to position [117, 0]
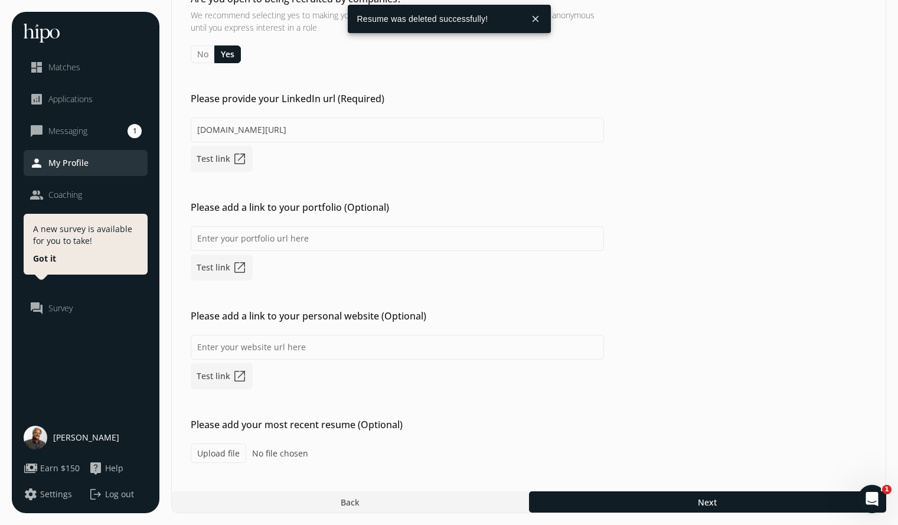
click at [213, 450] on label "Upload file" at bounding box center [219, 452] width 56 height 19
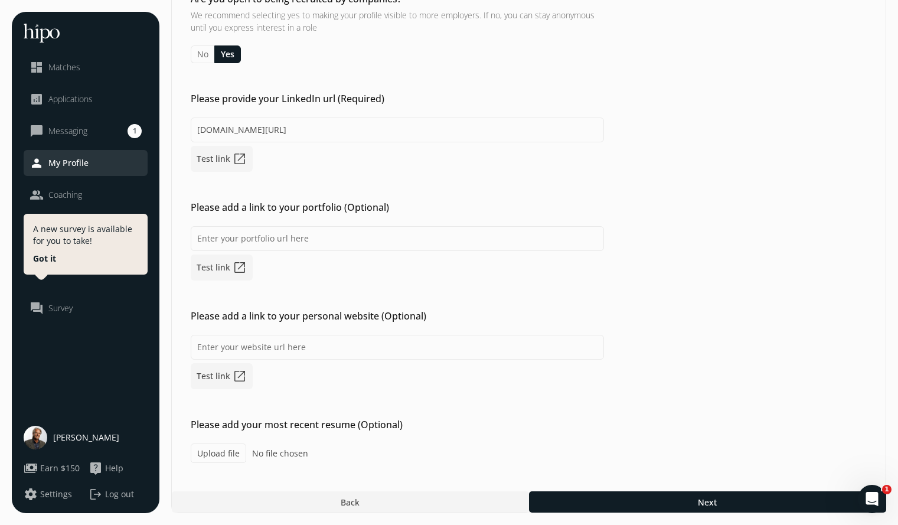
type input "C:\fakepath\Greg_Hogaboam_Resume_September_2025.pdf"
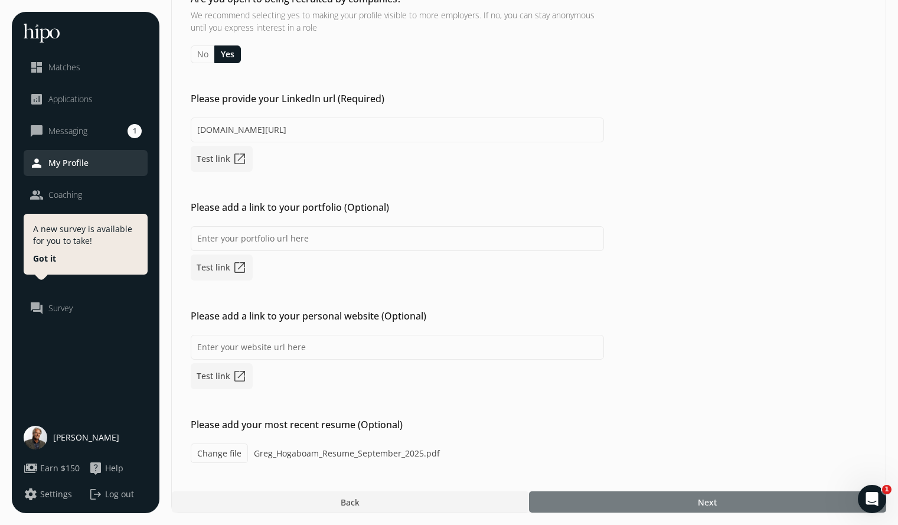
click at [638, 497] on div at bounding box center [707, 501] width 357 height 21
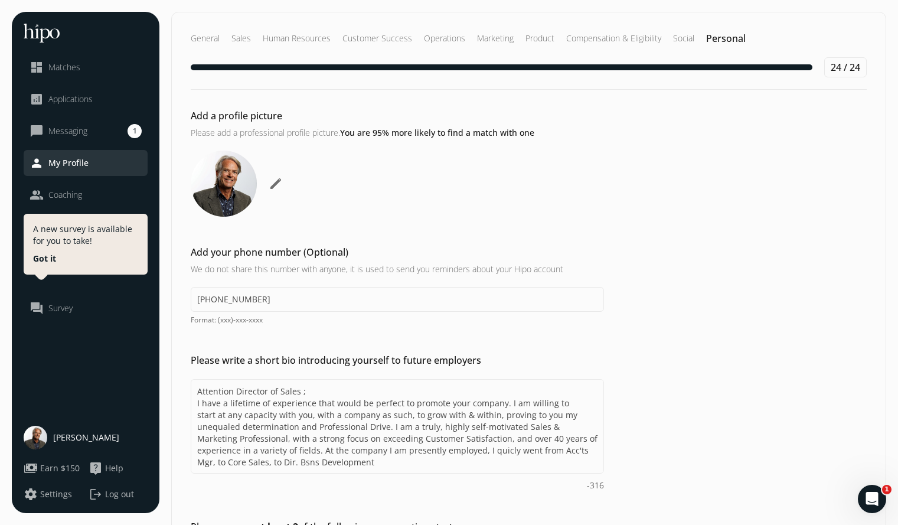
click at [276, 182] on span "edit" at bounding box center [276, 184] width 14 height 14
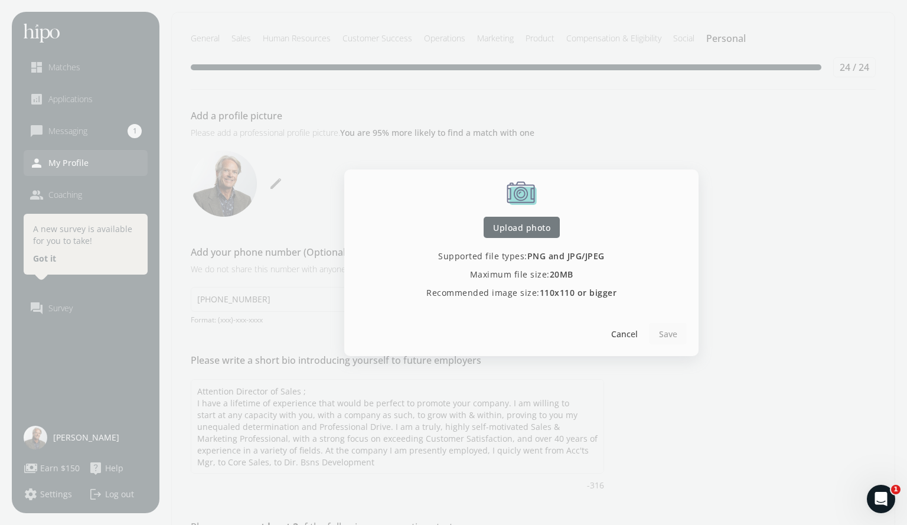
click at [514, 225] on span "Upload photo" at bounding box center [521, 227] width 57 height 12
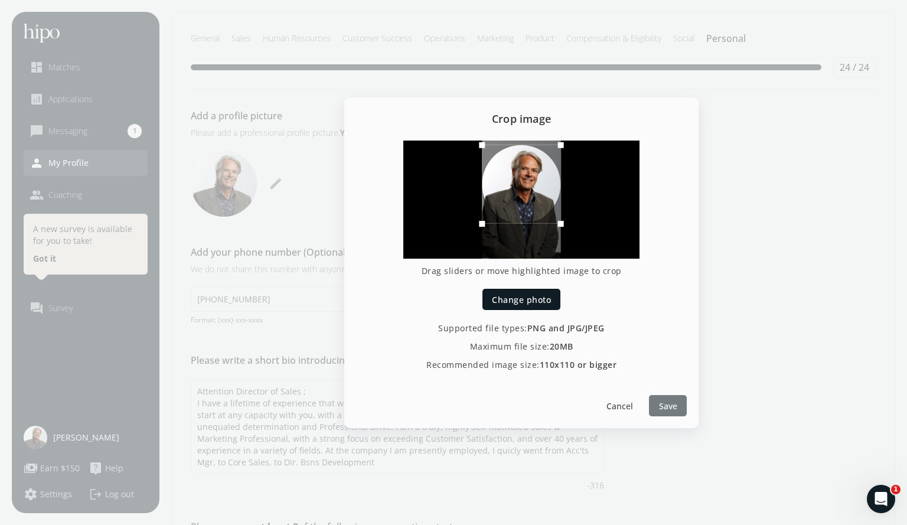
click at [671, 409] on span "Save" at bounding box center [668, 405] width 18 height 12
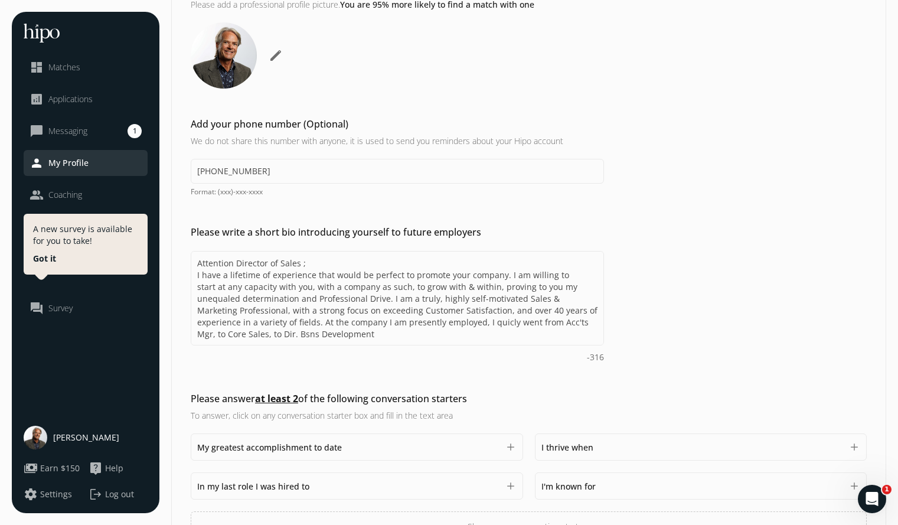
scroll to position [207, 0]
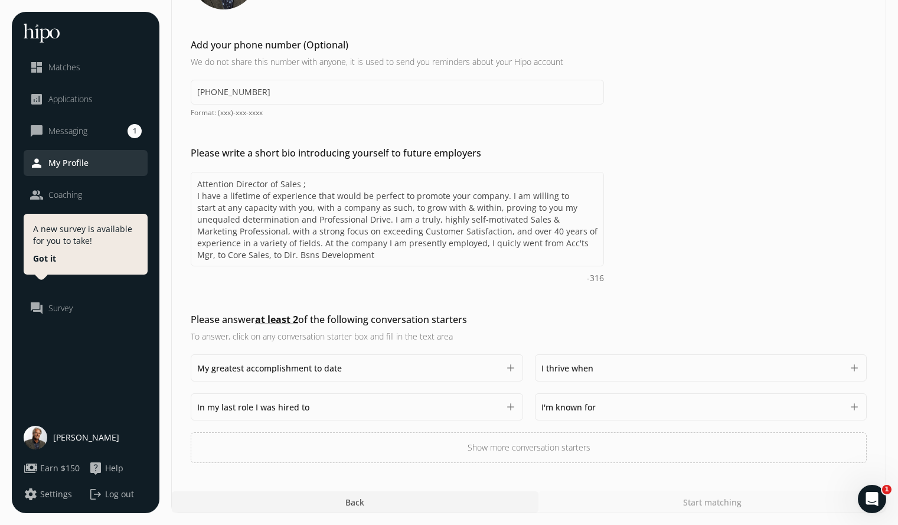
click at [505, 367] on button "add" at bounding box center [511, 368] width 12 height 12
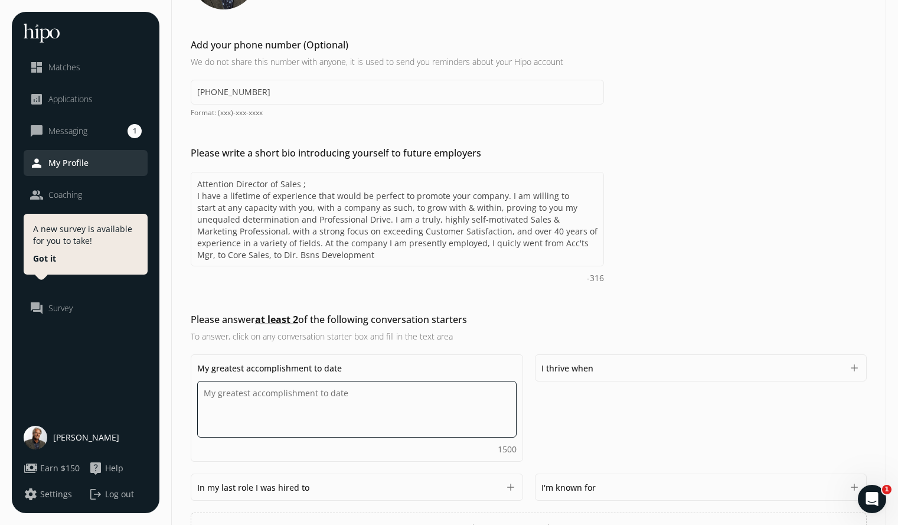
click at [440, 387] on textarea "Do you feel like we missed asking any questions that would improve your profile…" at bounding box center [356, 409] width 319 height 57
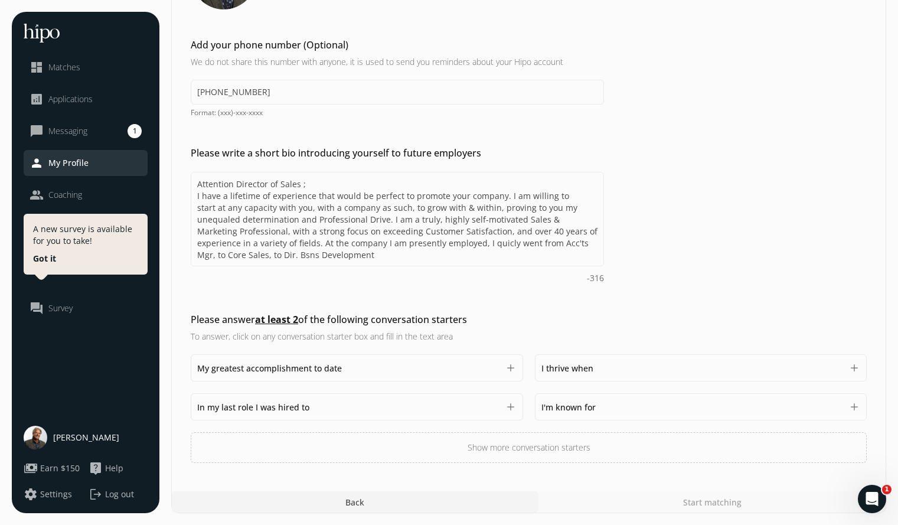
click at [855, 406] on button "add" at bounding box center [855, 407] width 12 height 12
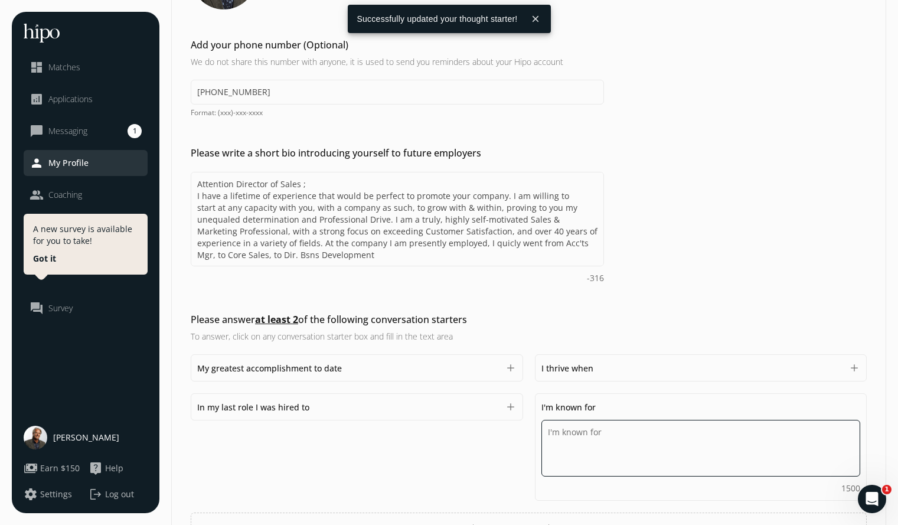
click at [667, 445] on textarea "Do you feel like we missed asking any questions that would improve your profile…" at bounding box center [700, 448] width 319 height 57
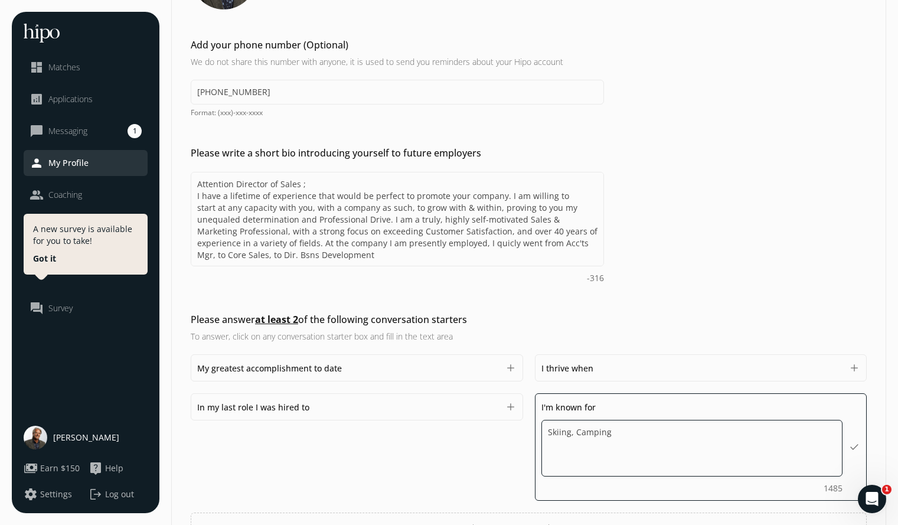
click at [546, 426] on textarea "Skiing, Camping" at bounding box center [692, 448] width 302 height 57
type textarea "Special Olympics, Skiing, Camping"
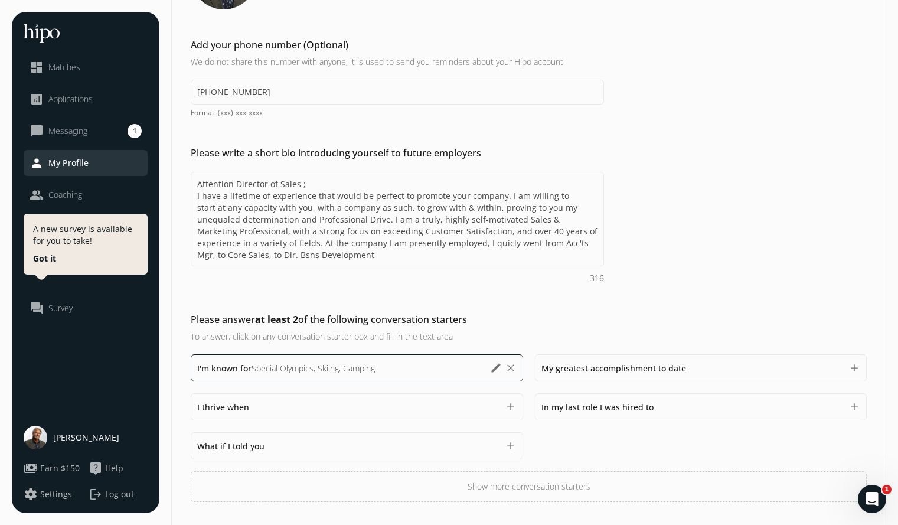
click at [488, 407] on div "I thrive when 1500" at bounding box center [348, 407] width 302 height 14
click at [622, 368] on span "My greatest accomplishment to date" at bounding box center [613, 368] width 145 height 11
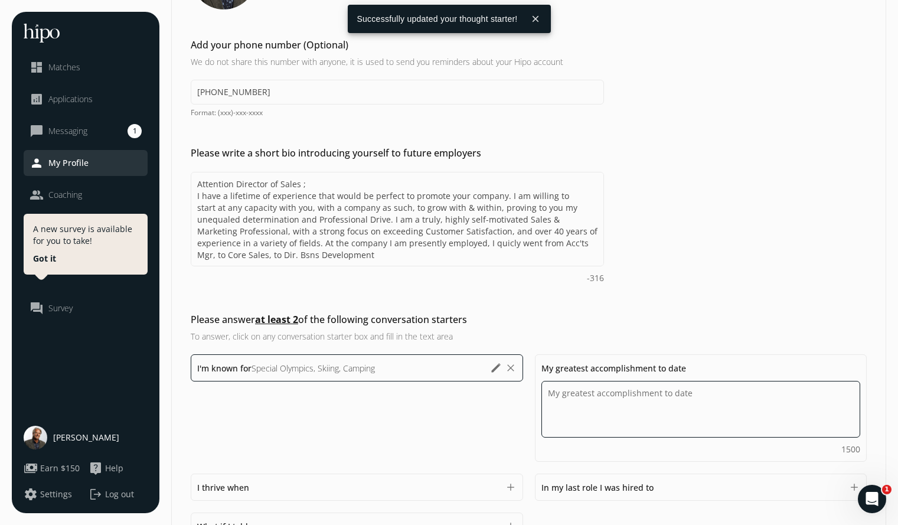
click at [592, 407] on textarea "Do you feel like we missed asking any questions that would improve your profile…" at bounding box center [700, 409] width 319 height 57
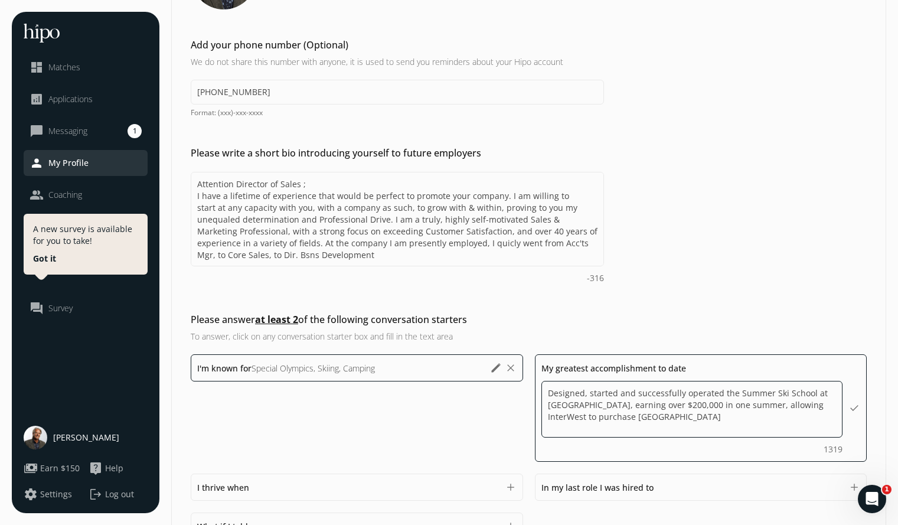
click at [601, 416] on textarea "Designed, started and successfully operated the Summer Ski School at [GEOGRAPHI…" at bounding box center [692, 409] width 302 height 57
click at [740, 415] on textarea "Designed, started and successfully operated the Summer Ski School at [GEOGRAPHI…" at bounding box center [692, 409] width 302 height 57
click at [690, 404] on textarea "Designed, started and successfully operated the Summer Ski School at [GEOGRAPHI…" at bounding box center [692, 409] width 302 height 57
type textarea "Designed, started and successfully operated the Summer Ski School at [GEOGRAPHI…"
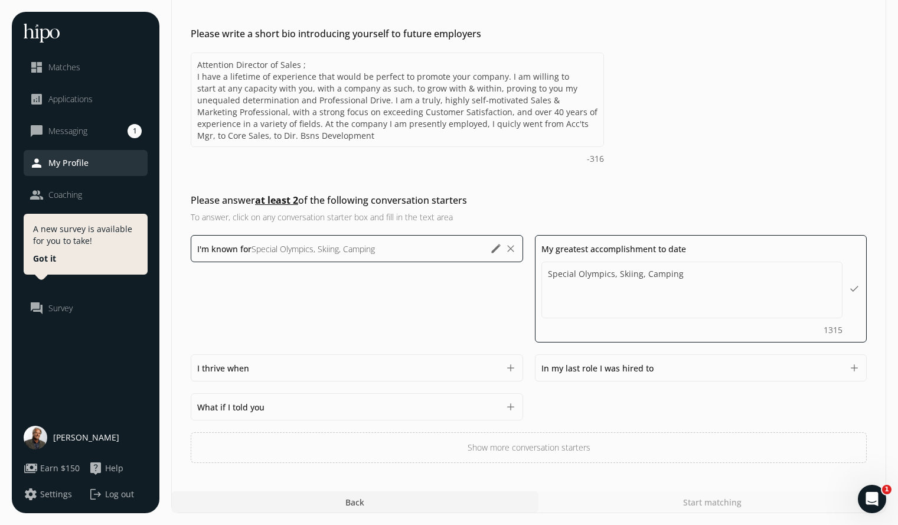
scroll to position [289, 0]
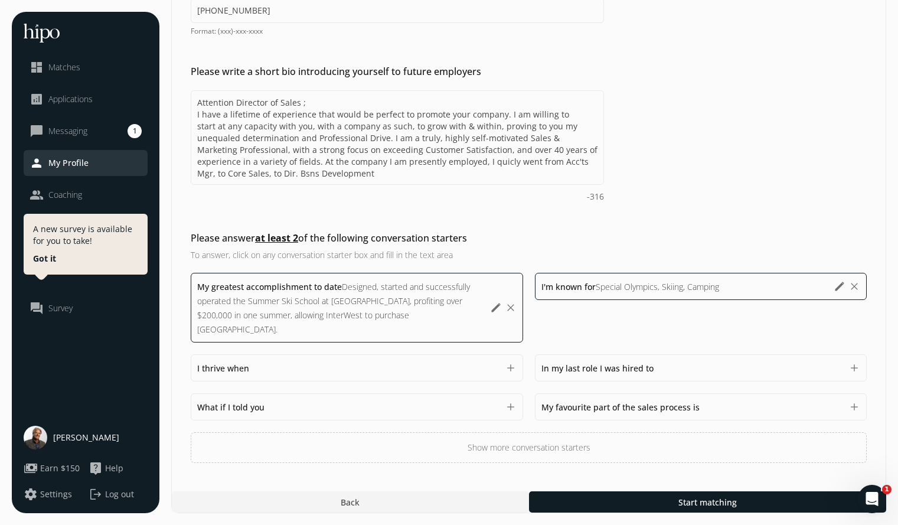
click at [407, 285] on div "My greatest accomplishment to date Designed, started and successfully operated …" at bounding box center [357, 308] width 332 height 70
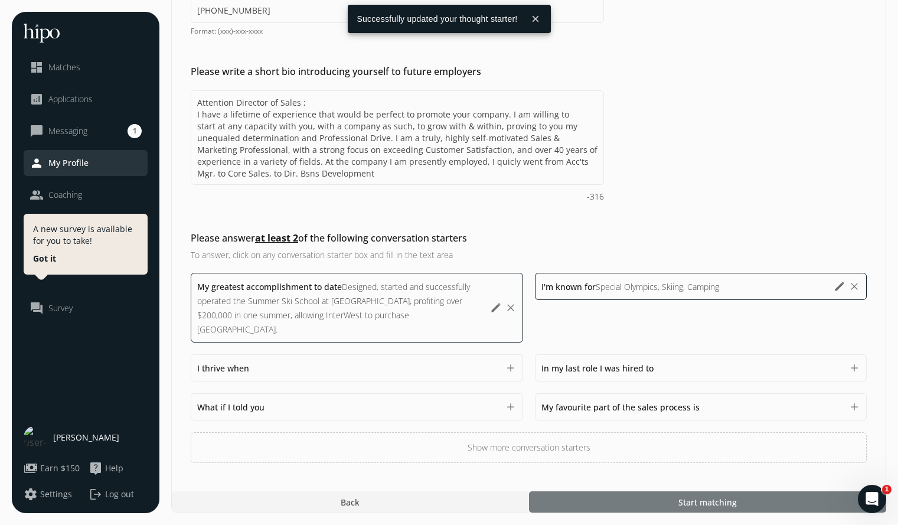
click at [694, 502] on span "Start matching" at bounding box center [707, 502] width 58 height 12
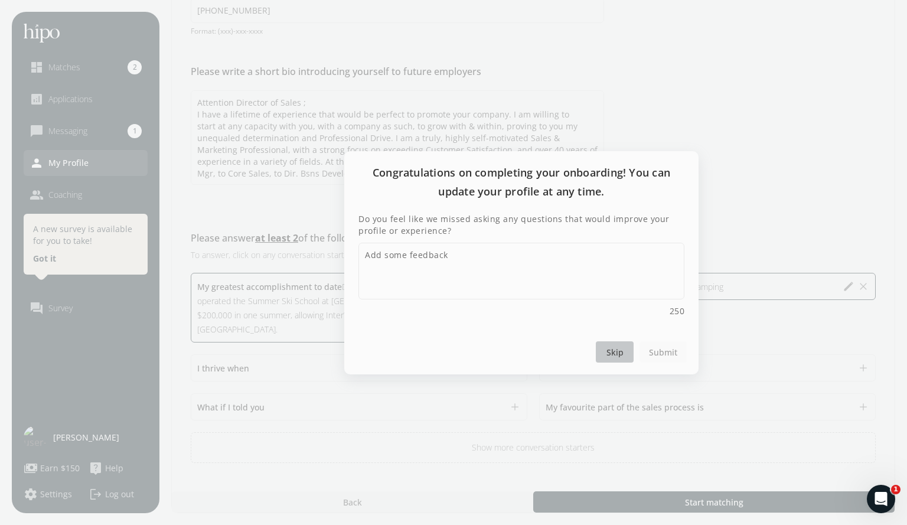
click at [613, 353] on span "Skip" at bounding box center [614, 351] width 17 height 12
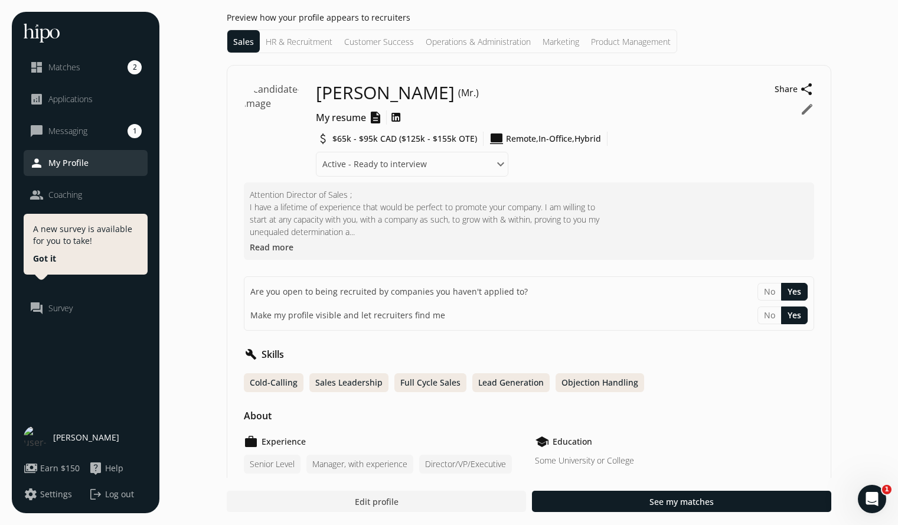
click at [789, 286] on button "Yes" at bounding box center [794, 292] width 27 height 18
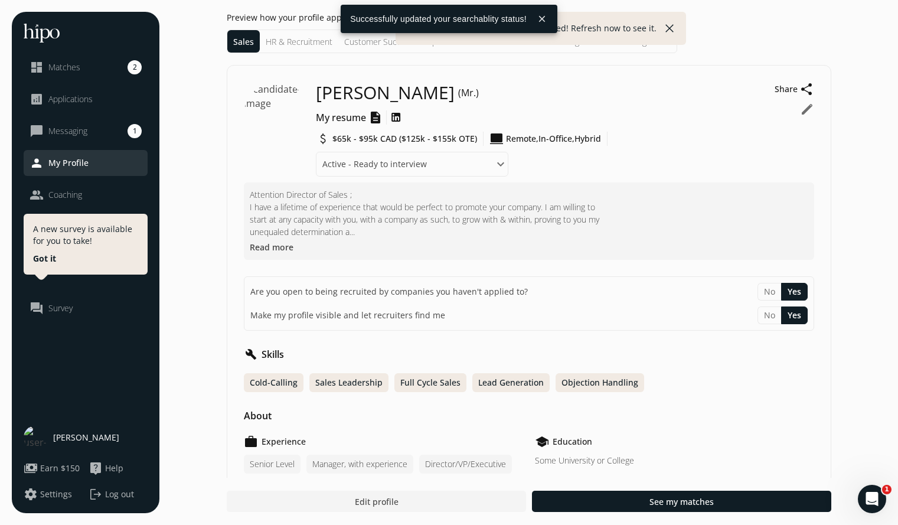
click at [794, 313] on button "Yes" at bounding box center [794, 315] width 27 height 18
click at [69, 130] on span "Messaging" at bounding box center [67, 131] width 39 height 12
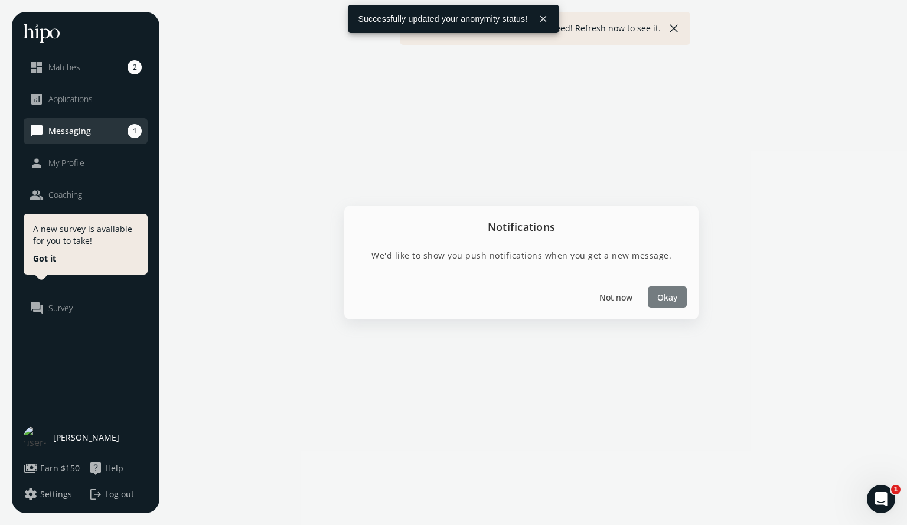
click at [675, 294] on span "Okay" at bounding box center [667, 297] width 20 height 12
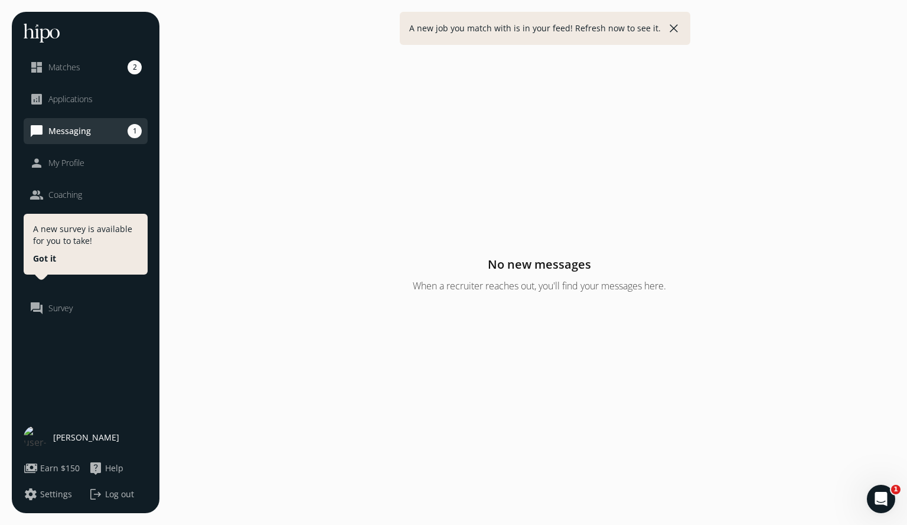
click at [109, 132] on link "chat_bubble Messaging 1" at bounding box center [86, 131] width 112 height 14
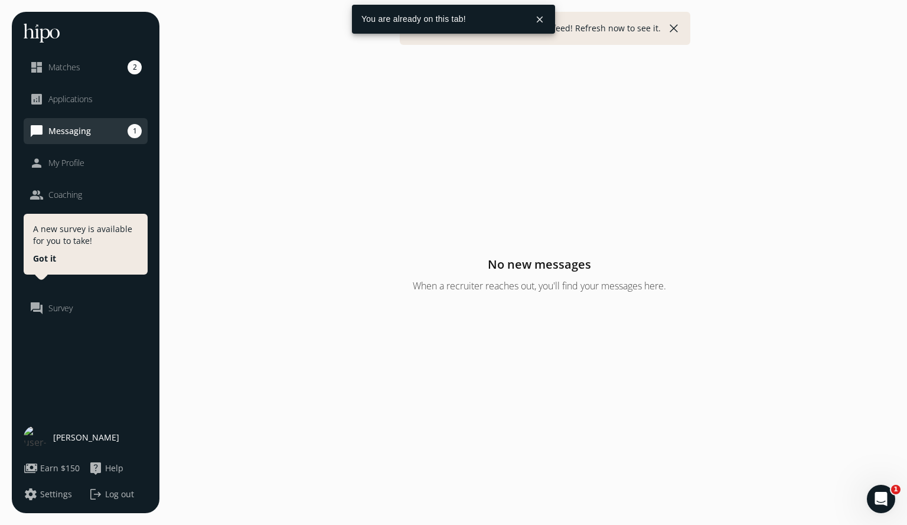
click at [109, 132] on link "chat_bubble Messaging 1" at bounding box center [86, 131] width 112 height 14
click at [84, 67] on link "dashboard Matches 2" at bounding box center [86, 67] width 112 height 14
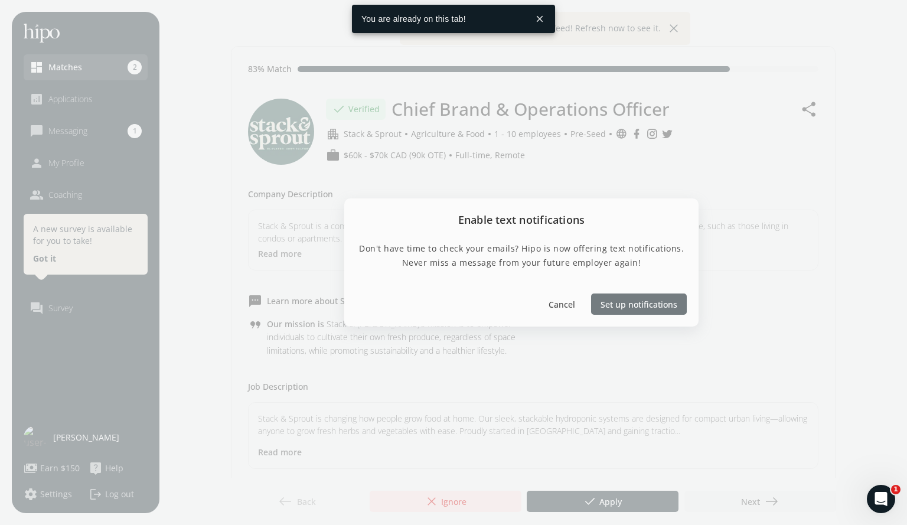
click at [627, 304] on span "Set up notifications" at bounding box center [639, 304] width 77 height 12
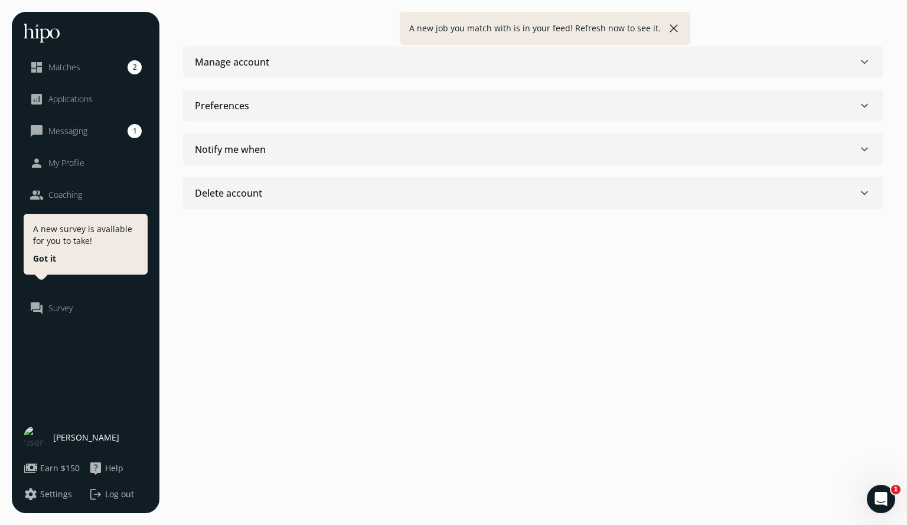
click at [845, 59] on div "Manage account keyboard_arrow_down" at bounding box center [533, 62] width 677 height 14
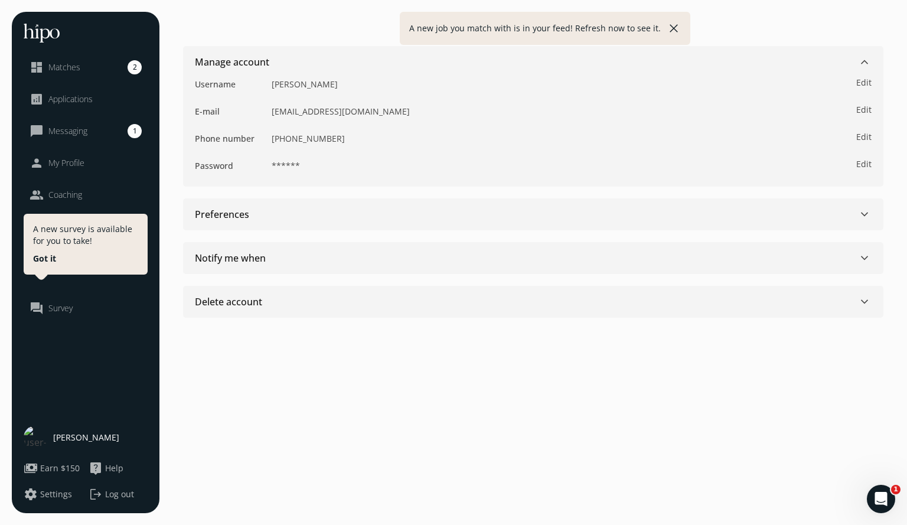
click at [733, 221] on div "Preferences keyboard_arrow_down" at bounding box center [533, 214] width 677 height 14
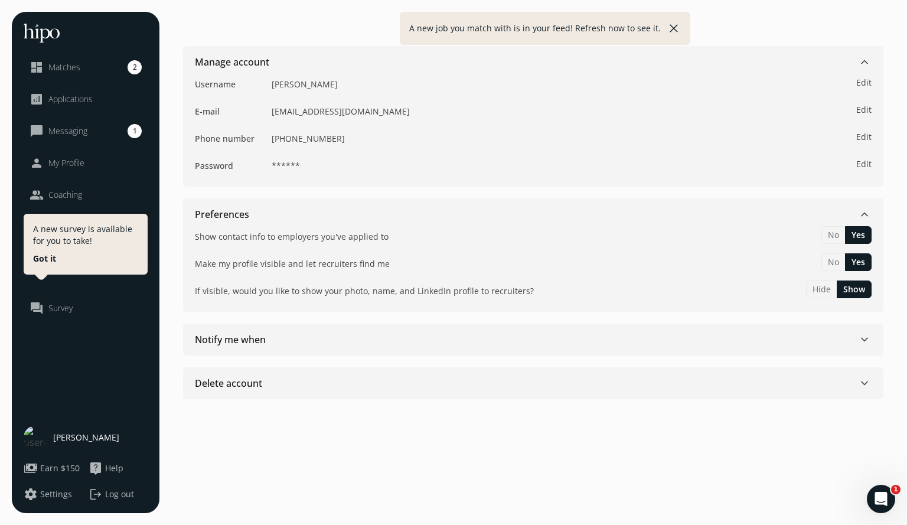
click at [713, 338] on div "Notify me when keyboard_arrow_down" at bounding box center [533, 339] width 677 height 14
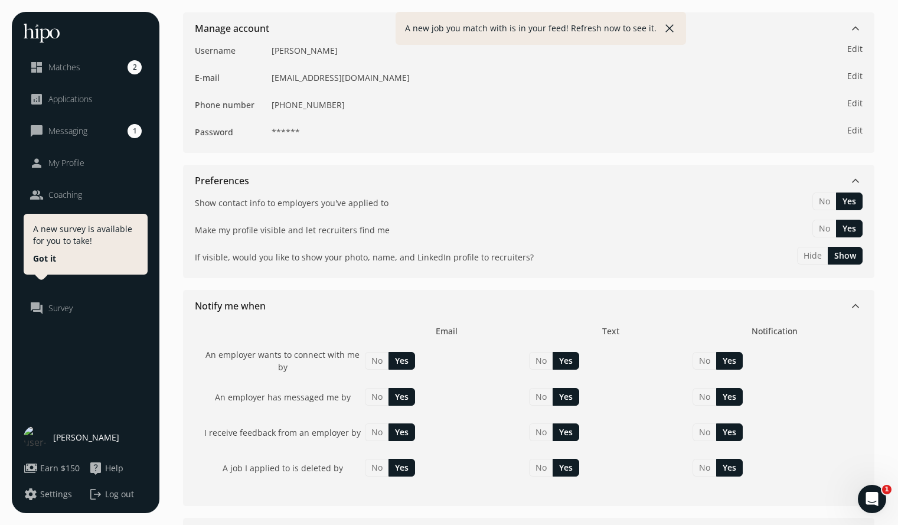
scroll to position [81, 0]
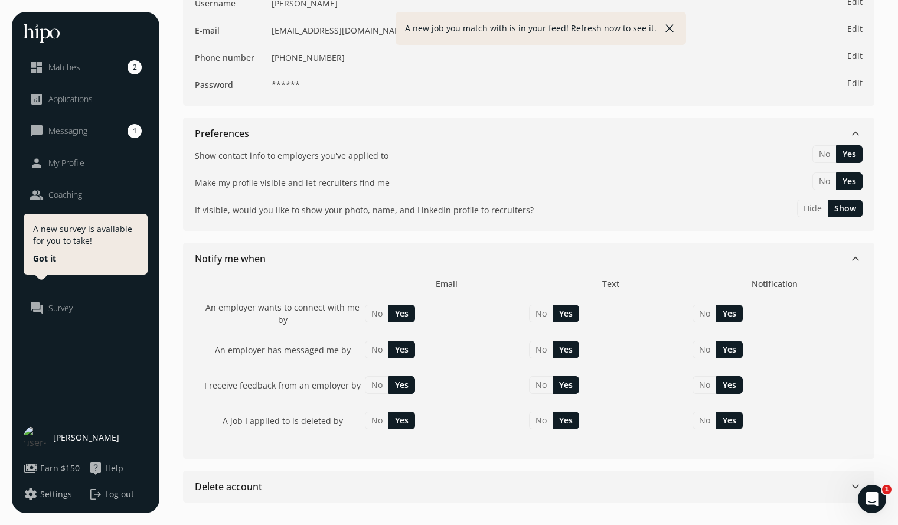
click at [86, 70] on link "dashboard Matches 2" at bounding box center [86, 67] width 112 height 14
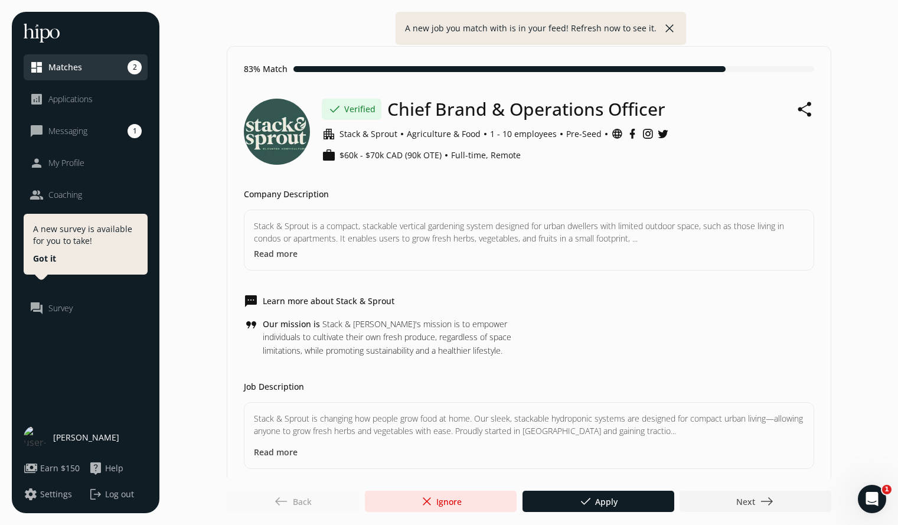
click at [276, 253] on button "Read more" at bounding box center [276, 253] width 44 height 12
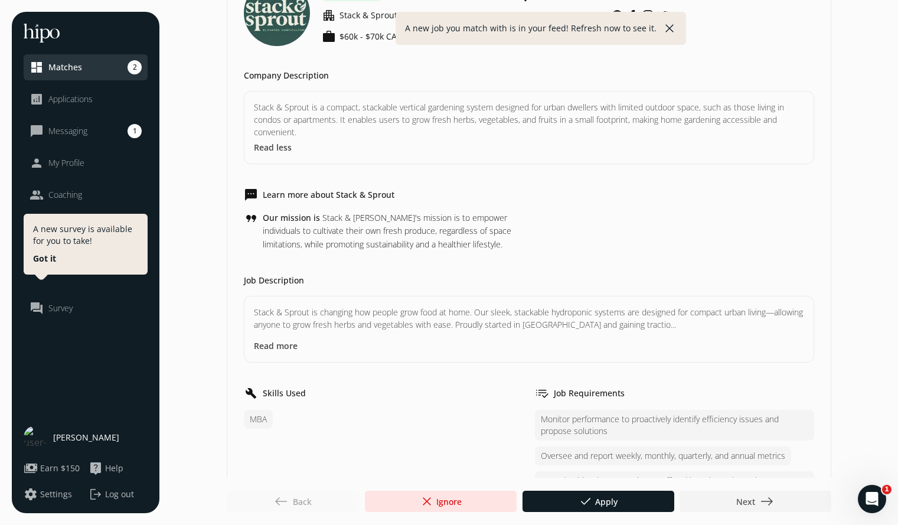
scroll to position [136, 0]
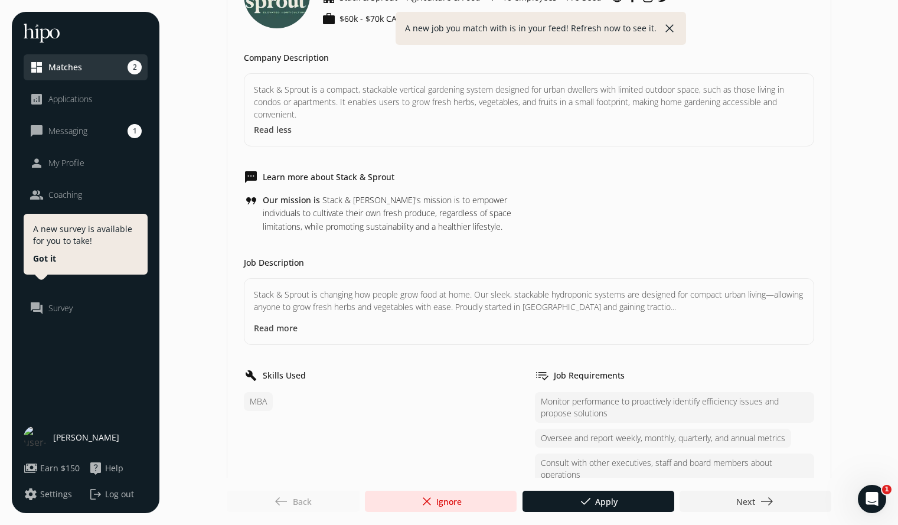
click at [266, 329] on button "Read more" at bounding box center [276, 328] width 44 height 12
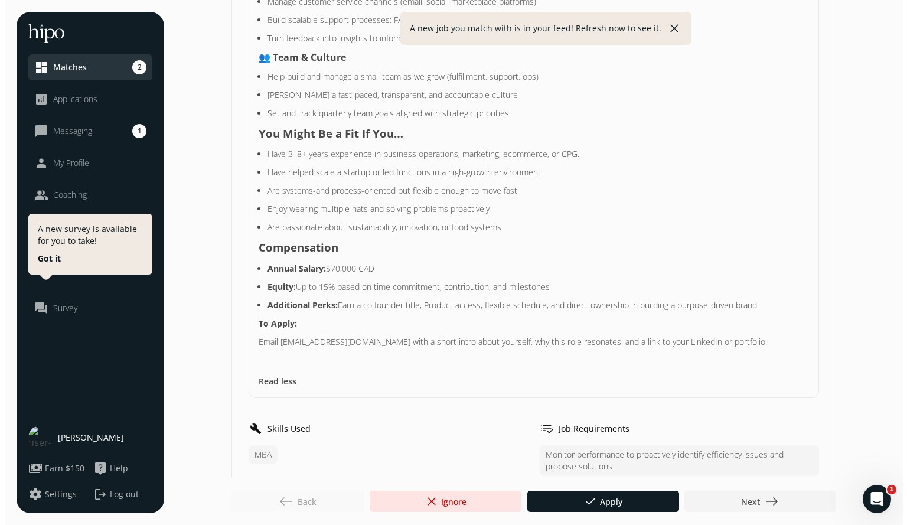
scroll to position [821, 0]
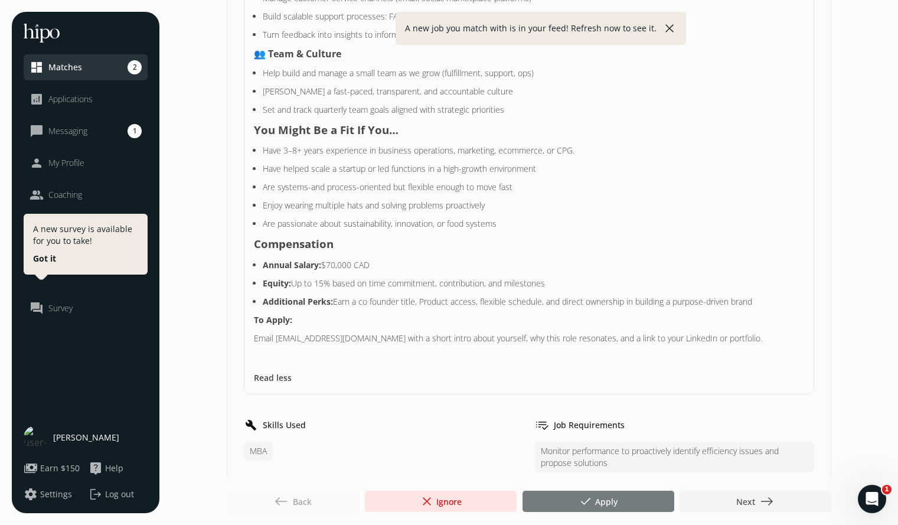
click at [600, 500] on span "done Apply" at bounding box center [598, 501] width 39 height 14
